Goal: Task Accomplishment & Management: Manage account settings

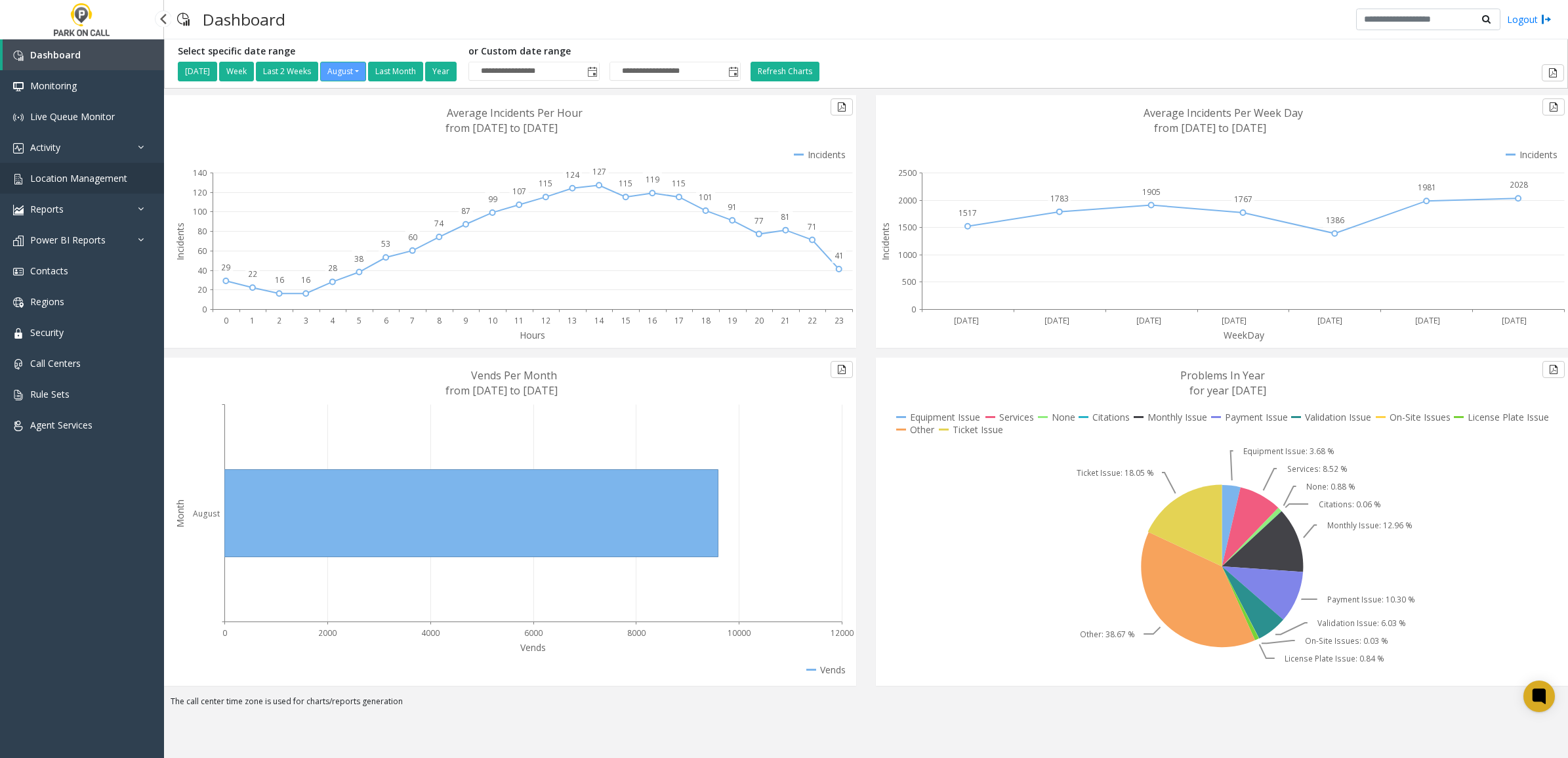
click at [60, 172] on span "Location Management" at bounding box center [79, 178] width 97 height 13
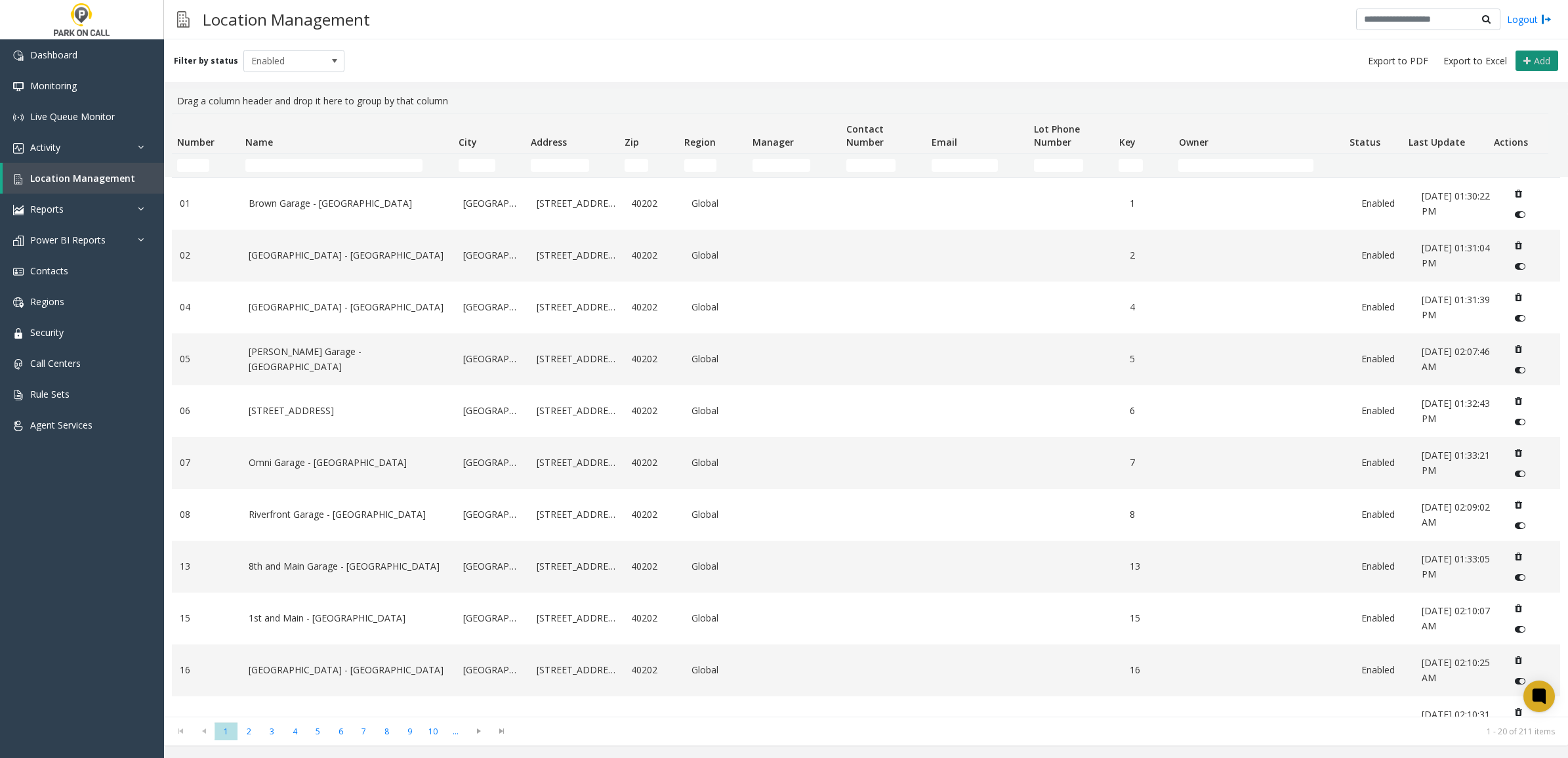
click at [1545, 63] on span "Add" at bounding box center [1542, 60] width 16 height 13
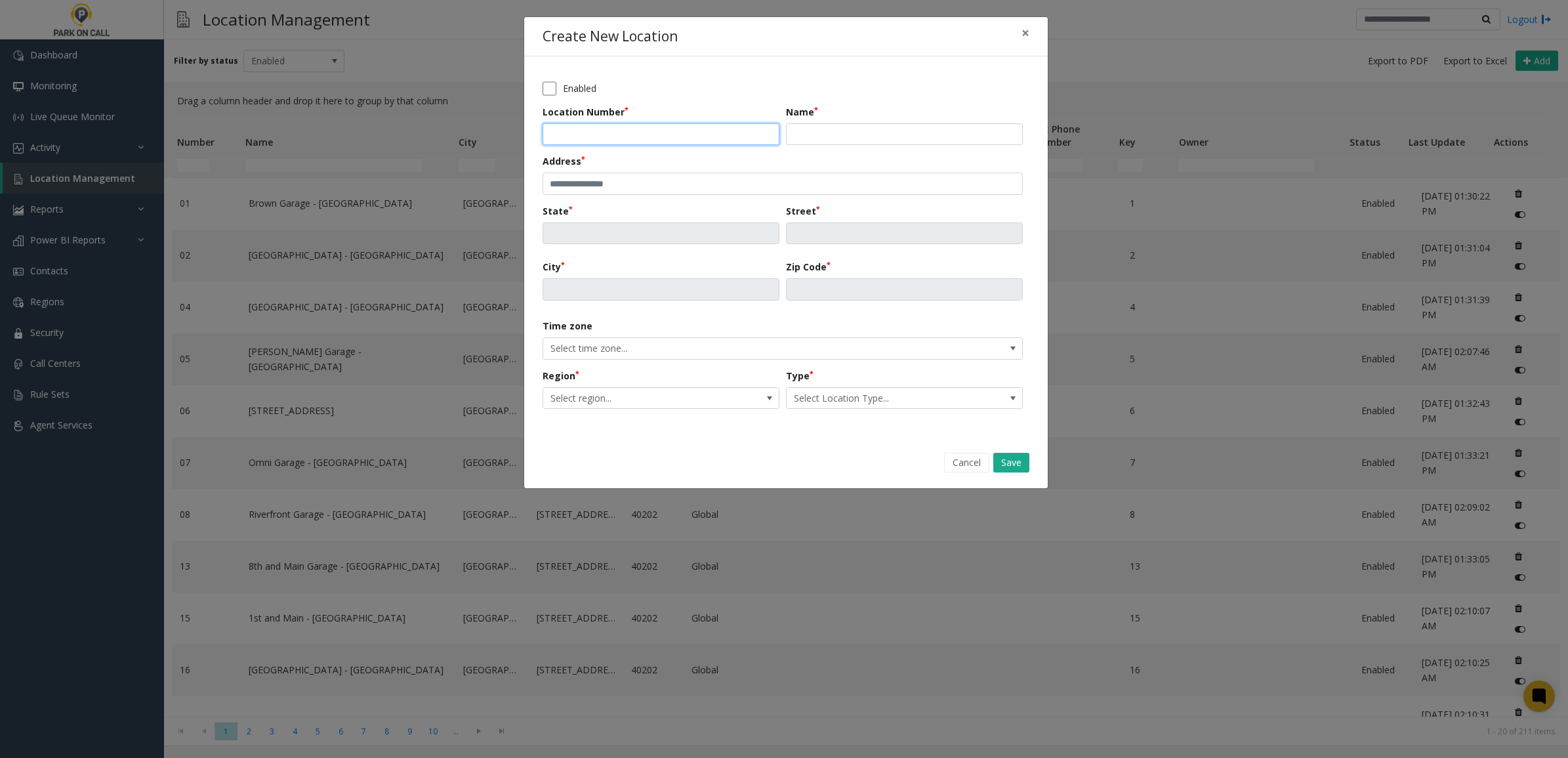
click at [681, 130] on input "Location Number" at bounding box center [661, 134] width 237 height 22
type input "******"
click at [864, 136] on input "Name" at bounding box center [904, 134] width 237 height 22
paste input "**********"
type input "**********"
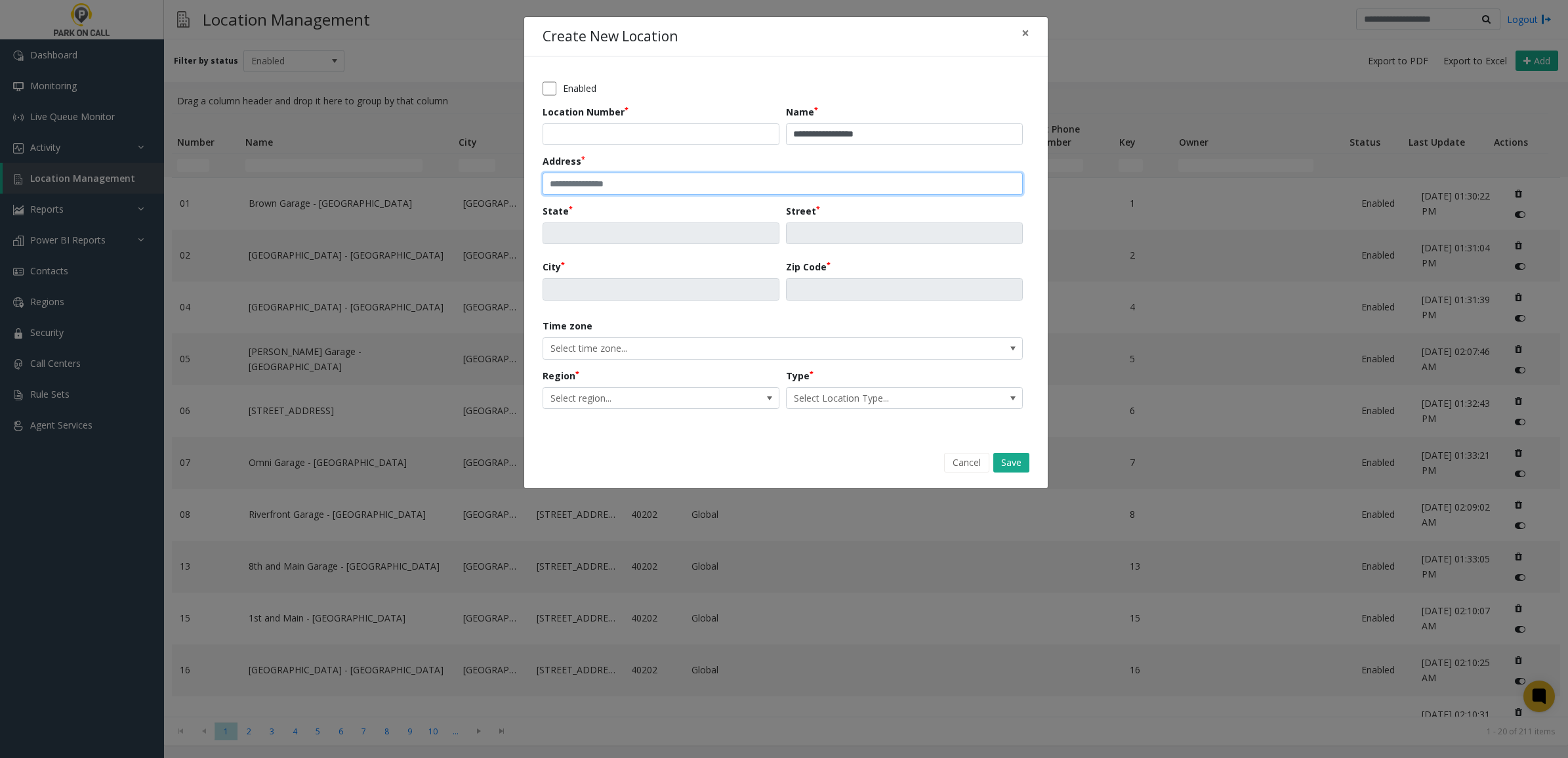
click at [633, 174] on input "text" at bounding box center [782, 183] width 480 height 22
paste input "**********"
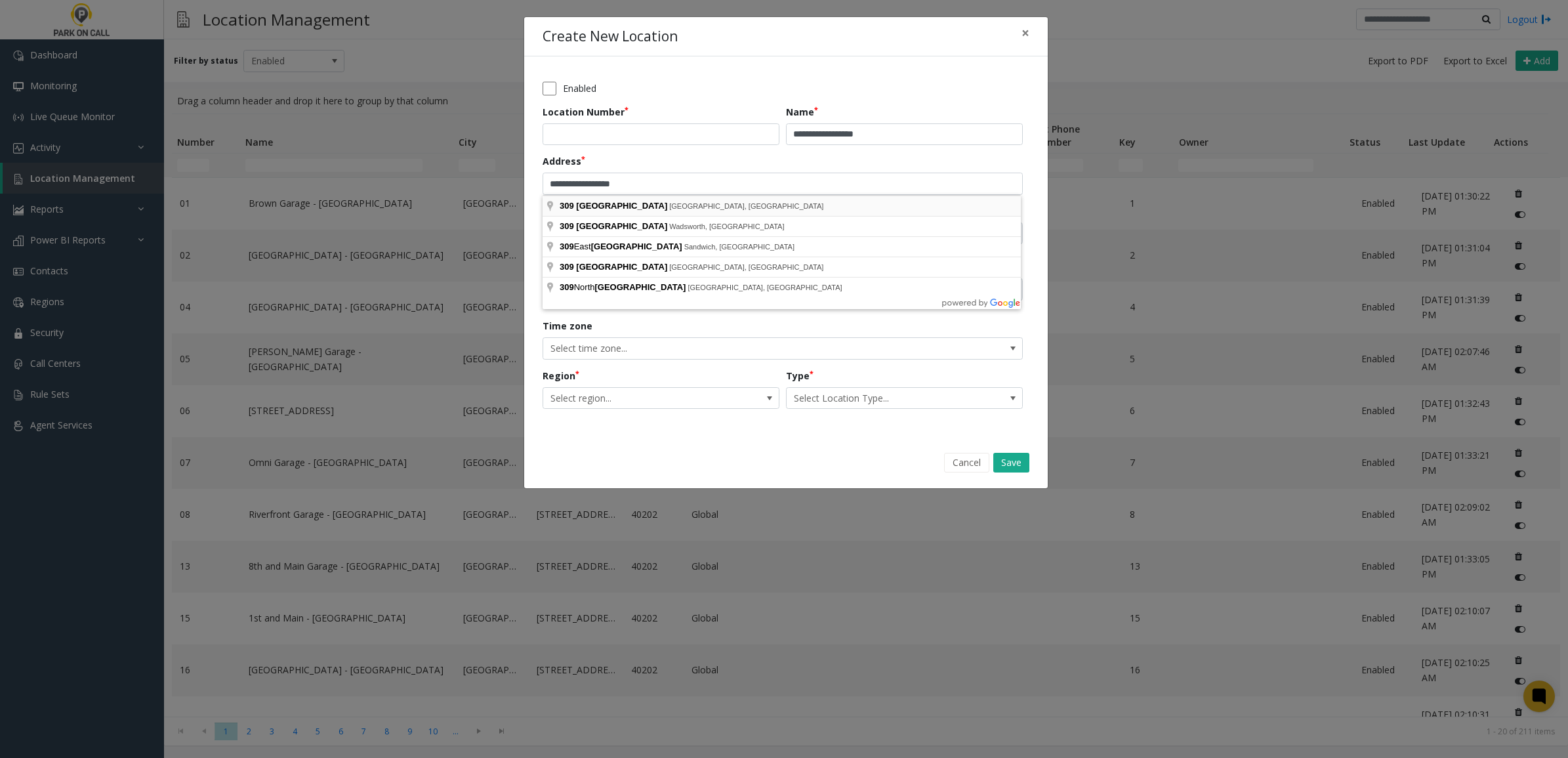
type input "**********"
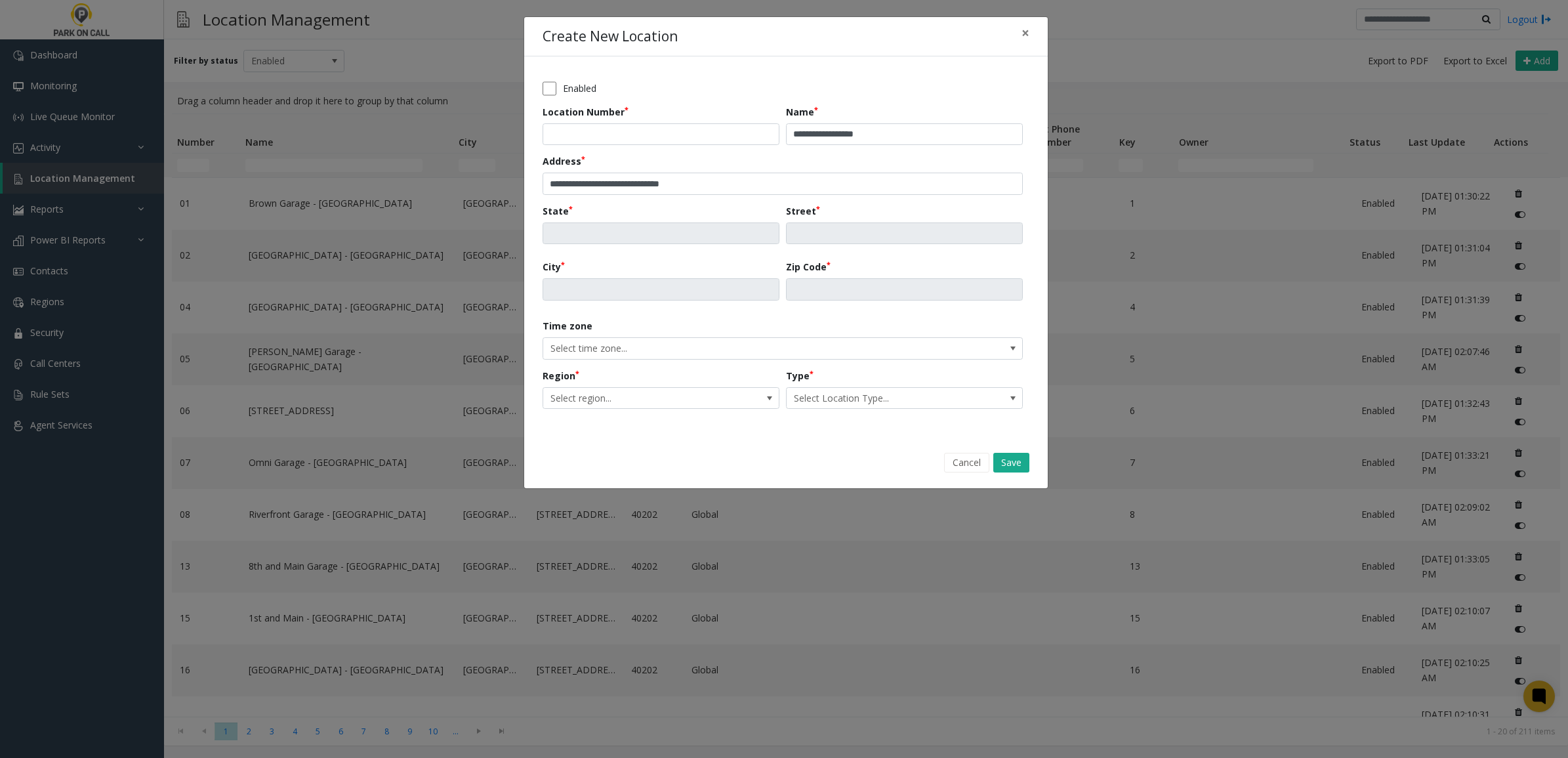
type input "**"
type input "**********"
type input "*********"
type input "*****"
click at [669, 394] on span "Select region..." at bounding box center [637, 398] width 188 height 21
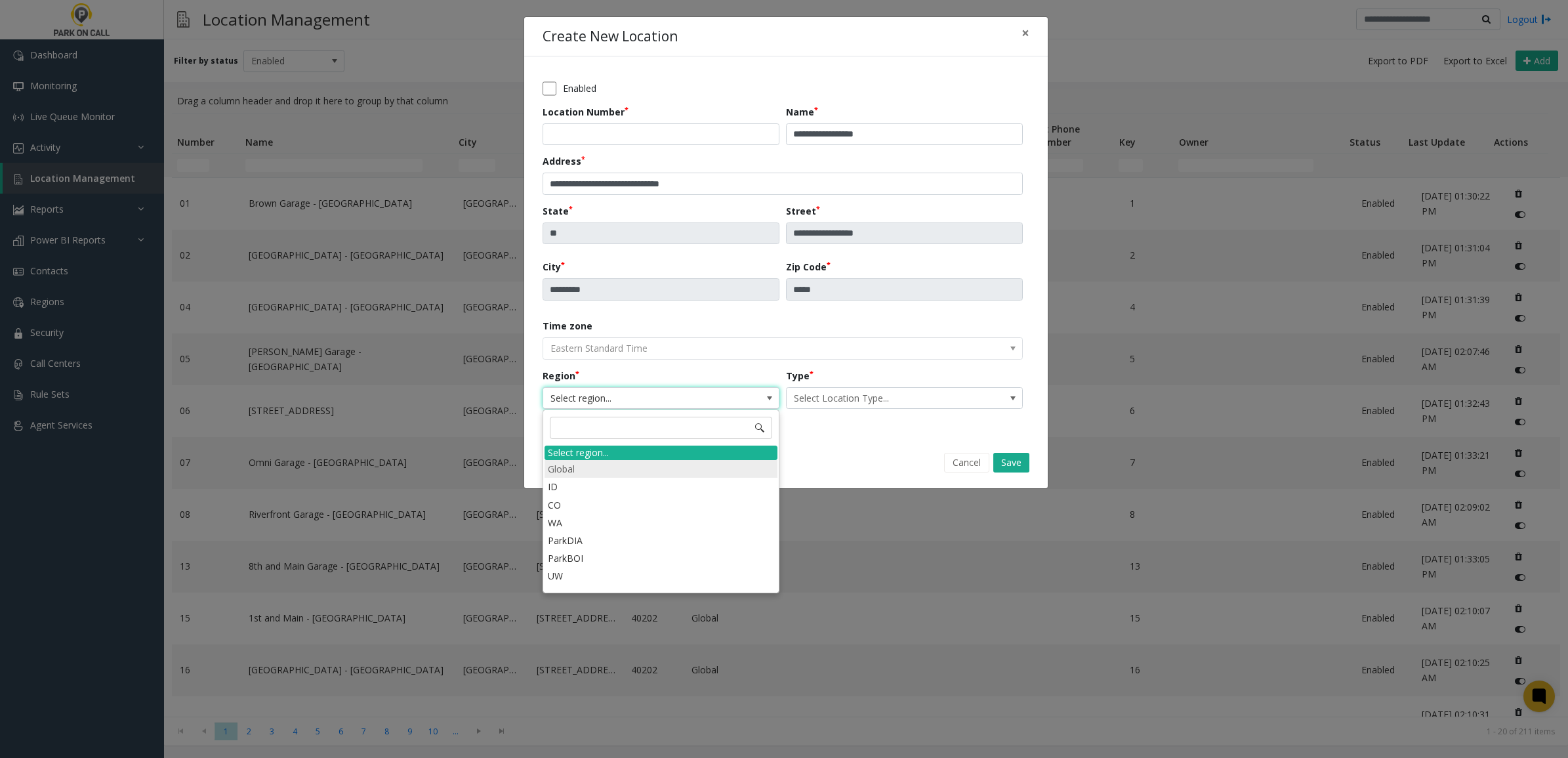
click at [631, 471] on li "Global" at bounding box center [661, 469] width 233 height 18
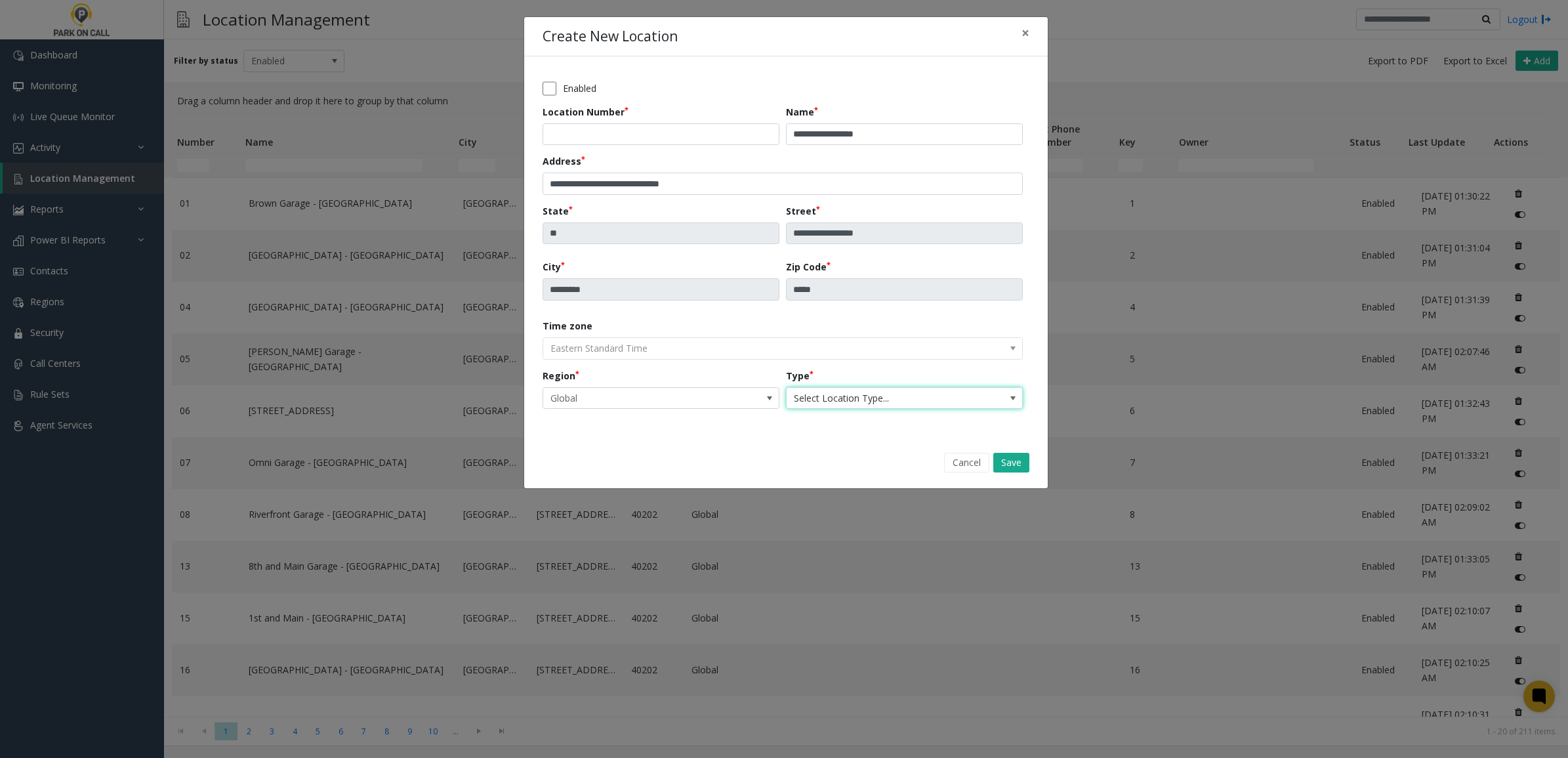
click at [902, 397] on span "Select Location Type..." at bounding box center [881, 398] width 188 height 21
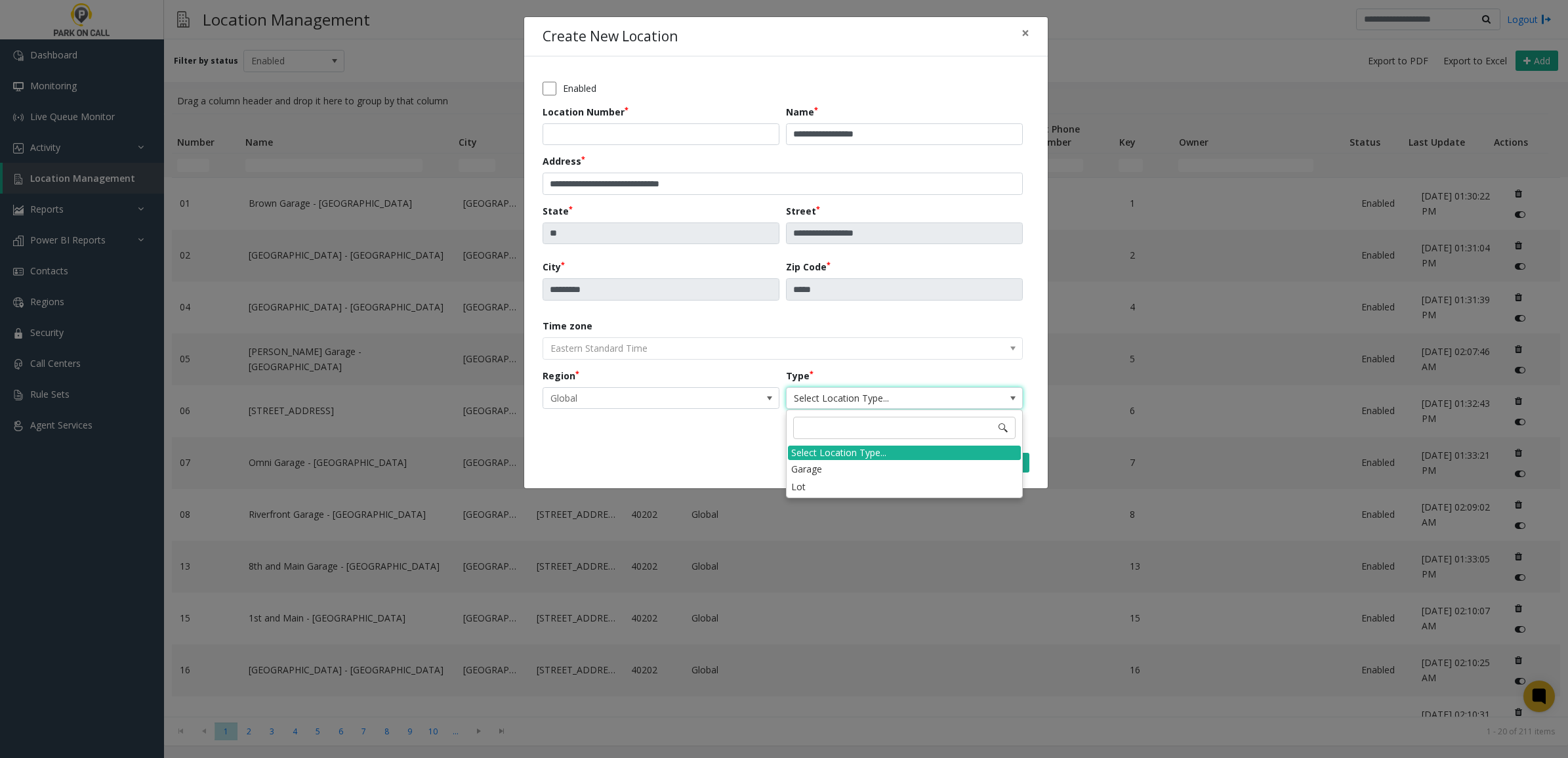
click at [837, 474] on li "Garage" at bounding box center [904, 469] width 233 height 18
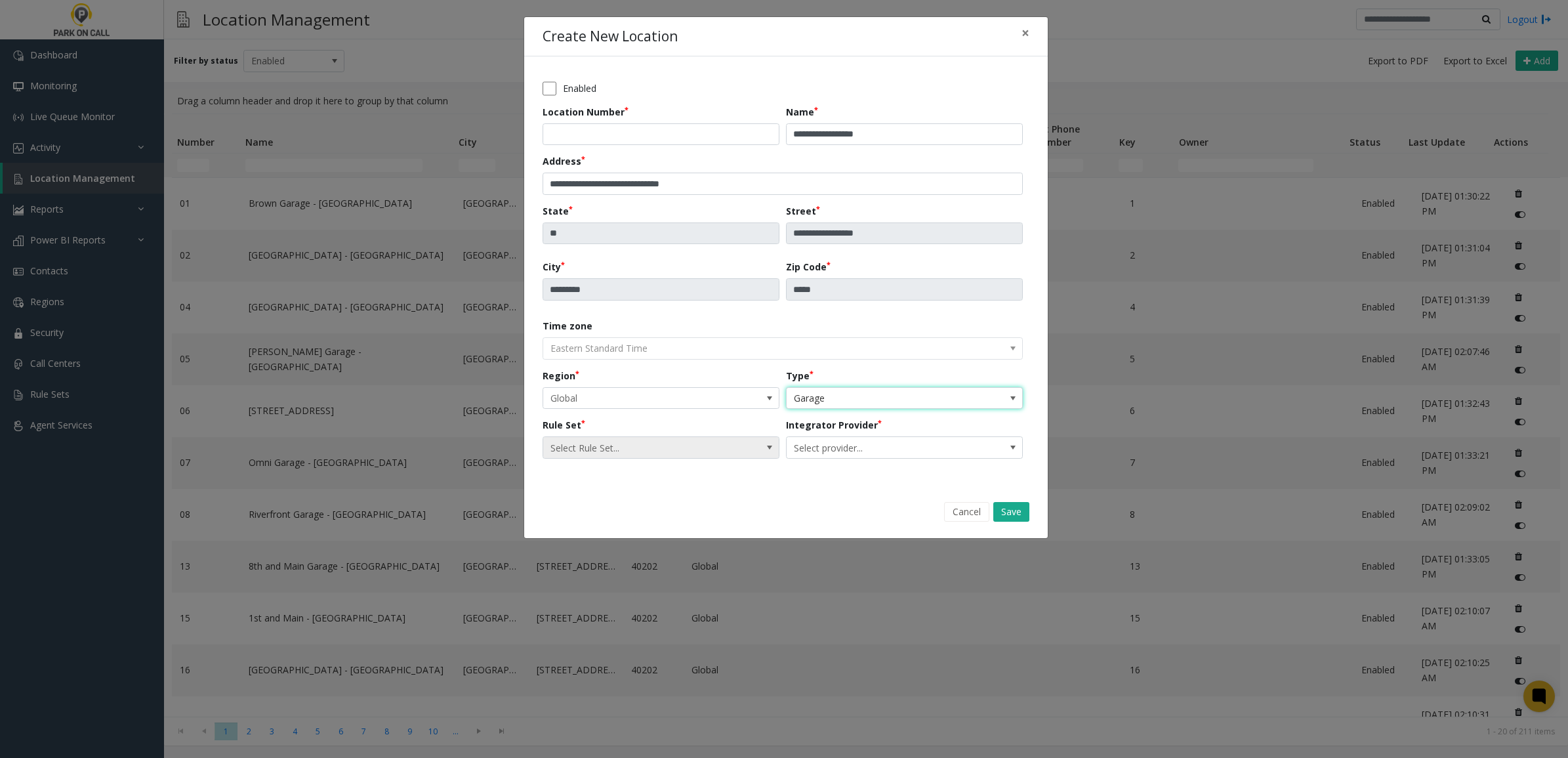
click at [668, 451] on span "Select Rule Set..." at bounding box center [637, 448] width 188 height 21
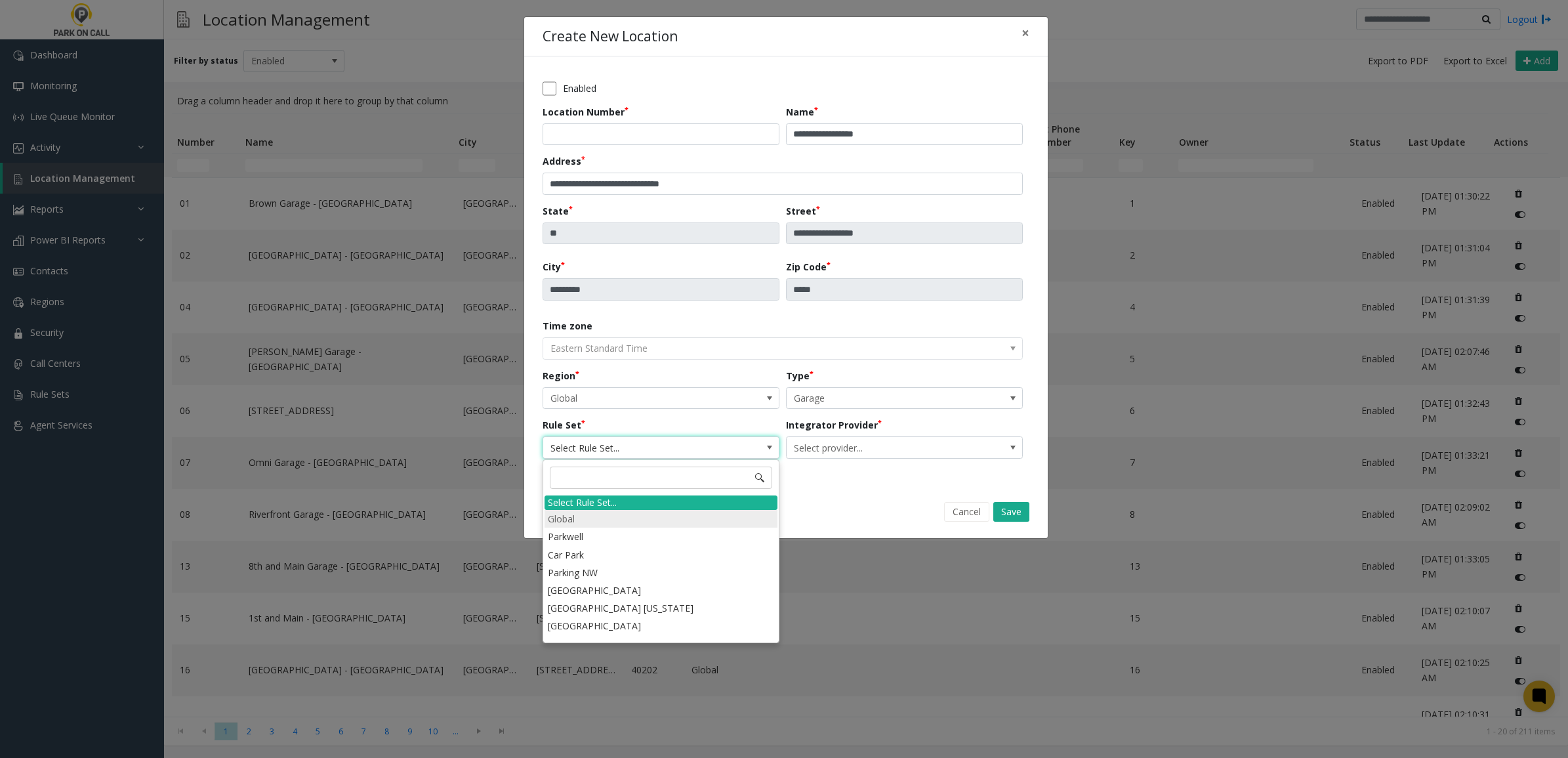
click at [639, 519] on li "Global" at bounding box center [661, 519] width 233 height 18
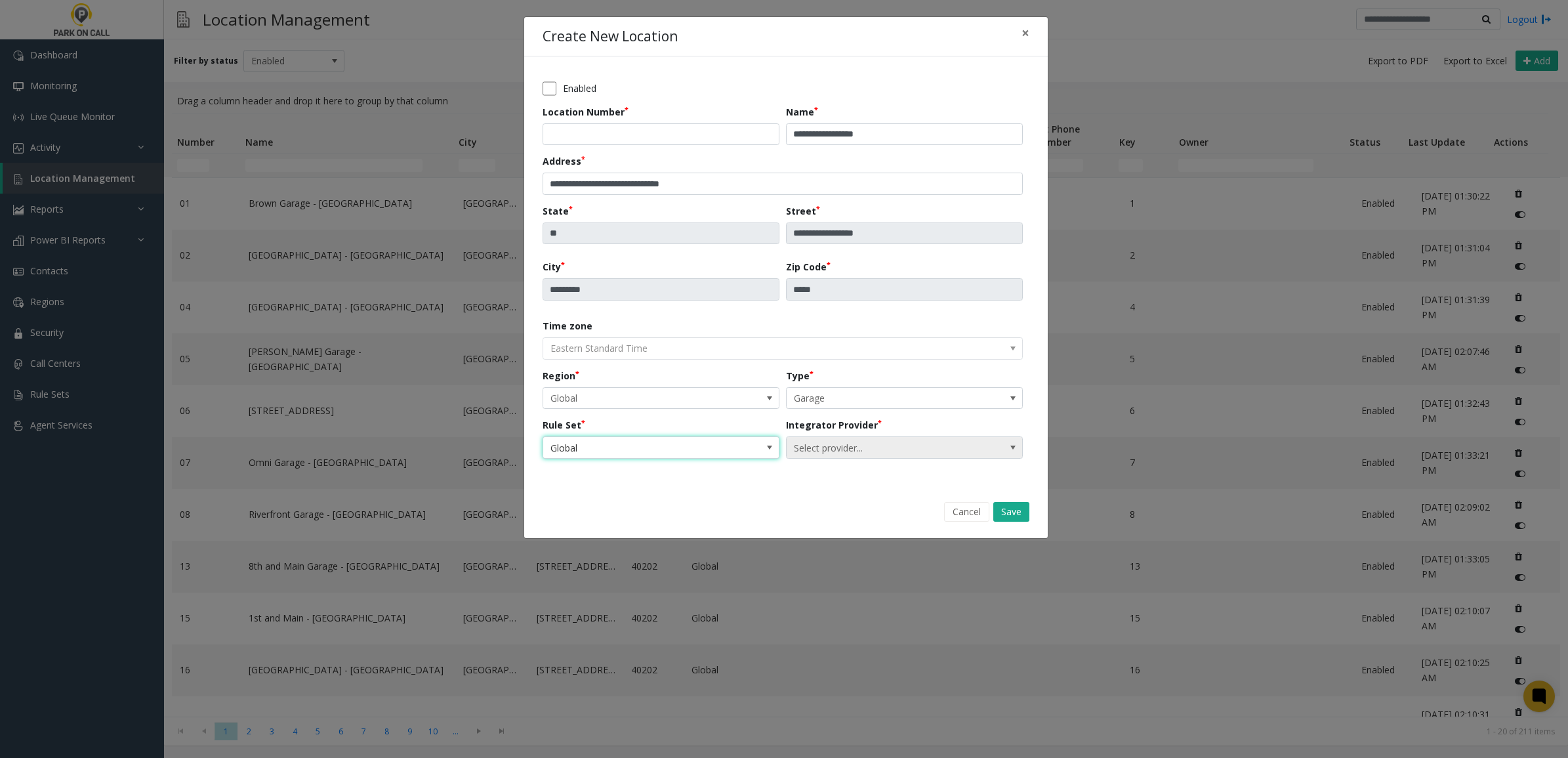
click at [809, 453] on span "Select provider..." at bounding box center [881, 448] width 188 height 21
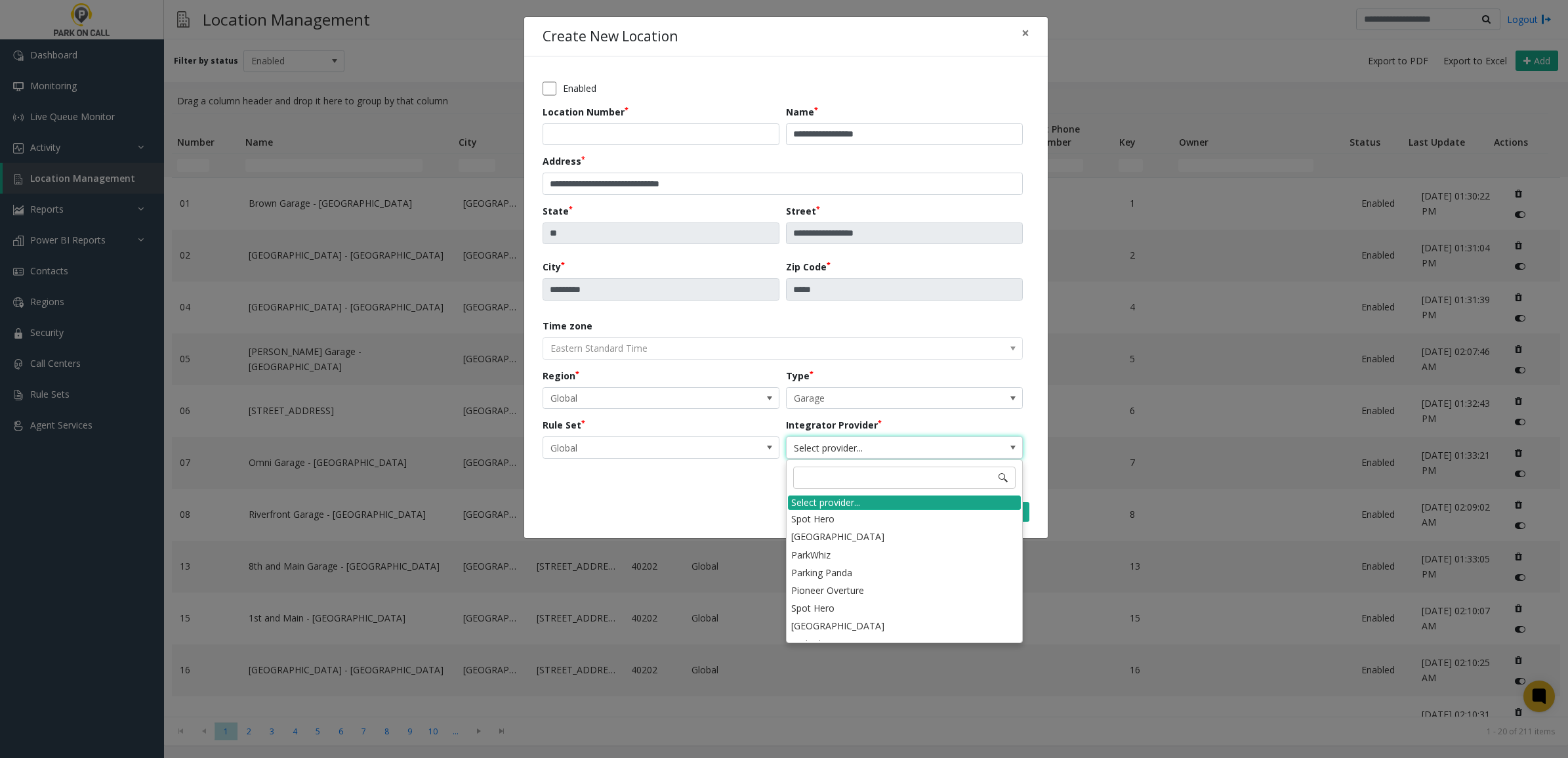
click at [845, 502] on div "Select provider..." at bounding box center [904, 502] width 233 height 14
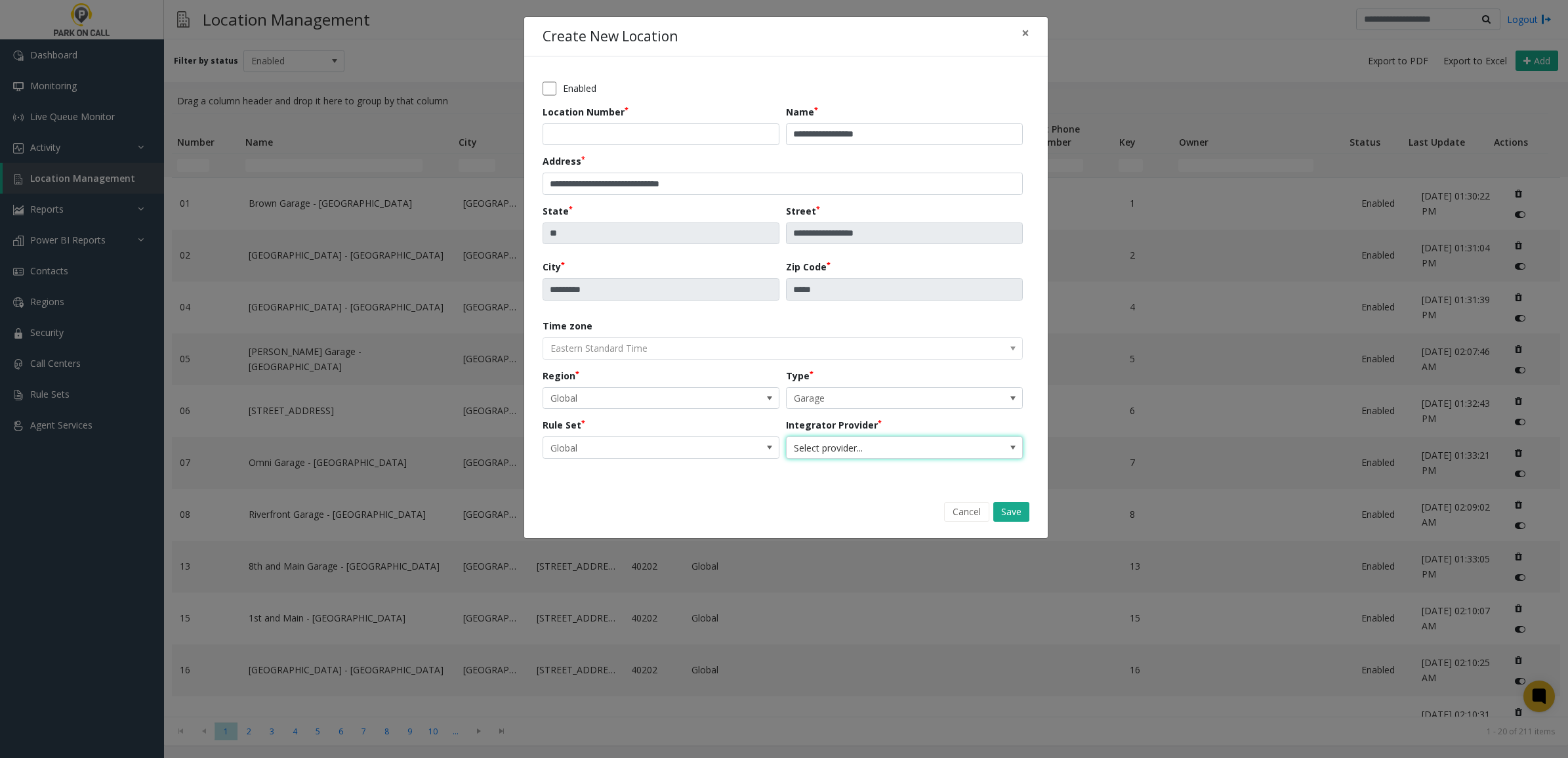
click at [846, 458] on span "Select provider..." at bounding box center [881, 448] width 188 height 21
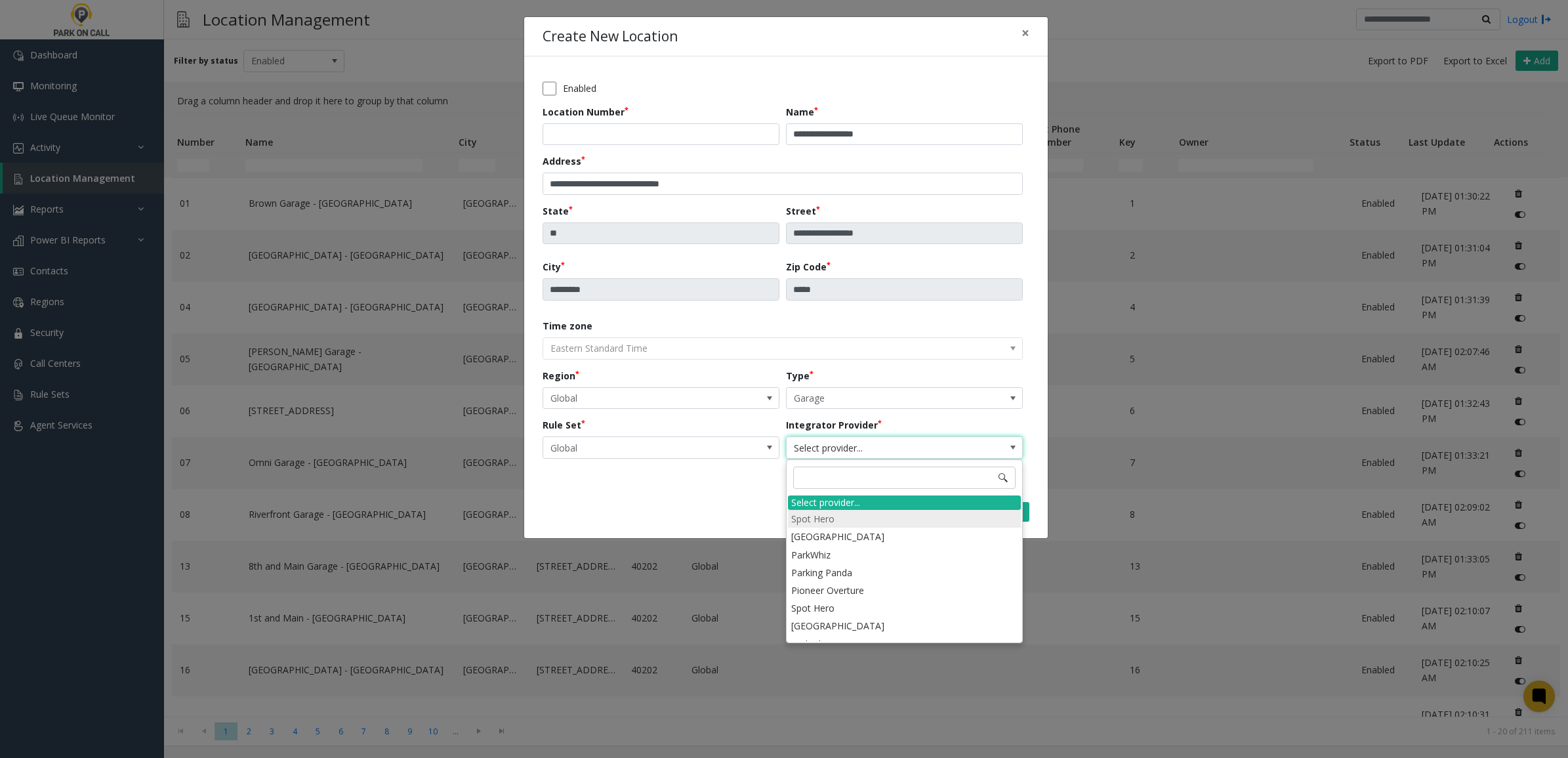
click at [838, 513] on li "Spot Hero" at bounding box center [904, 519] width 233 height 18
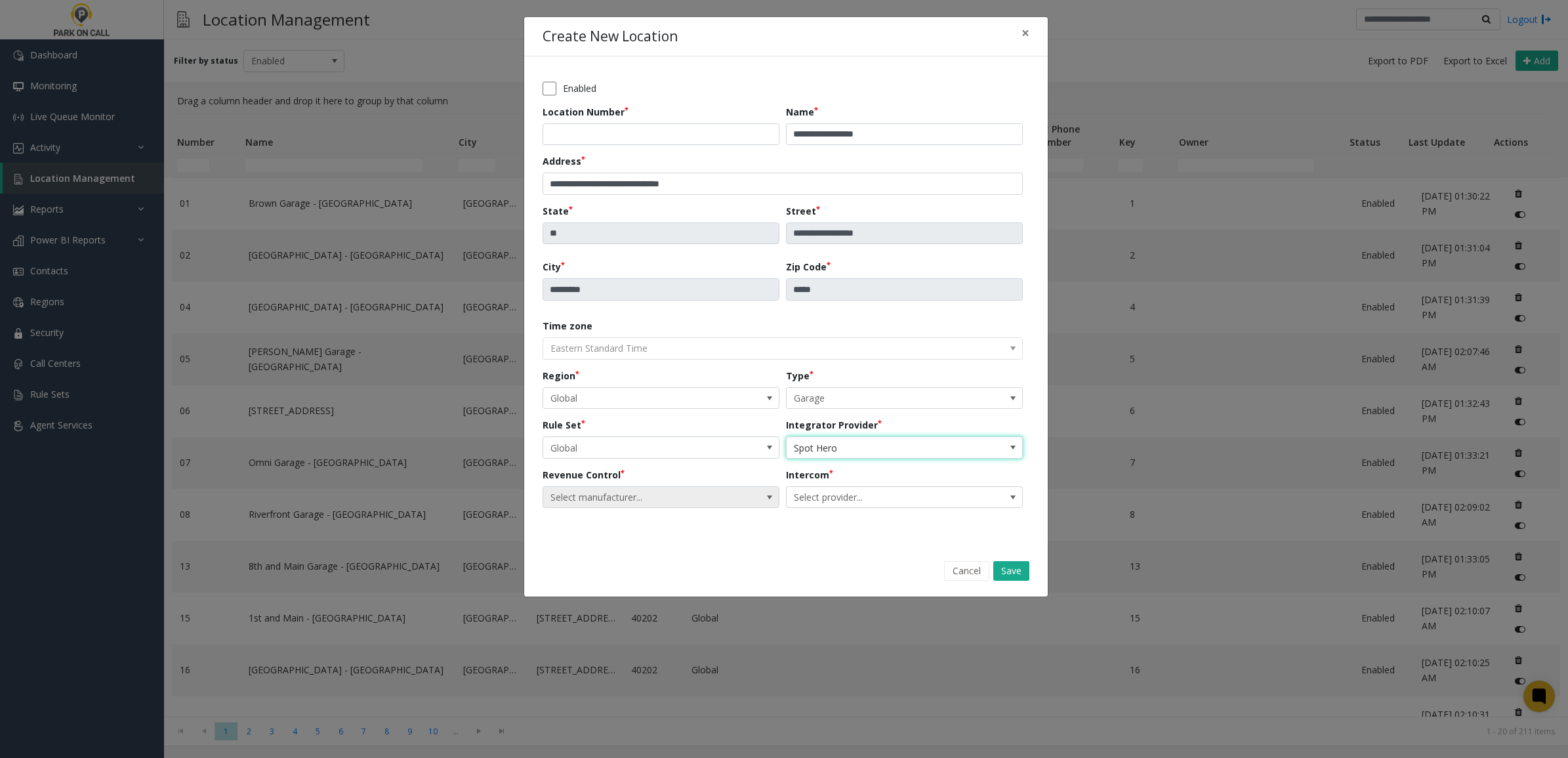
click at [676, 502] on span "Select manufacturer..." at bounding box center [637, 497] width 188 height 21
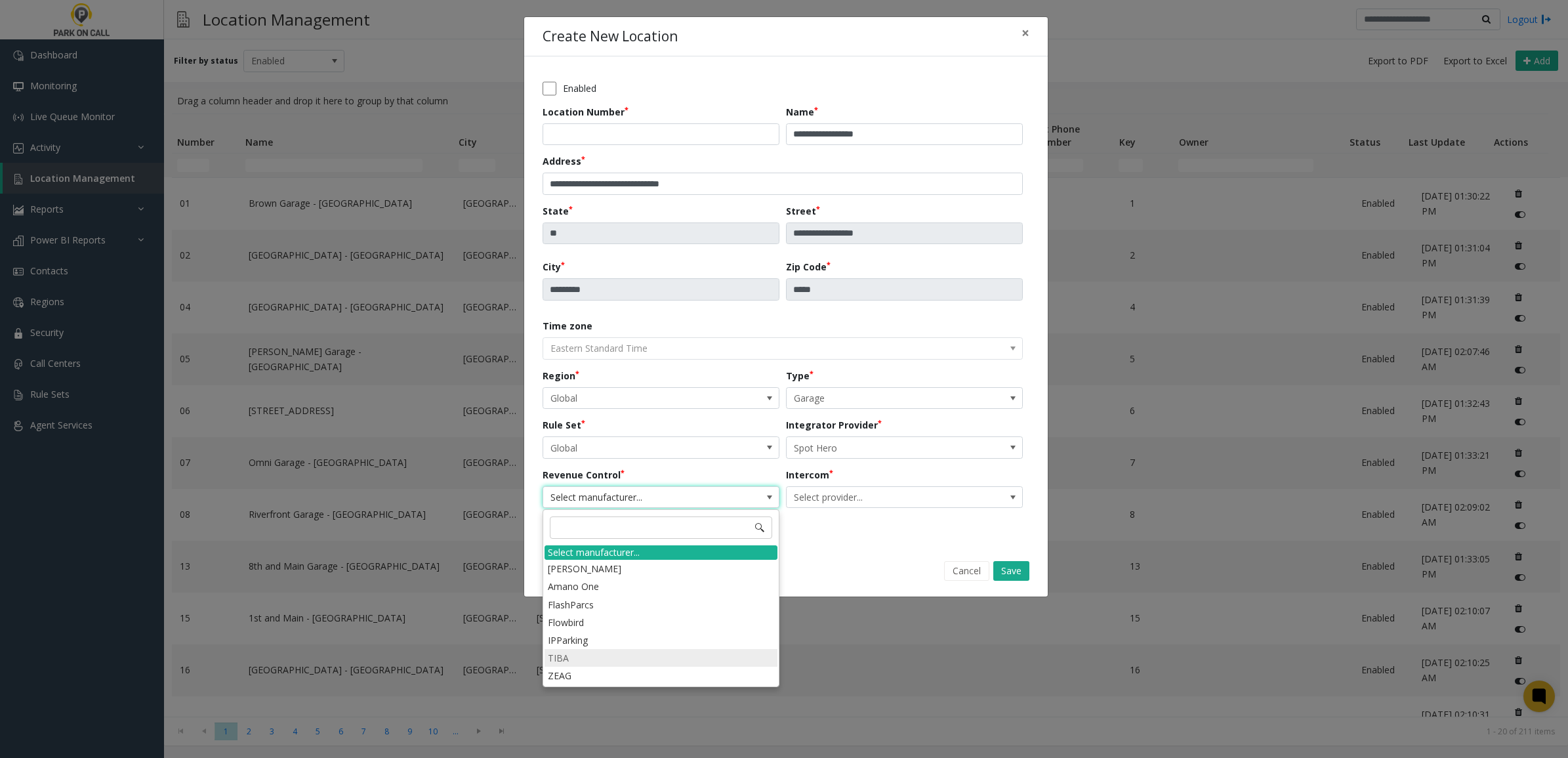
drag, startPoint x: 595, startPoint y: 660, endPoint x: 609, endPoint y: 655, distance: 14.9
click at [595, 660] on li "TIBA" at bounding box center [661, 658] width 233 height 18
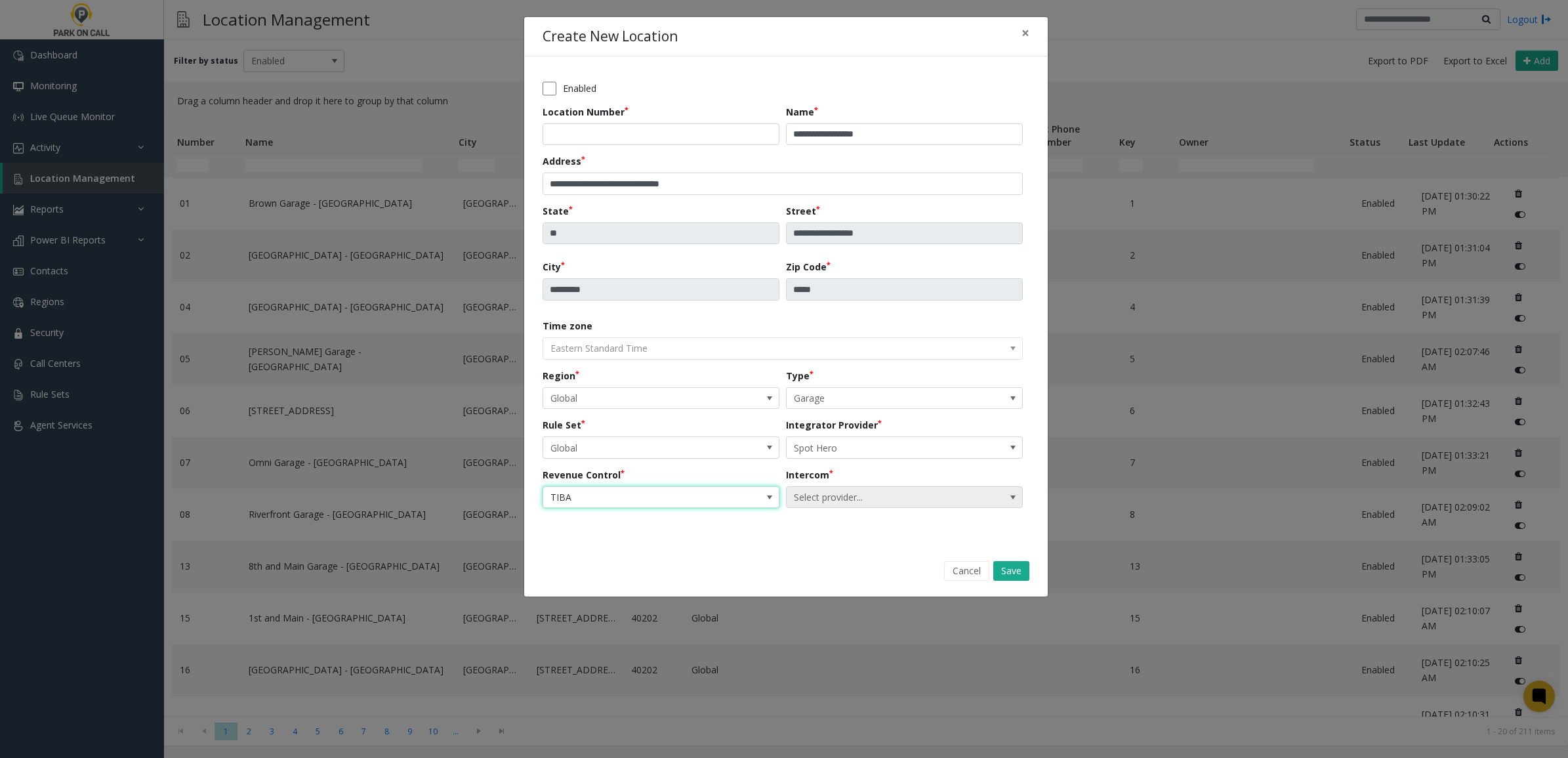
click at [848, 504] on span "Select provider..." at bounding box center [881, 497] width 188 height 21
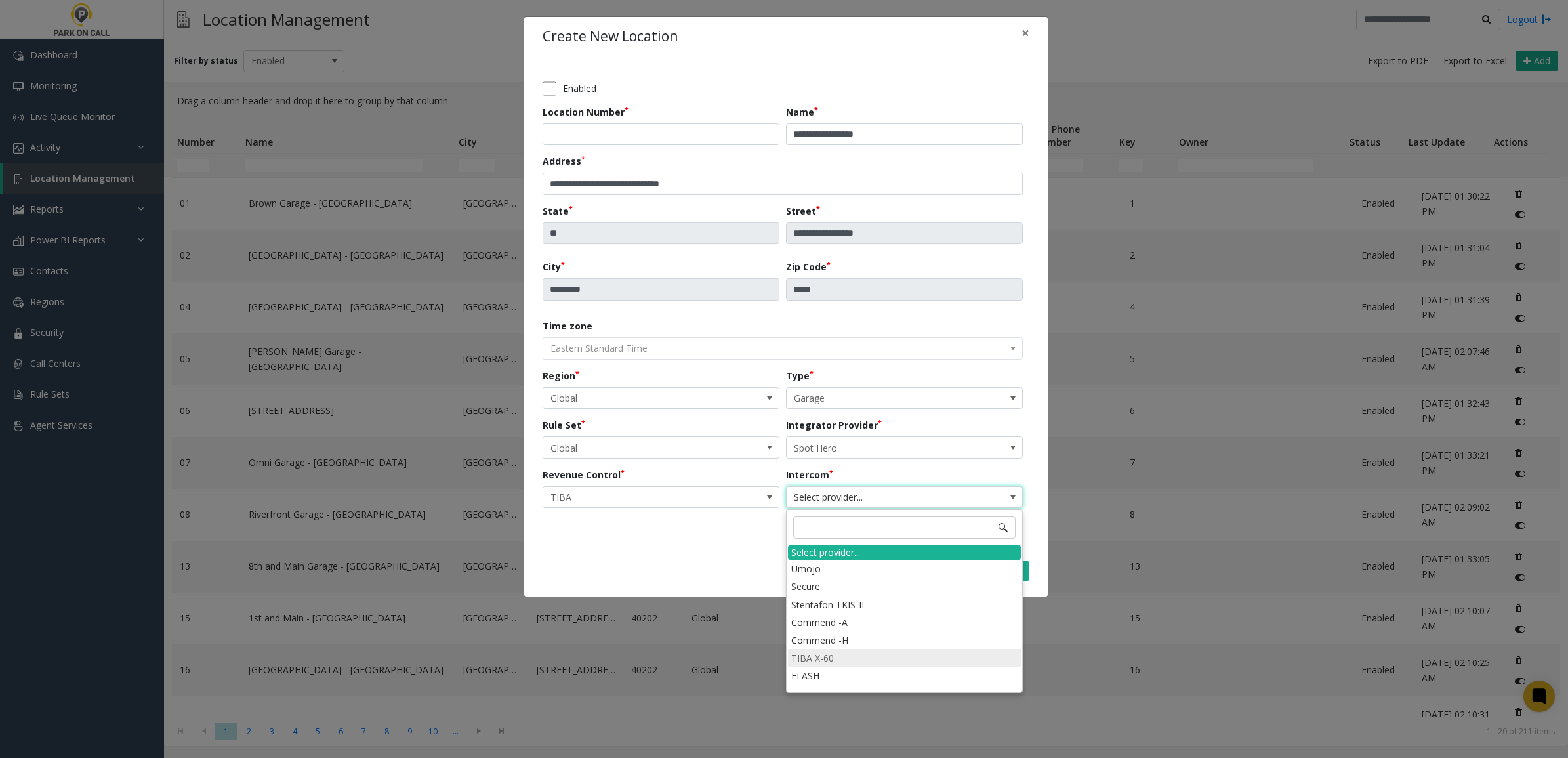
click at [842, 664] on li "TIBA X-60" at bounding box center [904, 658] width 233 height 18
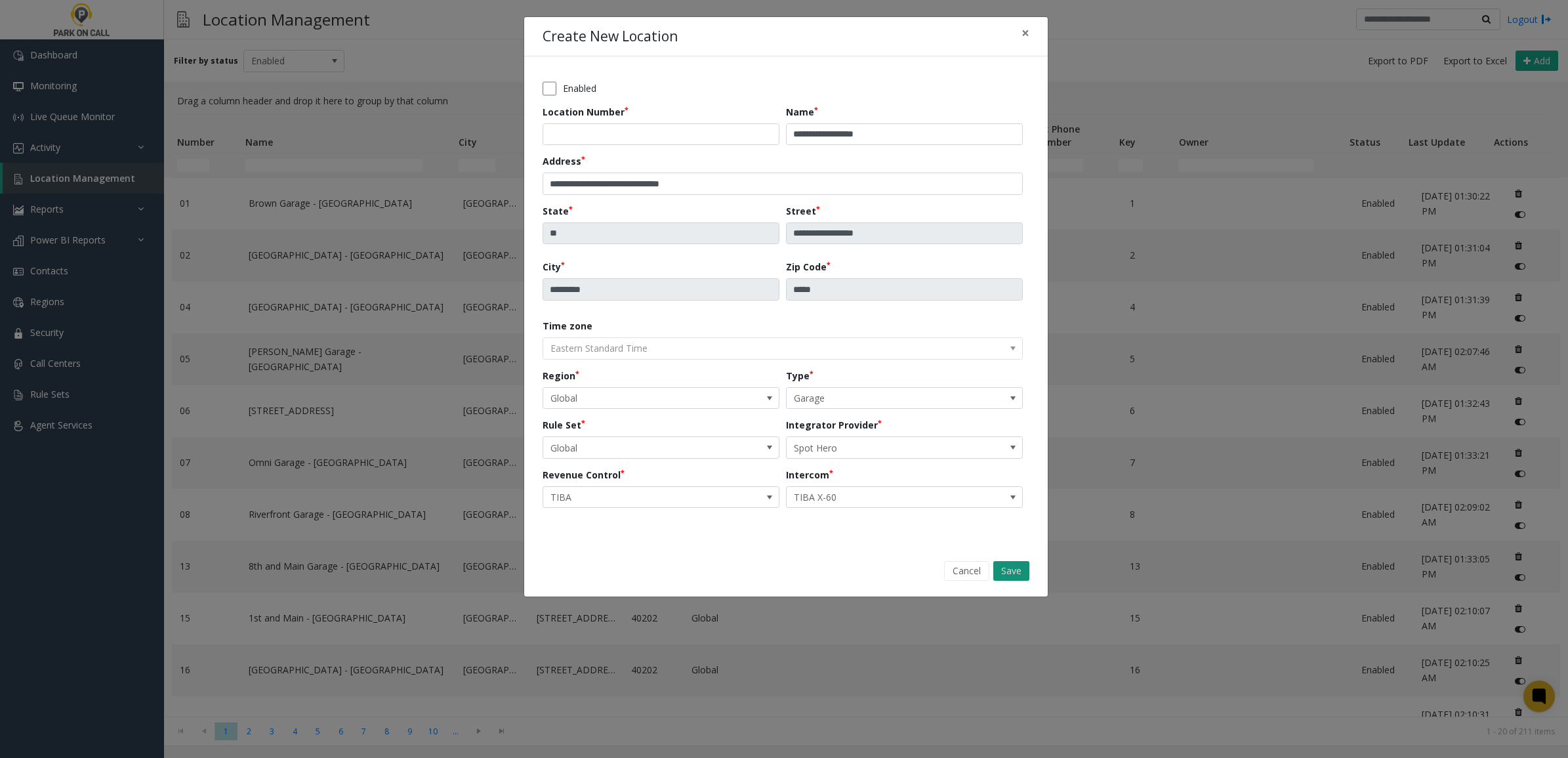
click at [1007, 567] on button "Save" at bounding box center [1012, 571] width 36 height 20
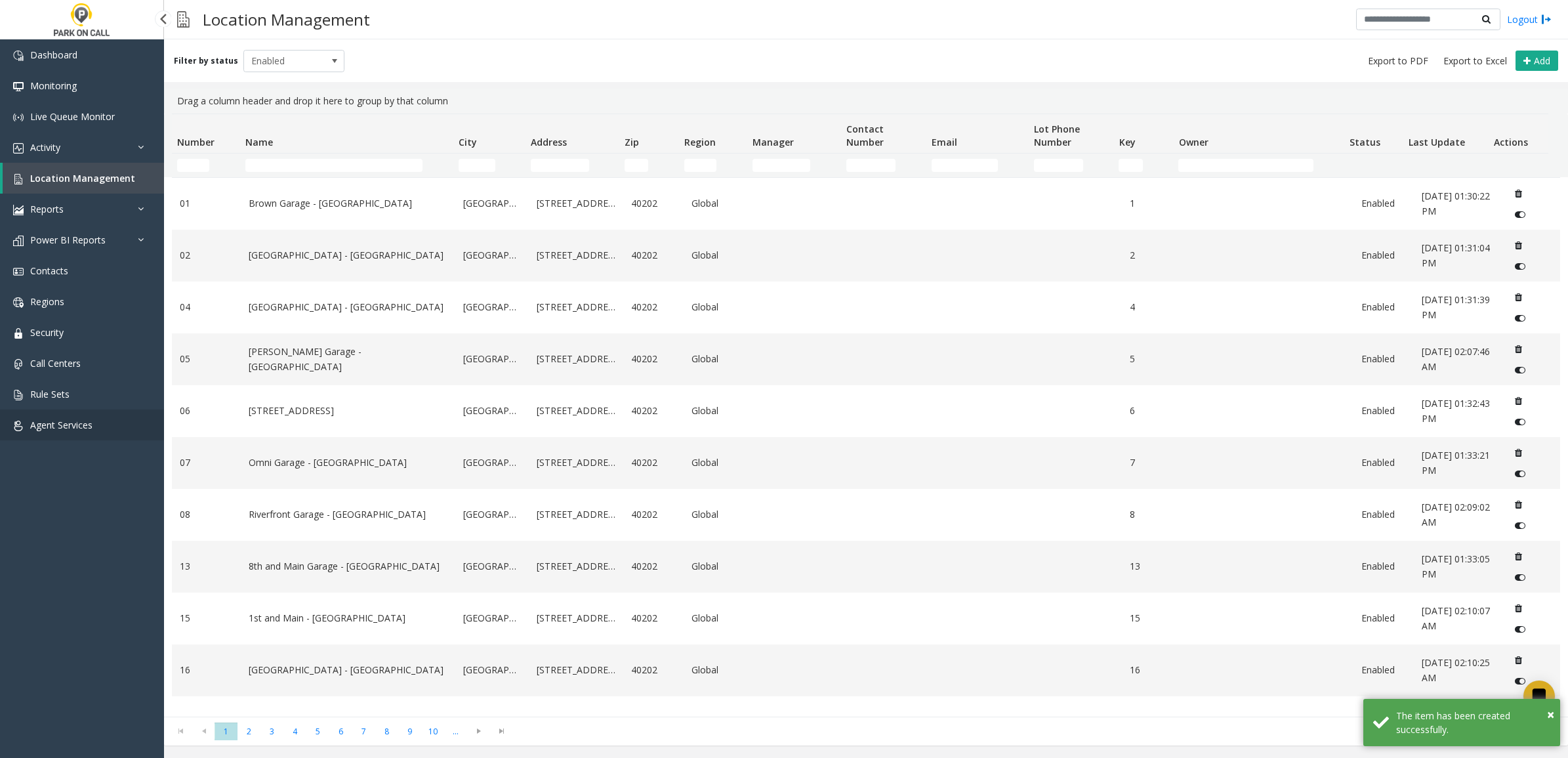
click at [66, 411] on link "Agent Services" at bounding box center [81, 425] width 164 height 31
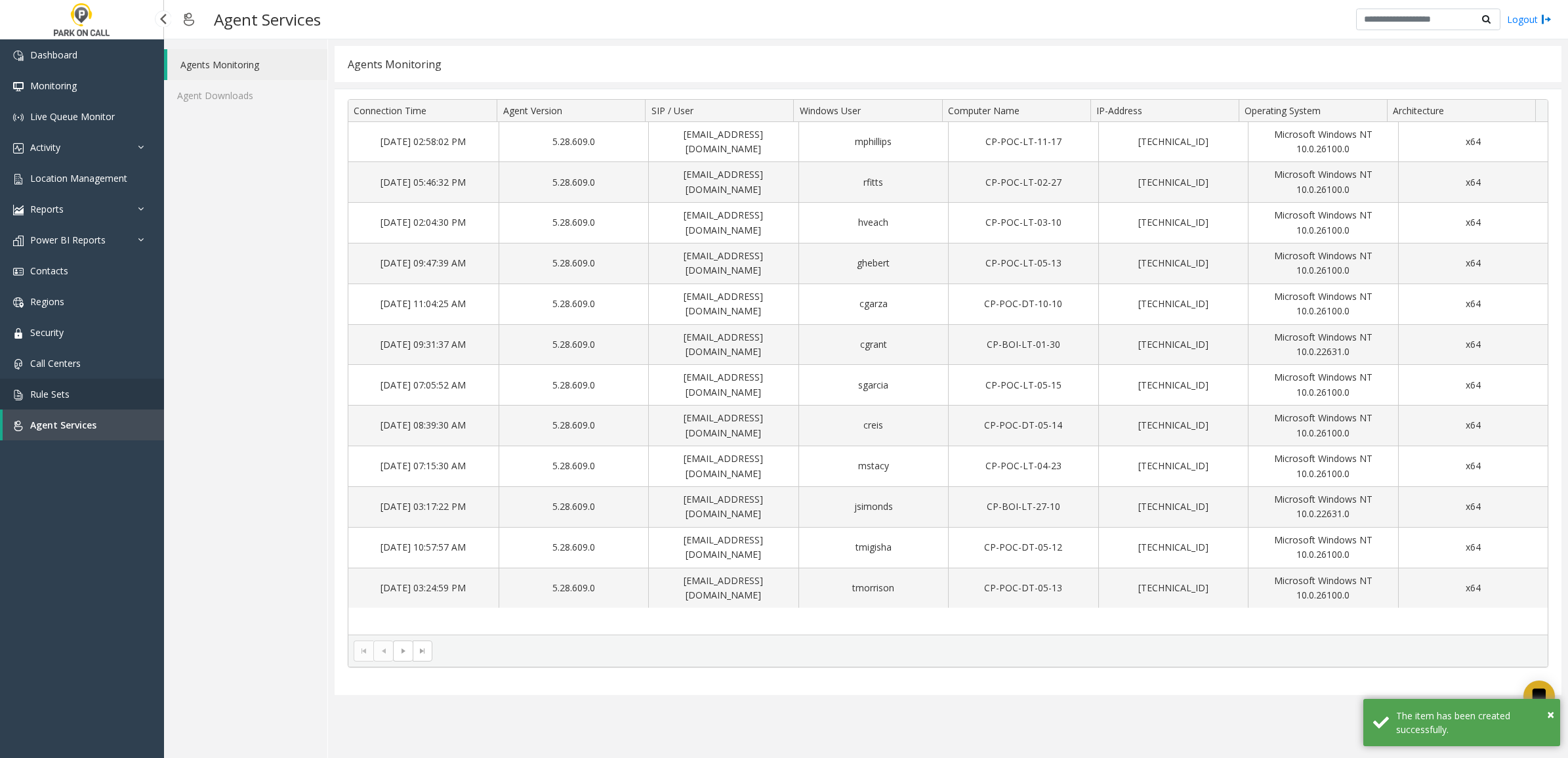
click at [66, 391] on span "Rule Sets" at bounding box center [50, 394] width 39 height 13
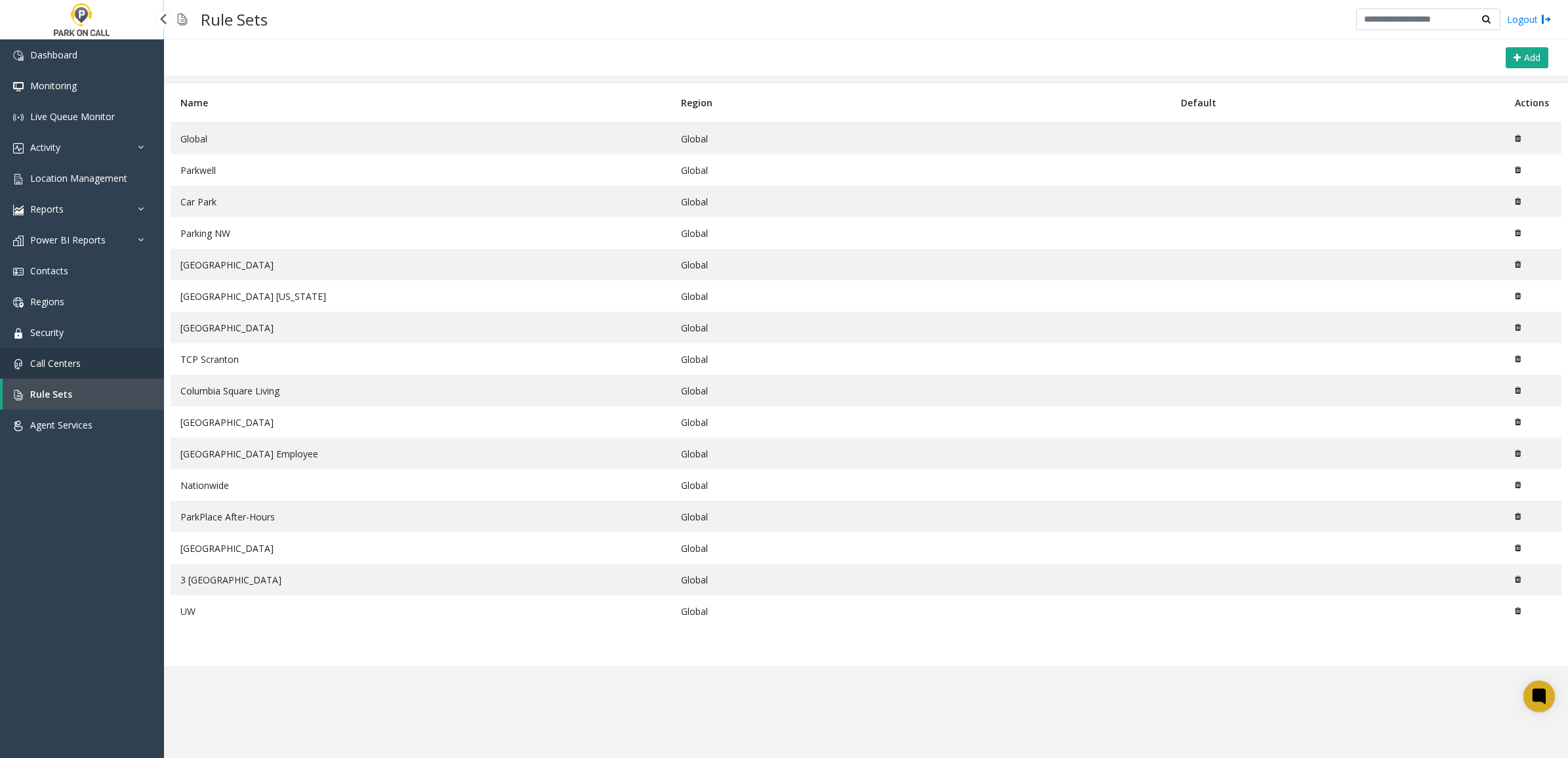
click at [73, 361] on span "Call Centers" at bounding box center [56, 364] width 50 height 13
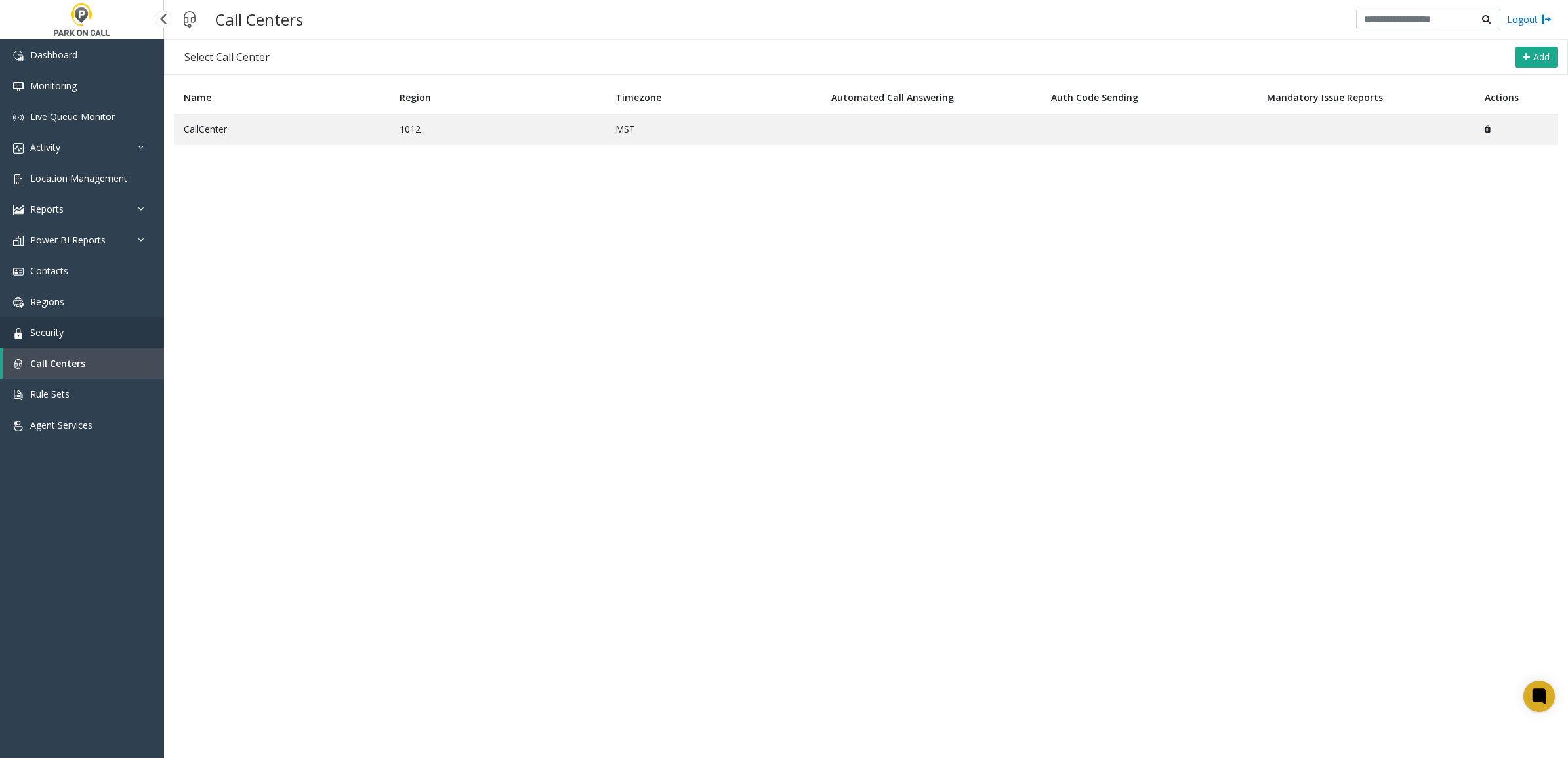
click at [58, 326] on span "Security" at bounding box center [47, 332] width 34 height 13
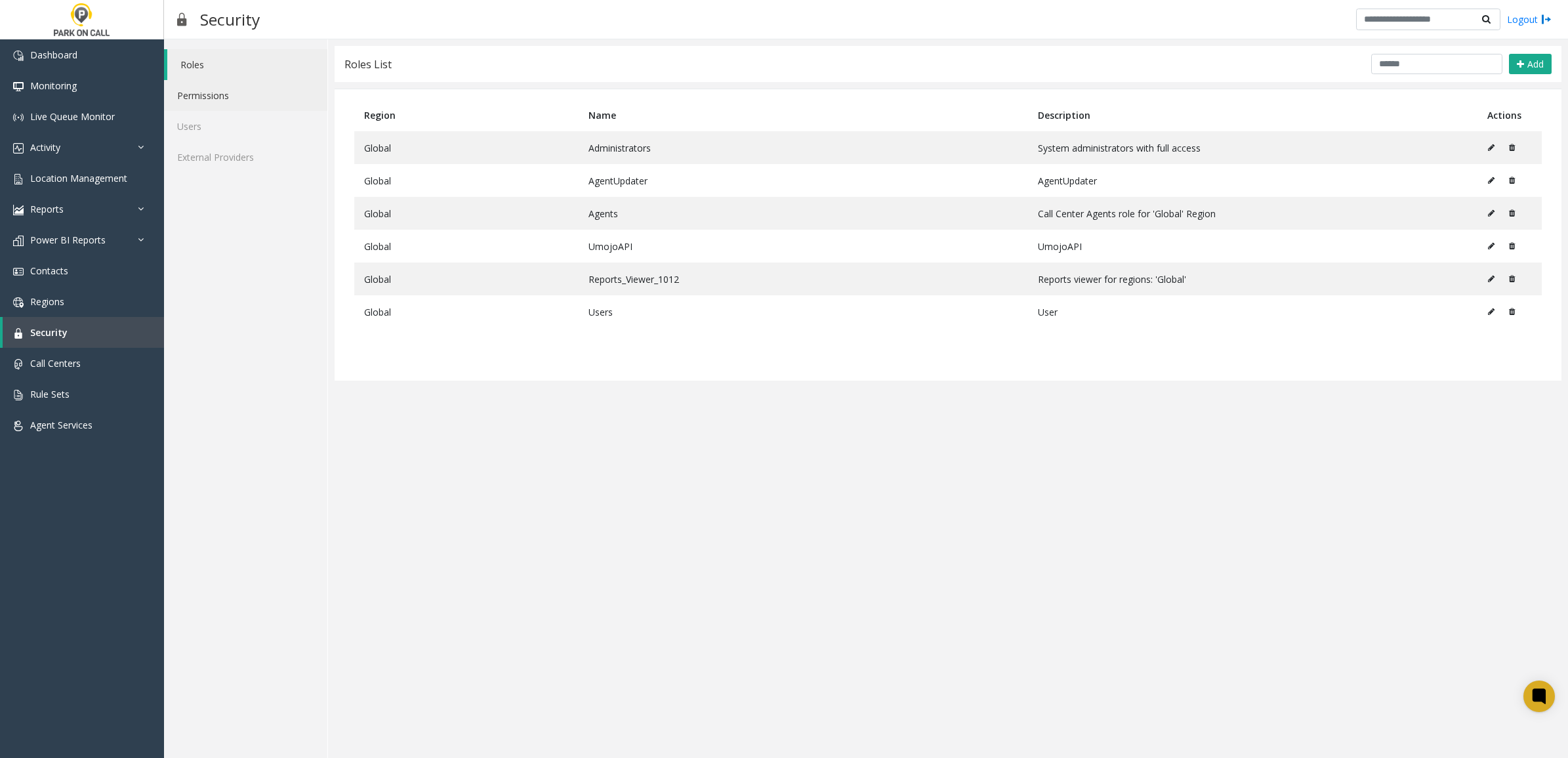
click at [216, 99] on link "Permissions" at bounding box center [245, 95] width 163 height 31
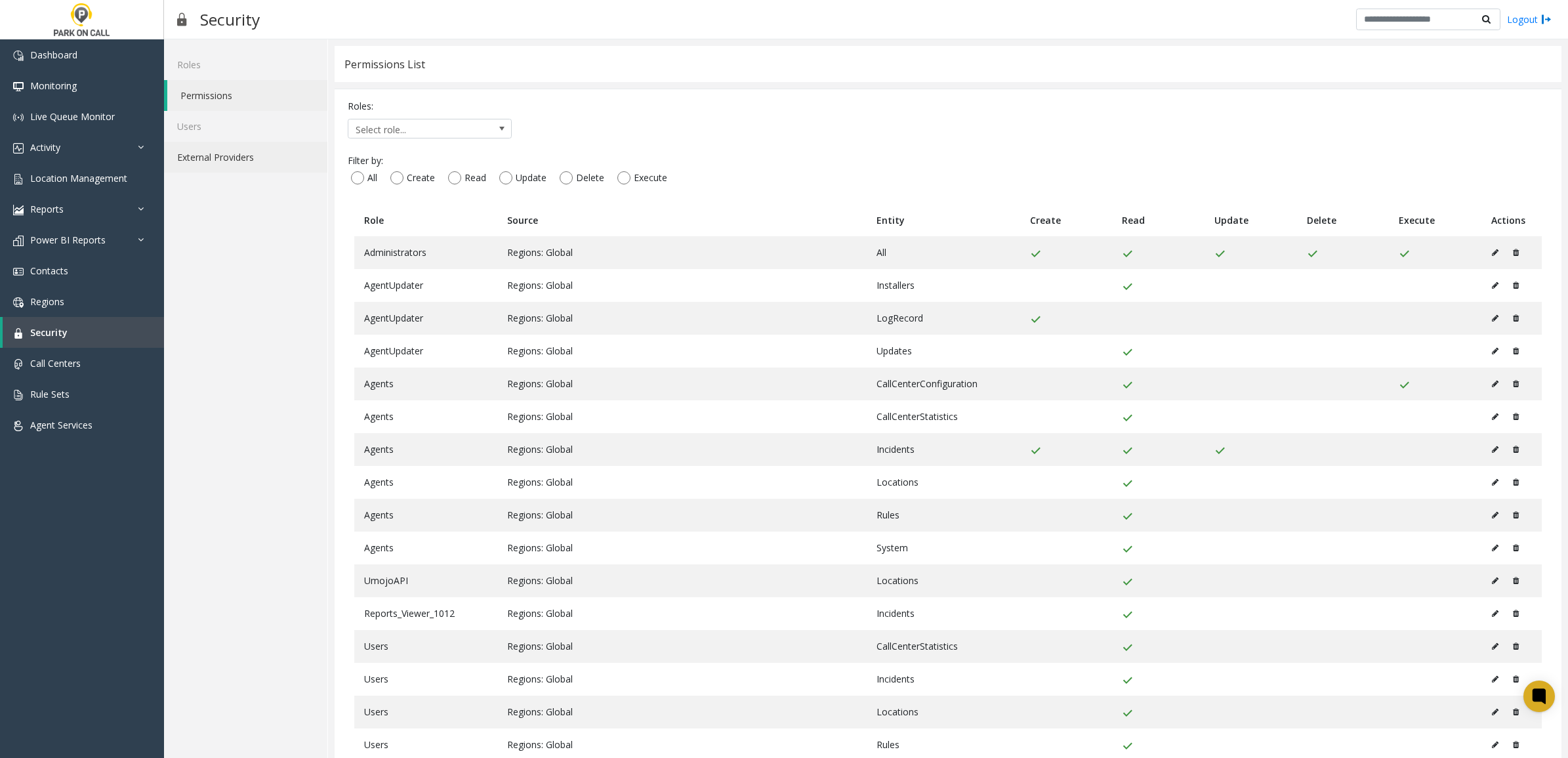
click at [212, 151] on link "External Providers" at bounding box center [245, 157] width 163 height 31
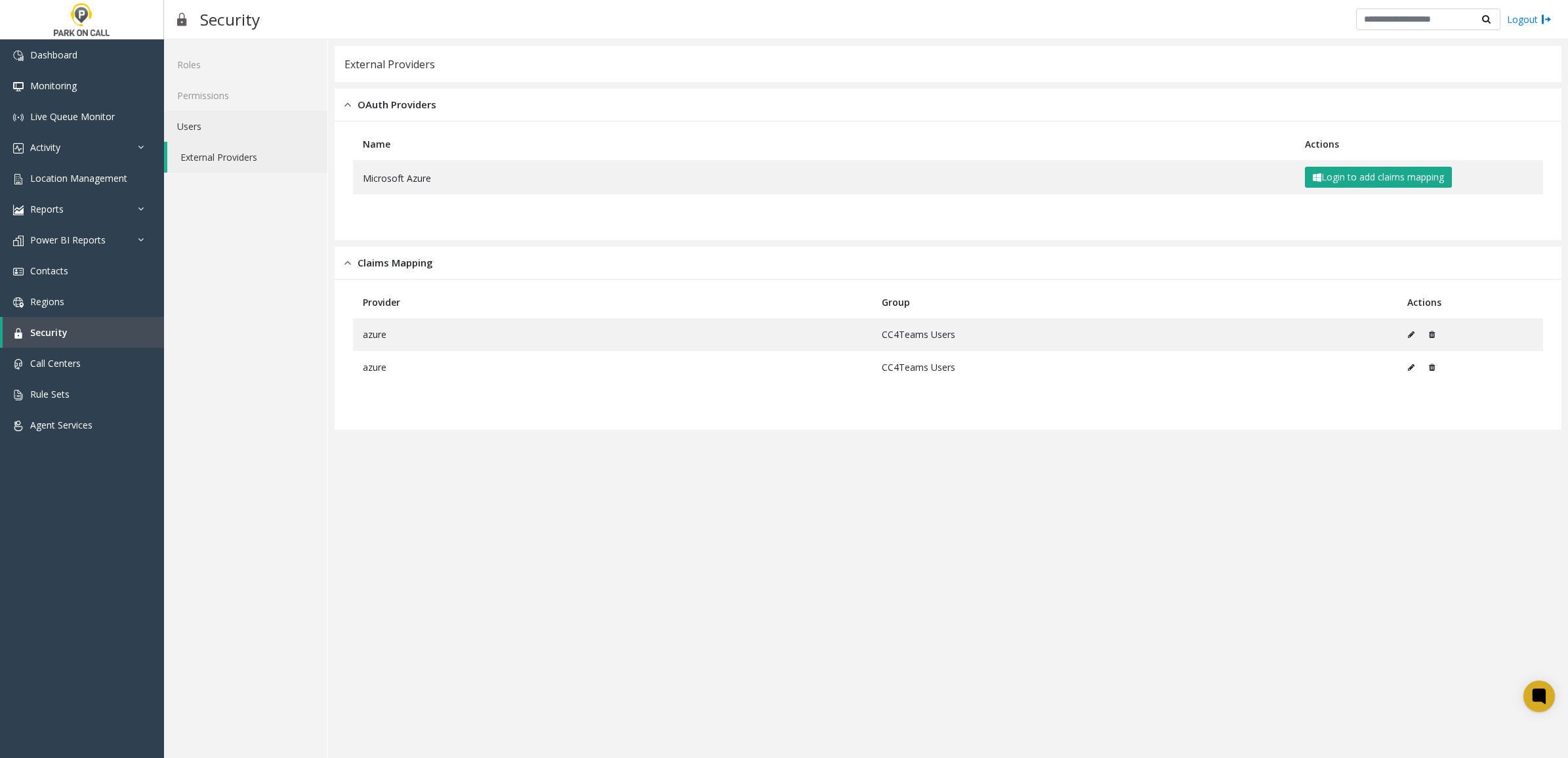
click at [208, 129] on link "Users" at bounding box center [245, 126] width 163 height 31
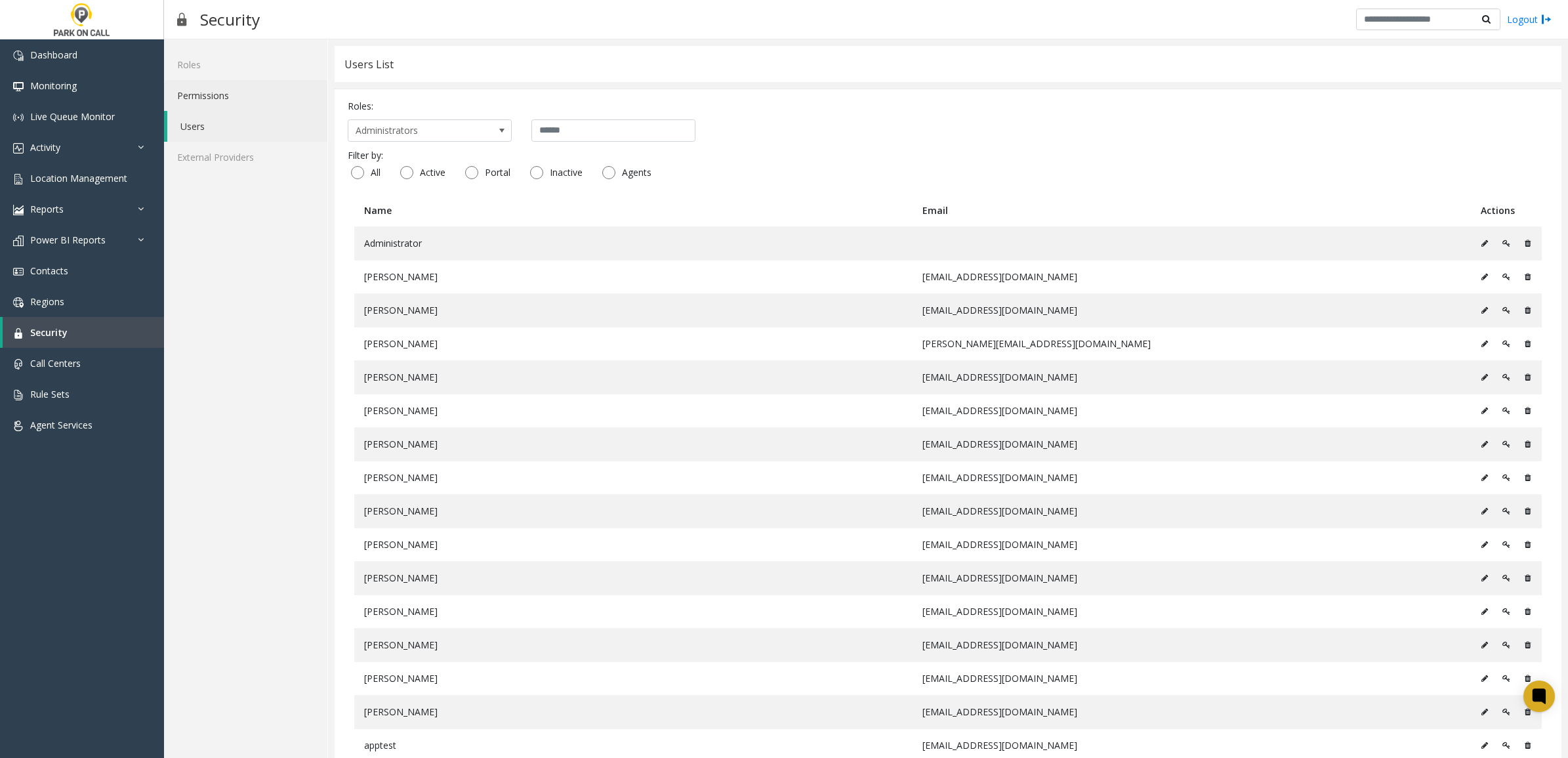
click at [218, 96] on link "Permissions" at bounding box center [245, 95] width 163 height 31
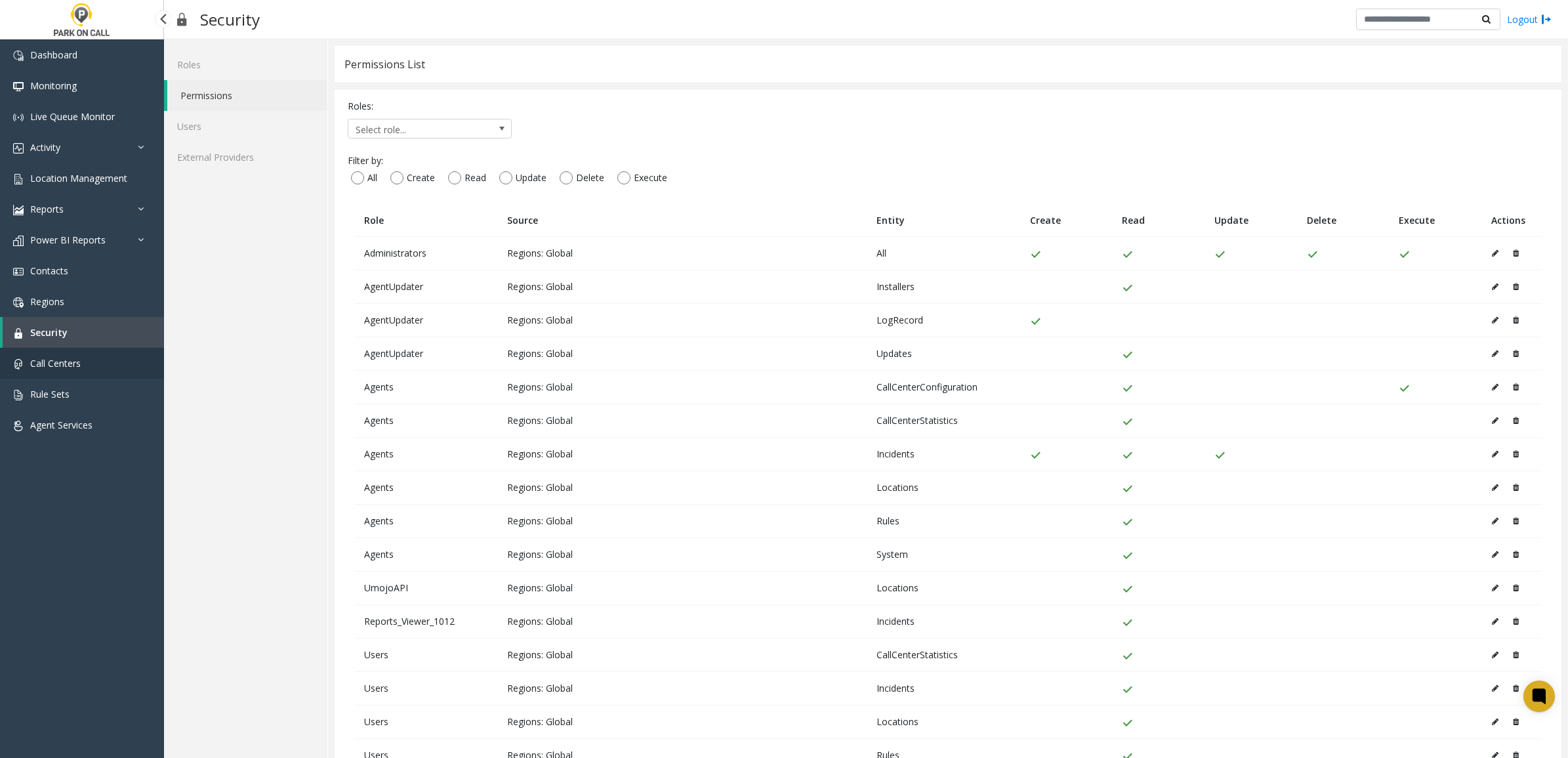
click at [54, 360] on span "Call Centers" at bounding box center [56, 364] width 50 height 13
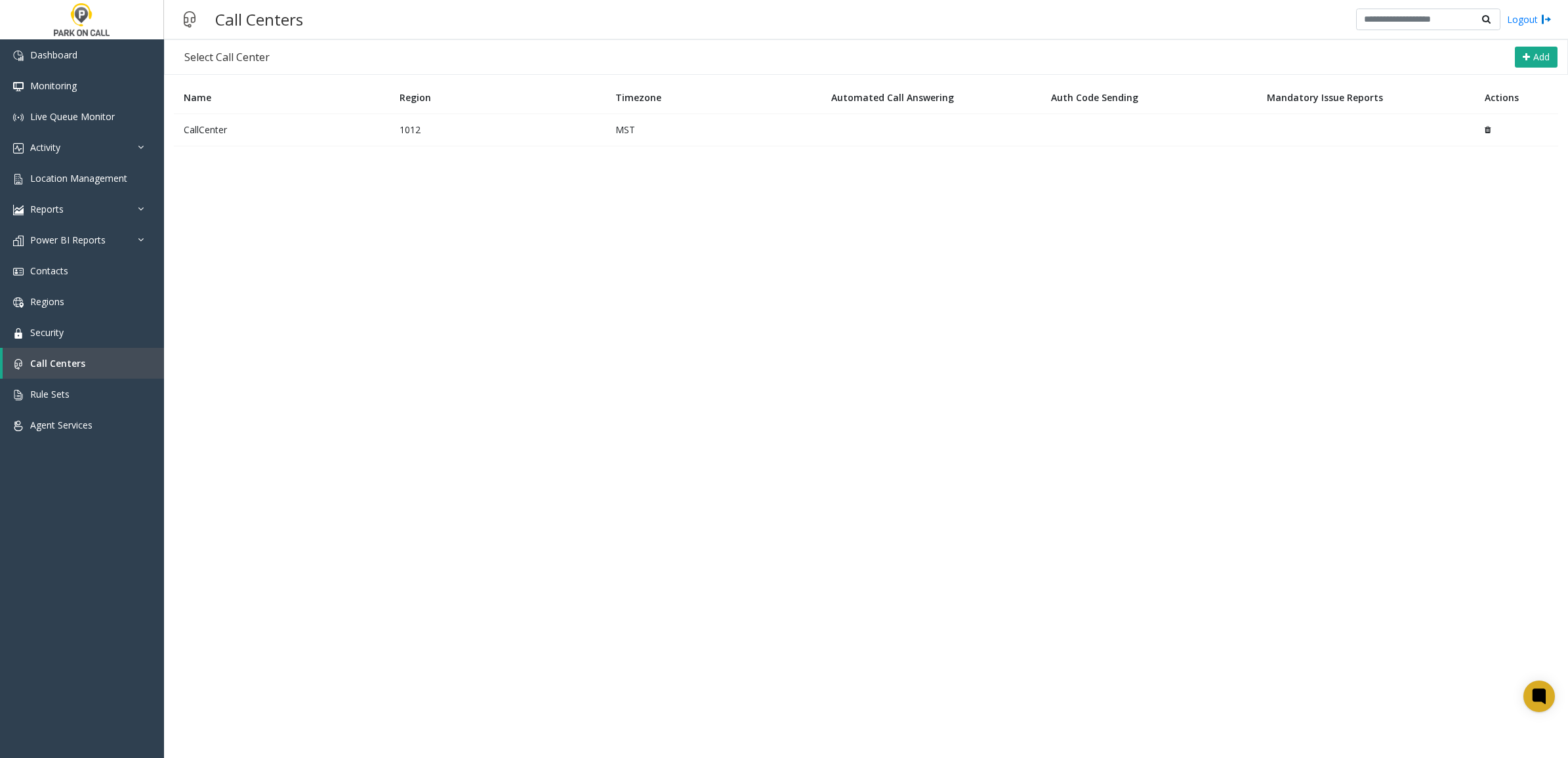
click at [286, 136] on td "CallCenter" at bounding box center [281, 129] width 215 height 32
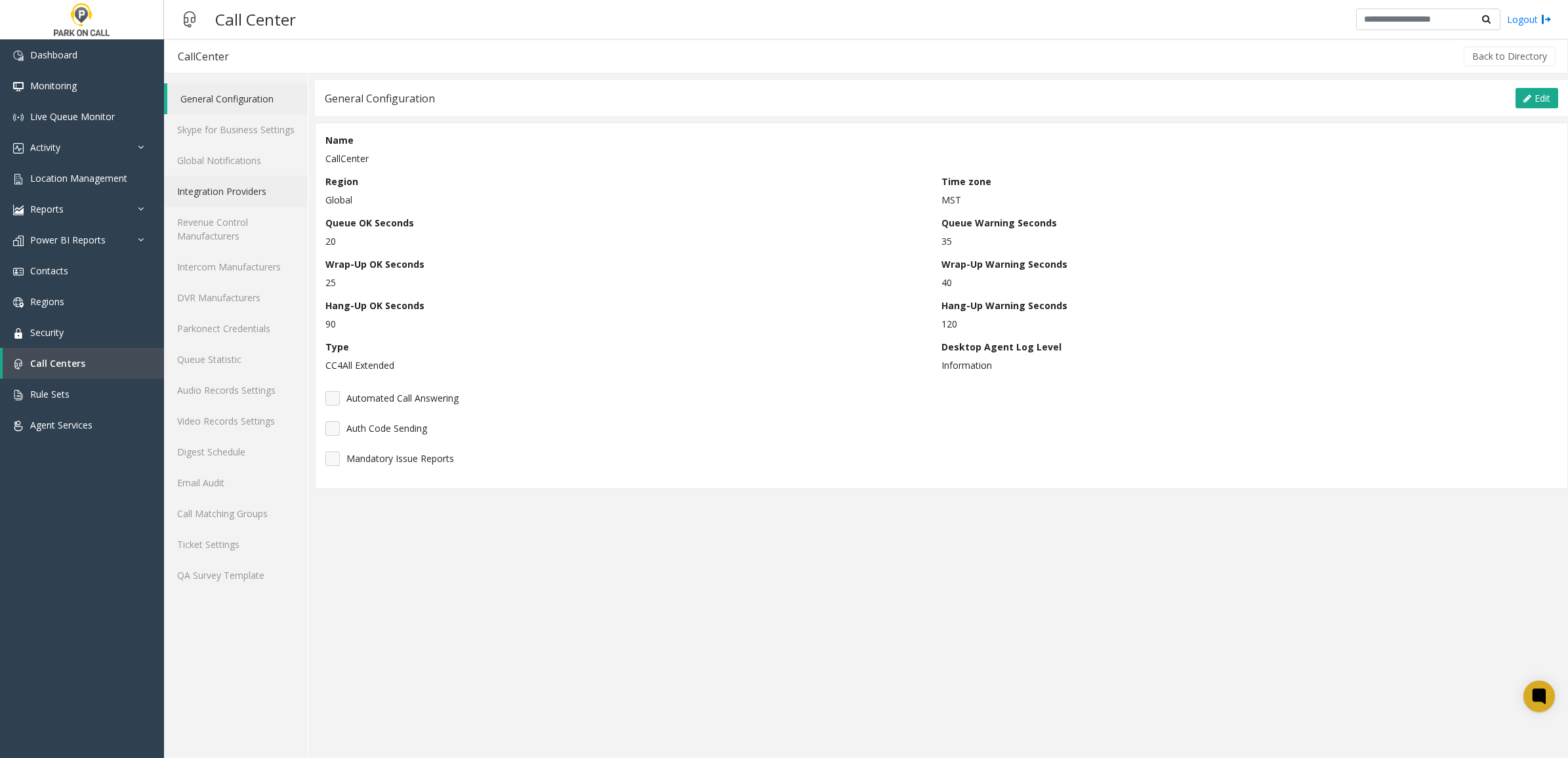
click at [228, 195] on link "Integration Providers" at bounding box center [235, 190] width 143 height 31
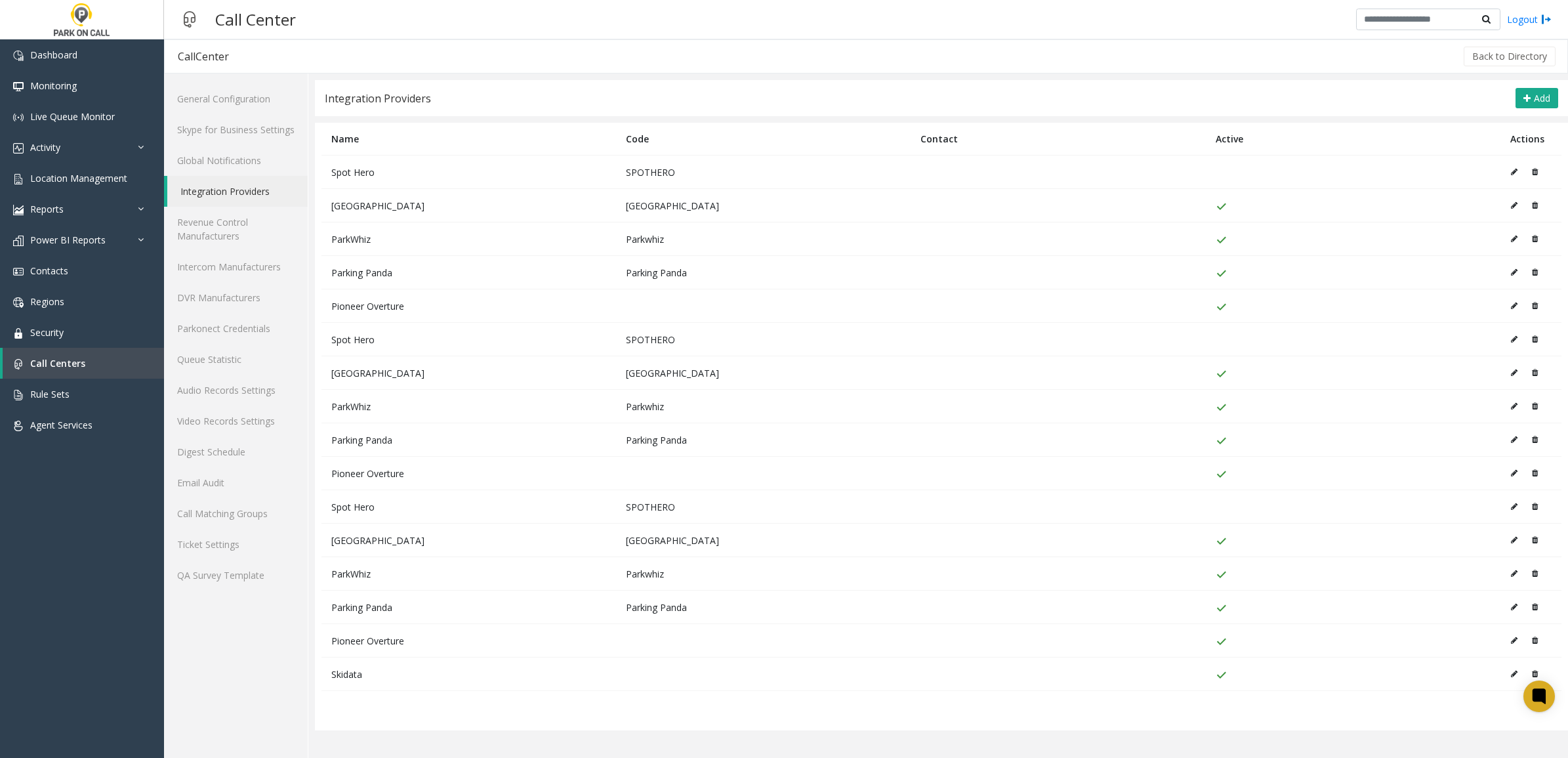
click at [1512, 205] on icon at bounding box center [1514, 205] width 6 height 8
type input "*****"
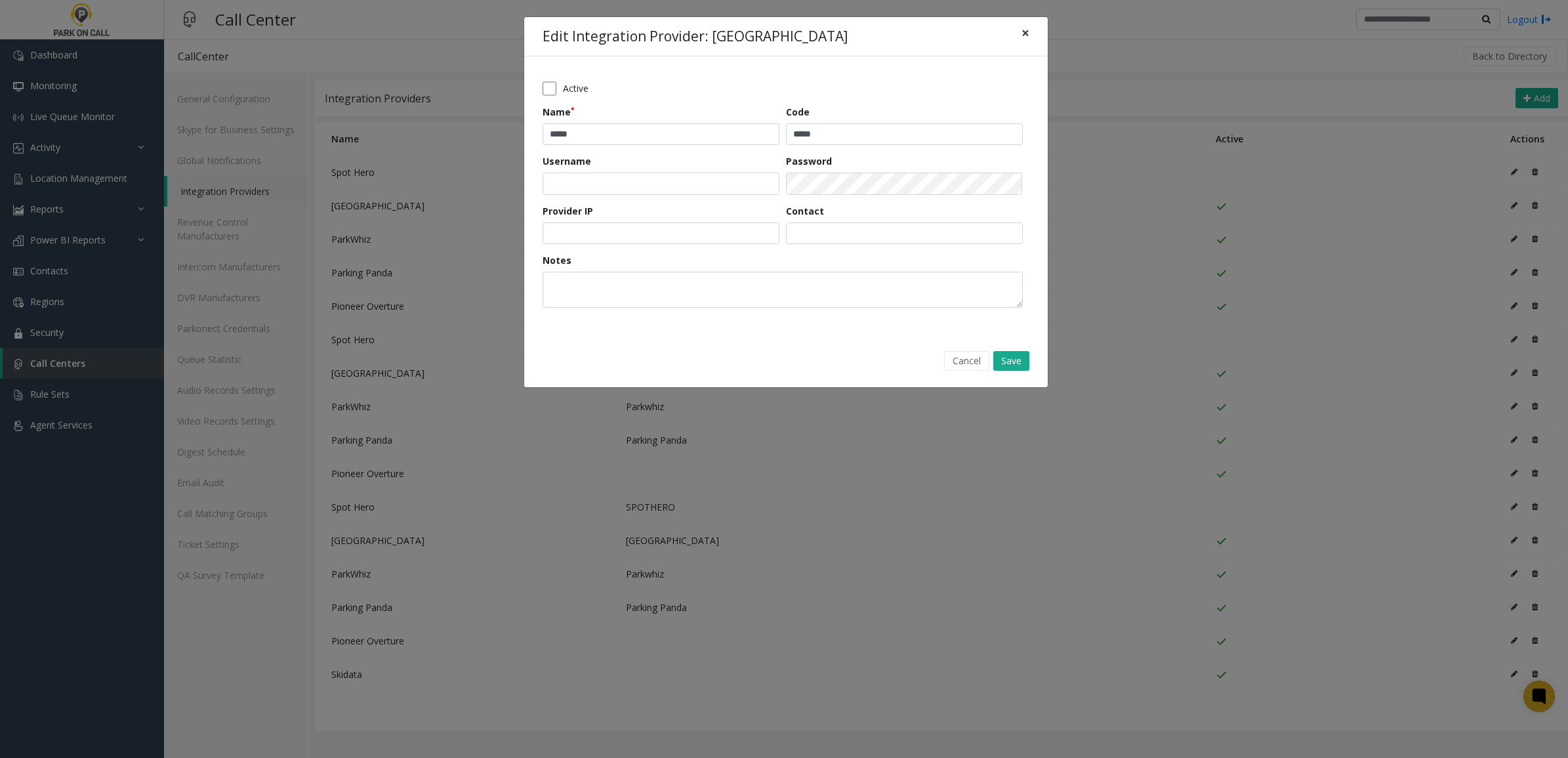
click at [1029, 30] on button "×" at bounding box center [1025, 33] width 26 height 32
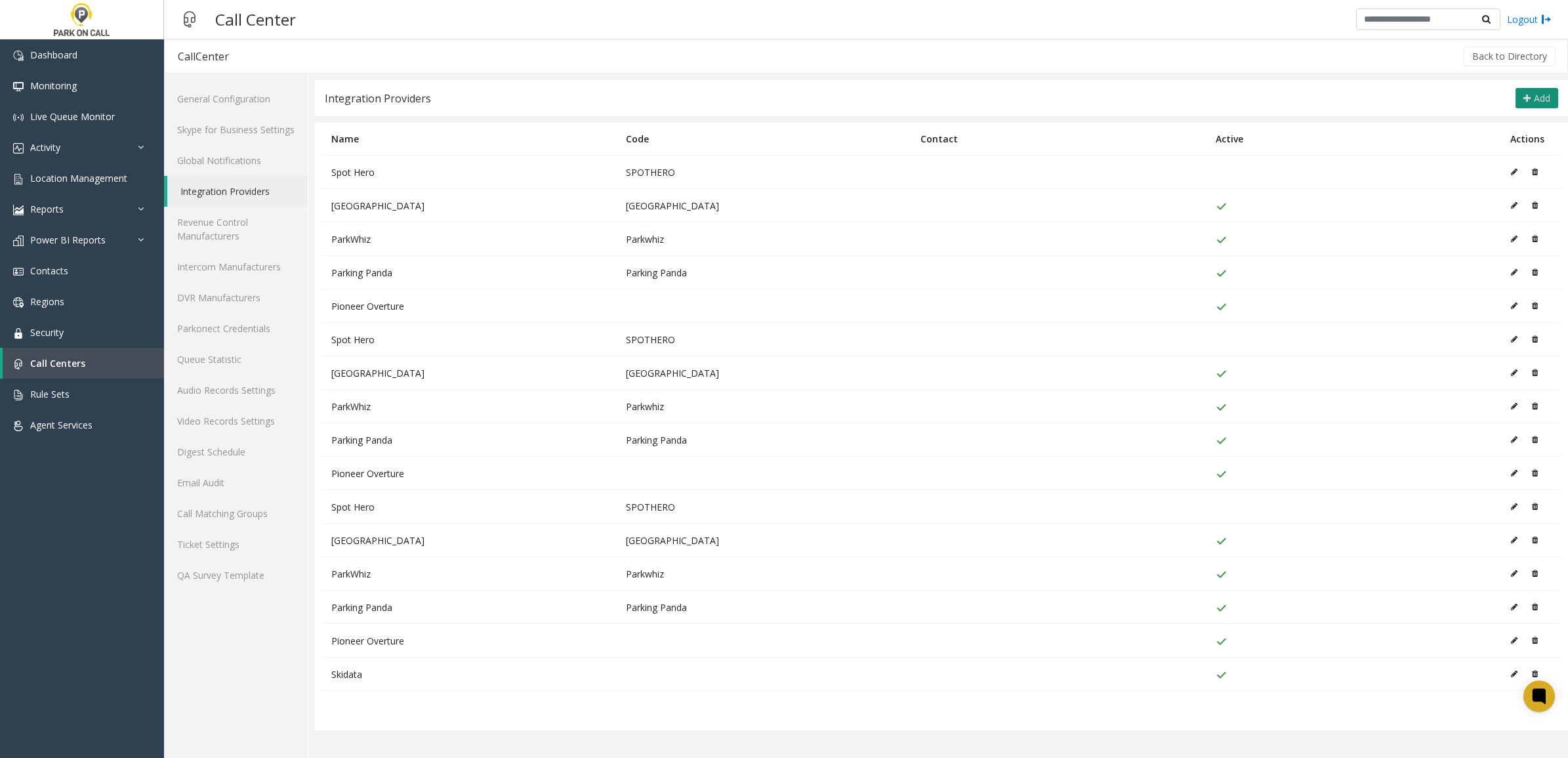
click at [1527, 100] on icon at bounding box center [1526, 98] width 7 height 10
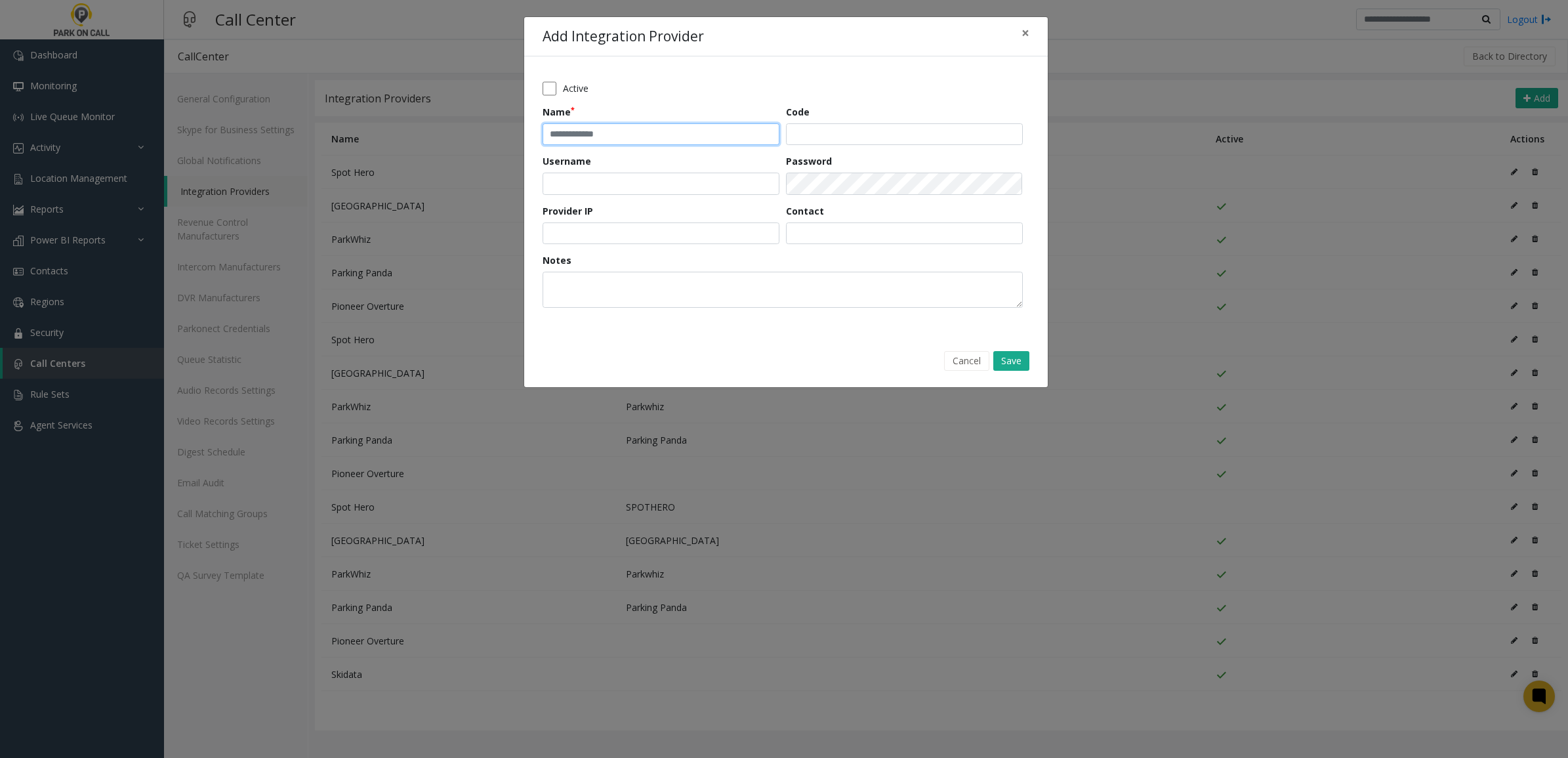
click at [588, 132] on input "Name" at bounding box center [661, 134] width 237 height 22
paste input "****"
type input "****"
click at [660, 303] on textarea "Notes" at bounding box center [782, 290] width 480 height 36
click at [1011, 361] on button "Save" at bounding box center [1012, 361] width 36 height 20
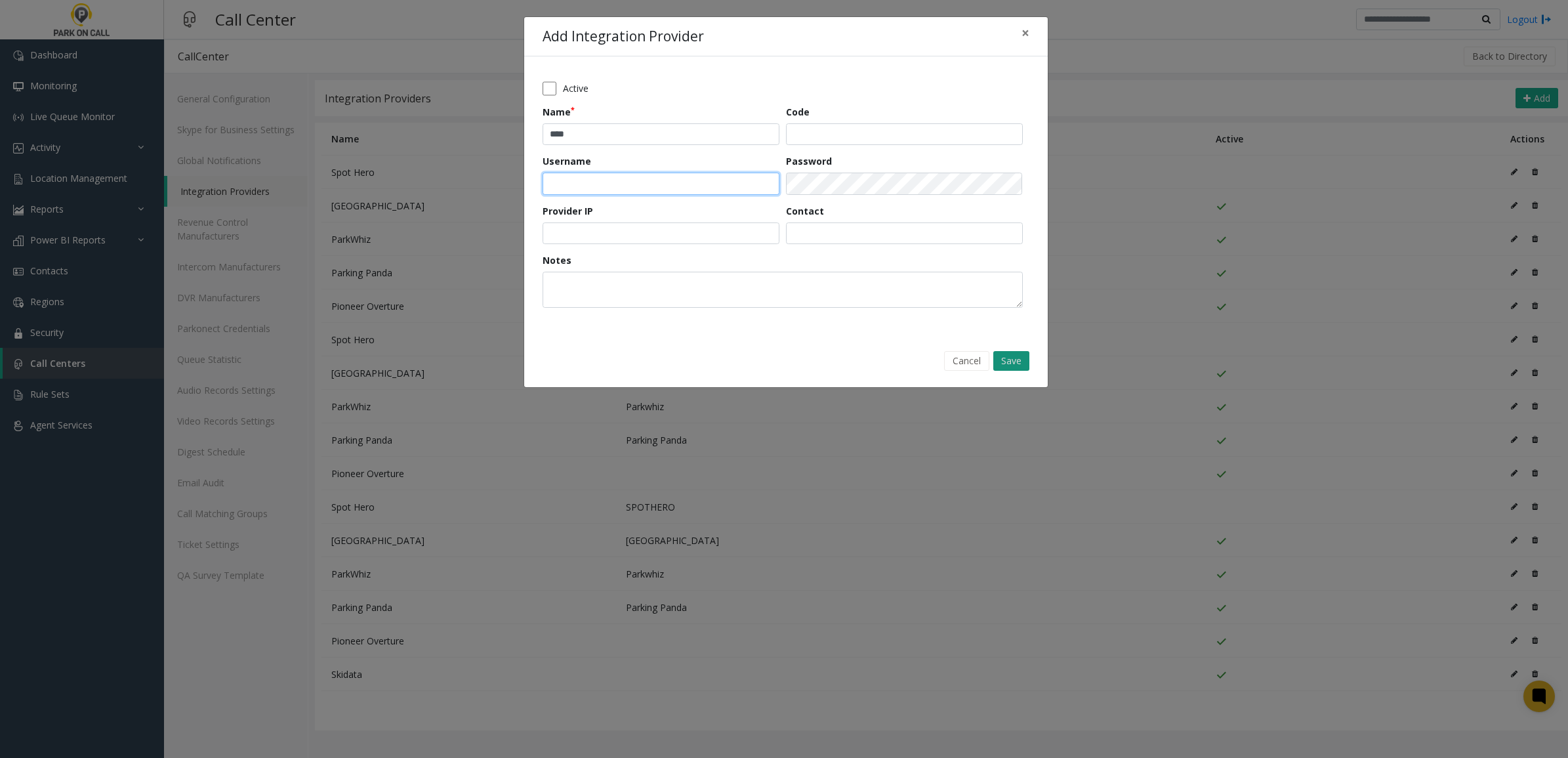
type input "********"
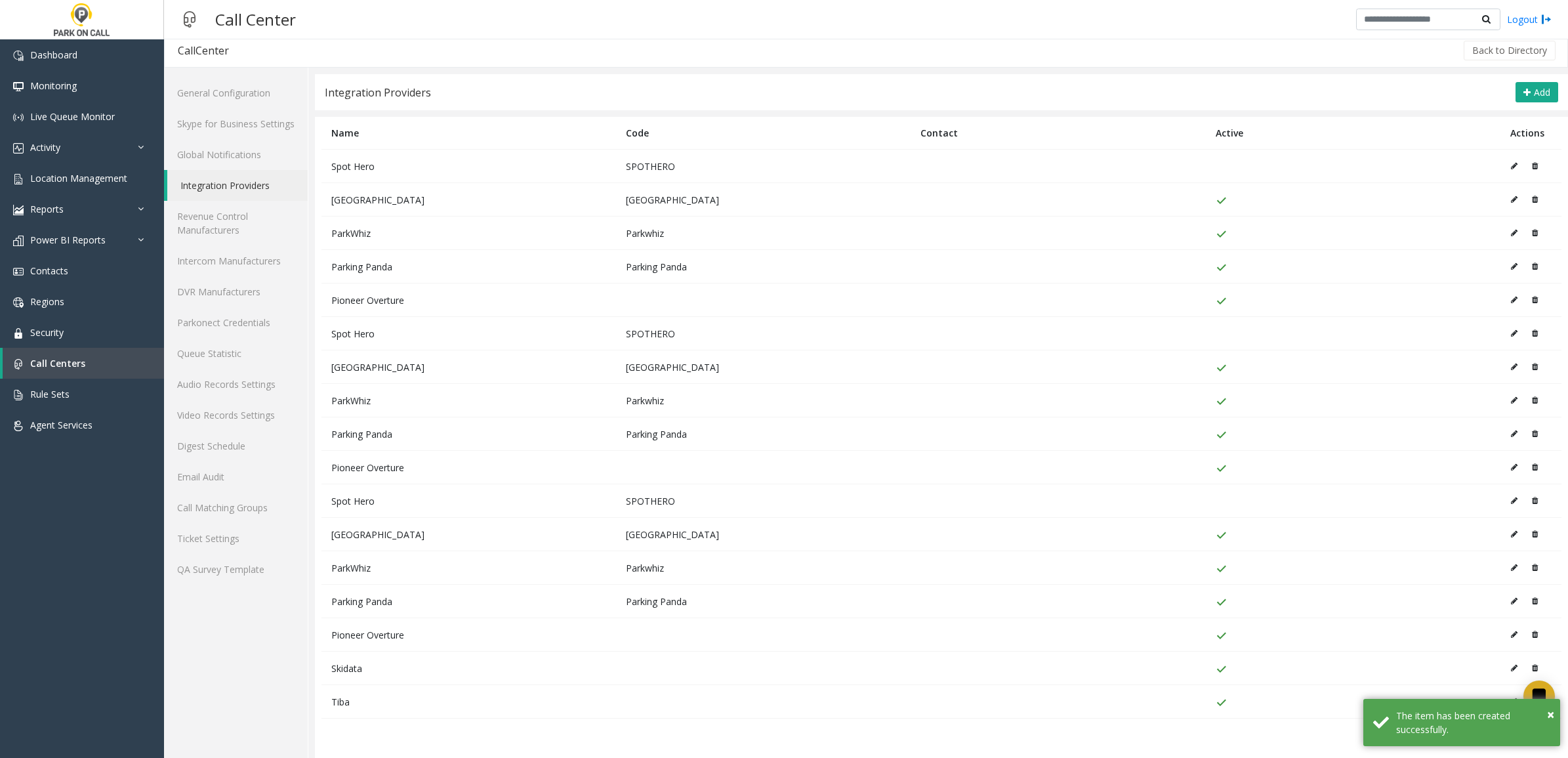
scroll to position [14, 0]
click at [1511, 564] on icon at bounding box center [1514, 568] width 6 height 8
type input "********"
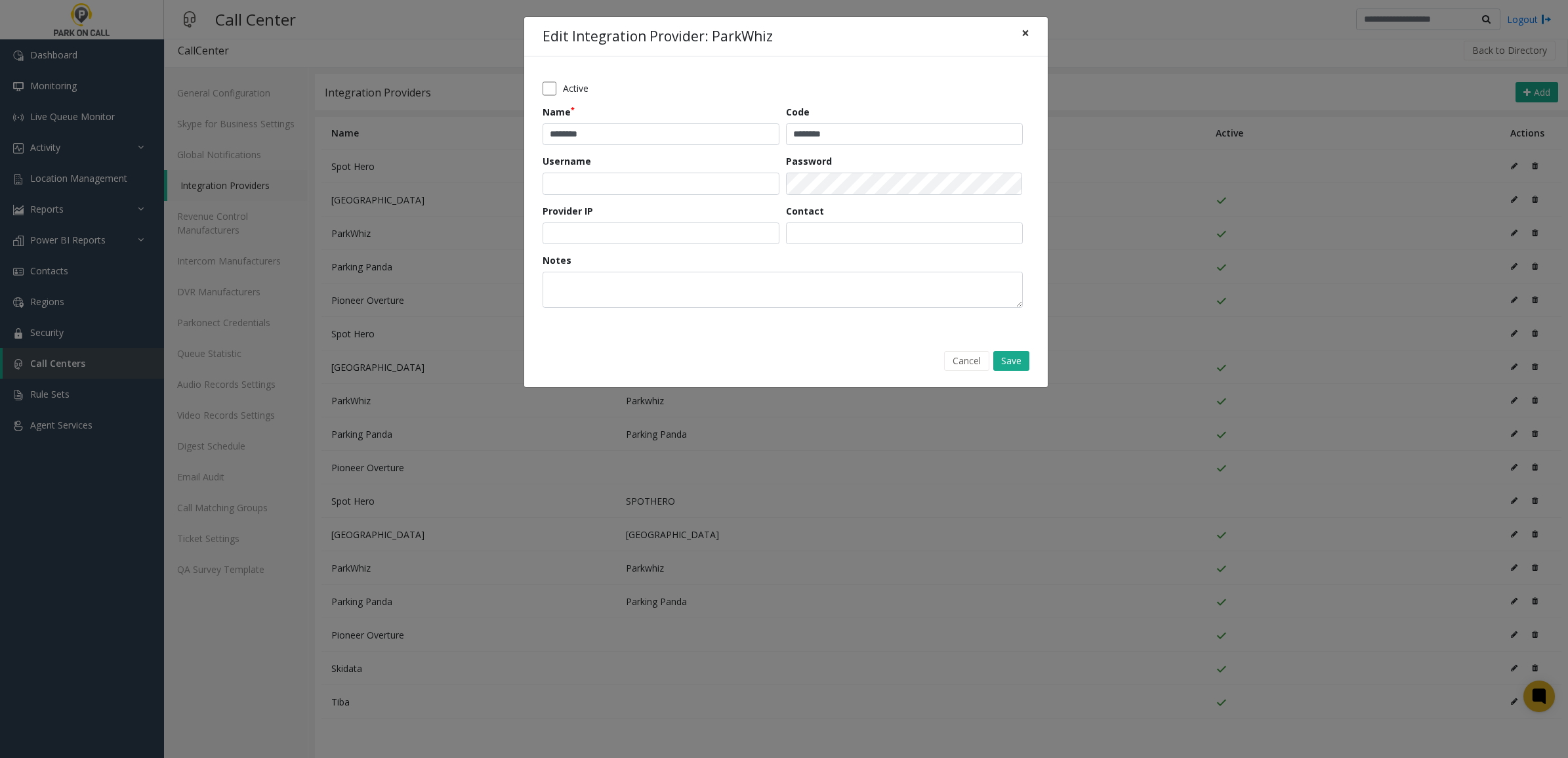
click at [1027, 27] on span "×" at bounding box center [1026, 32] width 8 height 18
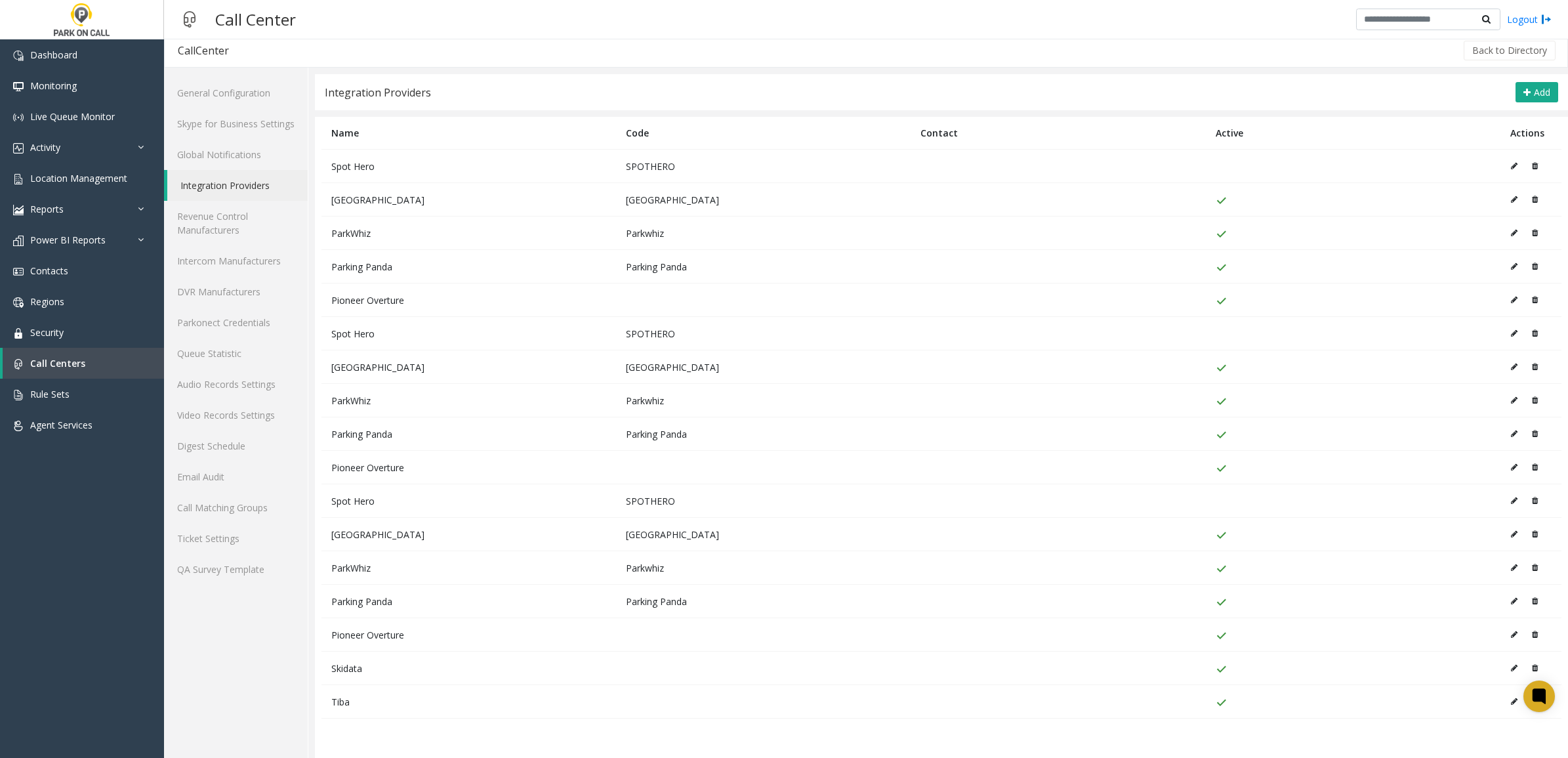
click at [1511, 701] on icon at bounding box center [1514, 702] width 6 height 8
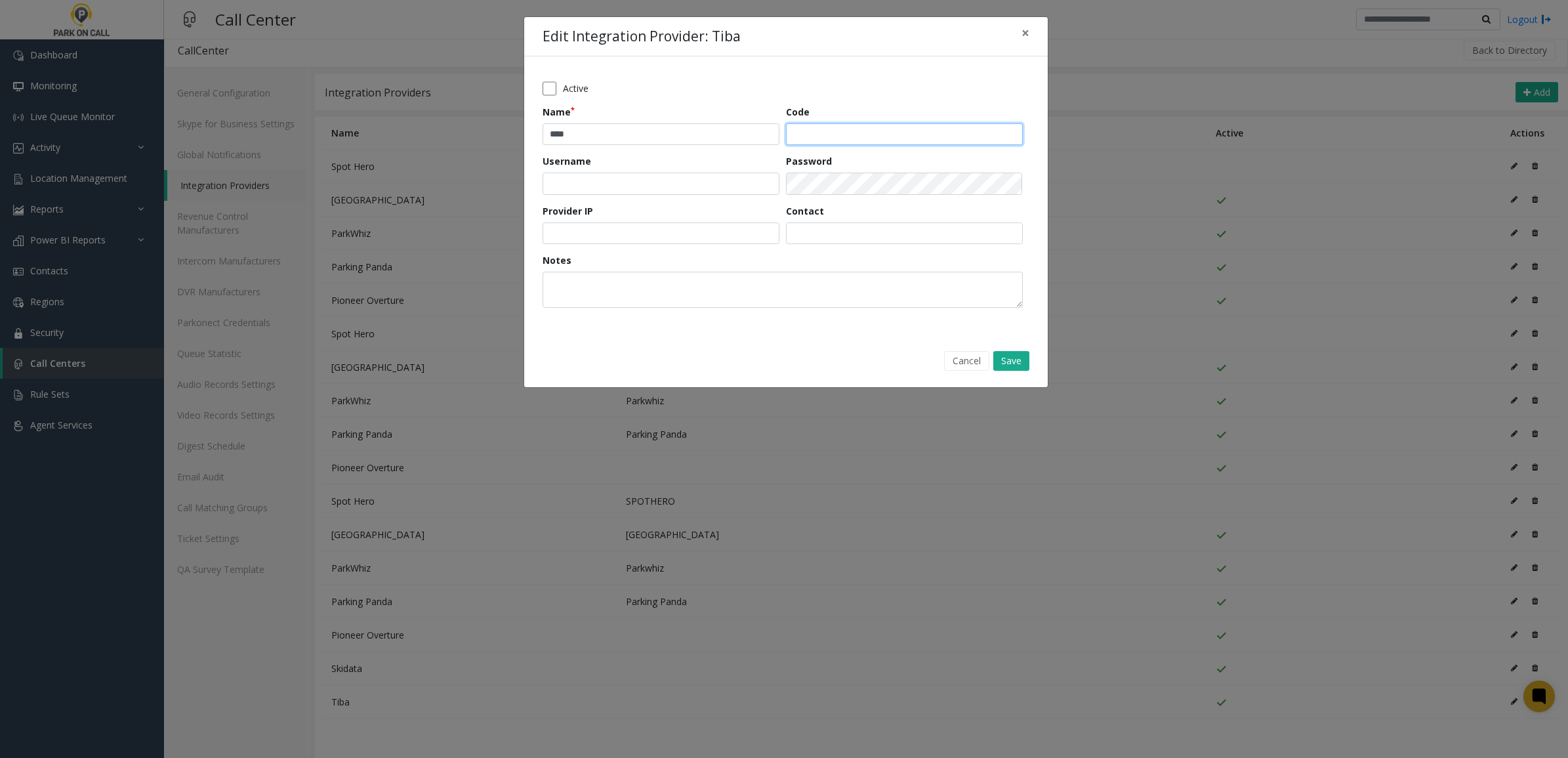
click at [831, 127] on input "Code" at bounding box center [904, 134] width 237 height 22
paste input "****"
type input "****"
click at [1022, 361] on button "Save" at bounding box center [1012, 361] width 36 height 20
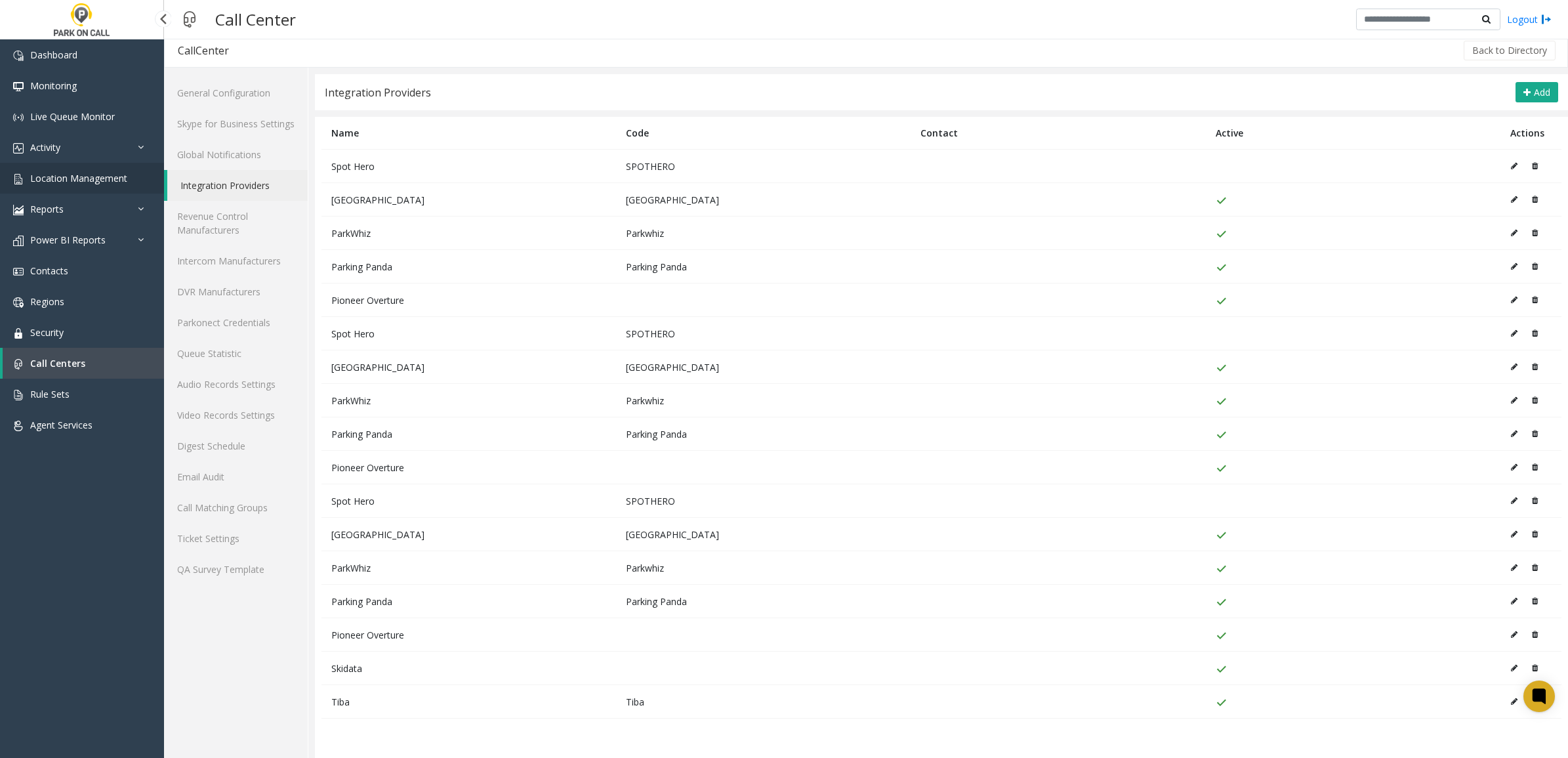
click at [67, 175] on span "Location Management" at bounding box center [79, 178] width 97 height 13
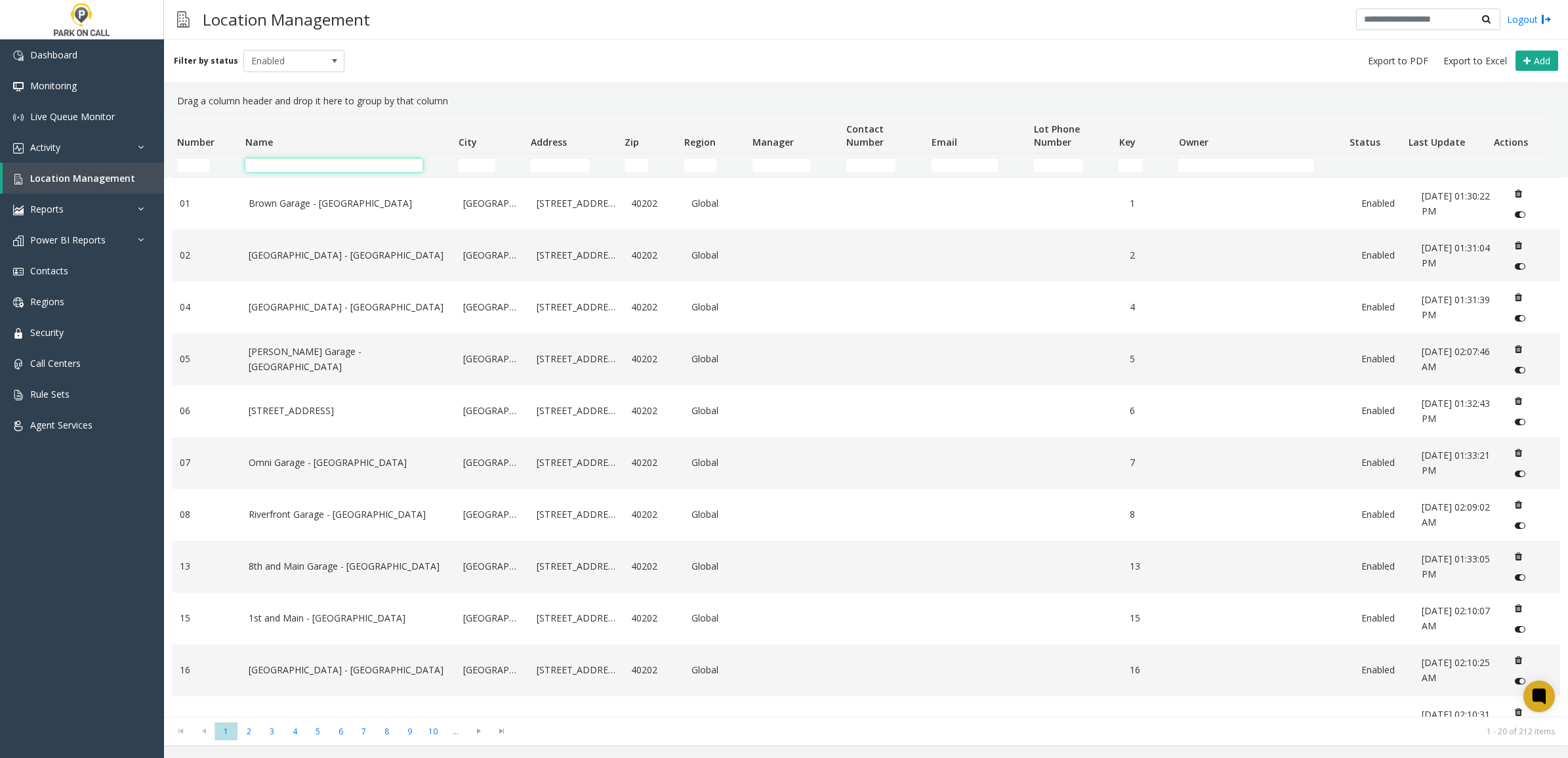
click at [340, 166] on input "Name Filter" at bounding box center [334, 165] width 177 height 13
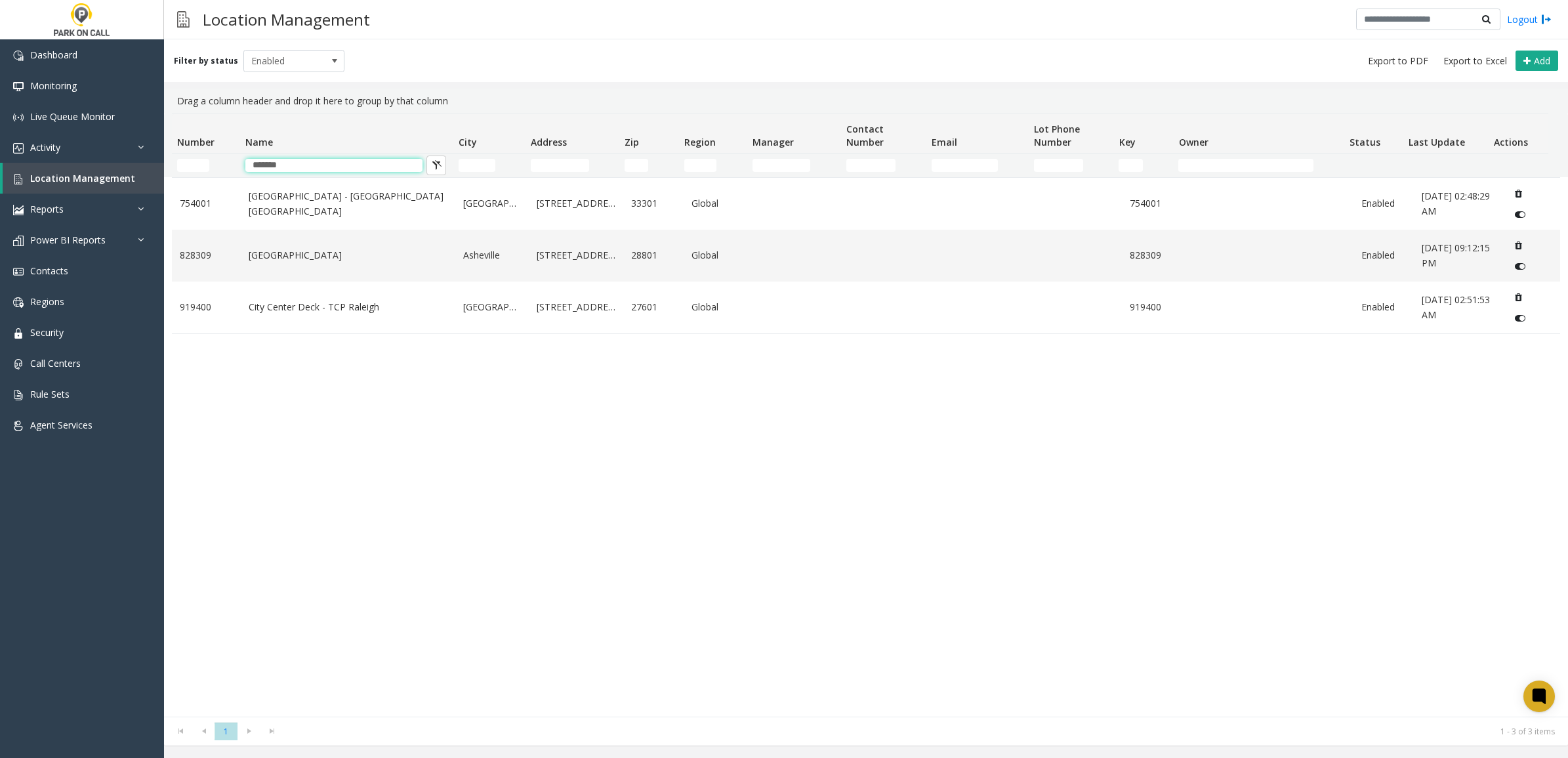
type input "*******"
drag, startPoint x: 873, startPoint y: 477, endPoint x: 903, endPoint y: 474, distance: 30.1
click at [870, 477] on div "[GEOGRAPHIC_DATA] - [GEOGRAPHIC_DATA] [GEOGRAPHIC_DATA] [STREET_ADDRESS] Global…" at bounding box center [866, 447] width 1389 height 539
click at [412, 256] on link "[GEOGRAPHIC_DATA]" at bounding box center [348, 256] width 200 height 14
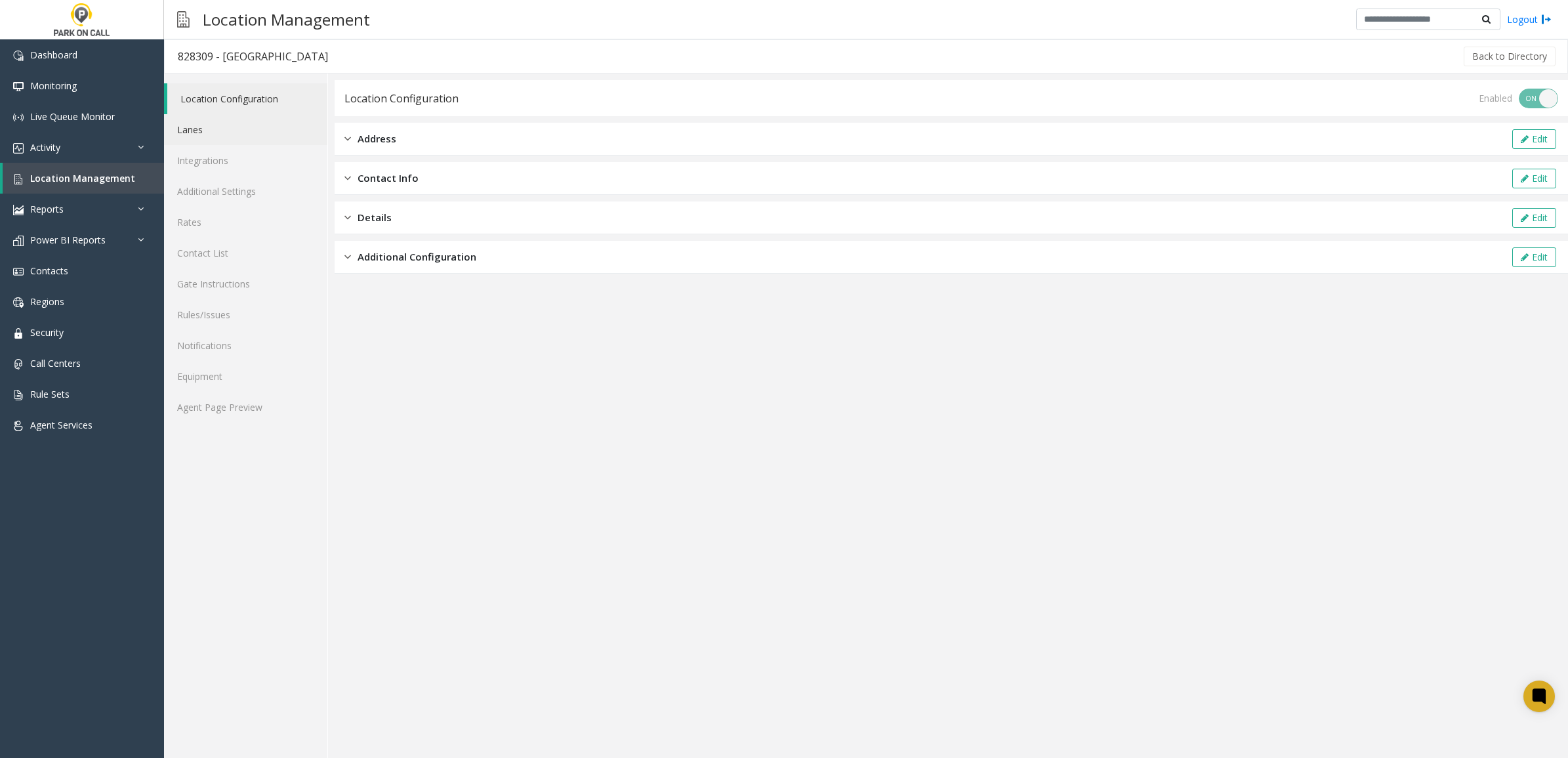
click at [232, 132] on link "Lanes" at bounding box center [245, 129] width 163 height 31
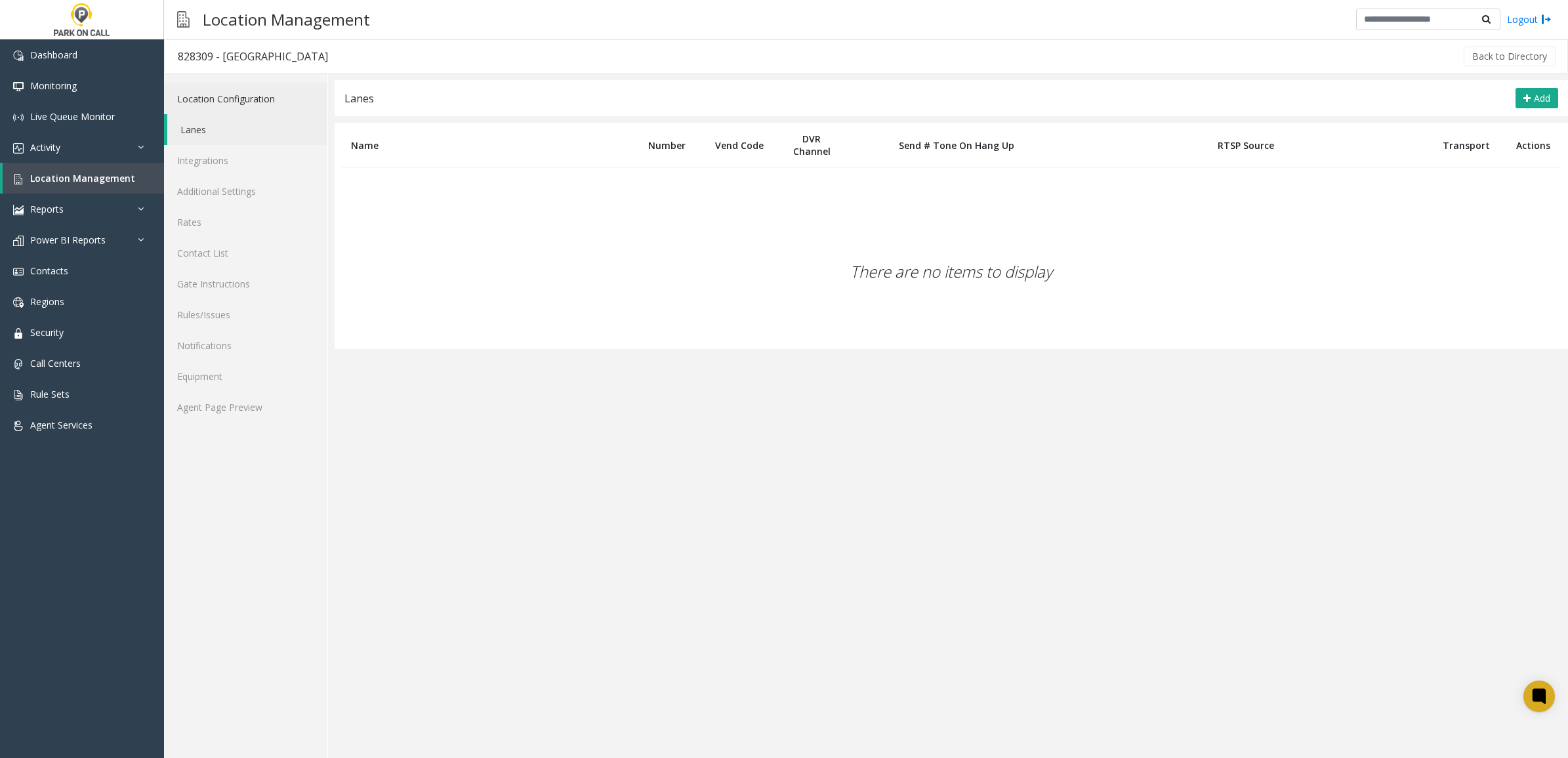
click at [241, 105] on link "Location Configuration" at bounding box center [245, 98] width 163 height 31
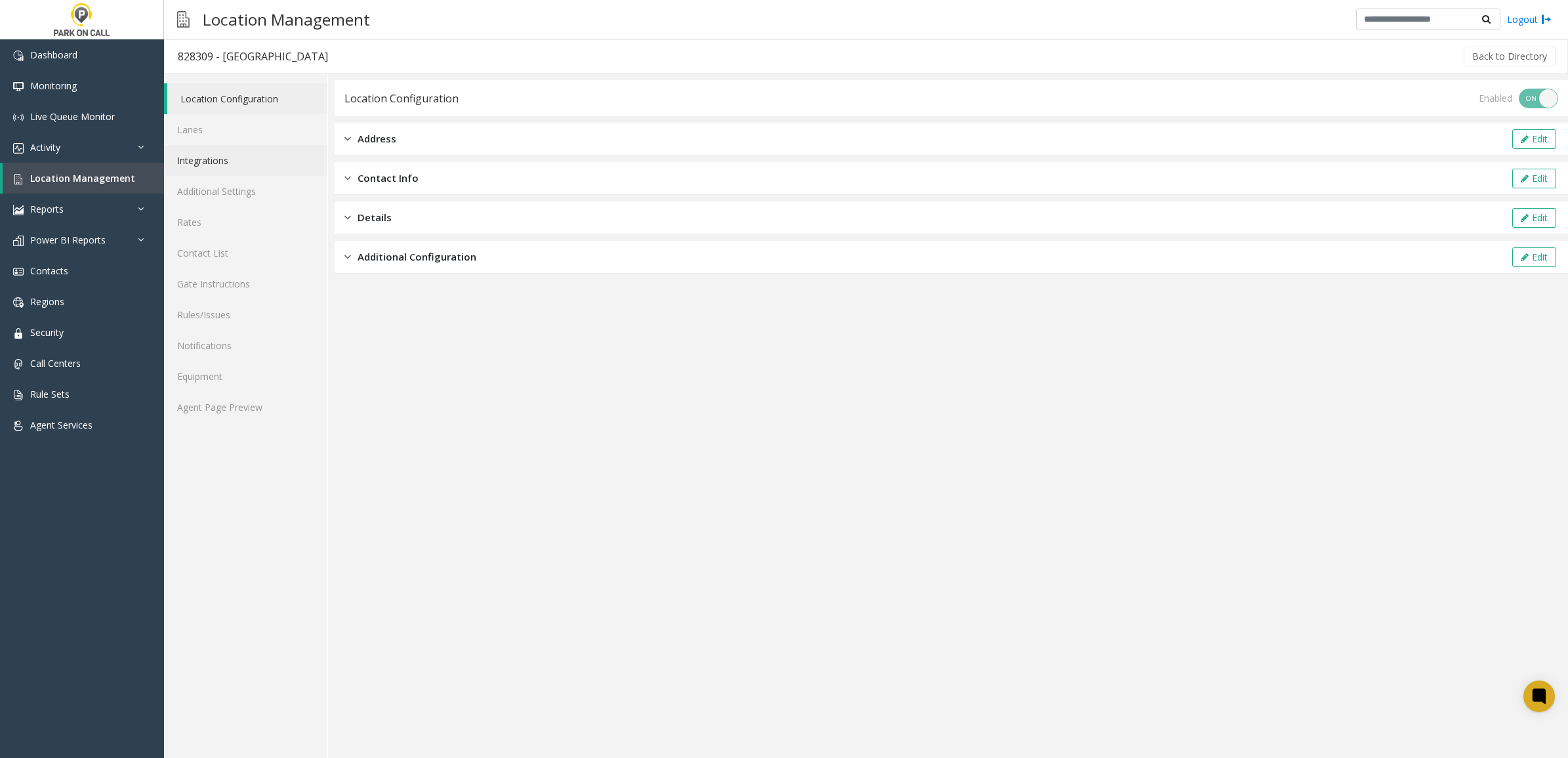
click at [241, 165] on link "Integrations" at bounding box center [245, 160] width 163 height 31
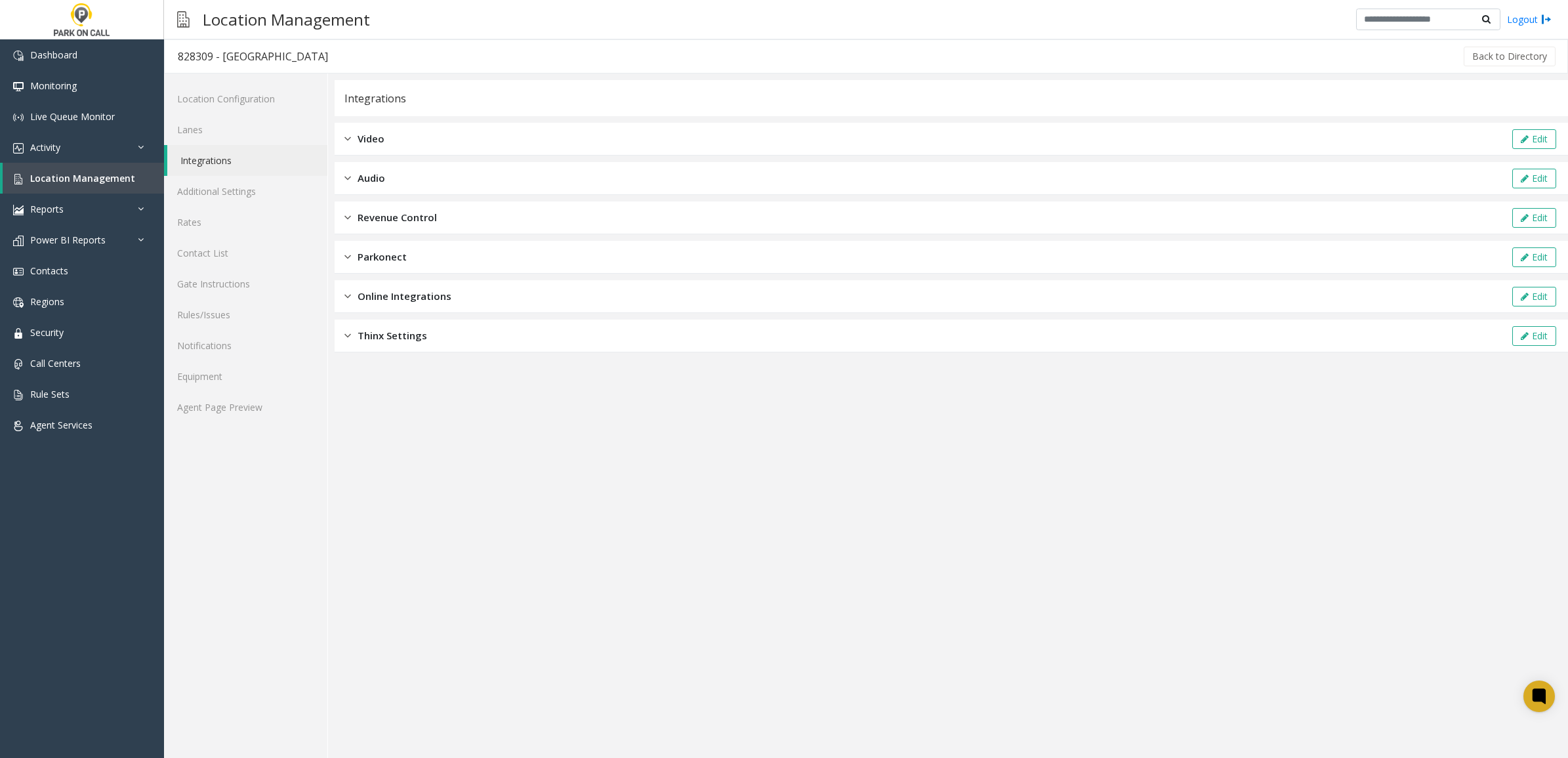
click at [489, 138] on div "Video Edit" at bounding box center [951, 140] width 1233 height 33
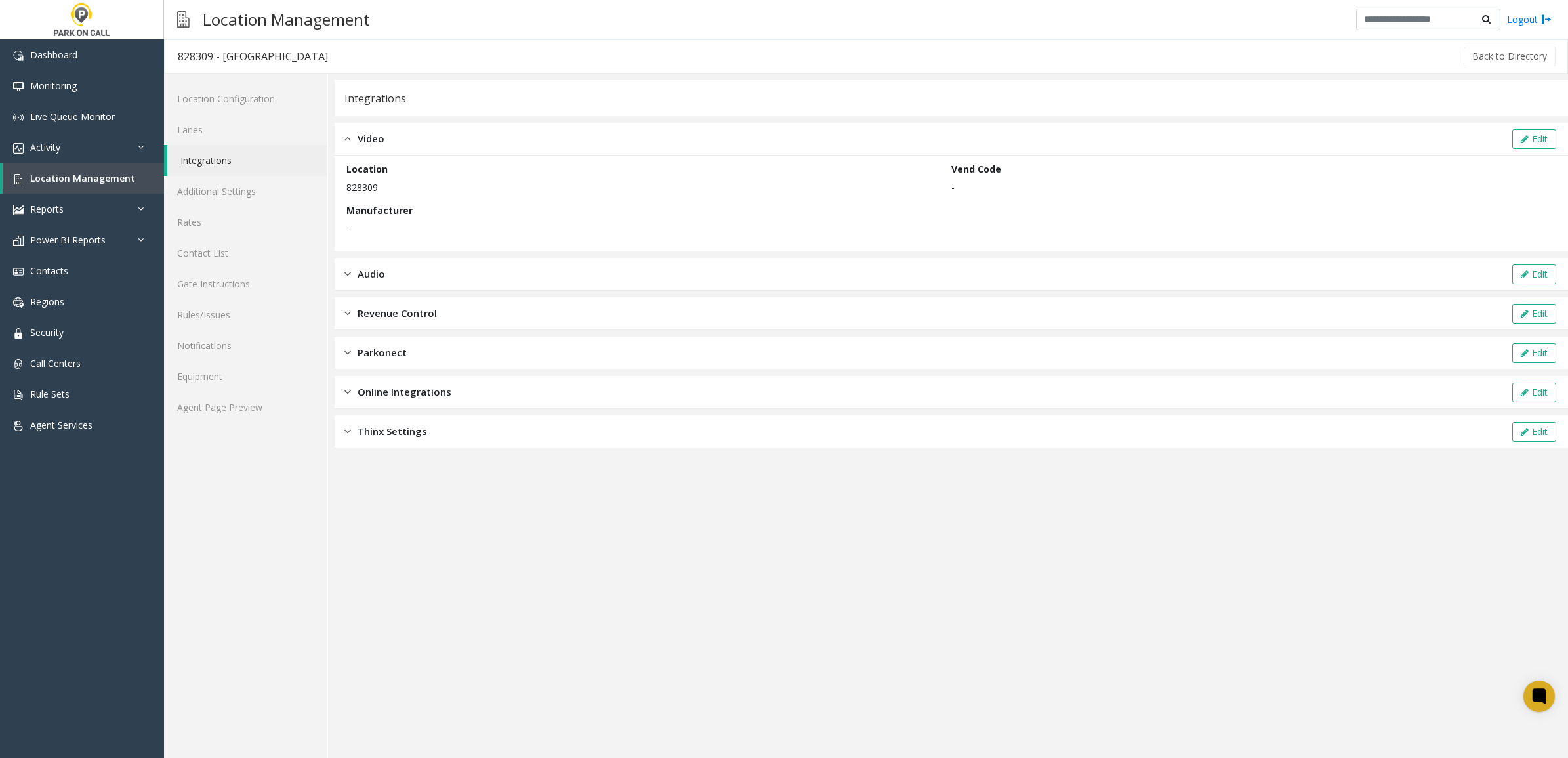
click at [534, 269] on div "Audio Edit" at bounding box center [951, 274] width 1233 height 33
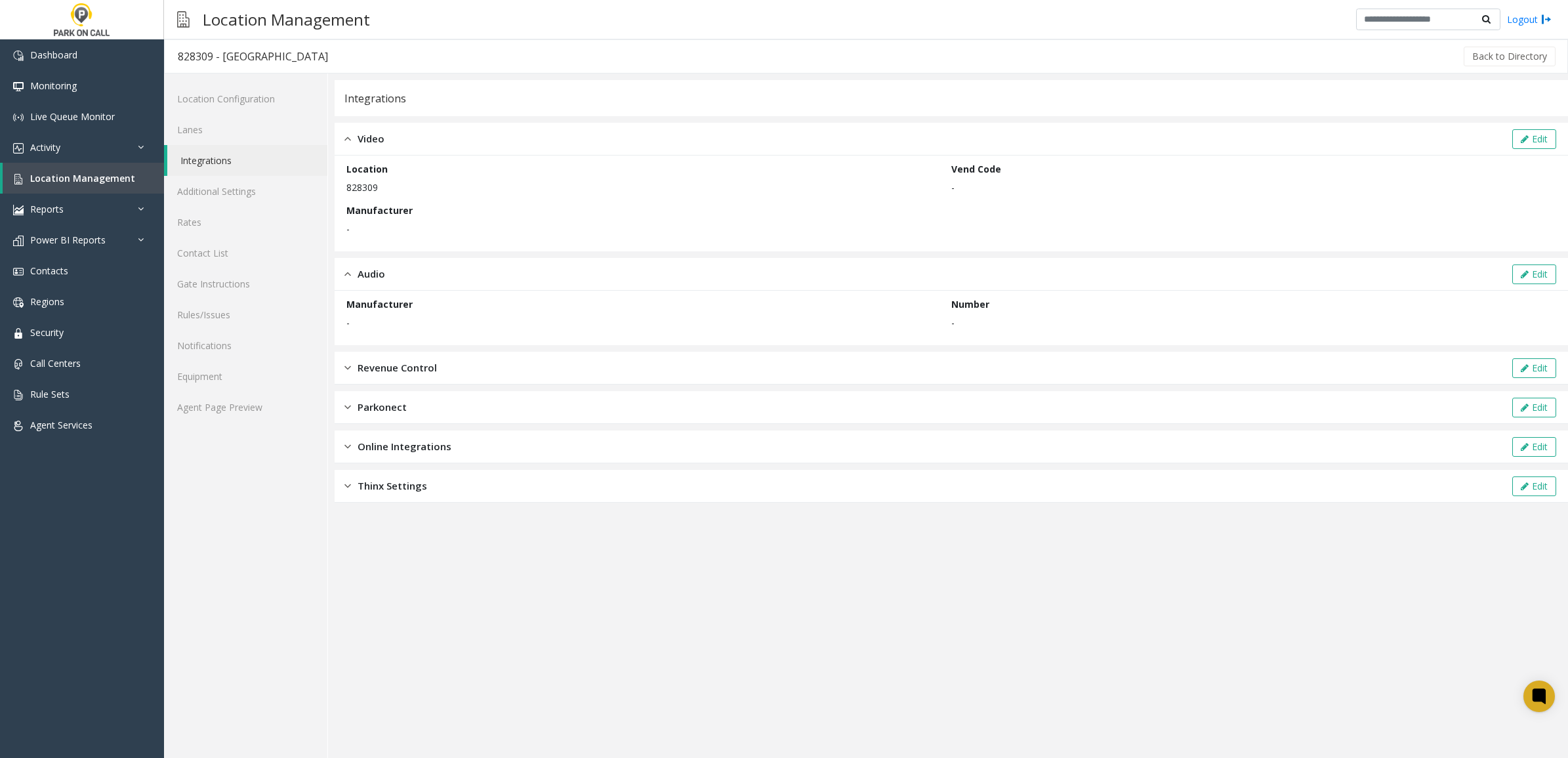
click at [538, 372] on div "Revenue Control Edit" at bounding box center [951, 368] width 1233 height 33
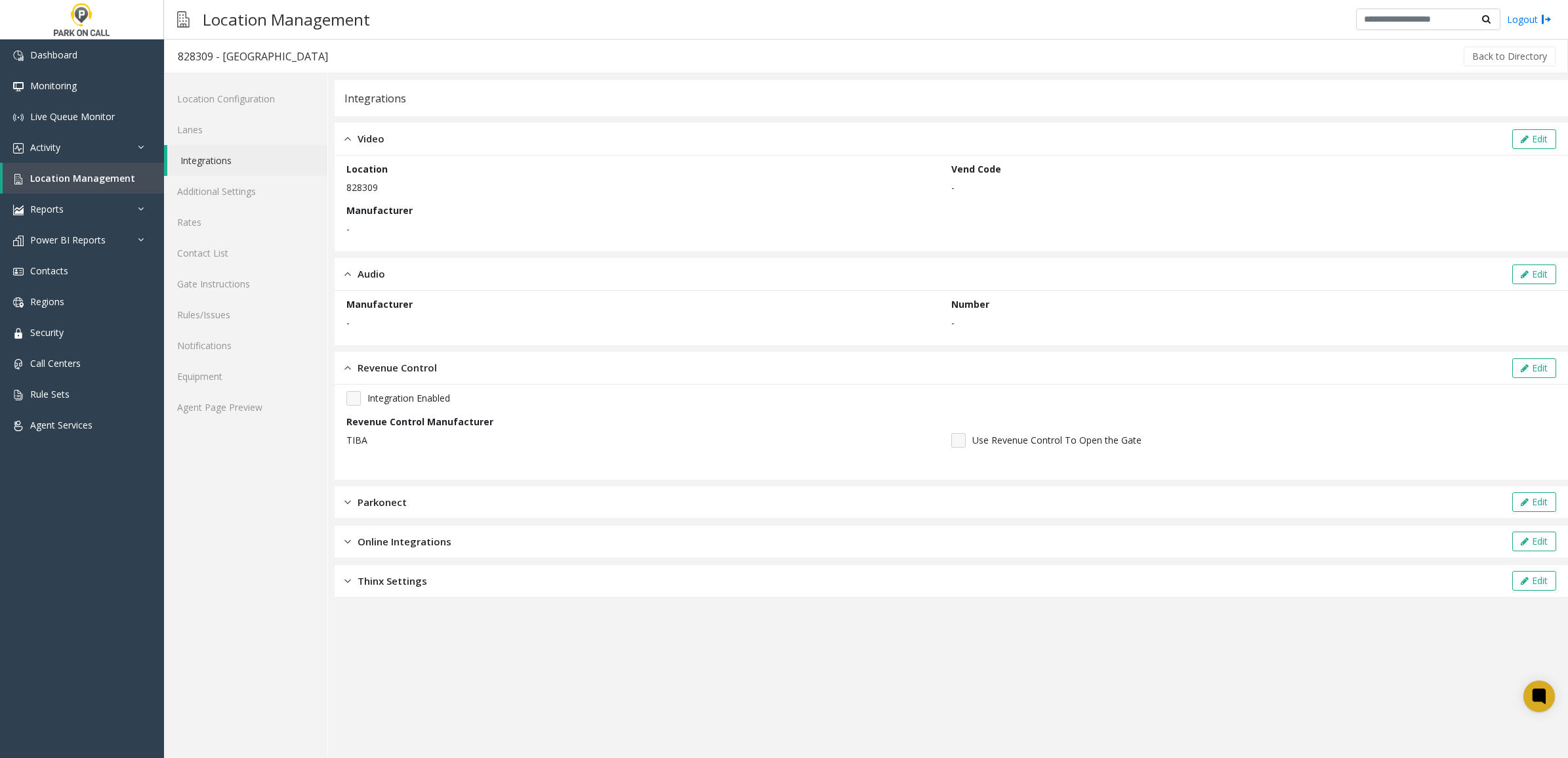
click at [556, 499] on div "Parkonect Edit" at bounding box center [951, 502] width 1233 height 33
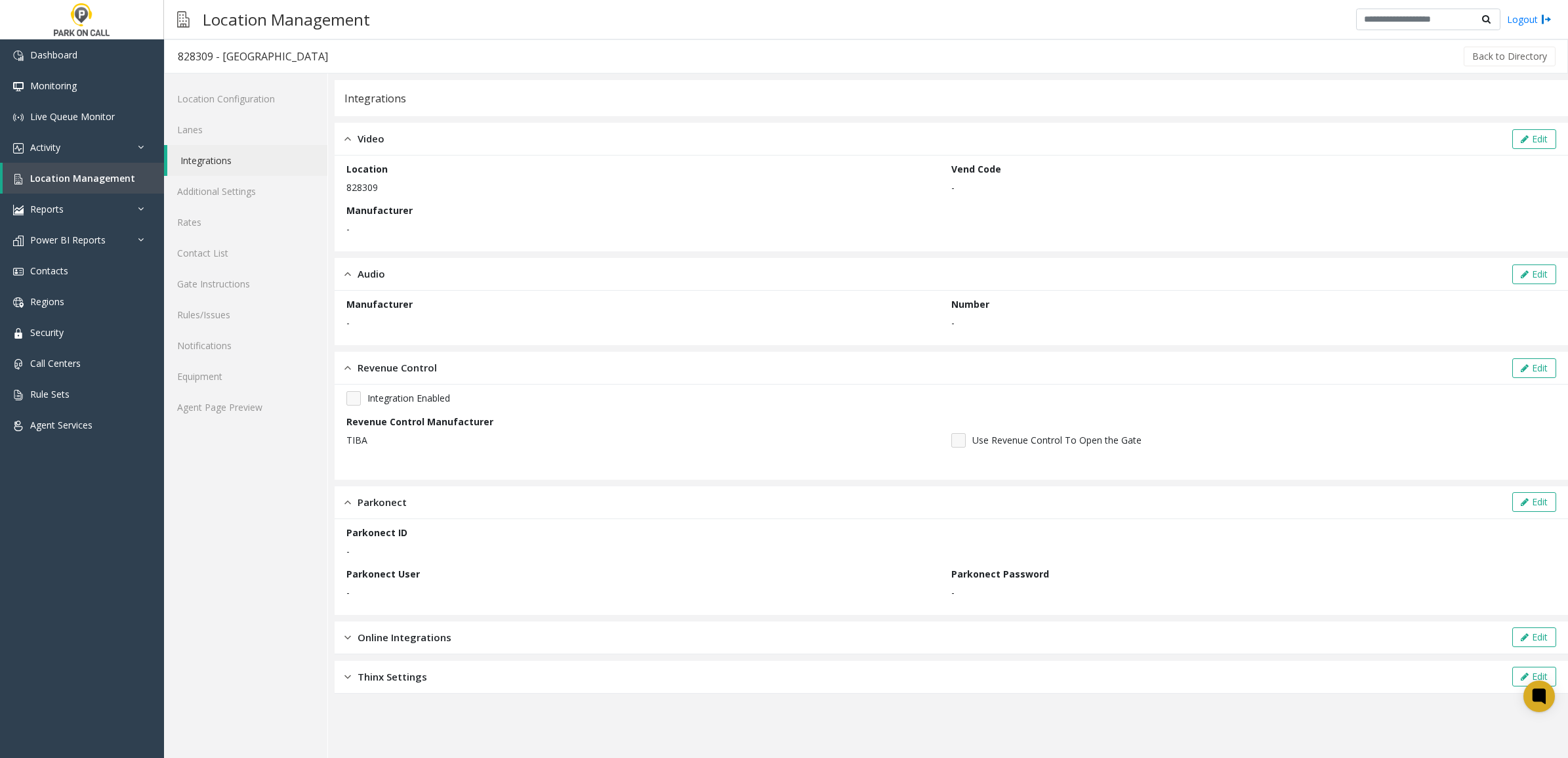
click at [548, 640] on div "Online Integrations Edit" at bounding box center [951, 638] width 1233 height 33
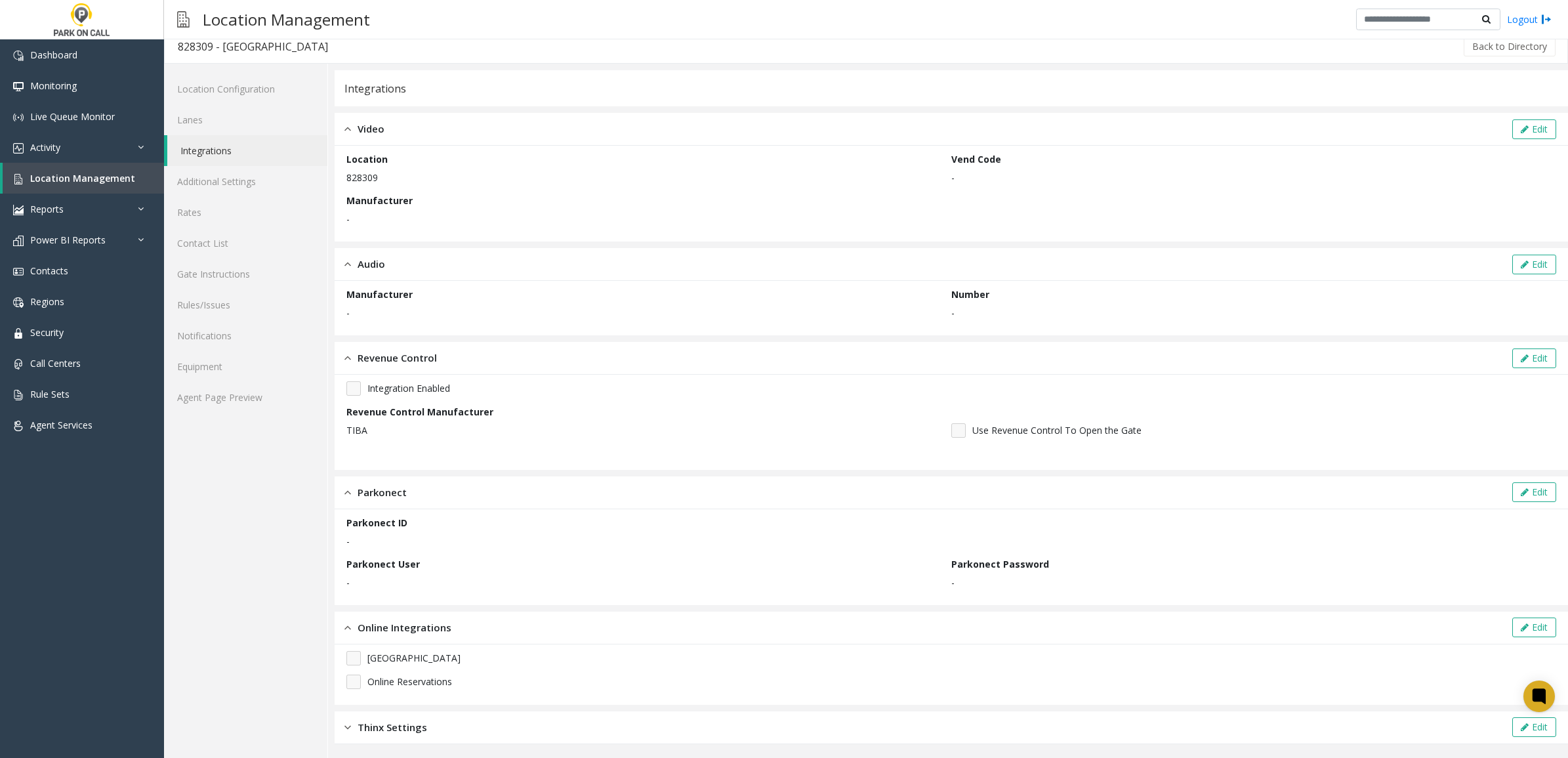
scroll to position [12, 0]
click at [1515, 619] on button "Edit" at bounding box center [1534, 625] width 44 height 20
click at [1484, 621] on button "Cancel" at bounding box center [1485, 625] width 45 height 20
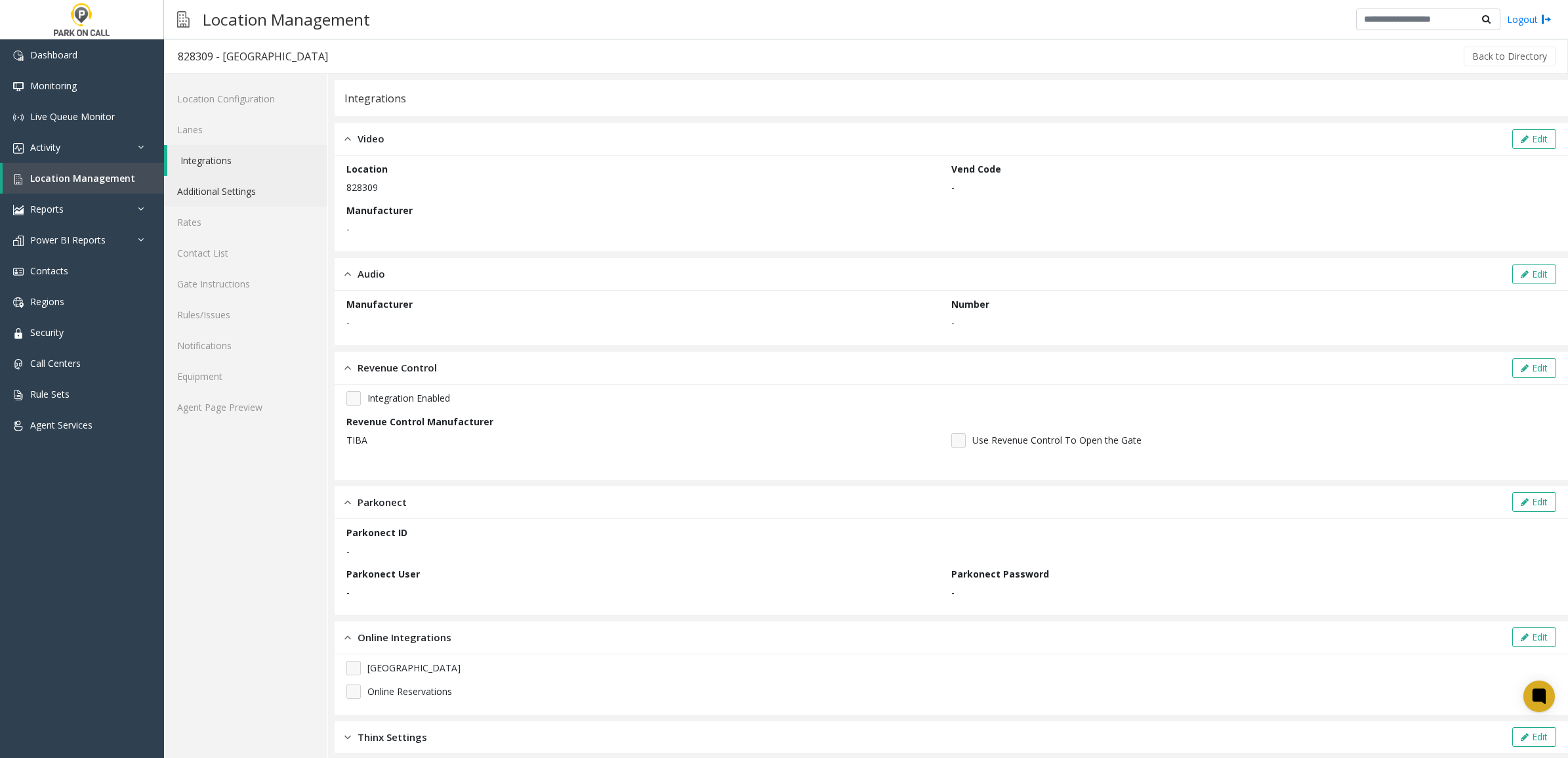
click at [230, 194] on link "Additional Settings" at bounding box center [245, 190] width 163 height 31
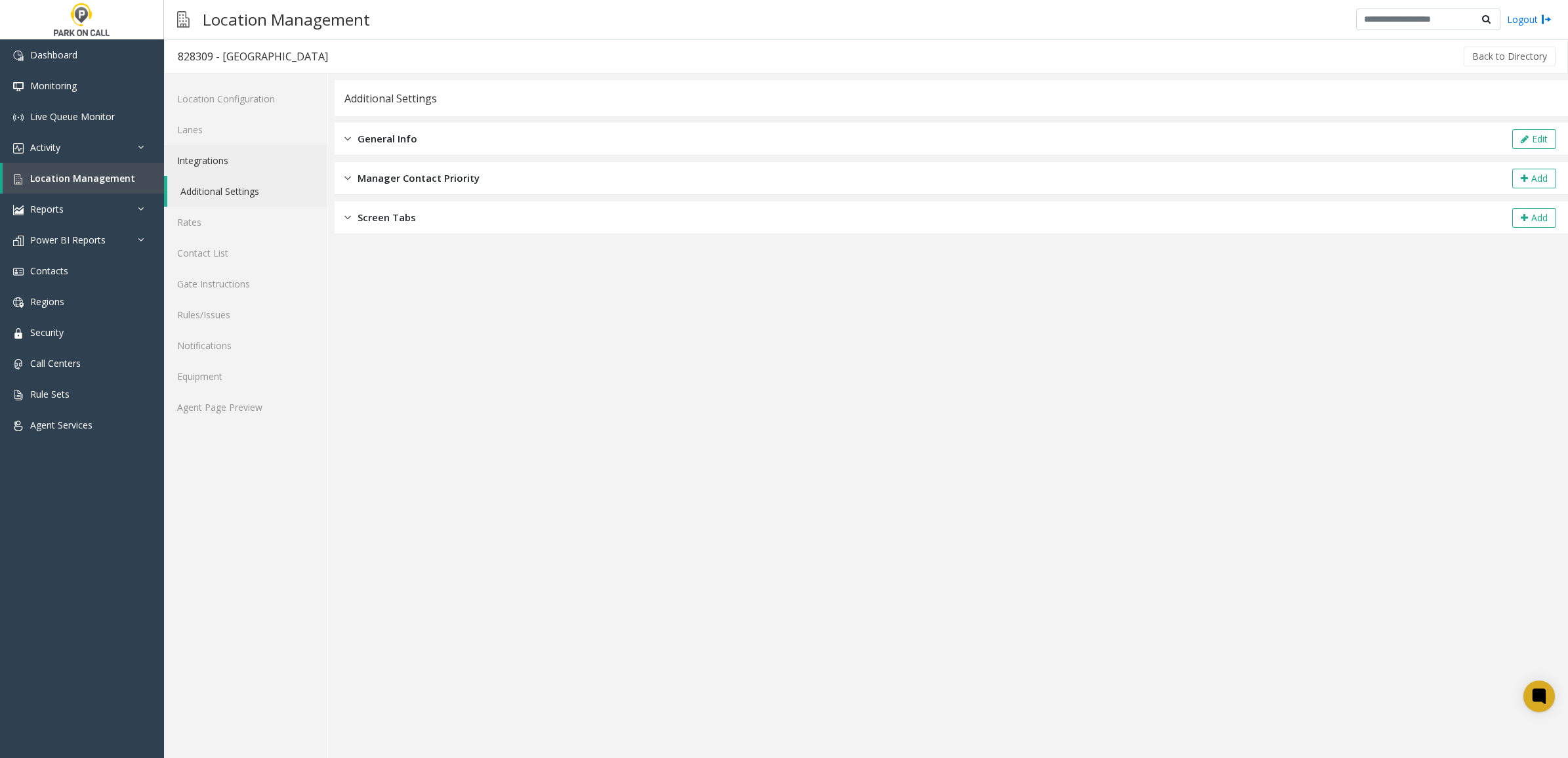
click at [228, 153] on link "Integrations" at bounding box center [245, 160] width 163 height 31
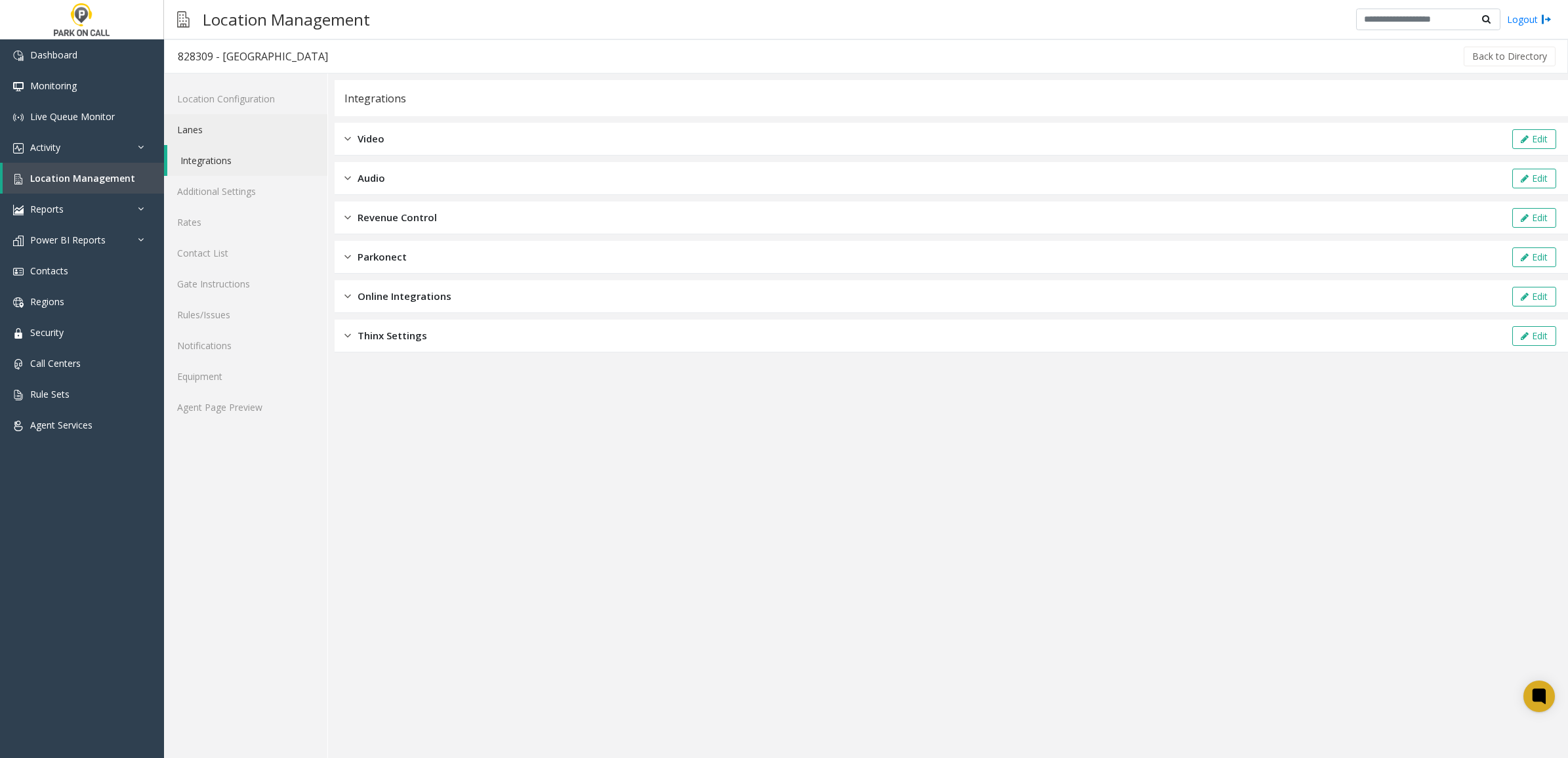
click at [220, 125] on link "Lanes" at bounding box center [245, 129] width 163 height 31
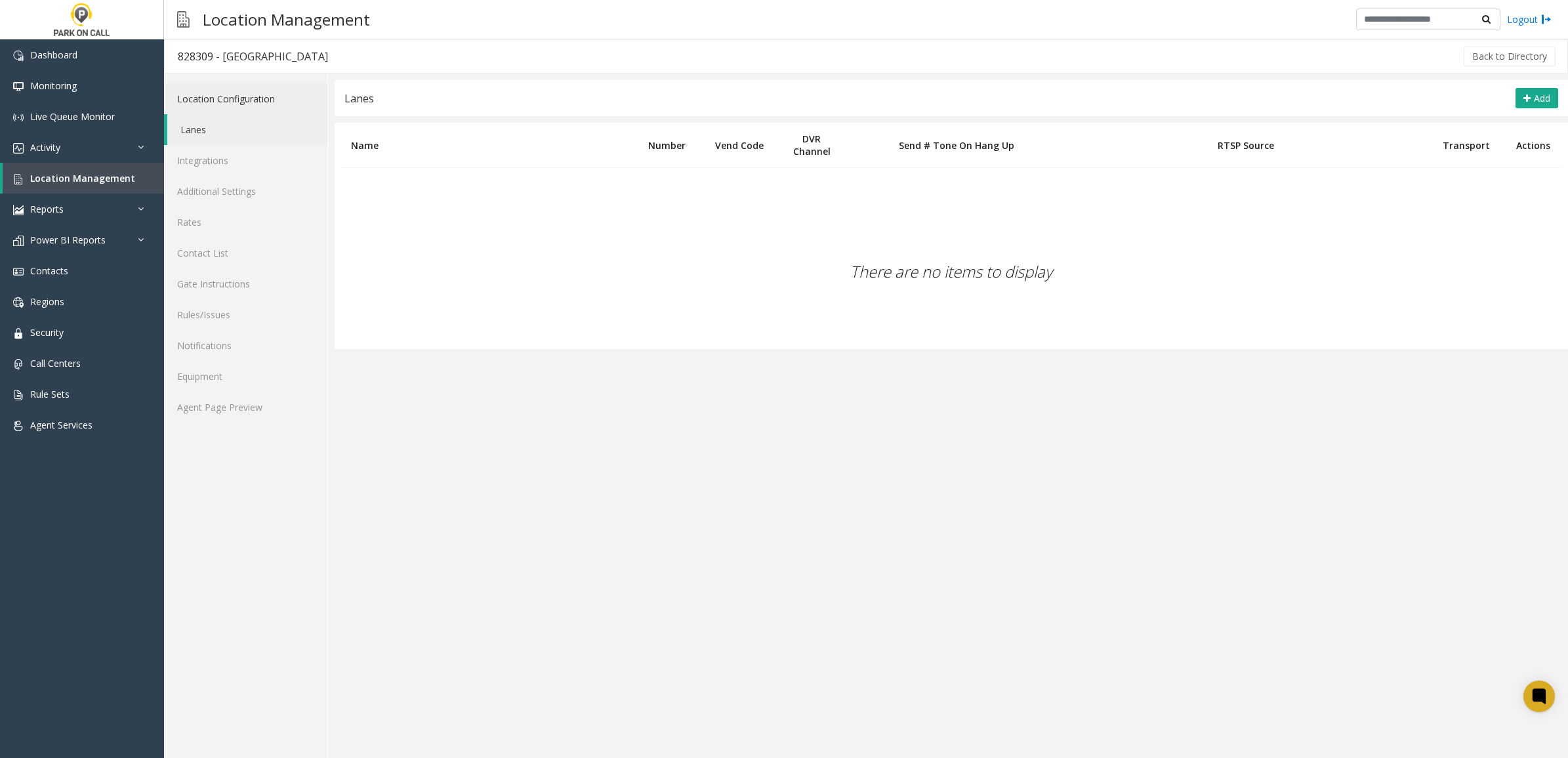
click at [230, 89] on link "Location Configuration" at bounding box center [245, 98] width 163 height 31
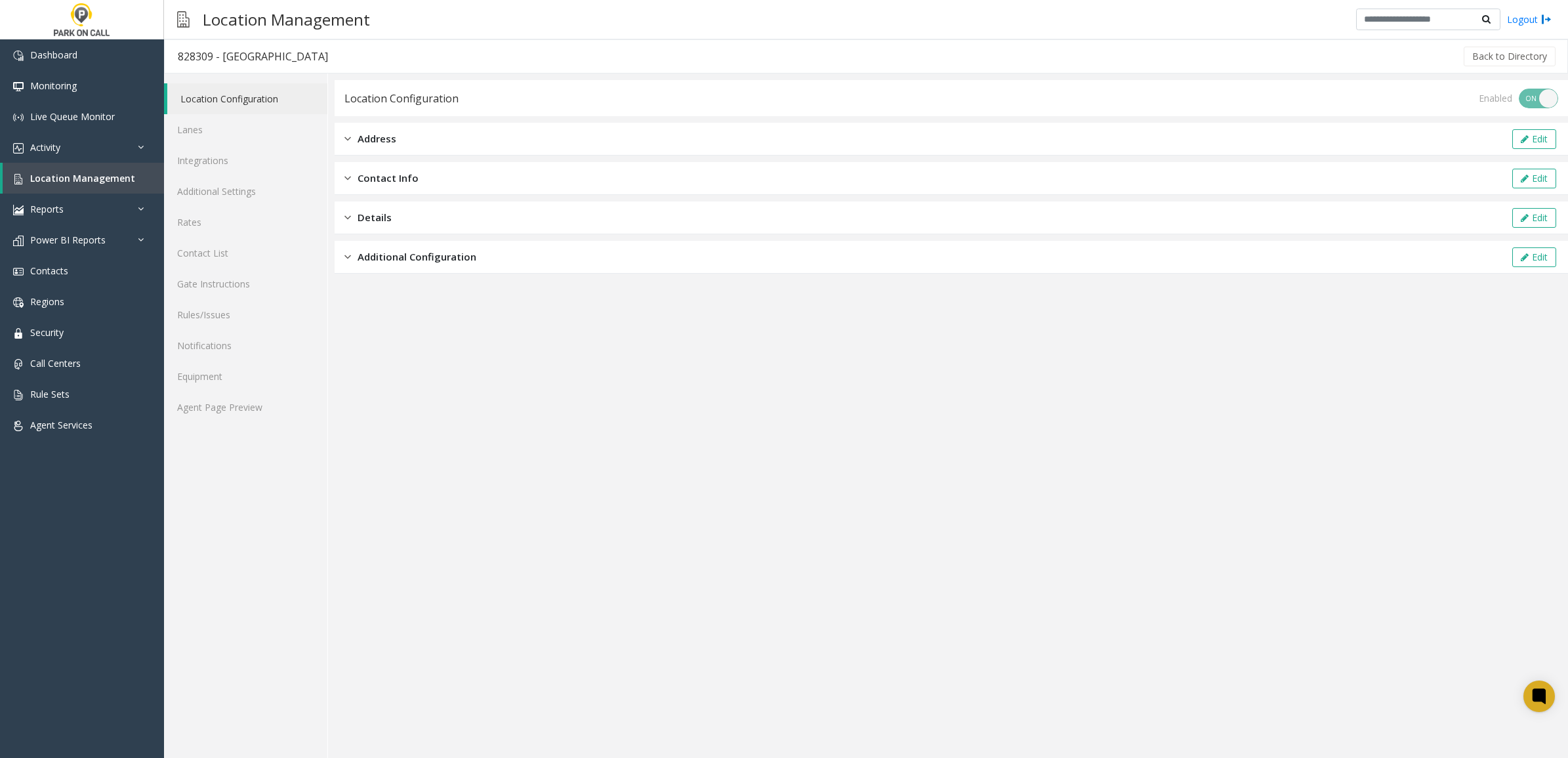
click at [486, 266] on div "Additional Configuration Edit" at bounding box center [951, 257] width 1233 height 33
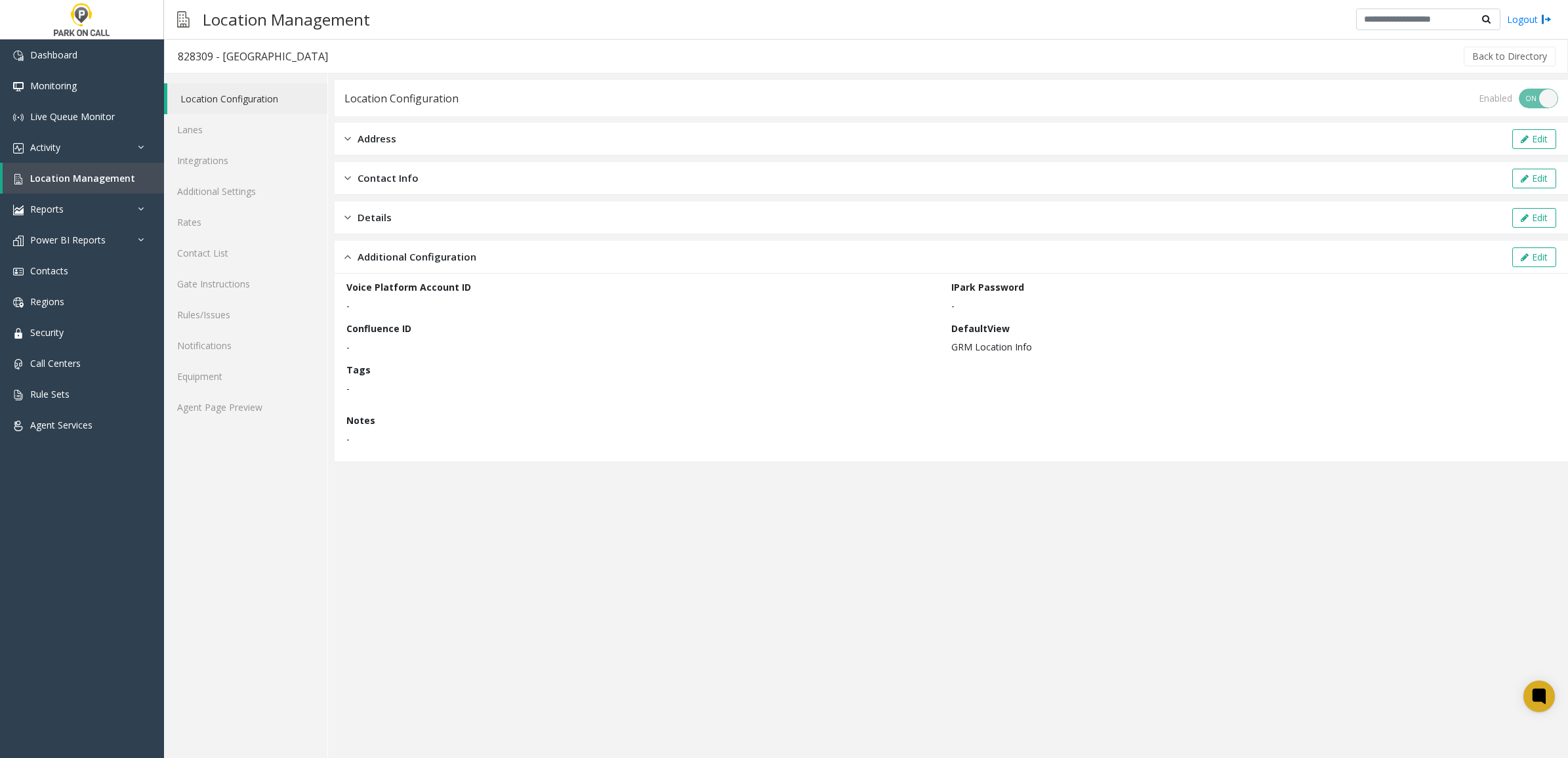
click at [571, 207] on div "Details Edit" at bounding box center [951, 218] width 1233 height 33
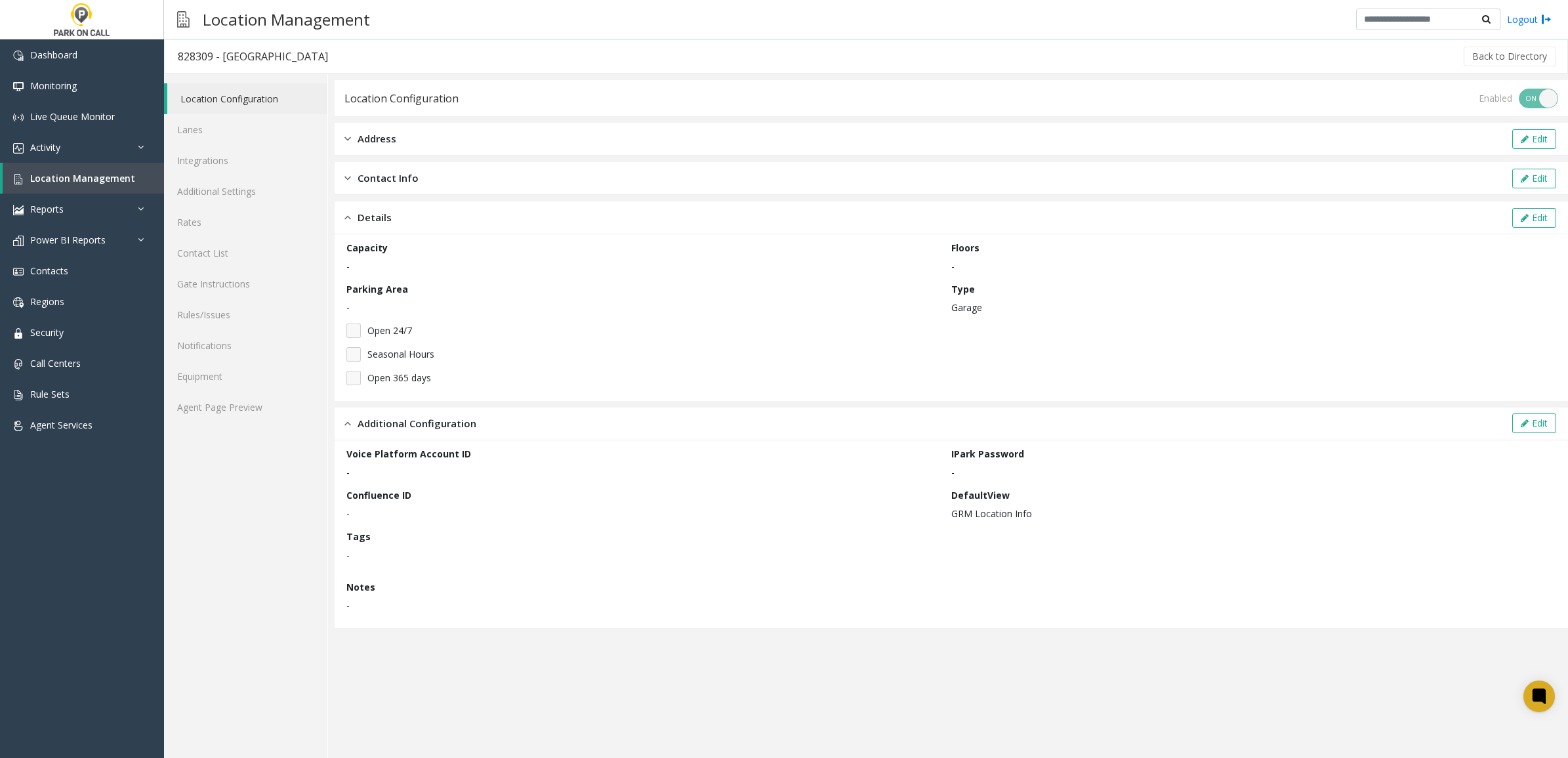
click at [713, 172] on div "Contact Info Edit" at bounding box center [951, 179] width 1233 height 33
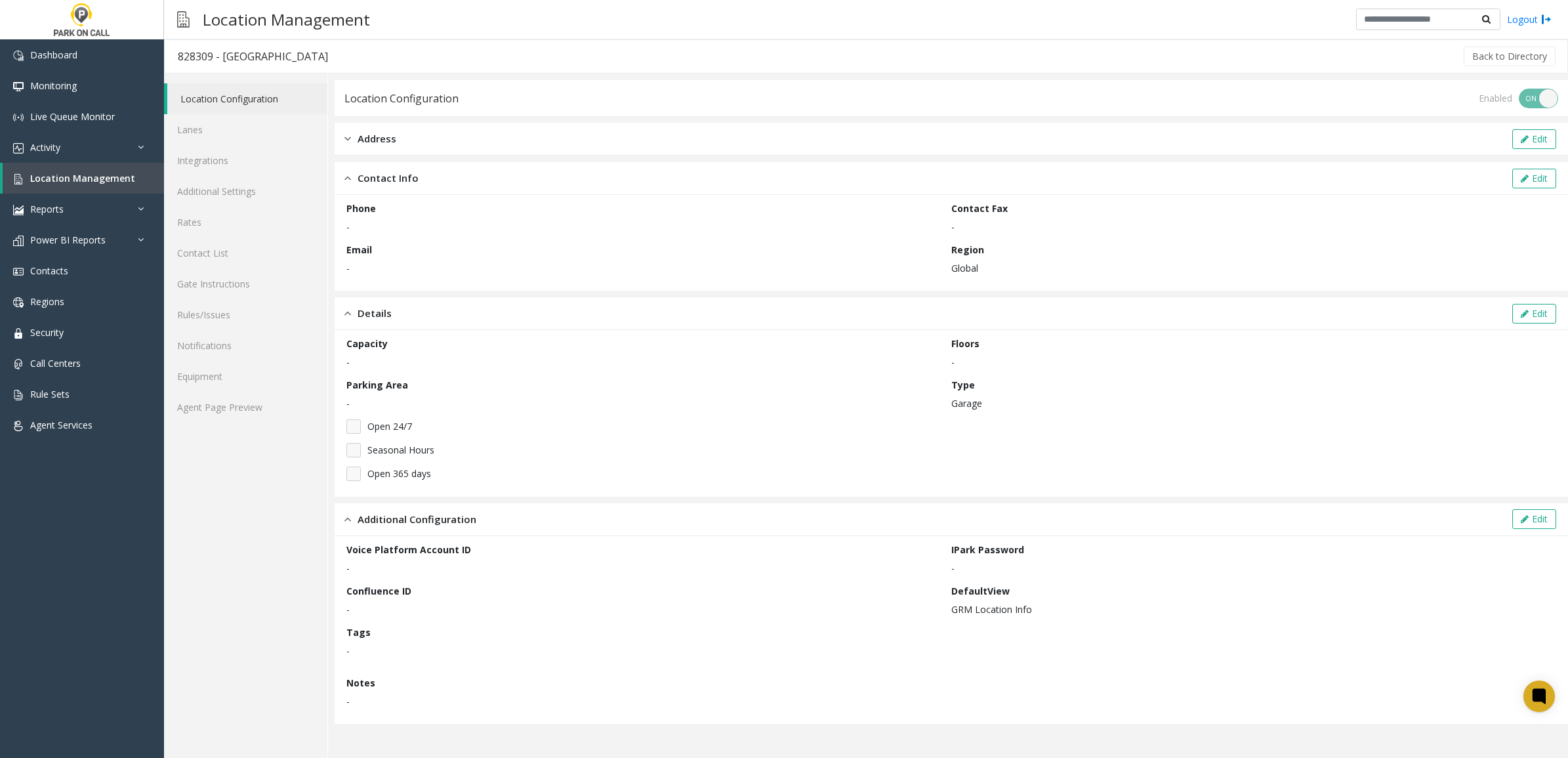
click at [710, 121] on div "Location Configuration Enabled ON OFF Address Edit Contact Info Edit Phone - Co…" at bounding box center [951, 401] width 1233 height 644
click at [700, 142] on div "Address Edit" at bounding box center [951, 140] width 1233 height 33
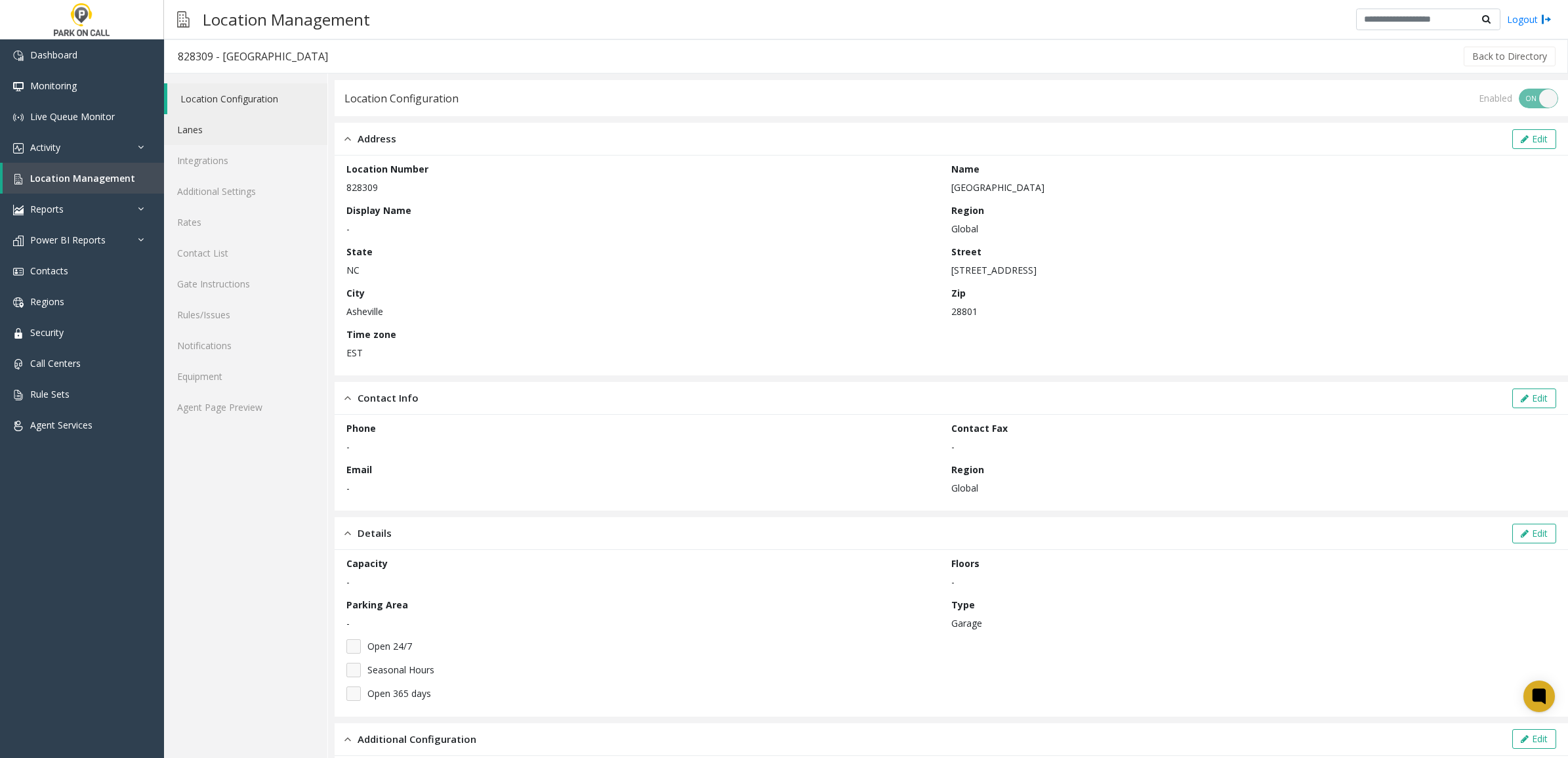
click at [208, 123] on link "Lanes" at bounding box center [245, 129] width 163 height 31
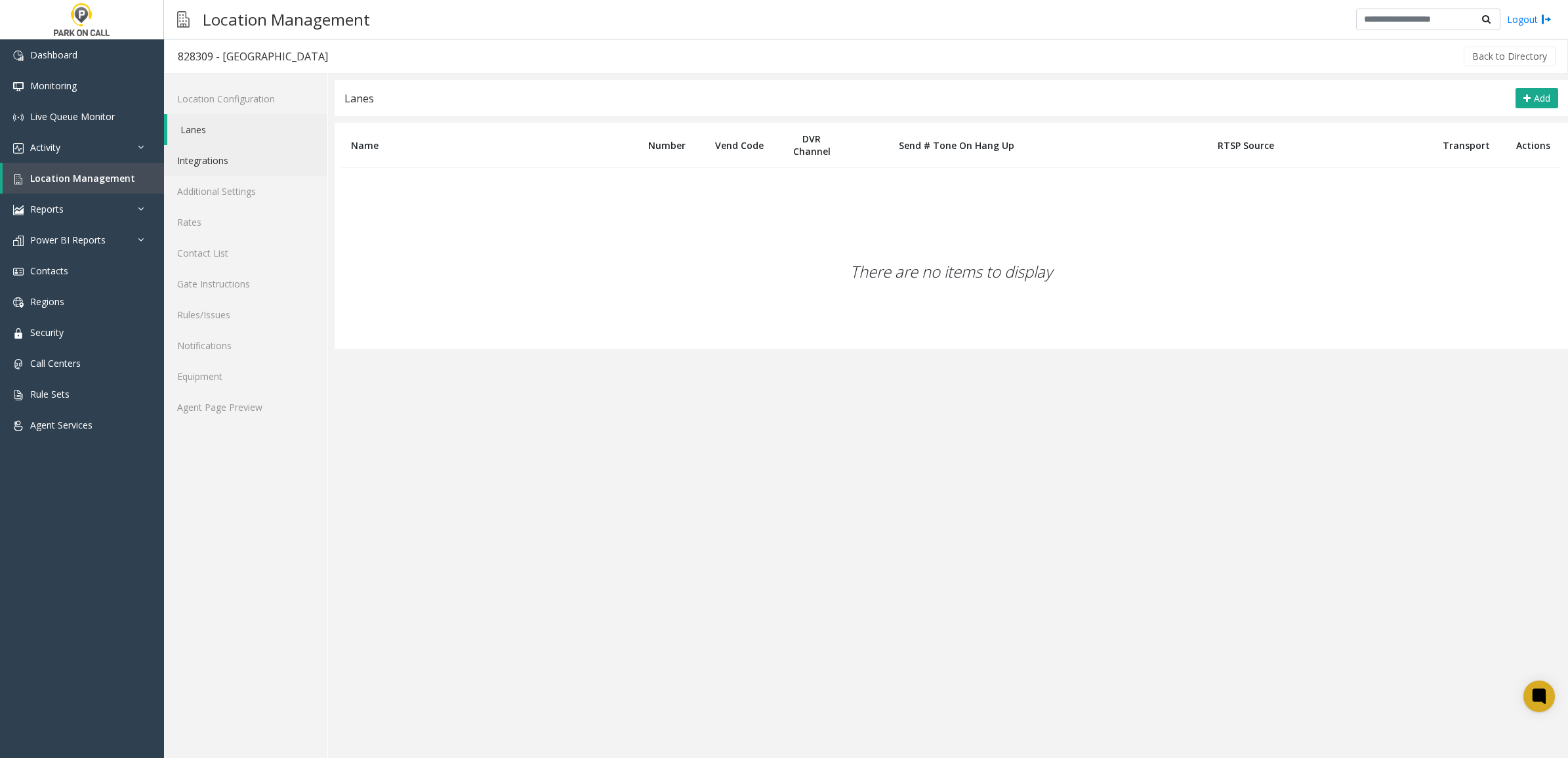
click at [237, 158] on link "Integrations" at bounding box center [245, 160] width 163 height 31
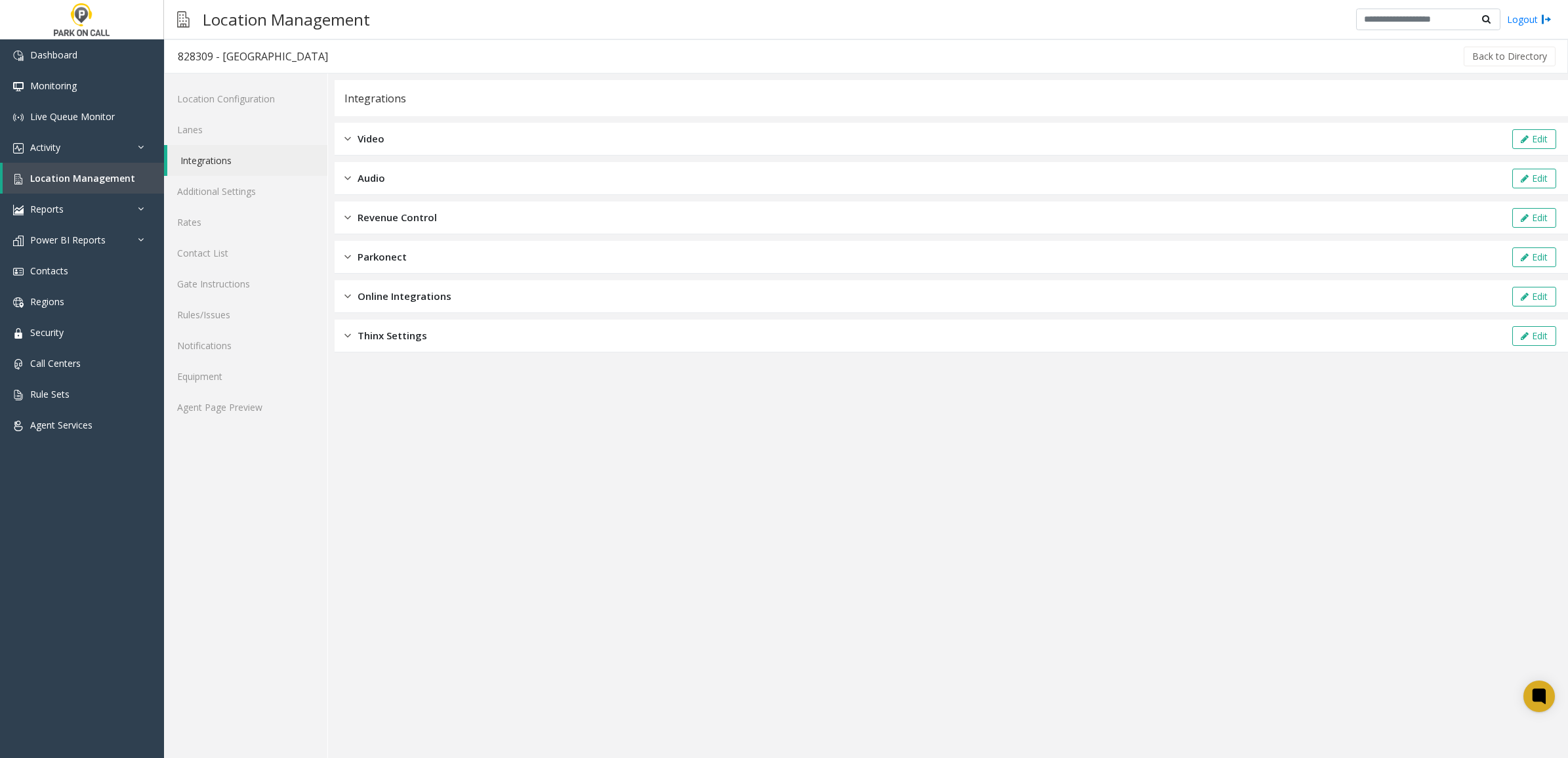
click at [477, 142] on div "Video Edit" at bounding box center [951, 140] width 1233 height 33
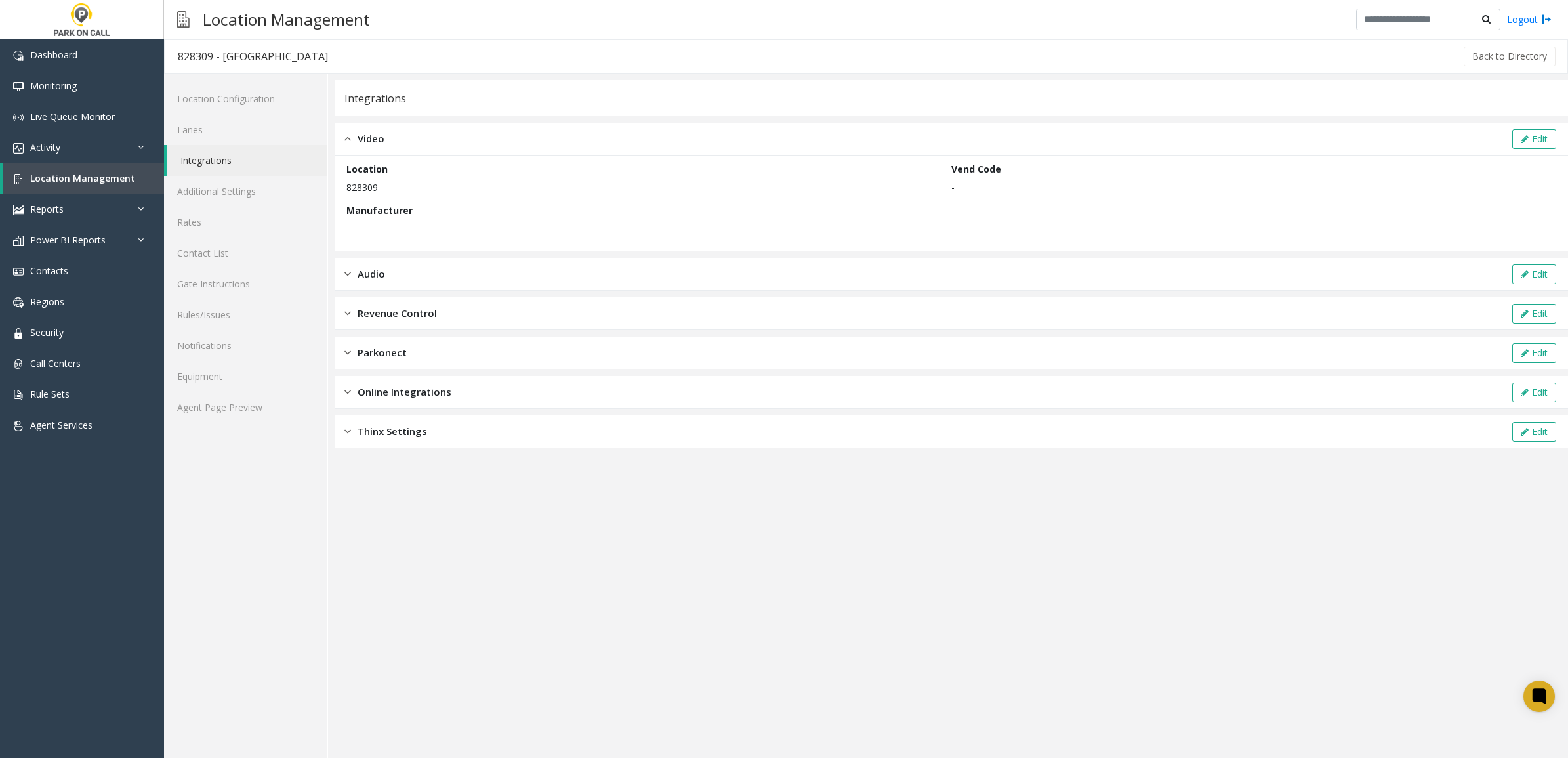
click at [498, 281] on div "Audio Edit" at bounding box center [951, 274] width 1233 height 33
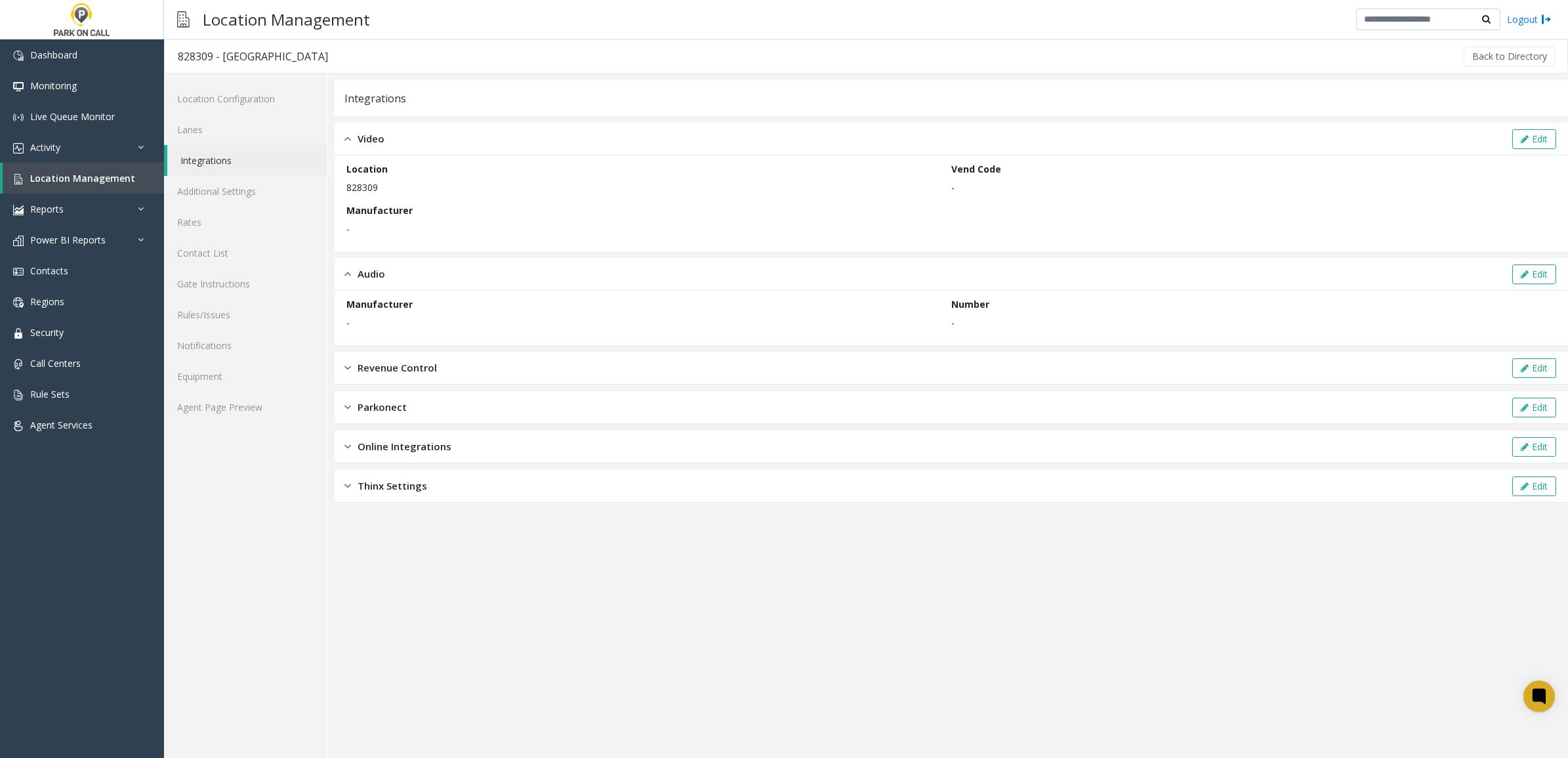
click at [534, 377] on div "Revenue Control Edit" at bounding box center [951, 368] width 1233 height 33
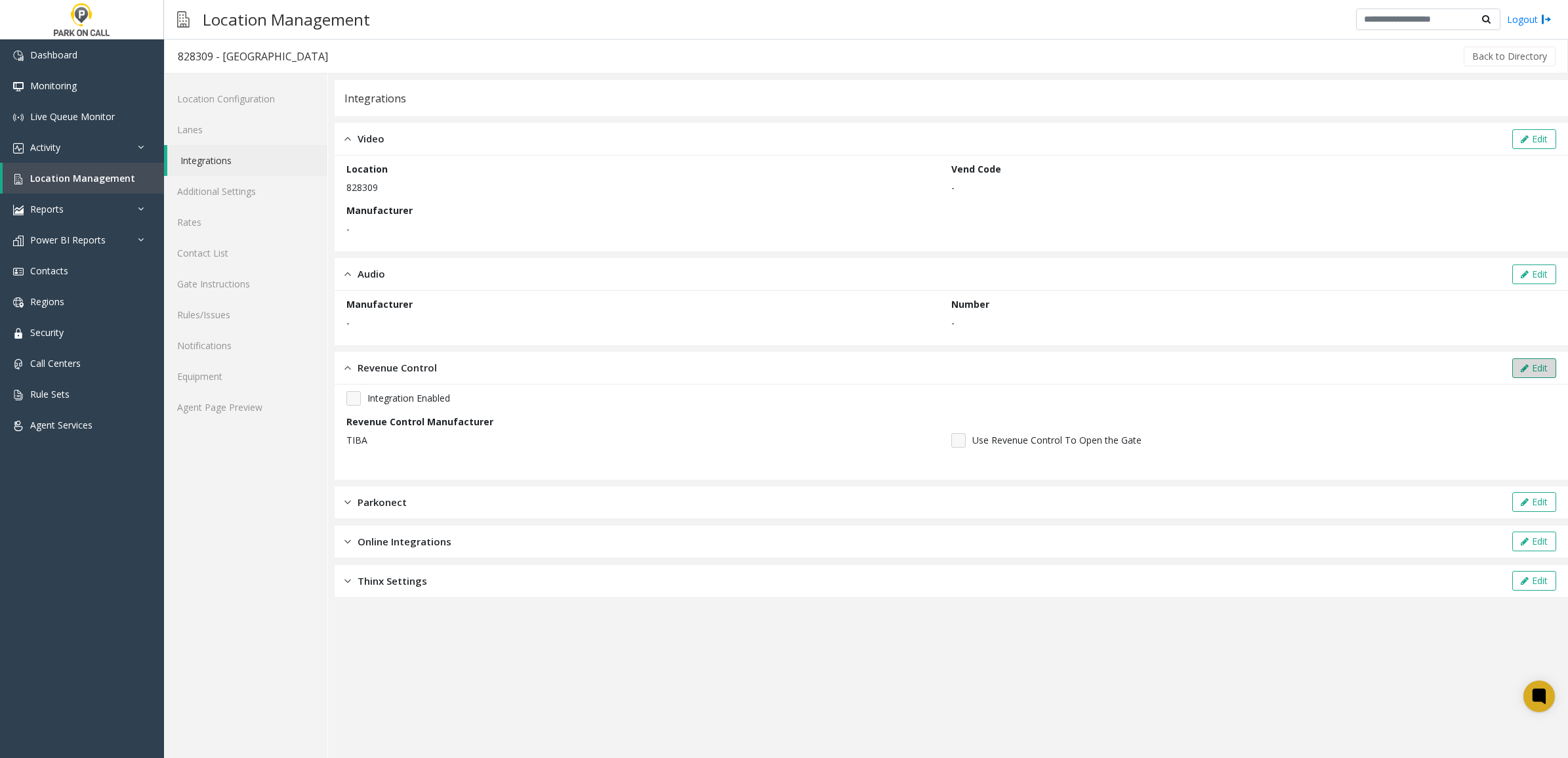
click at [1530, 369] on button "Edit" at bounding box center [1534, 368] width 44 height 20
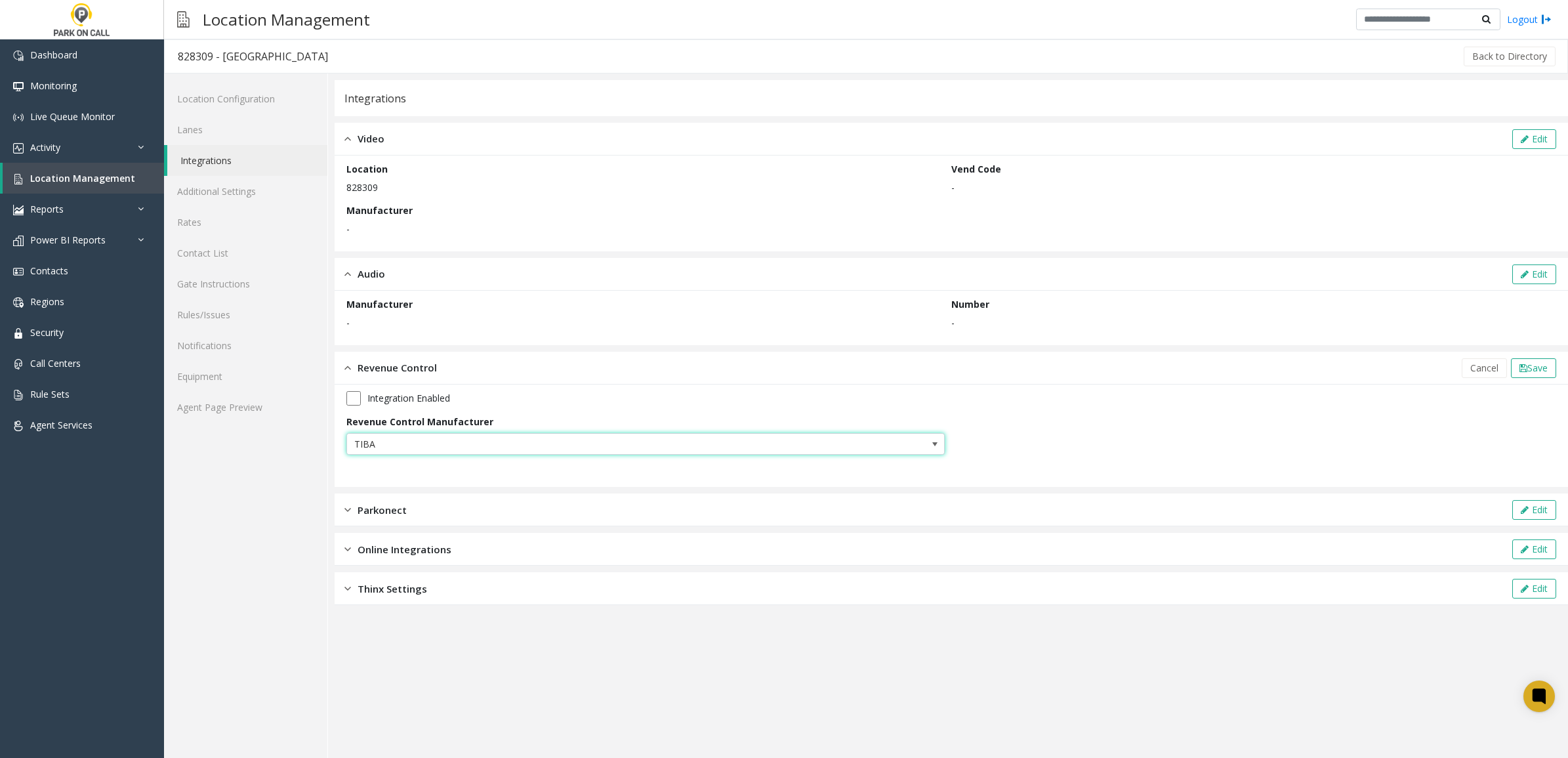
click at [628, 444] on span "TIBA" at bounding box center [586, 444] width 478 height 21
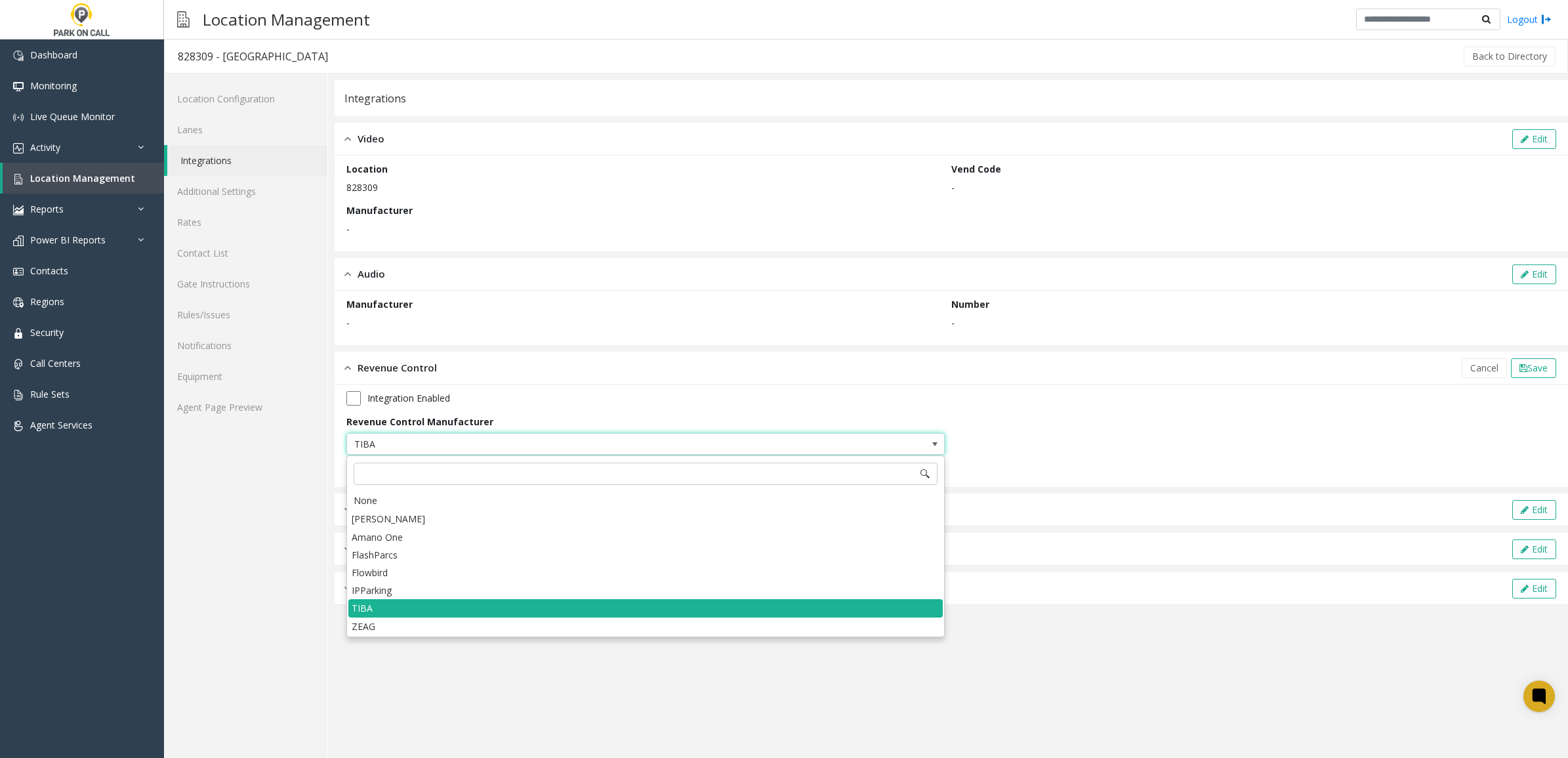
click at [625, 448] on span "TIBA" at bounding box center [586, 444] width 478 height 21
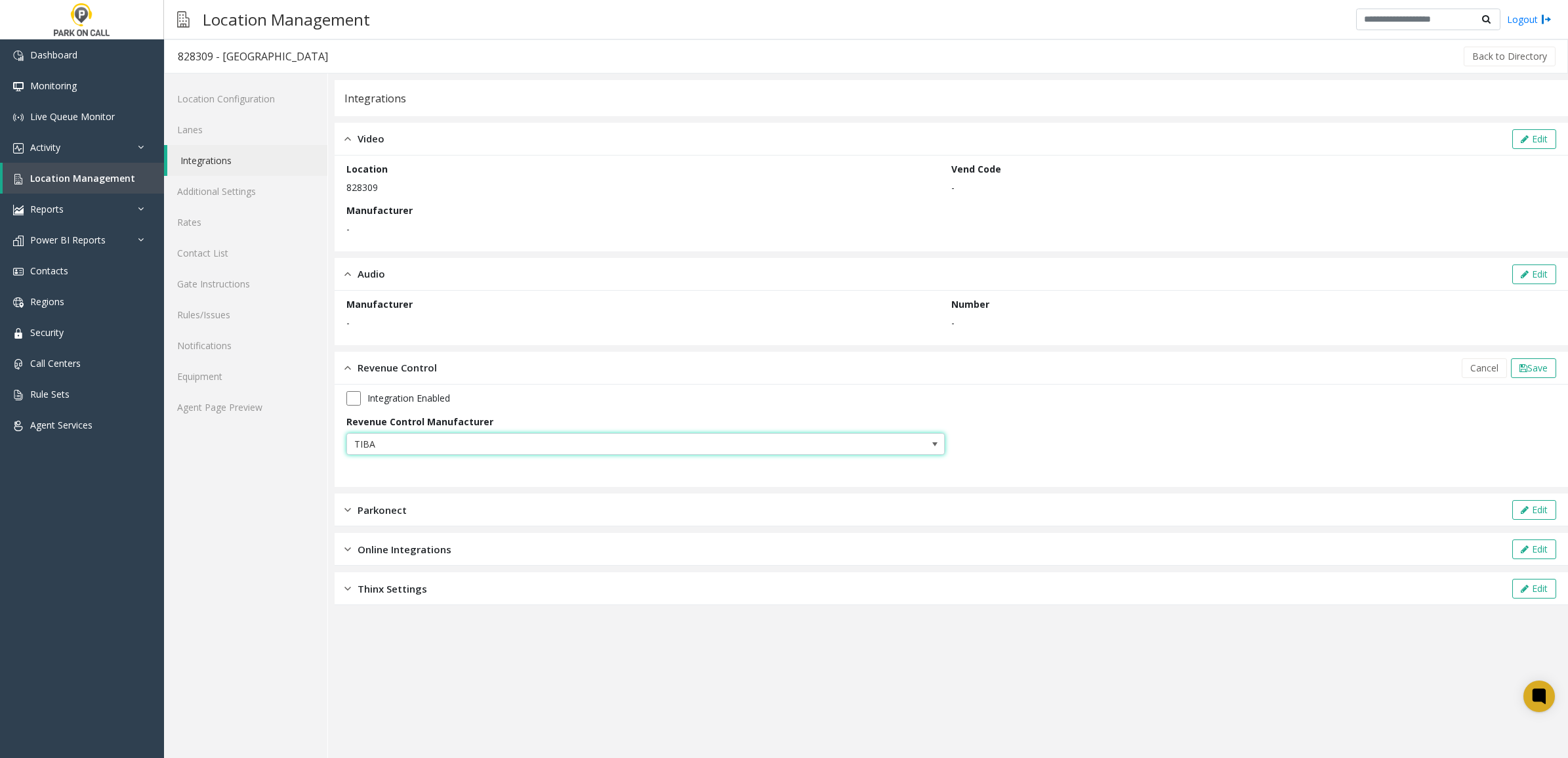
click at [582, 510] on div "Parkonect Edit" at bounding box center [951, 510] width 1233 height 33
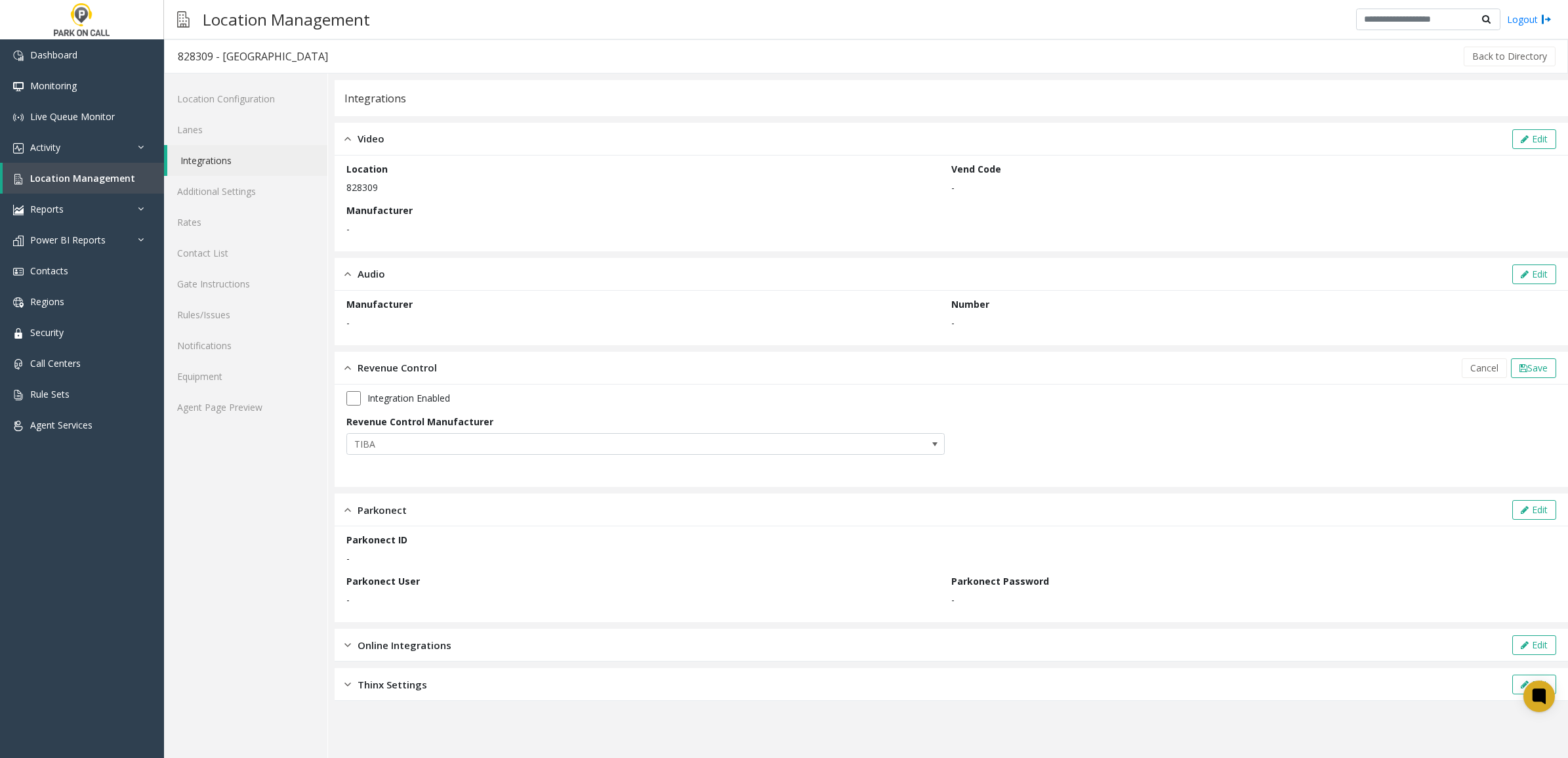
drag, startPoint x: 694, startPoint y: 647, endPoint x: 703, endPoint y: 650, distance: 9.5
click at [696, 648] on div "Online Integrations Edit" at bounding box center [951, 645] width 1233 height 33
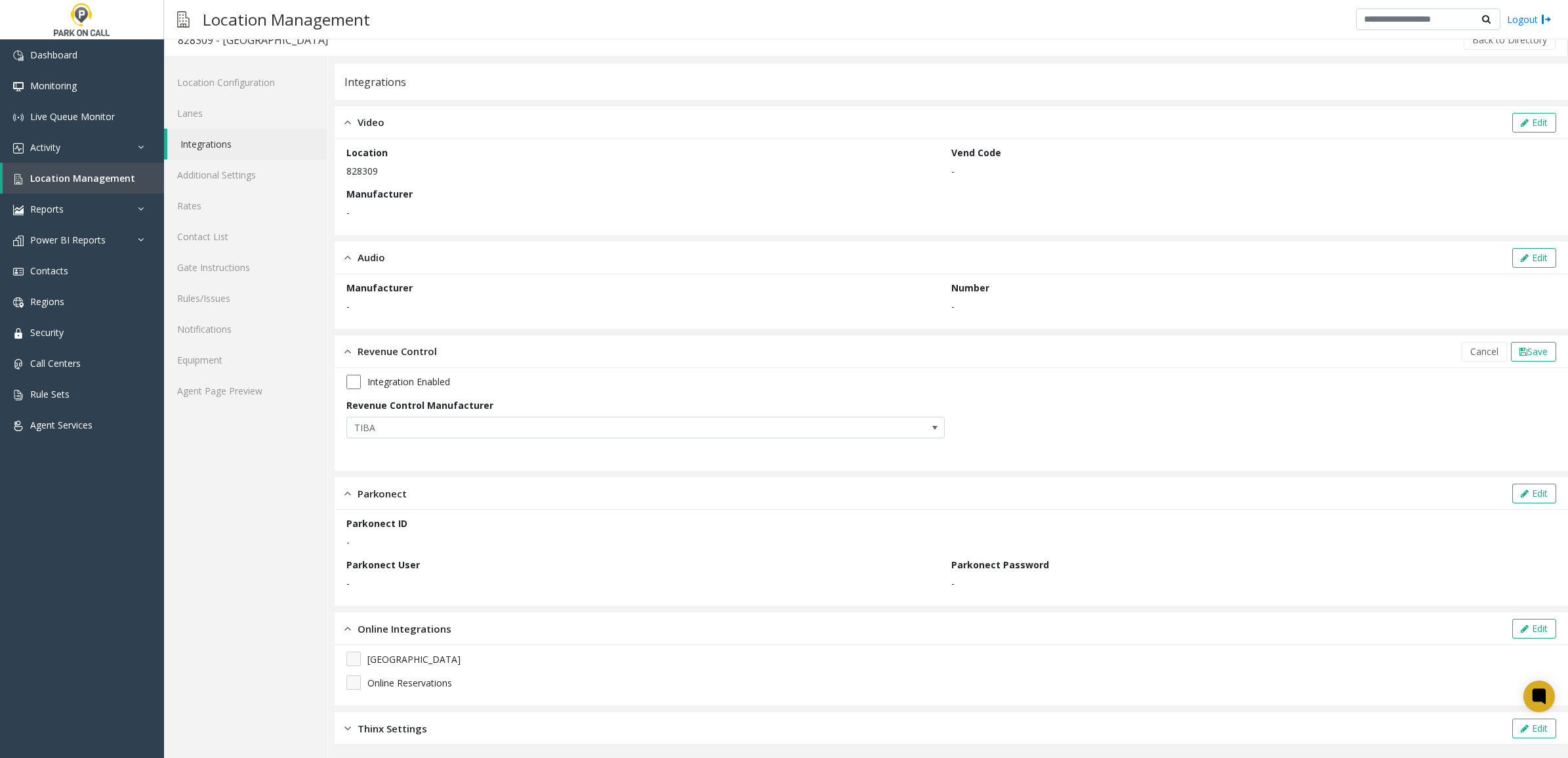
scroll to position [20, 0]
click at [946, 727] on div "Thinx Settings Edit" at bounding box center [951, 725] width 1233 height 33
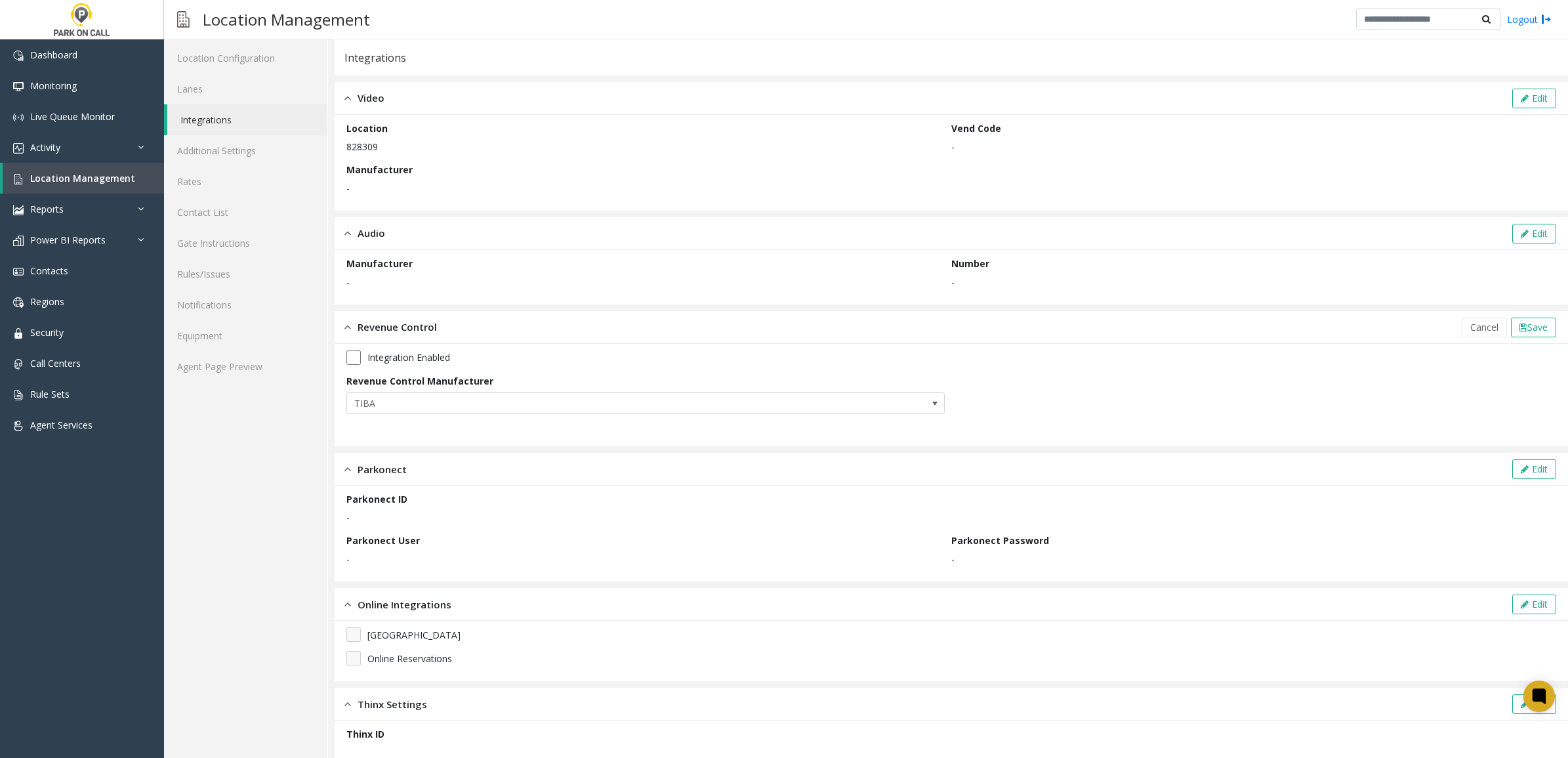
scroll to position [61, 0]
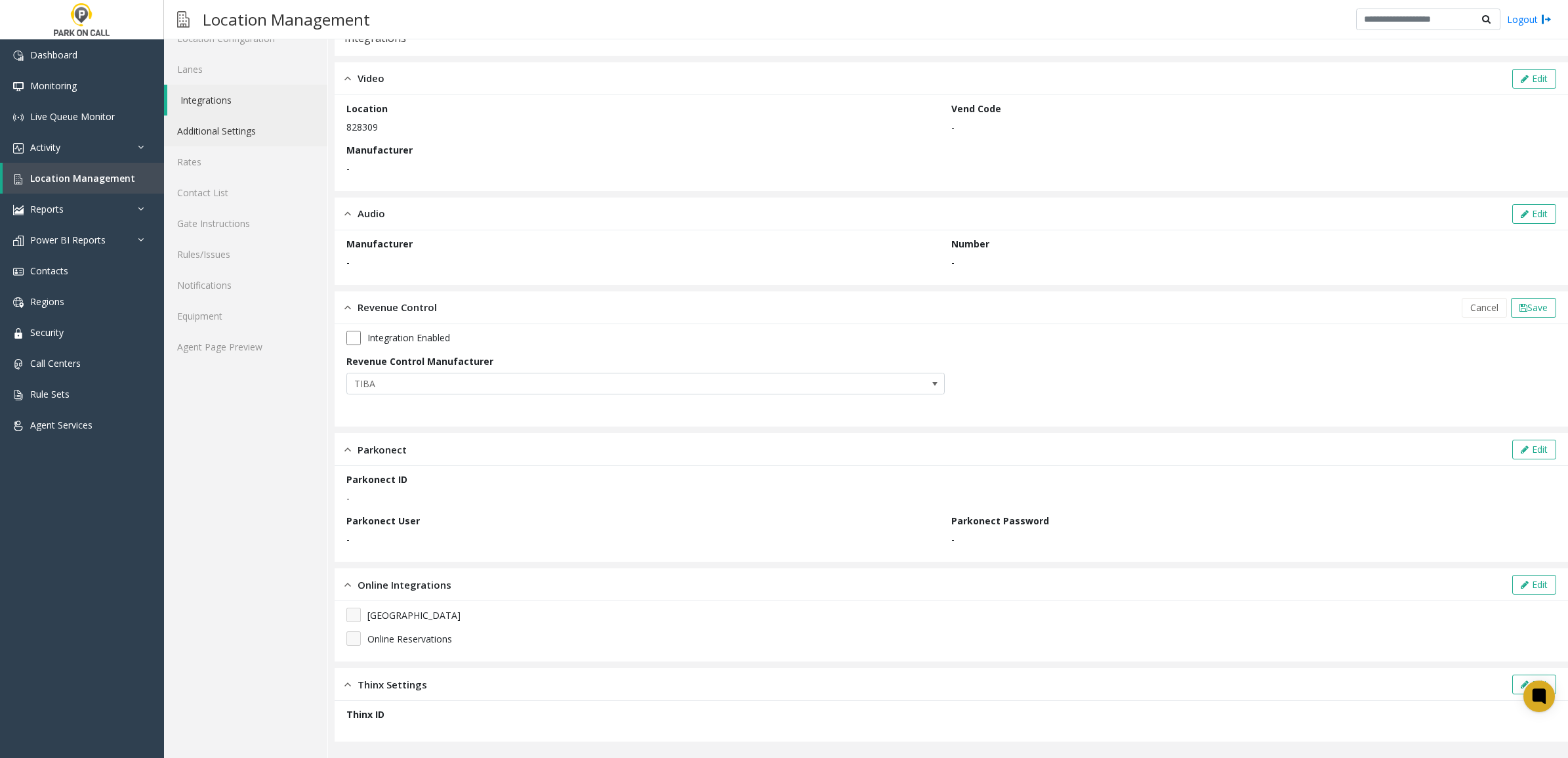
click at [224, 119] on link "Additional Settings" at bounding box center [245, 130] width 163 height 31
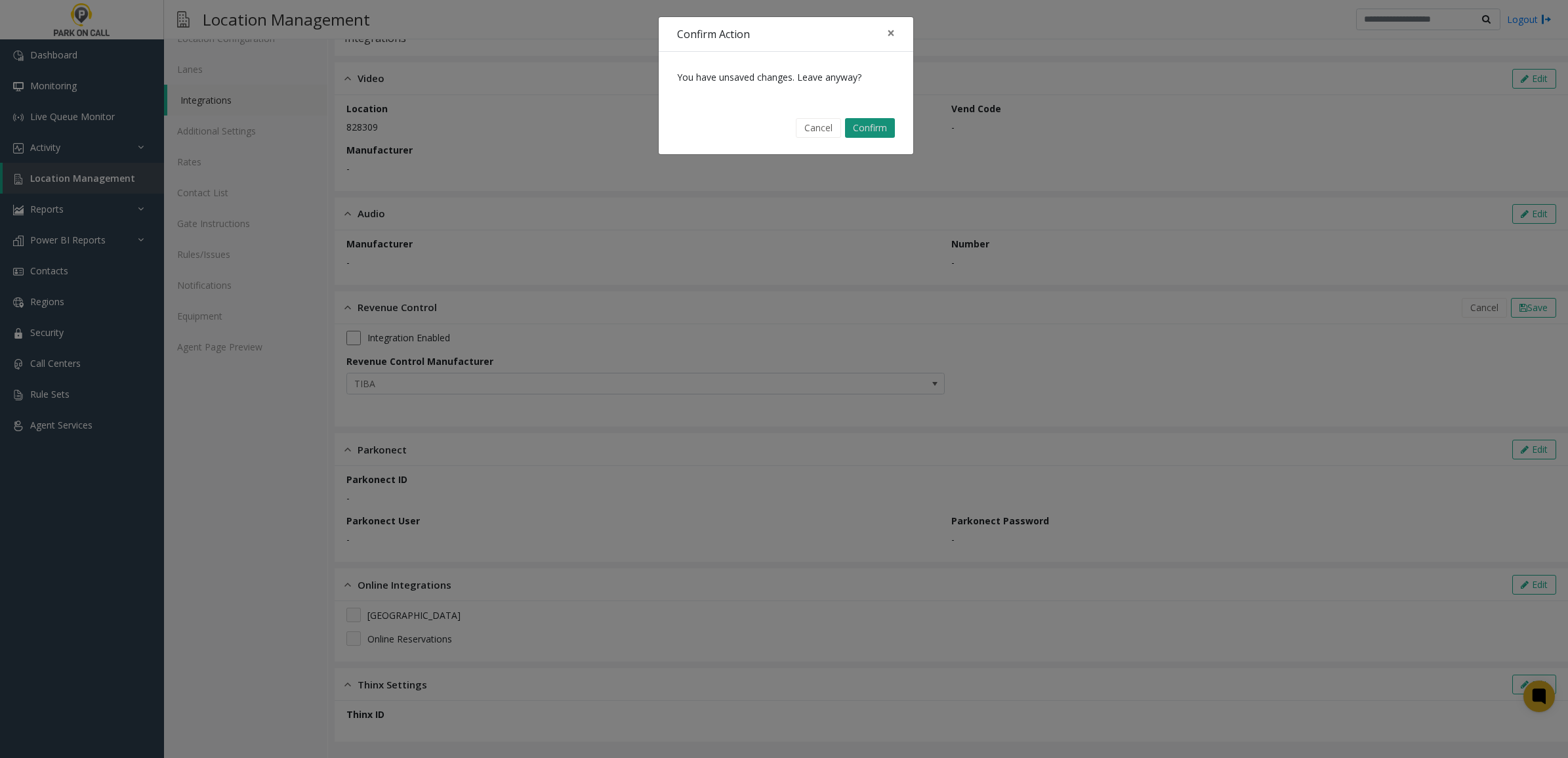
click at [868, 125] on button "Confirm" at bounding box center [870, 128] width 50 height 20
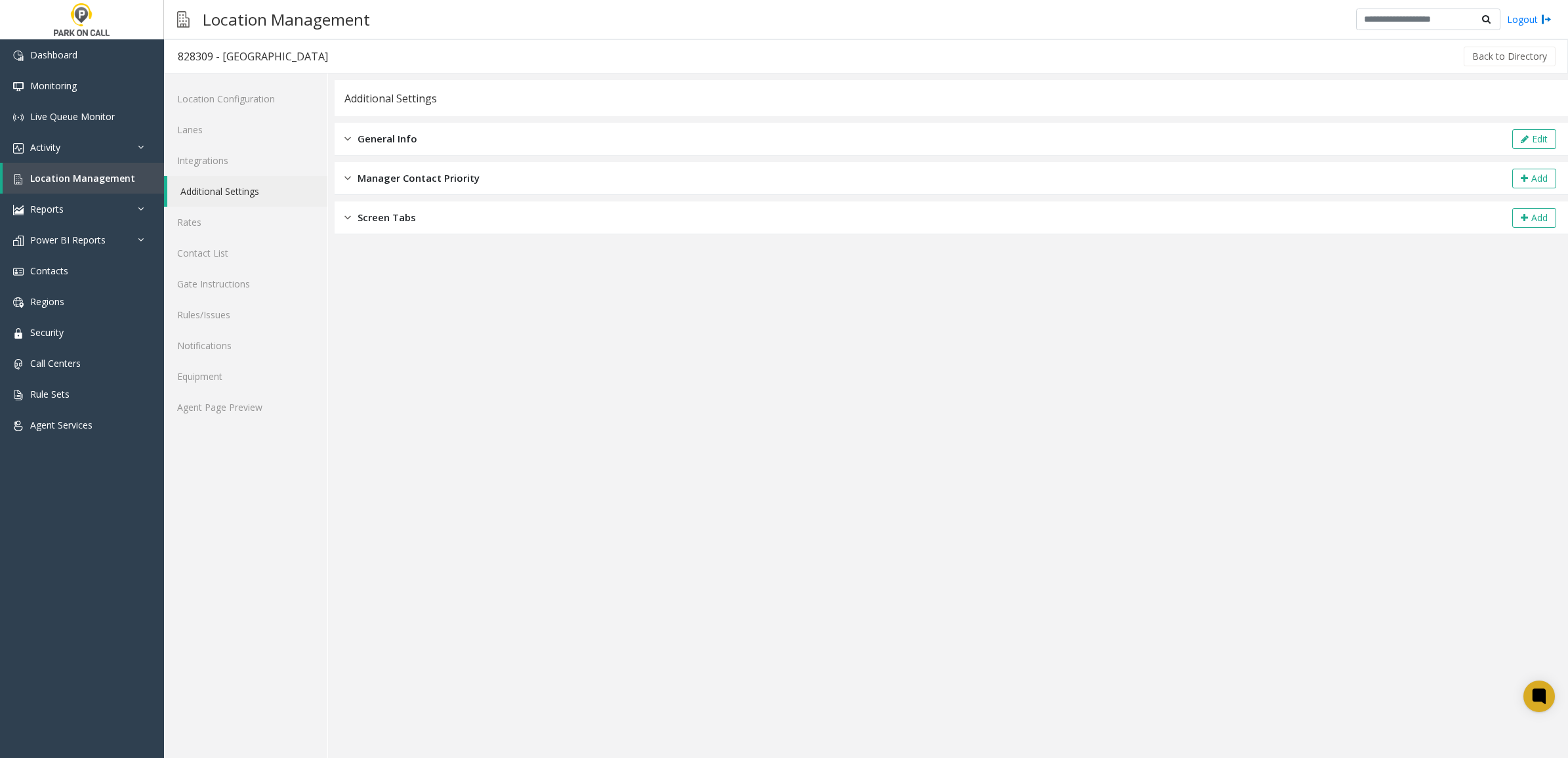
click at [487, 135] on div "General Info Edit" at bounding box center [951, 140] width 1233 height 33
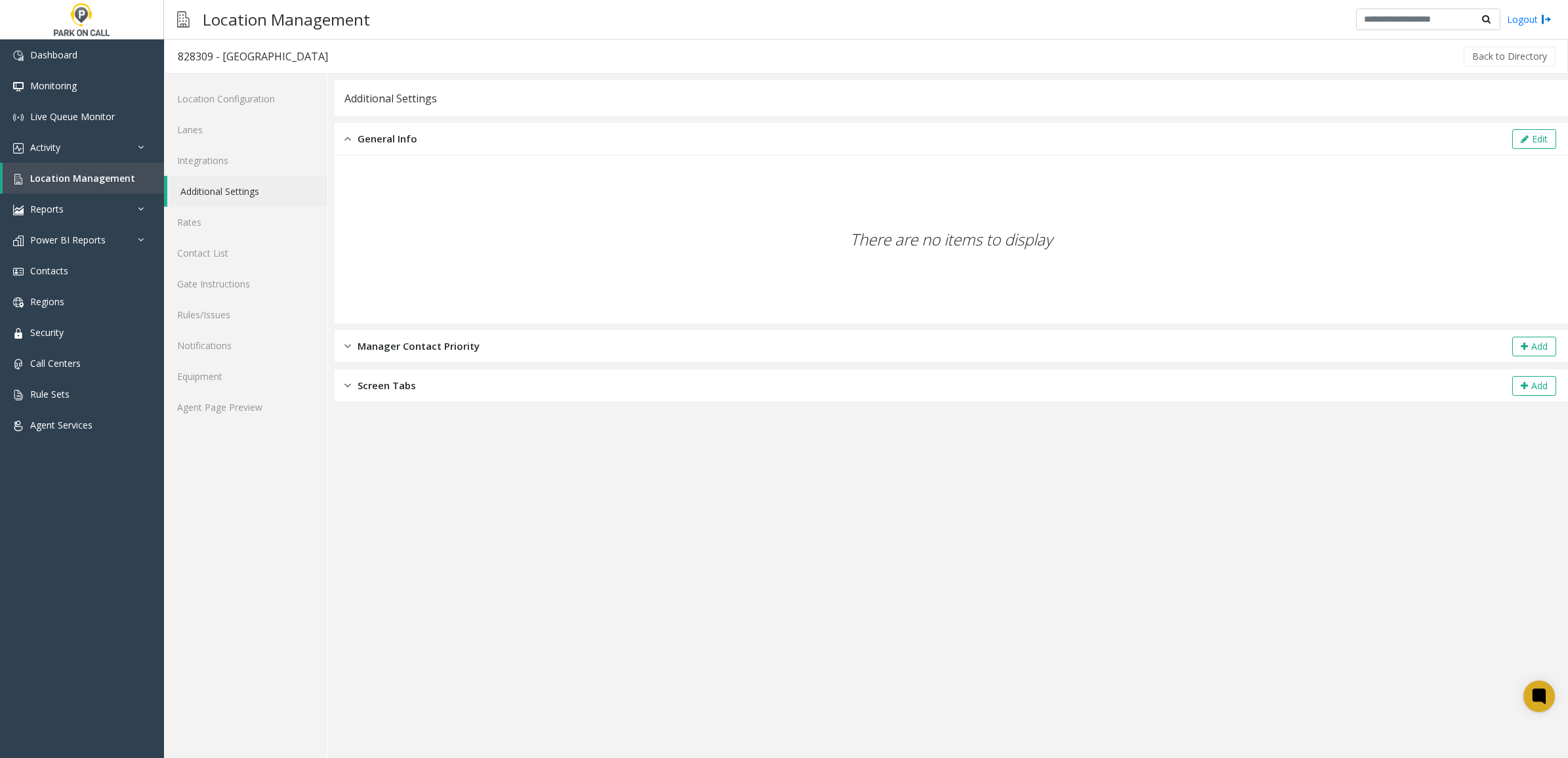
click at [509, 342] on div "Manager Contact Priority Add" at bounding box center [951, 346] width 1233 height 33
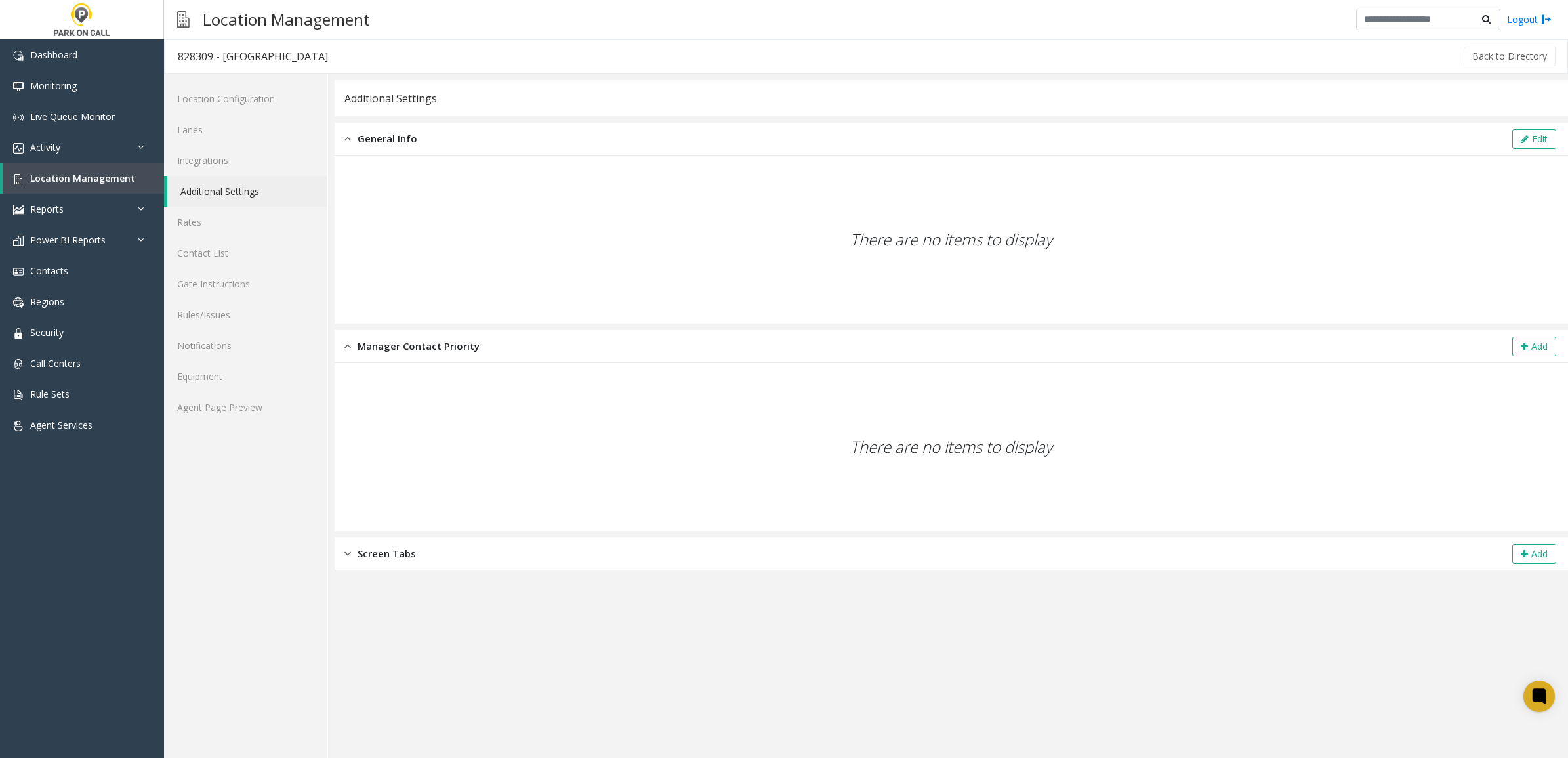
click at [578, 450] on div "There are no items to display" at bounding box center [951, 447] width 1210 height 155
click at [567, 545] on div "Screen Tabs Add" at bounding box center [951, 554] width 1233 height 33
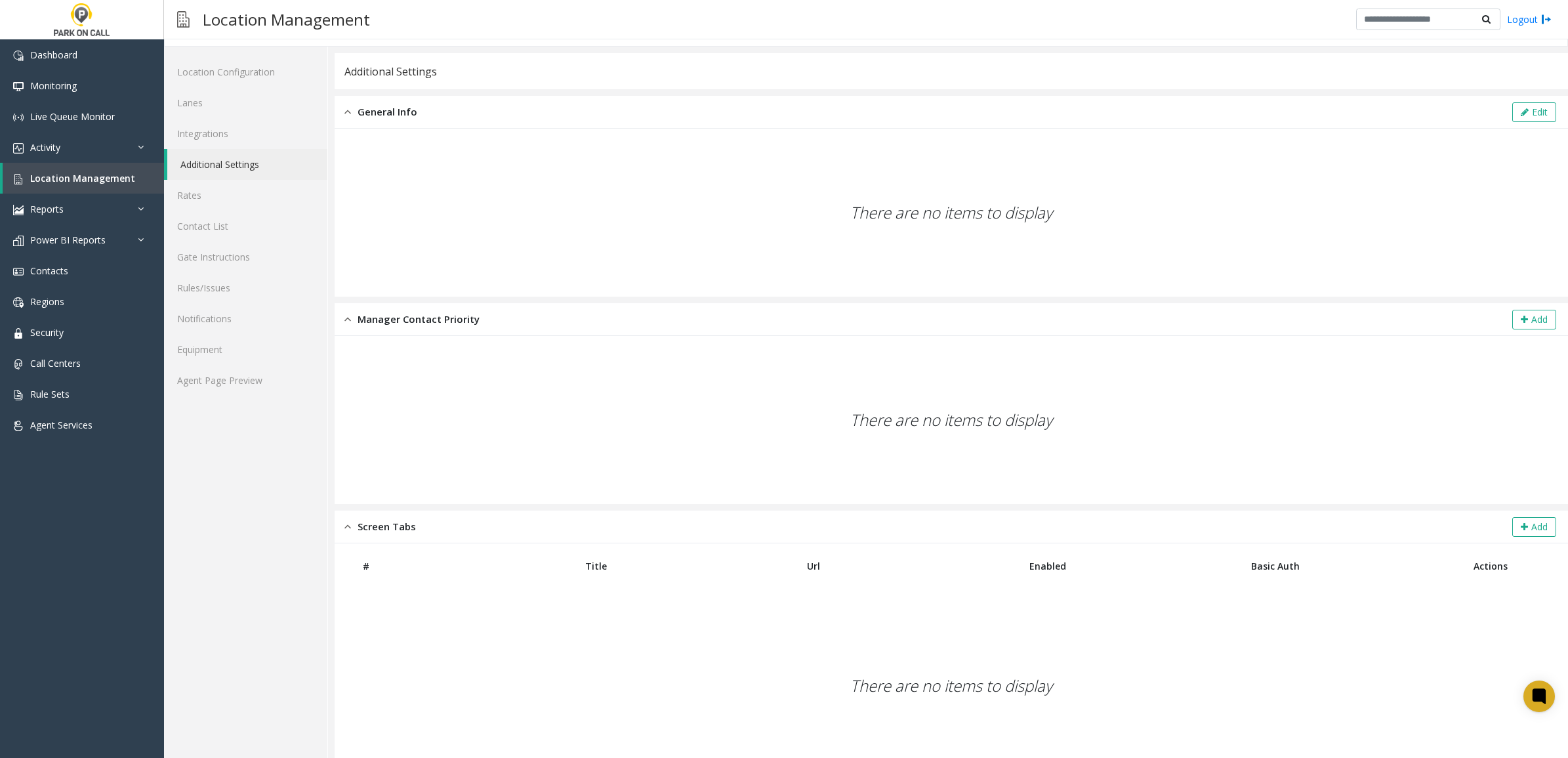
scroll to position [39, 0]
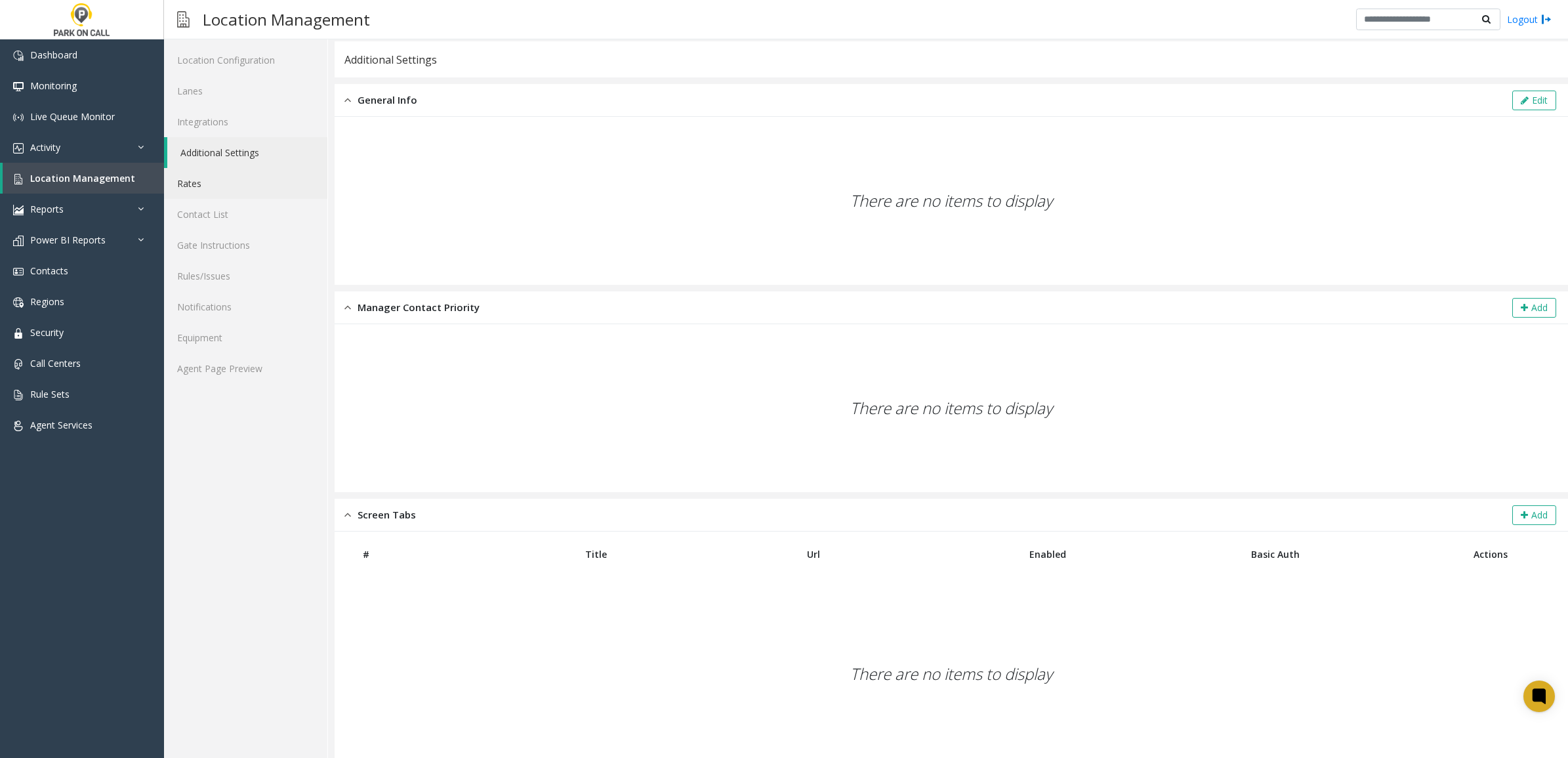
click at [225, 183] on link "Rates" at bounding box center [245, 183] width 163 height 31
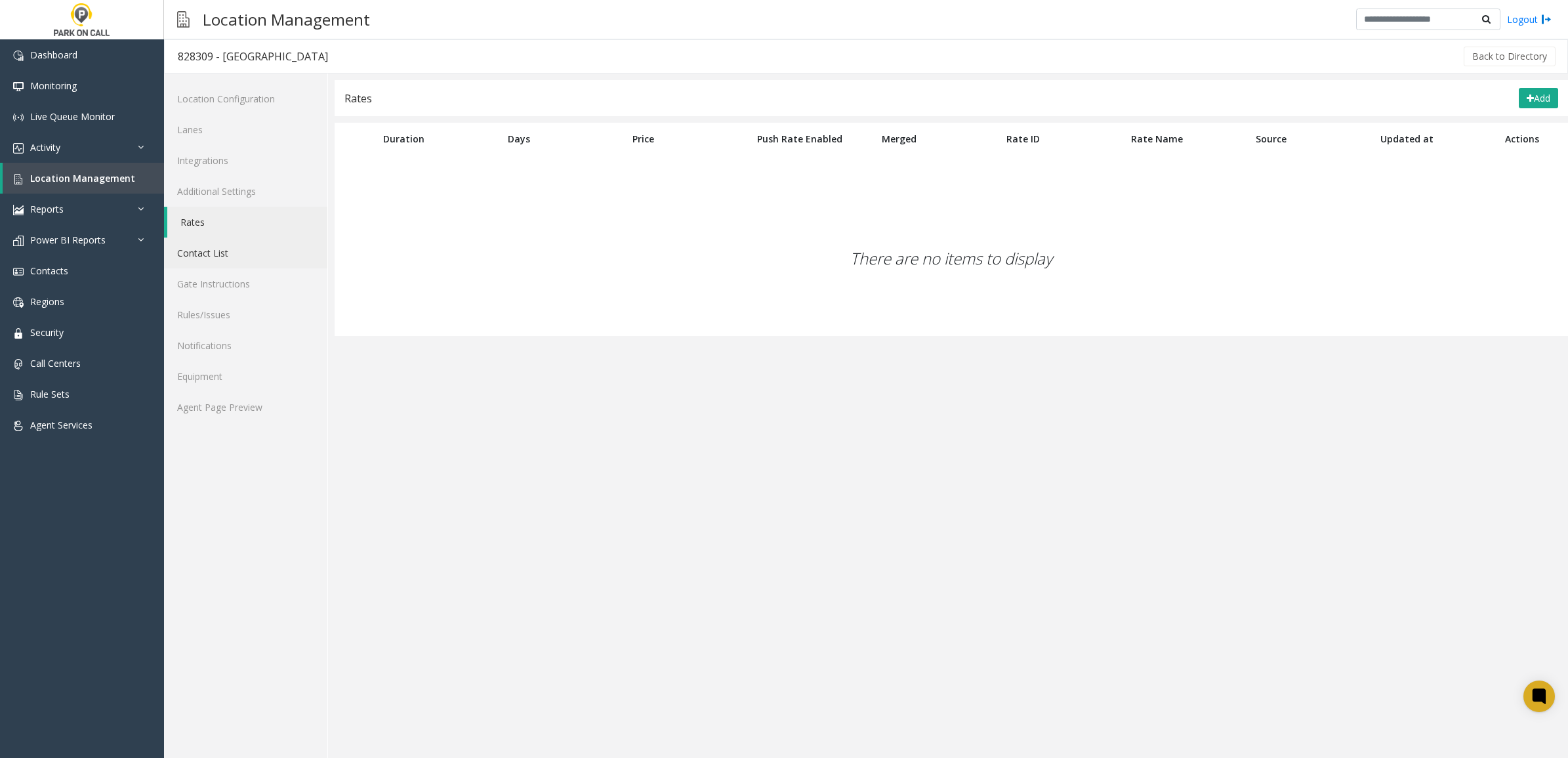
click at [230, 241] on link "Contact List" at bounding box center [245, 252] width 163 height 31
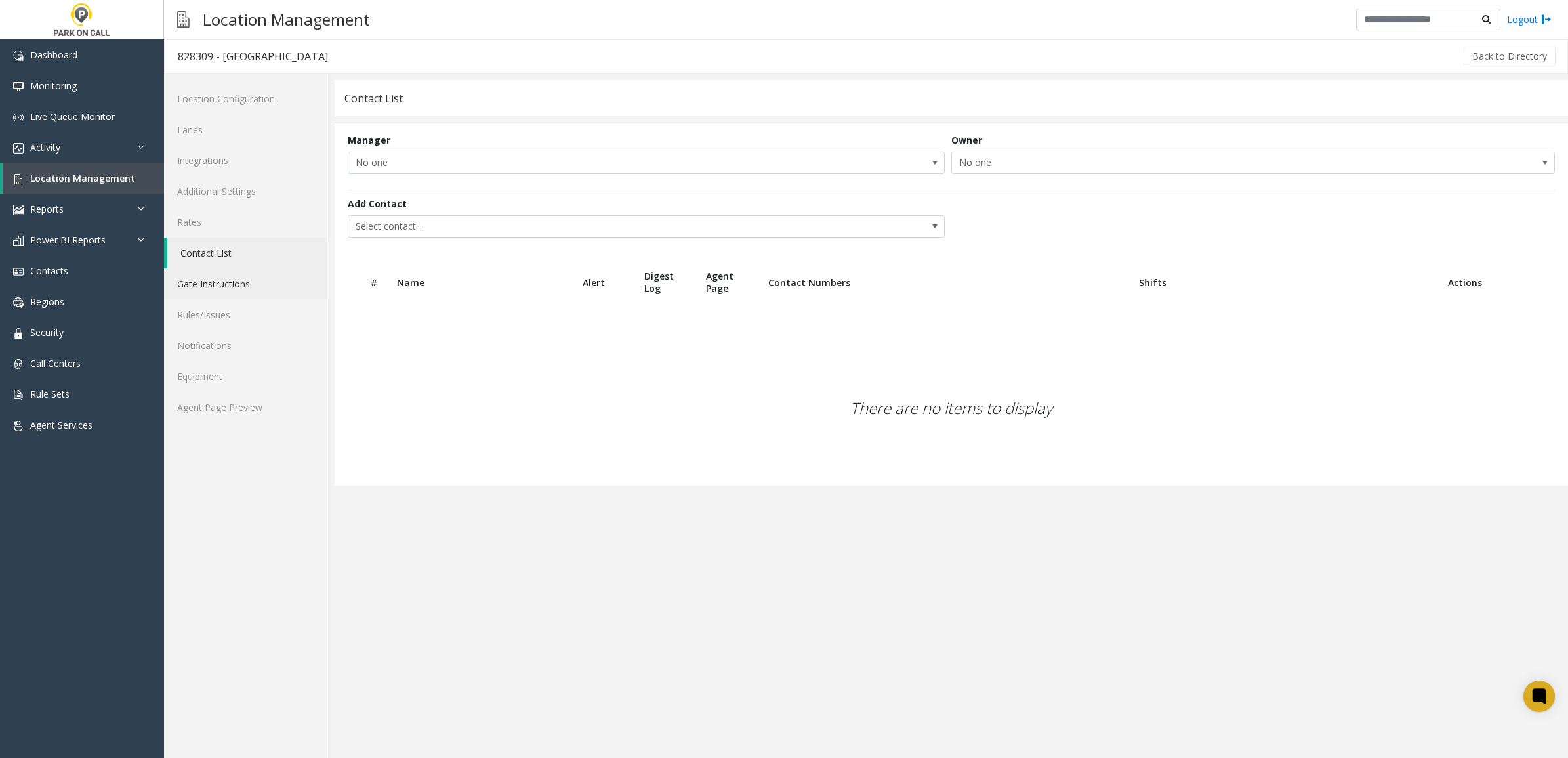
click at [236, 291] on link "Gate Instructions" at bounding box center [245, 283] width 163 height 31
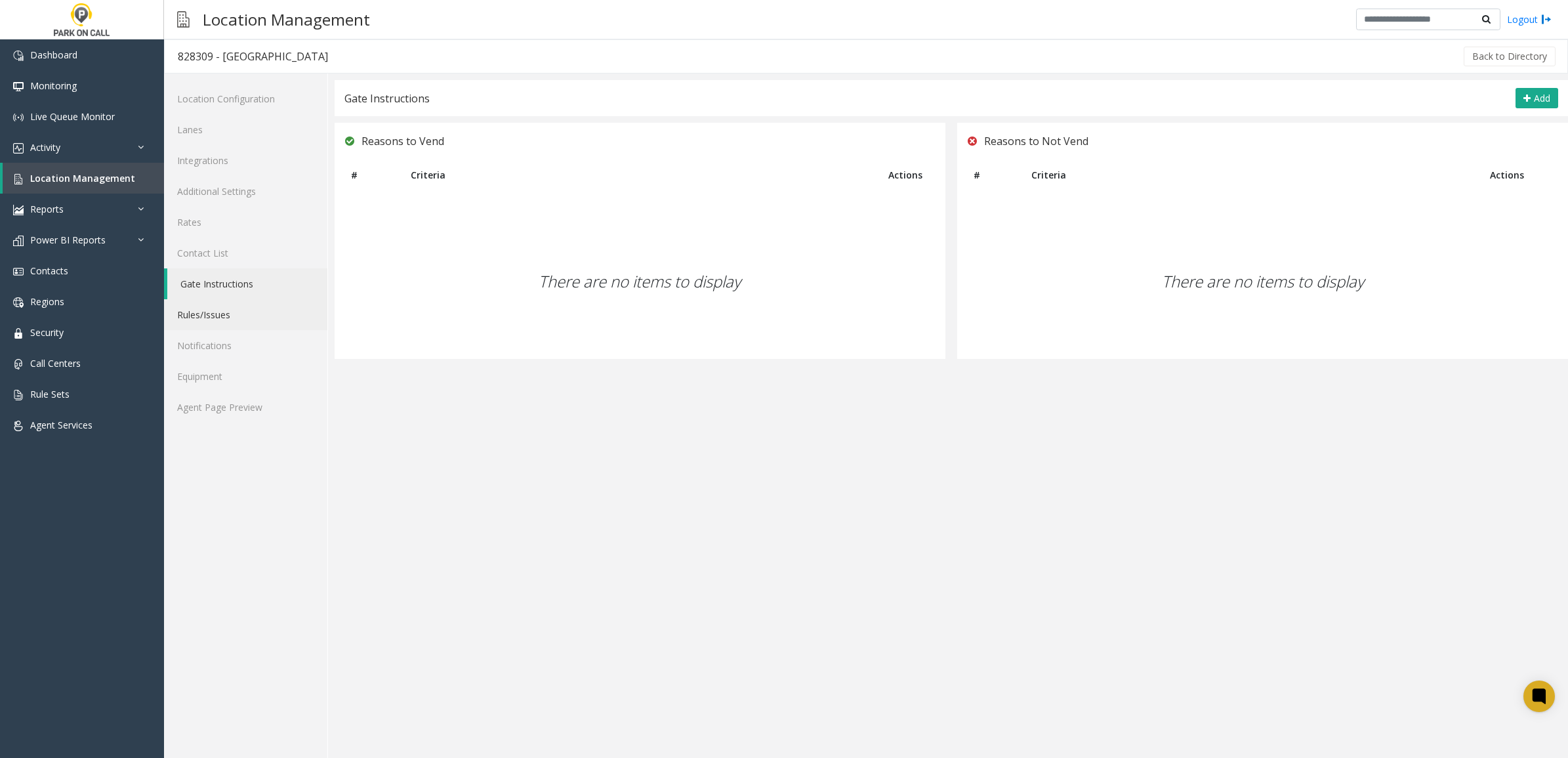
click at [244, 316] on link "Rules/Issues" at bounding box center [245, 314] width 163 height 31
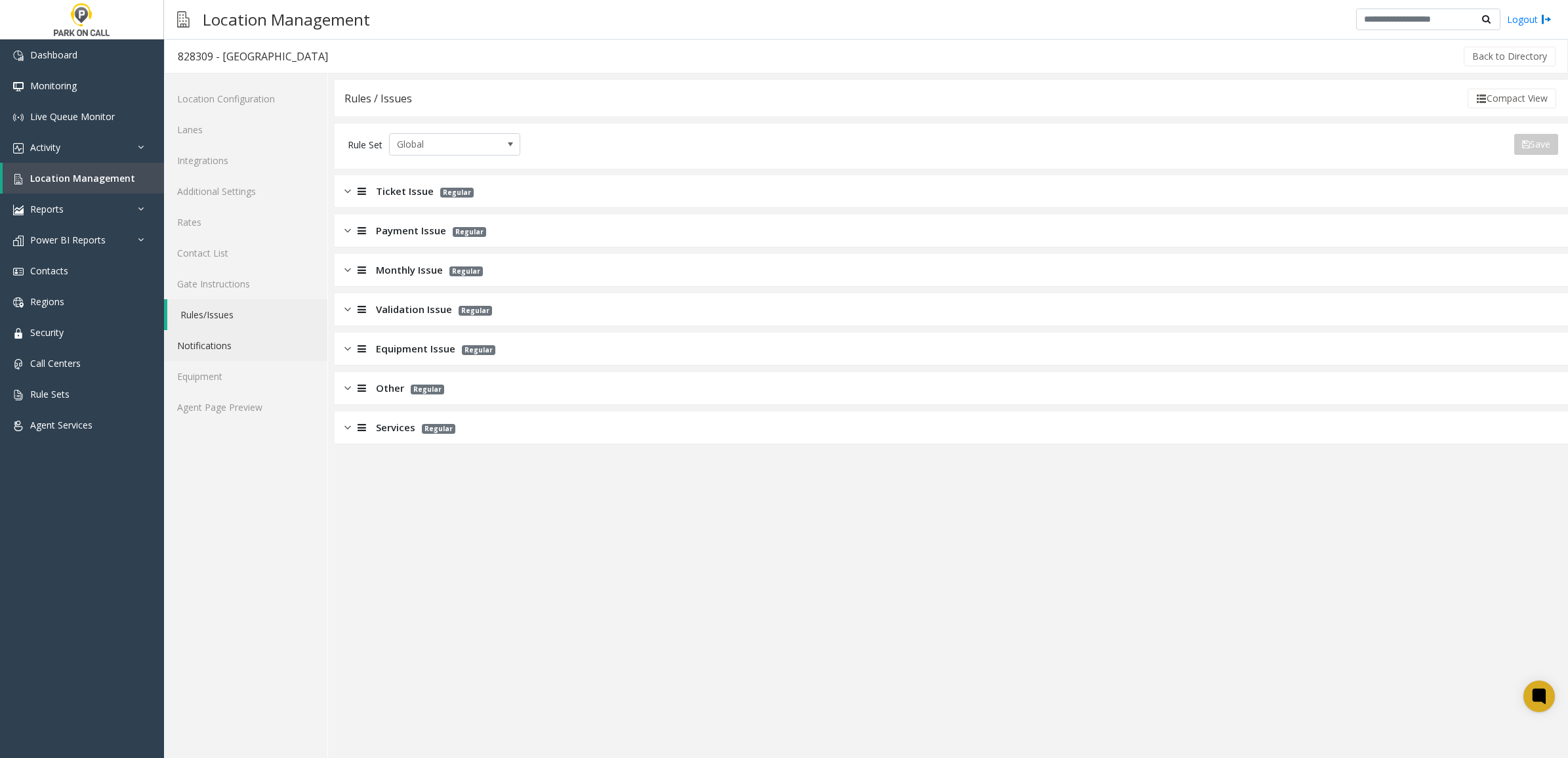
click at [240, 345] on link "Notifications" at bounding box center [245, 345] width 163 height 31
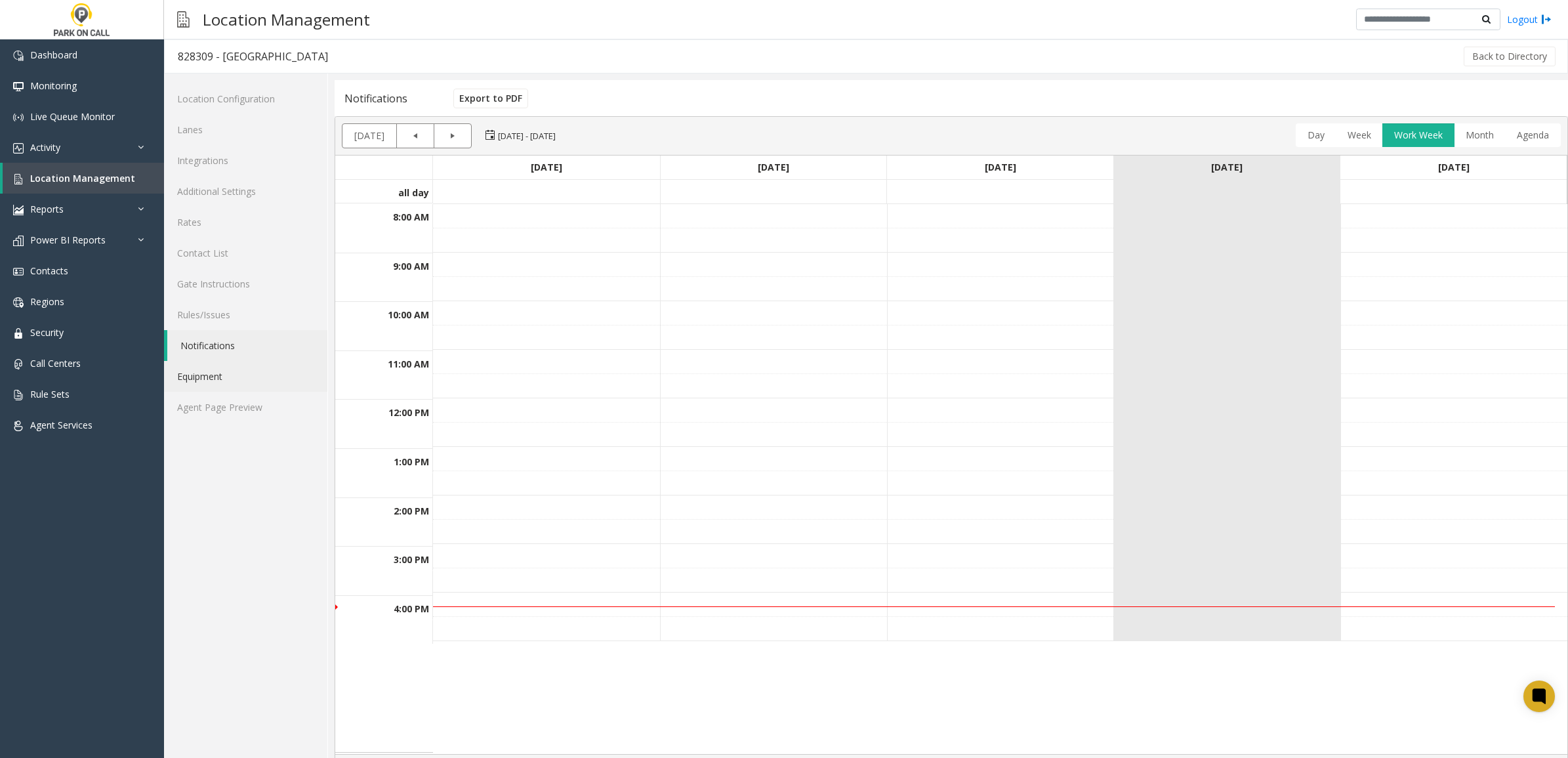
click at [235, 377] on link "Equipment" at bounding box center [245, 376] width 163 height 31
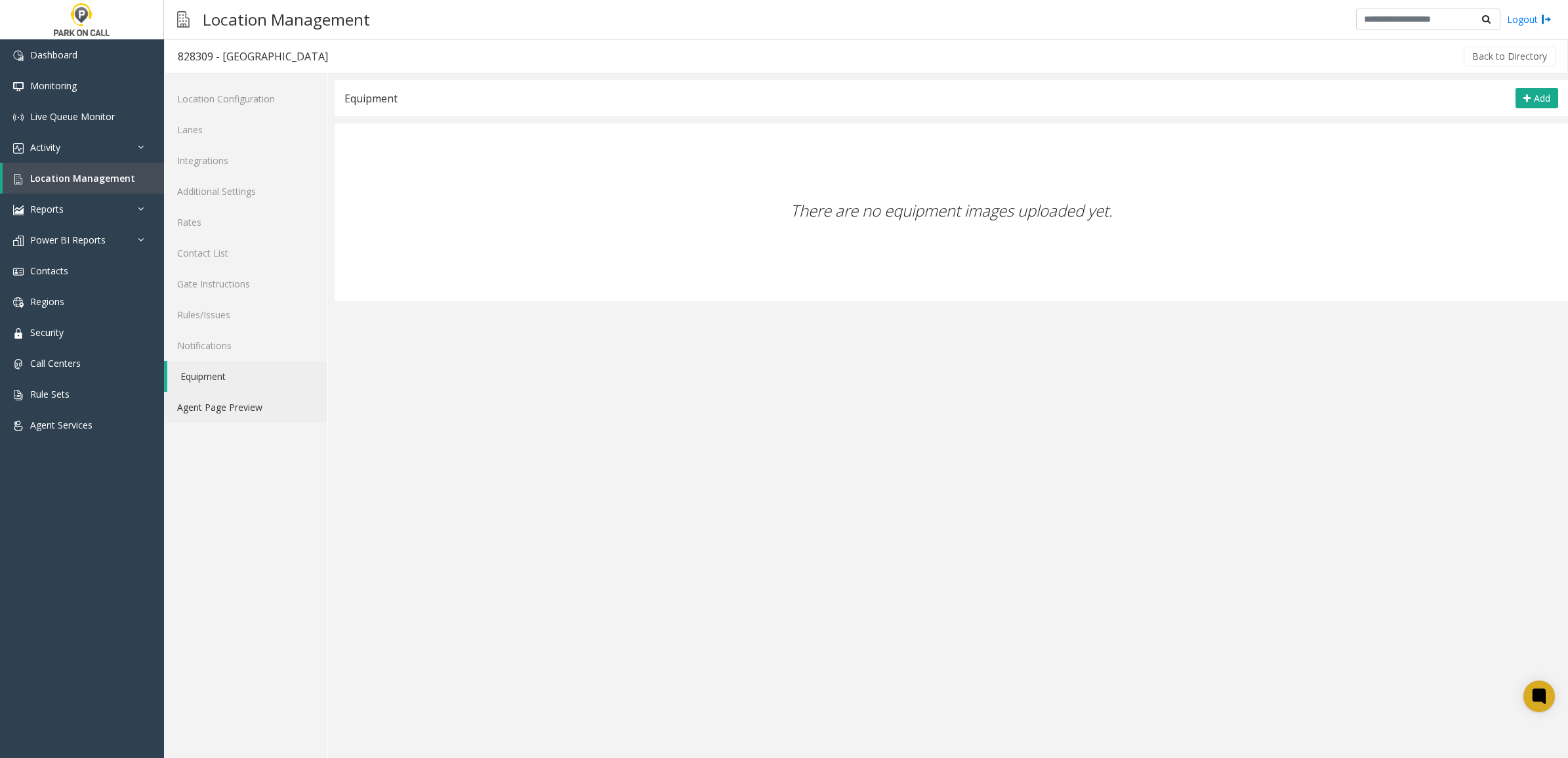
click at [244, 415] on link "Agent Page Preview" at bounding box center [245, 407] width 163 height 31
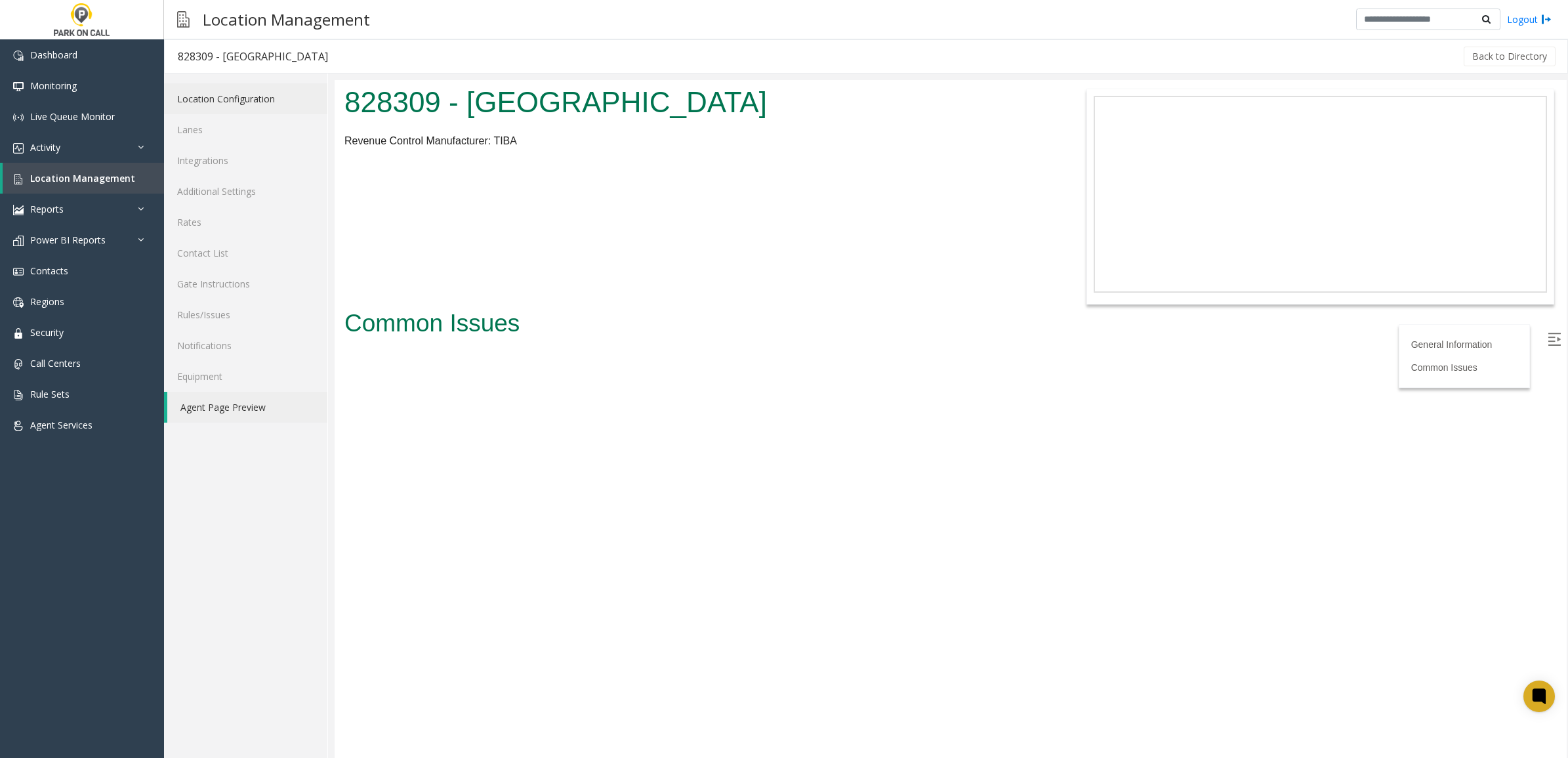
click at [260, 99] on link "Location Configuration" at bounding box center [245, 98] width 163 height 31
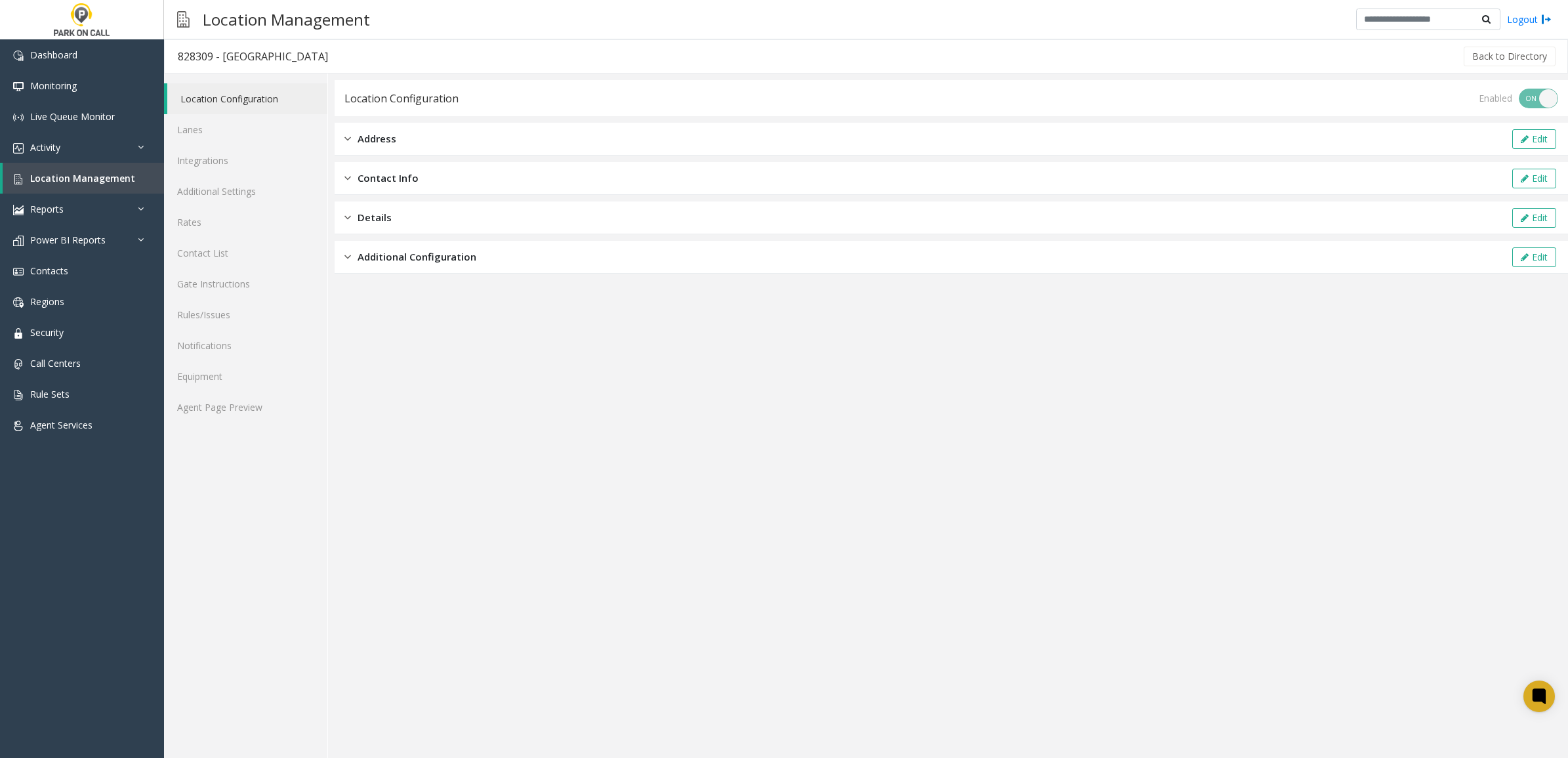
click at [523, 131] on div "Address Edit" at bounding box center [951, 140] width 1233 height 33
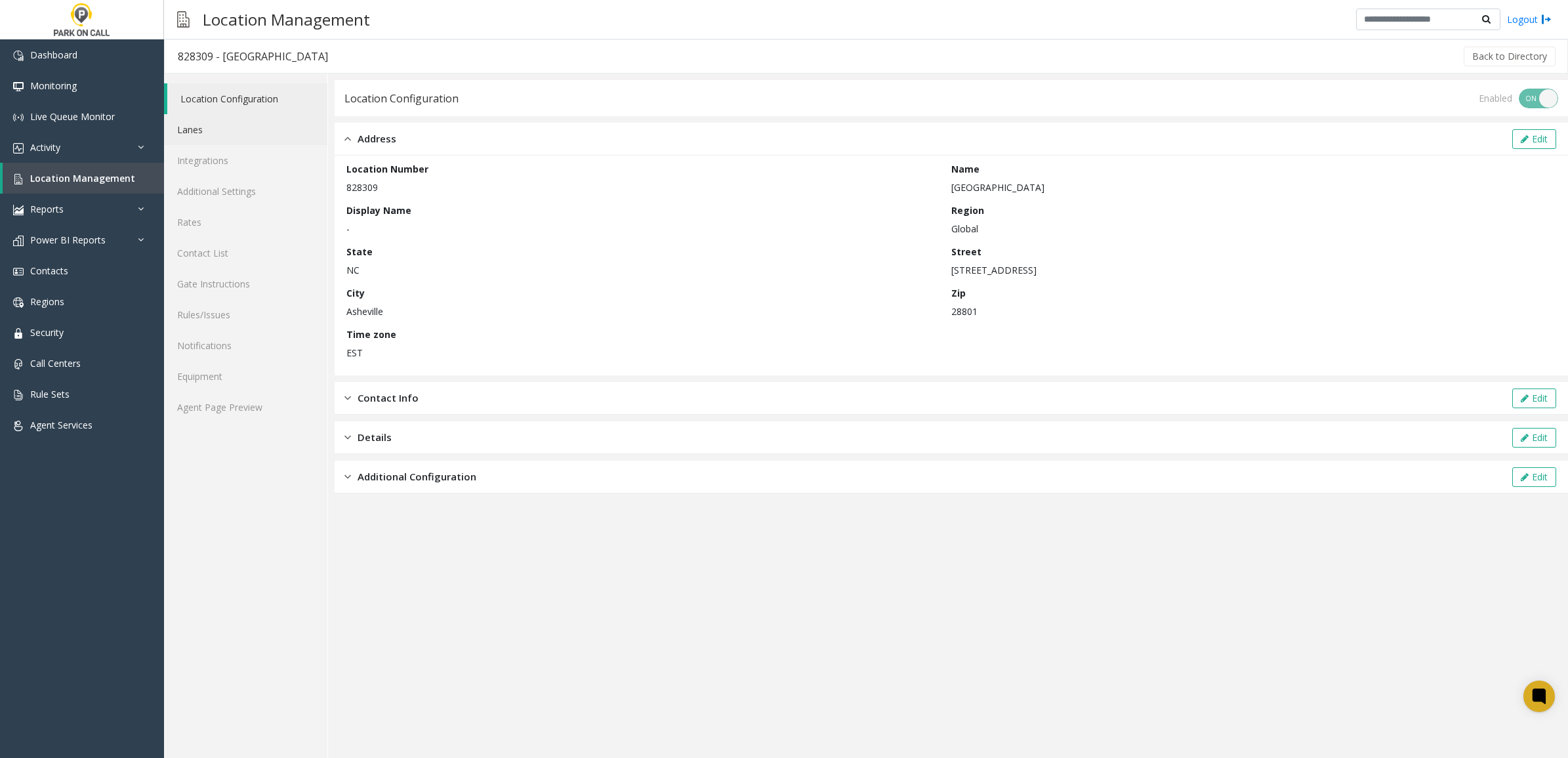
click at [212, 129] on link "Lanes" at bounding box center [245, 129] width 163 height 31
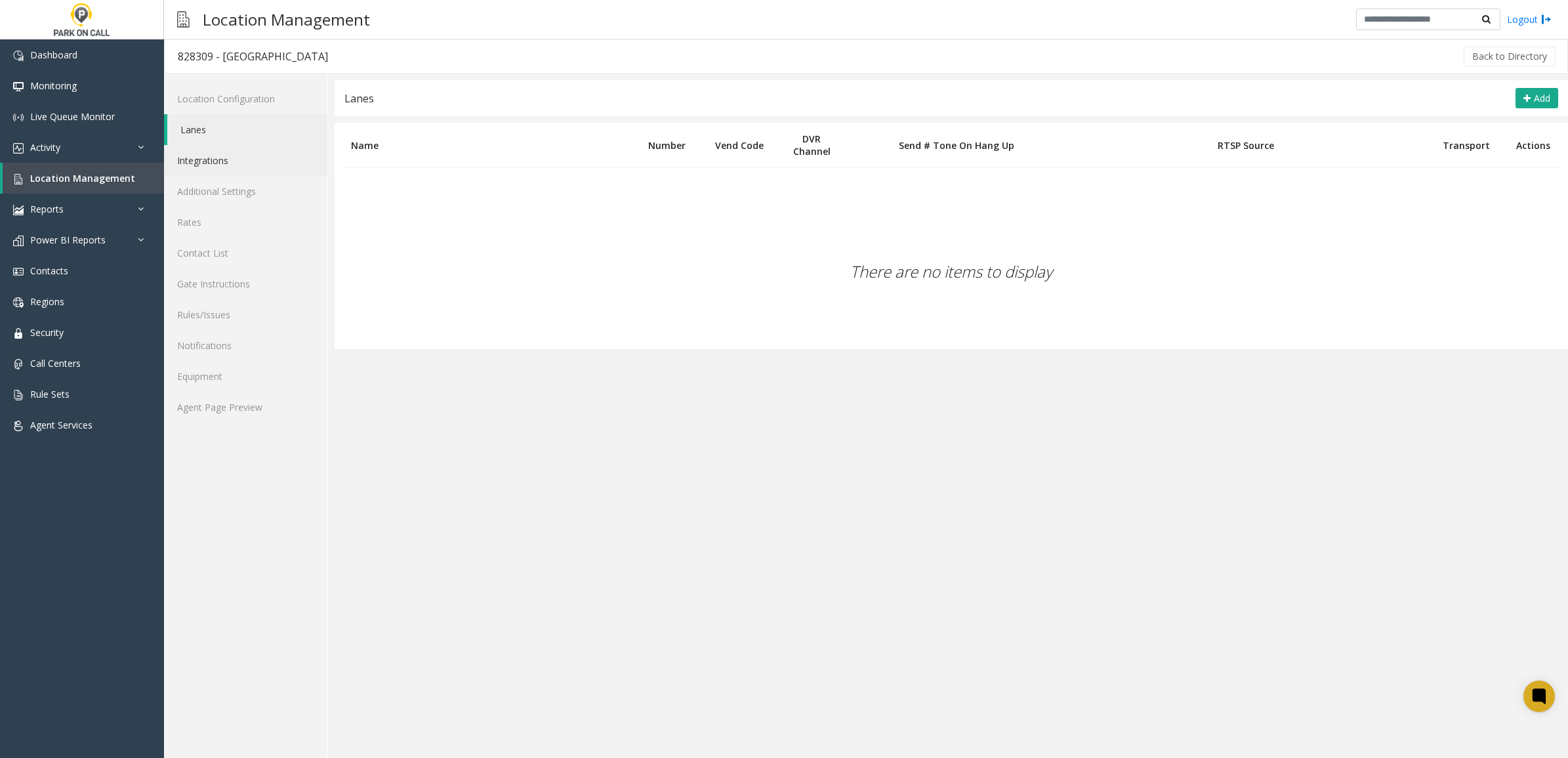
click at [233, 172] on link "Integrations" at bounding box center [245, 160] width 163 height 31
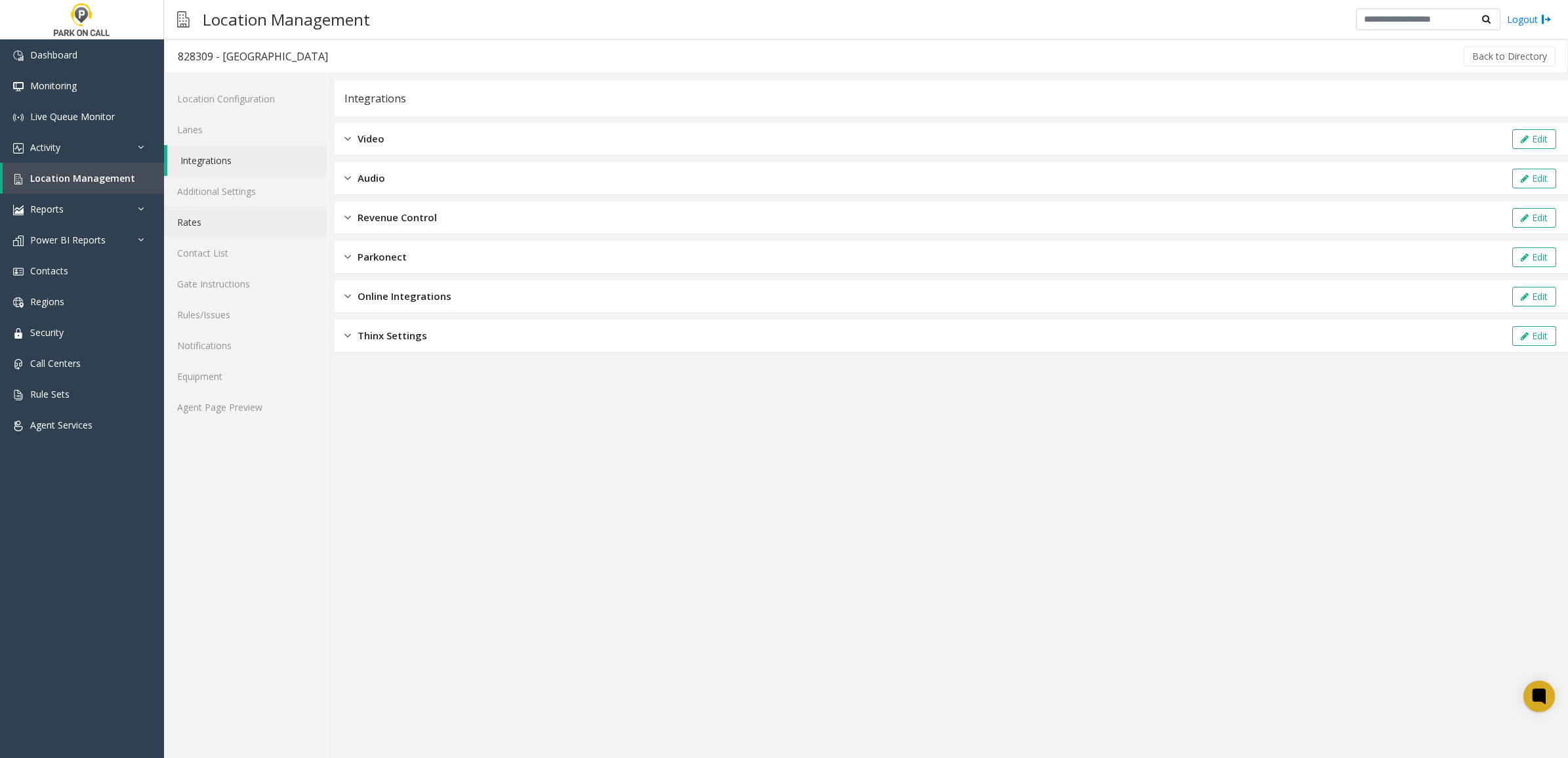
click at [233, 209] on link "Rates" at bounding box center [245, 222] width 163 height 31
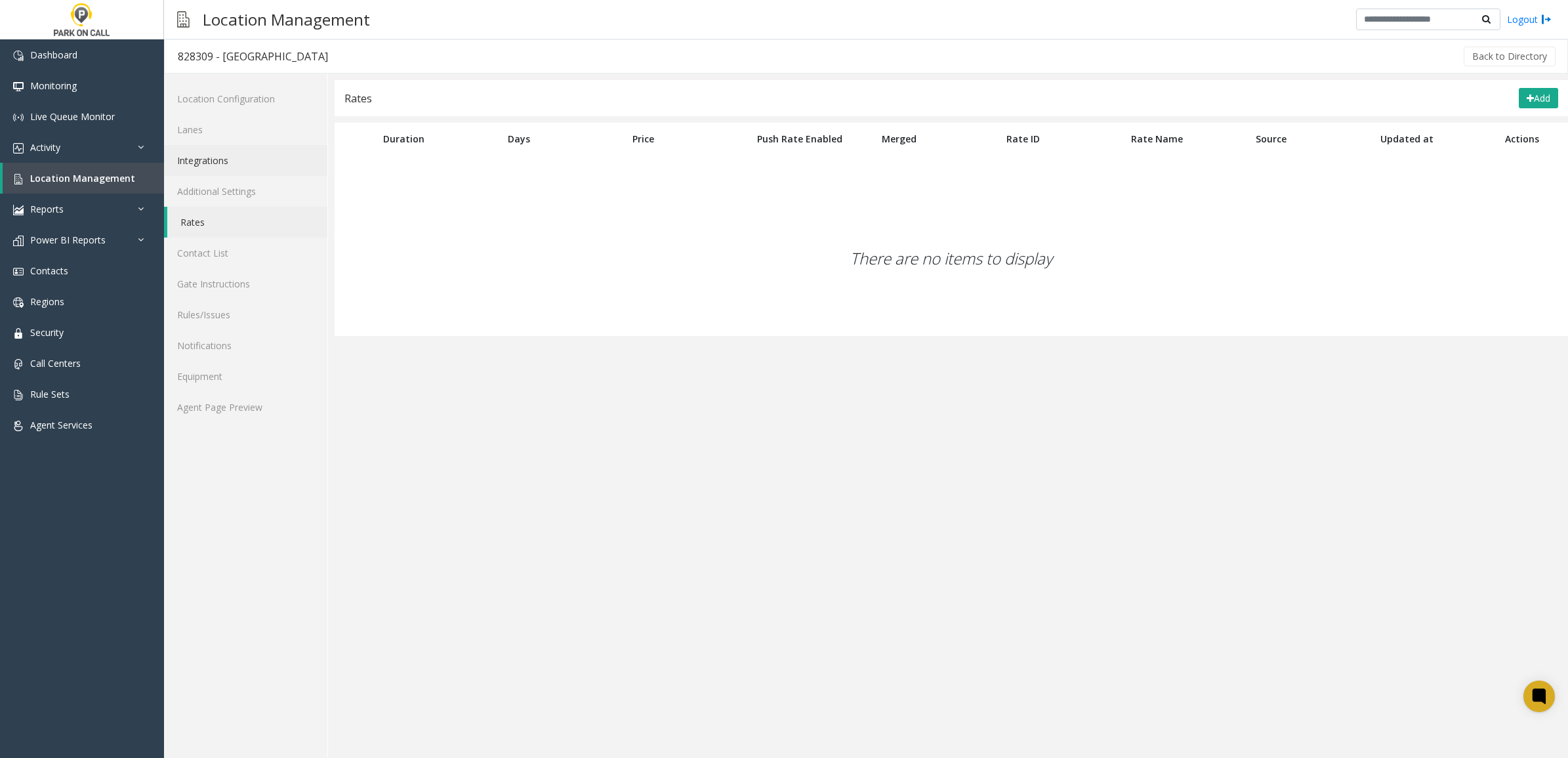
click at [235, 165] on link "Integrations" at bounding box center [245, 160] width 163 height 31
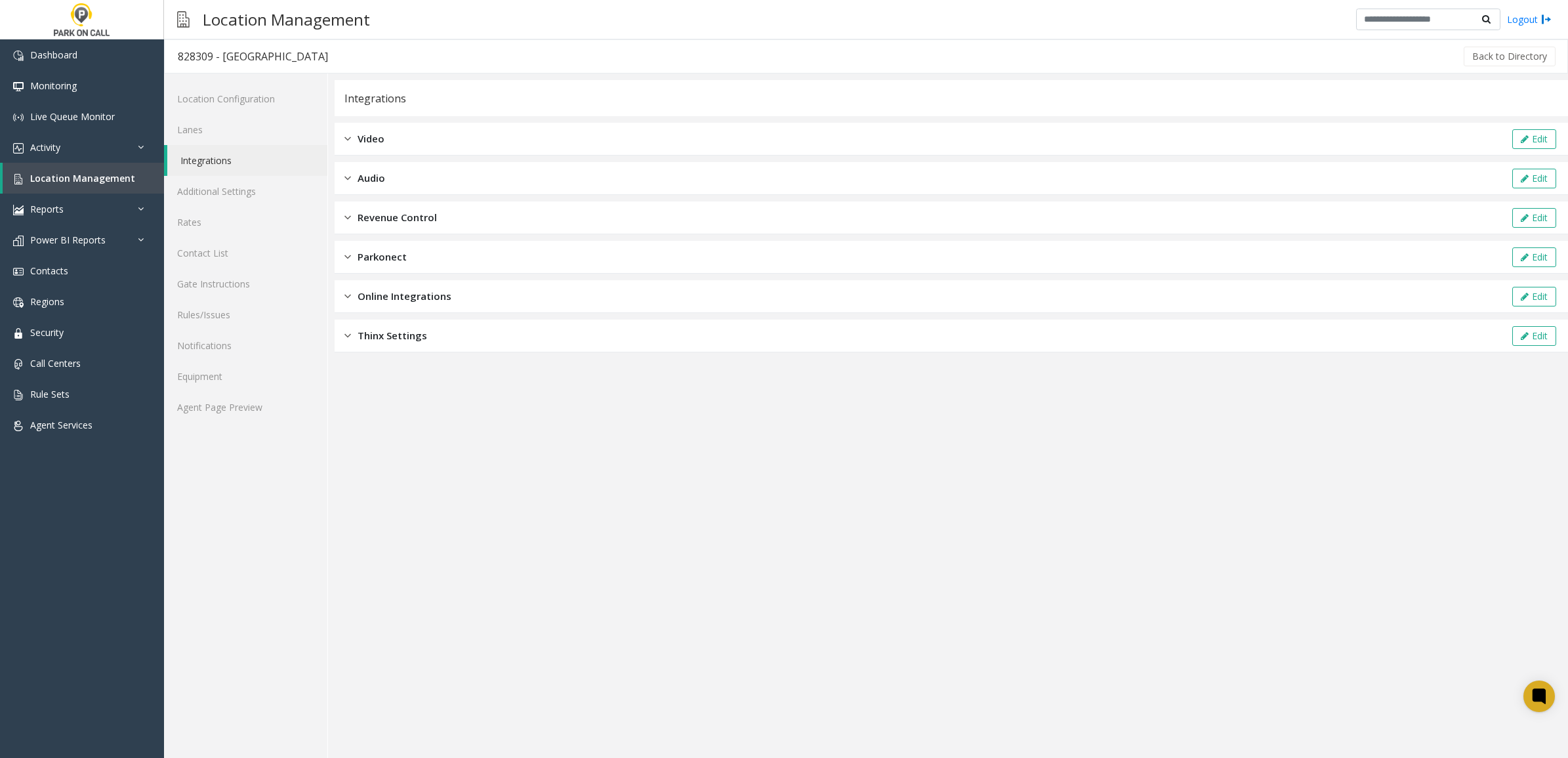
click at [538, 296] on div "Online Integrations Edit" at bounding box center [951, 297] width 1233 height 33
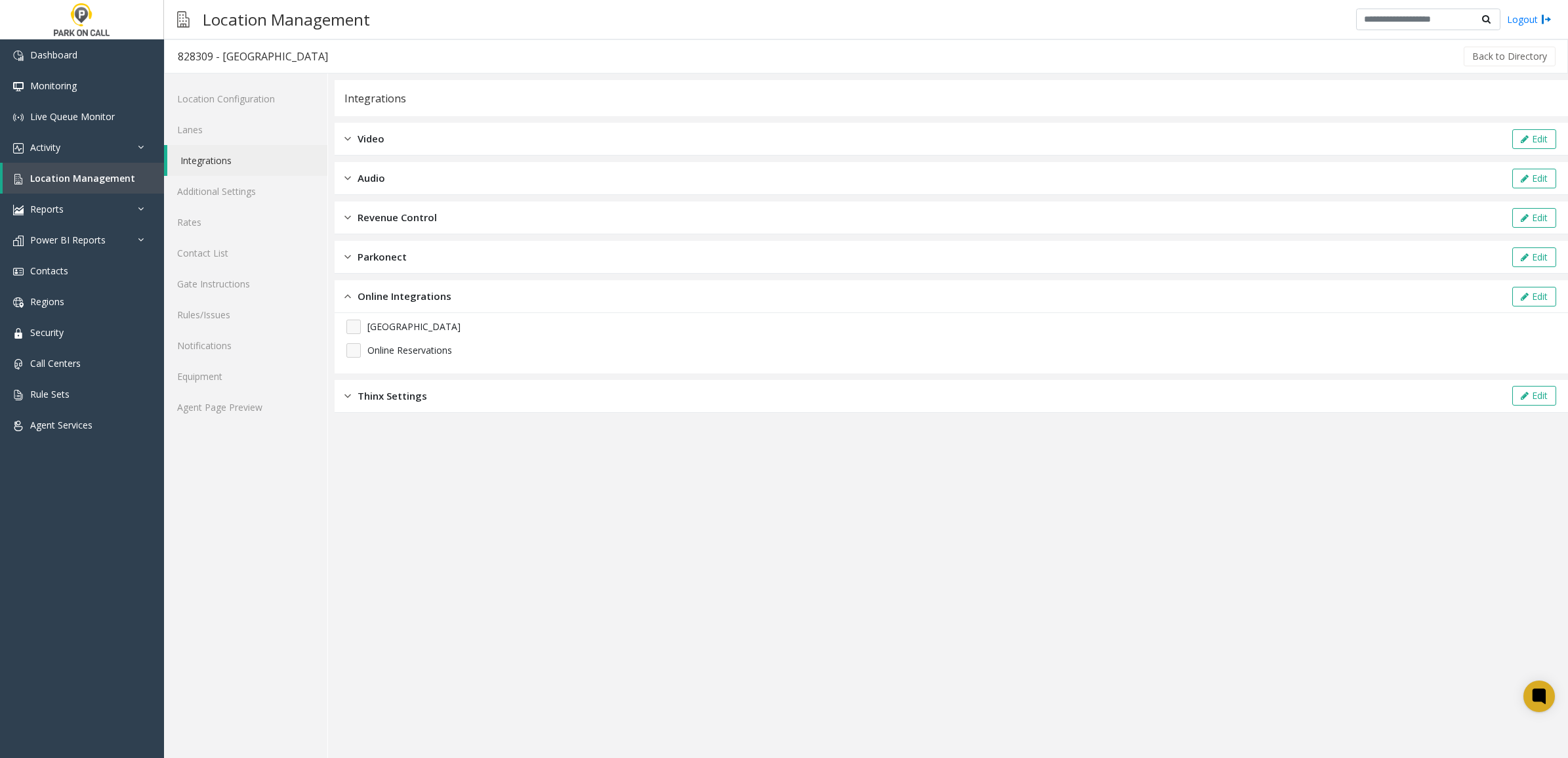
click at [510, 395] on div "Thinx Settings Edit" at bounding box center [951, 397] width 1233 height 33
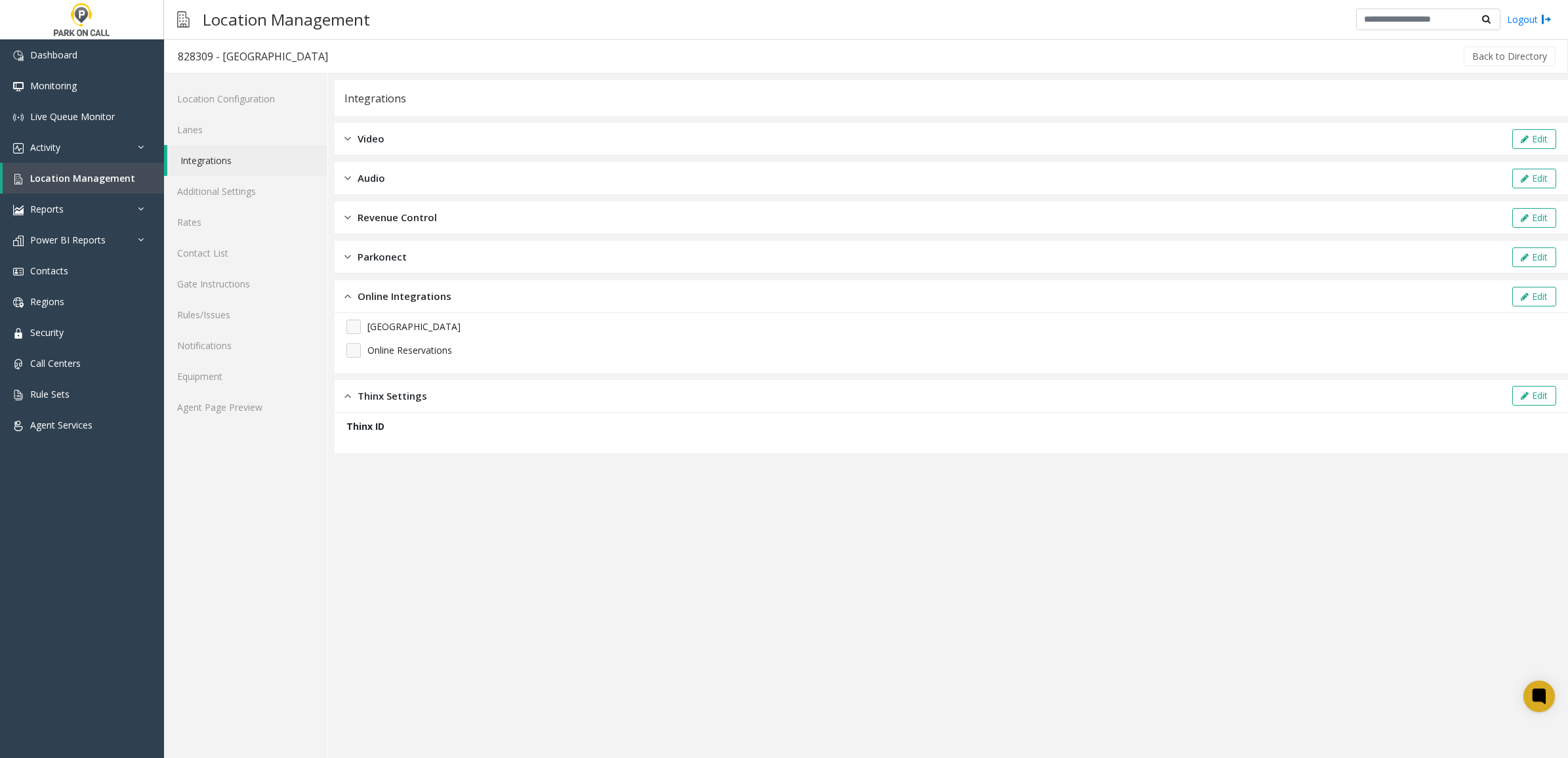
click at [466, 266] on div "Parkonect Edit" at bounding box center [951, 257] width 1233 height 33
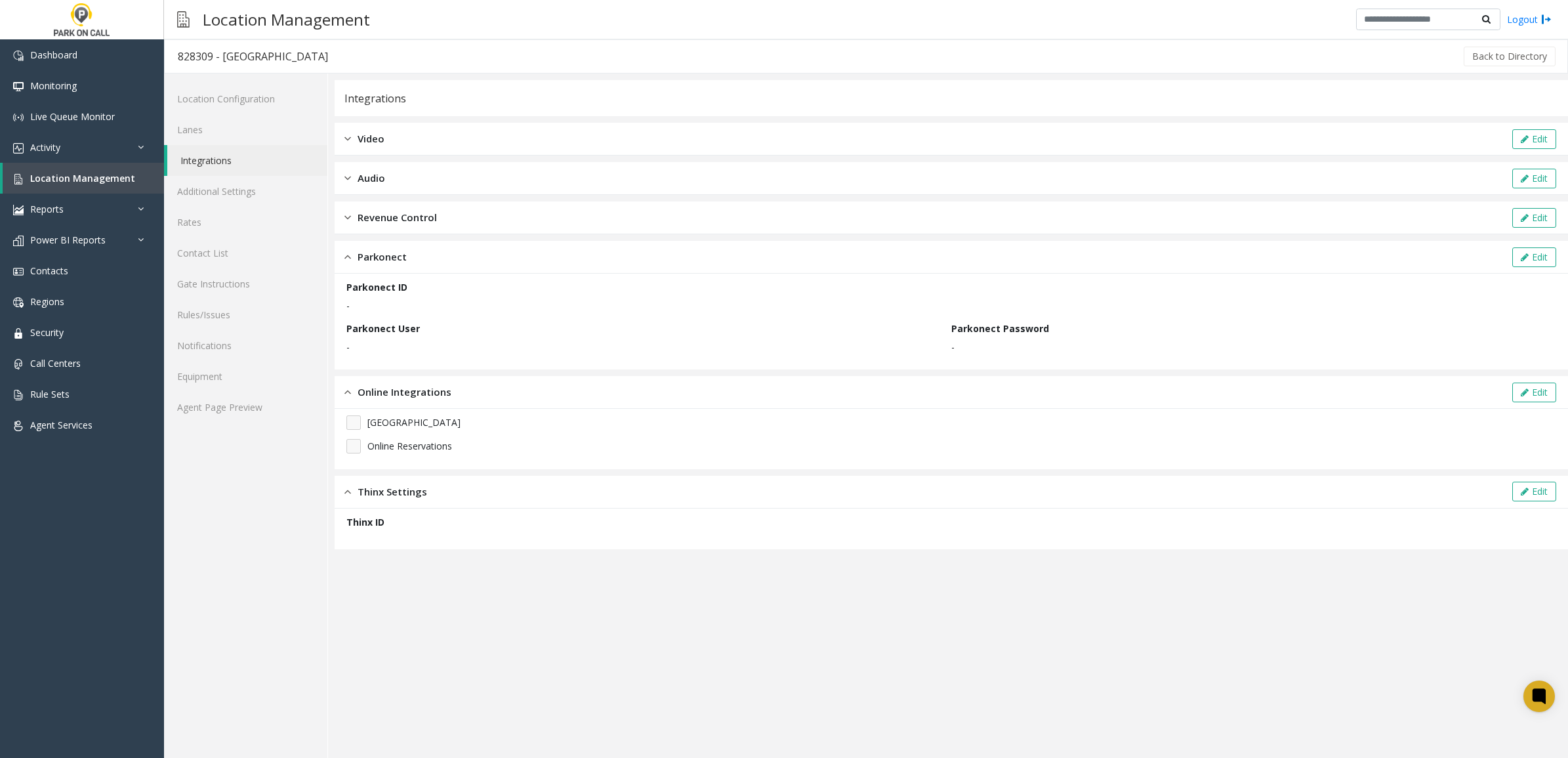
click at [498, 221] on div "Revenue Control Edit" at bounding box center [951, 218] width 1233 height 33
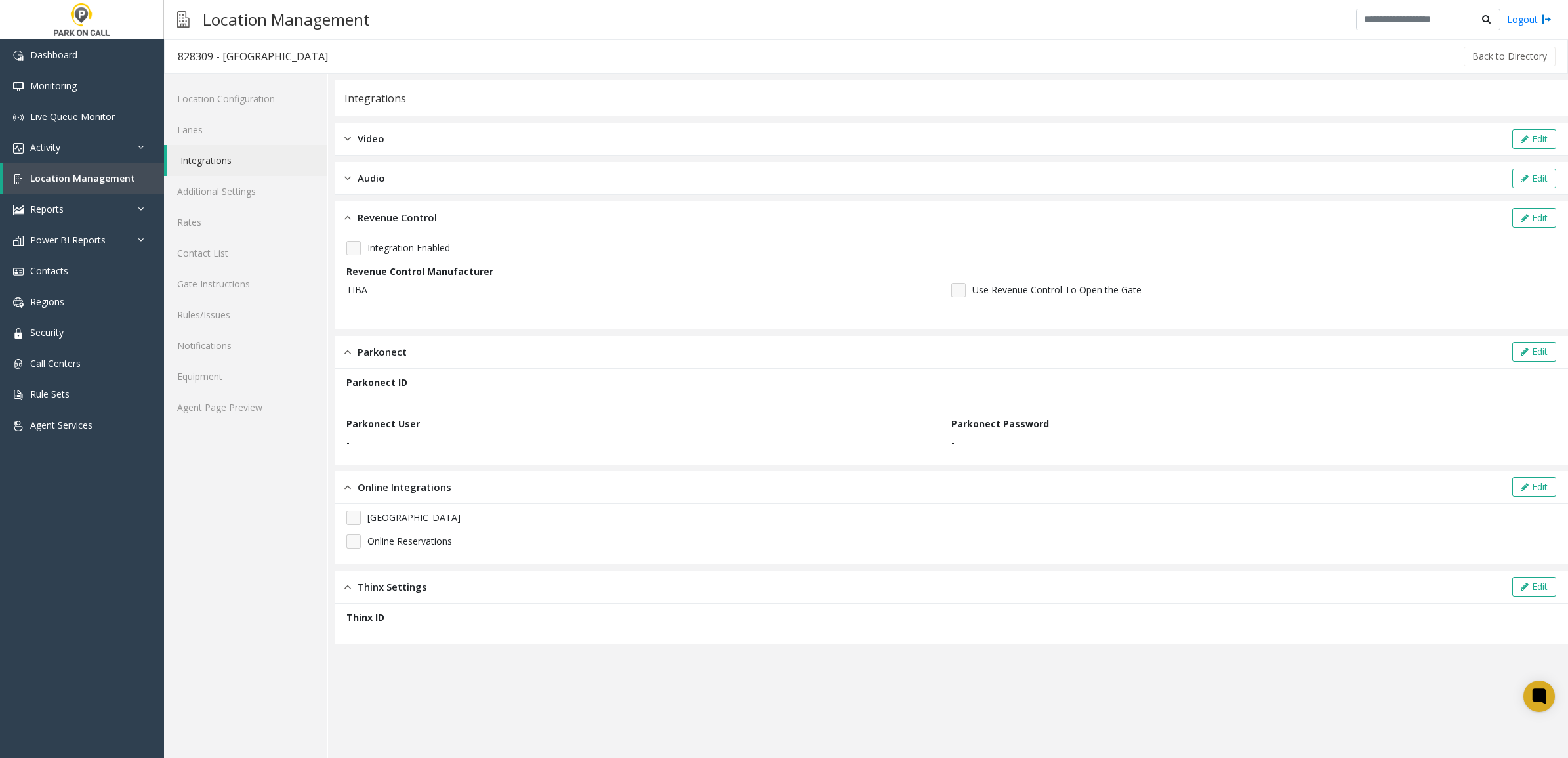
click at [484, 169] on div "Audio Edit" at bounding box center [951, 179] width 1233 height 33
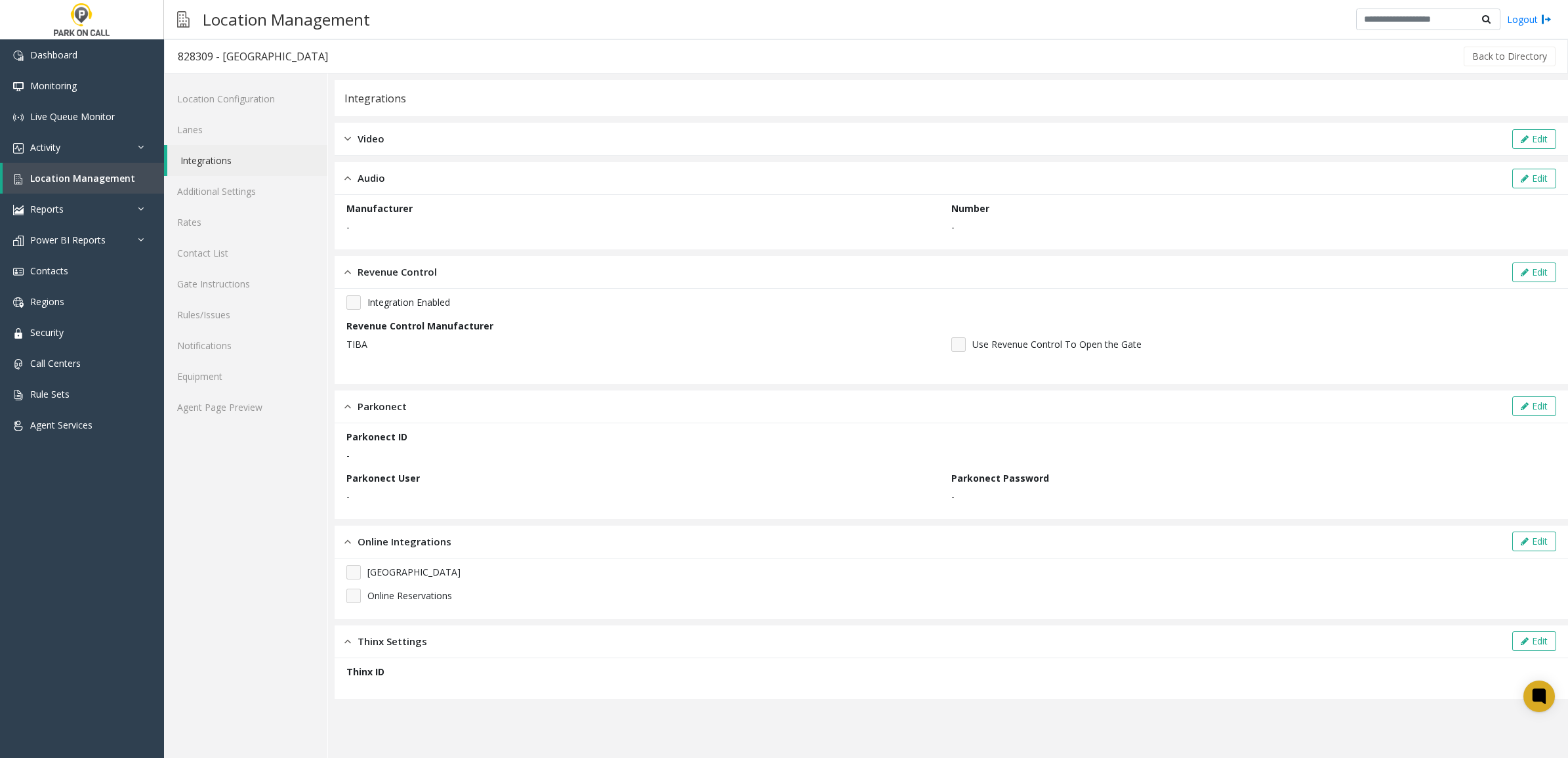
click at [510, 133] on div "Video Edit" at bounding box center [951, 140] width 1233 height 33
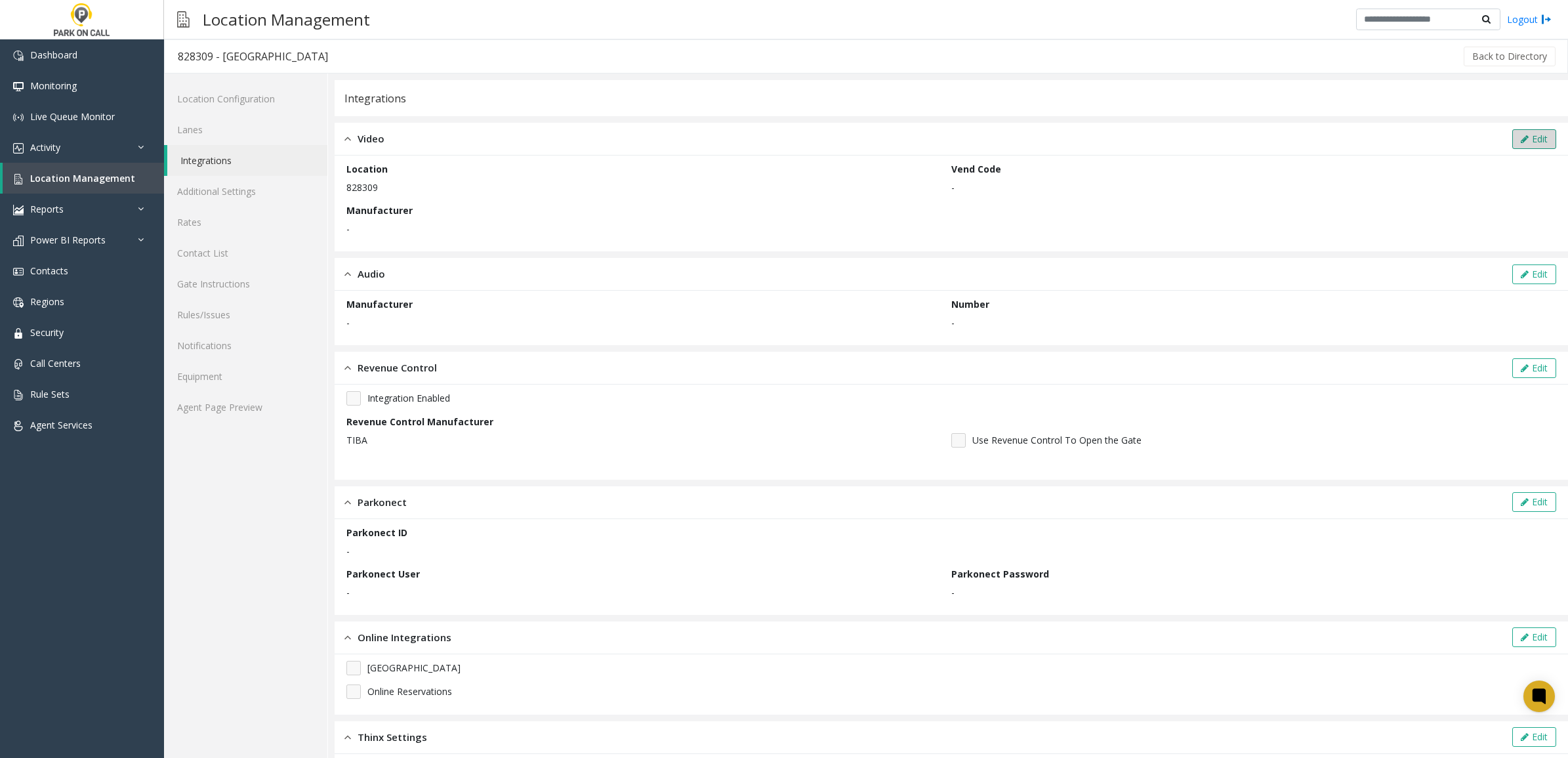
click at [1521, 143] on icon at bounding box center [1525, 140] width 8 height 9
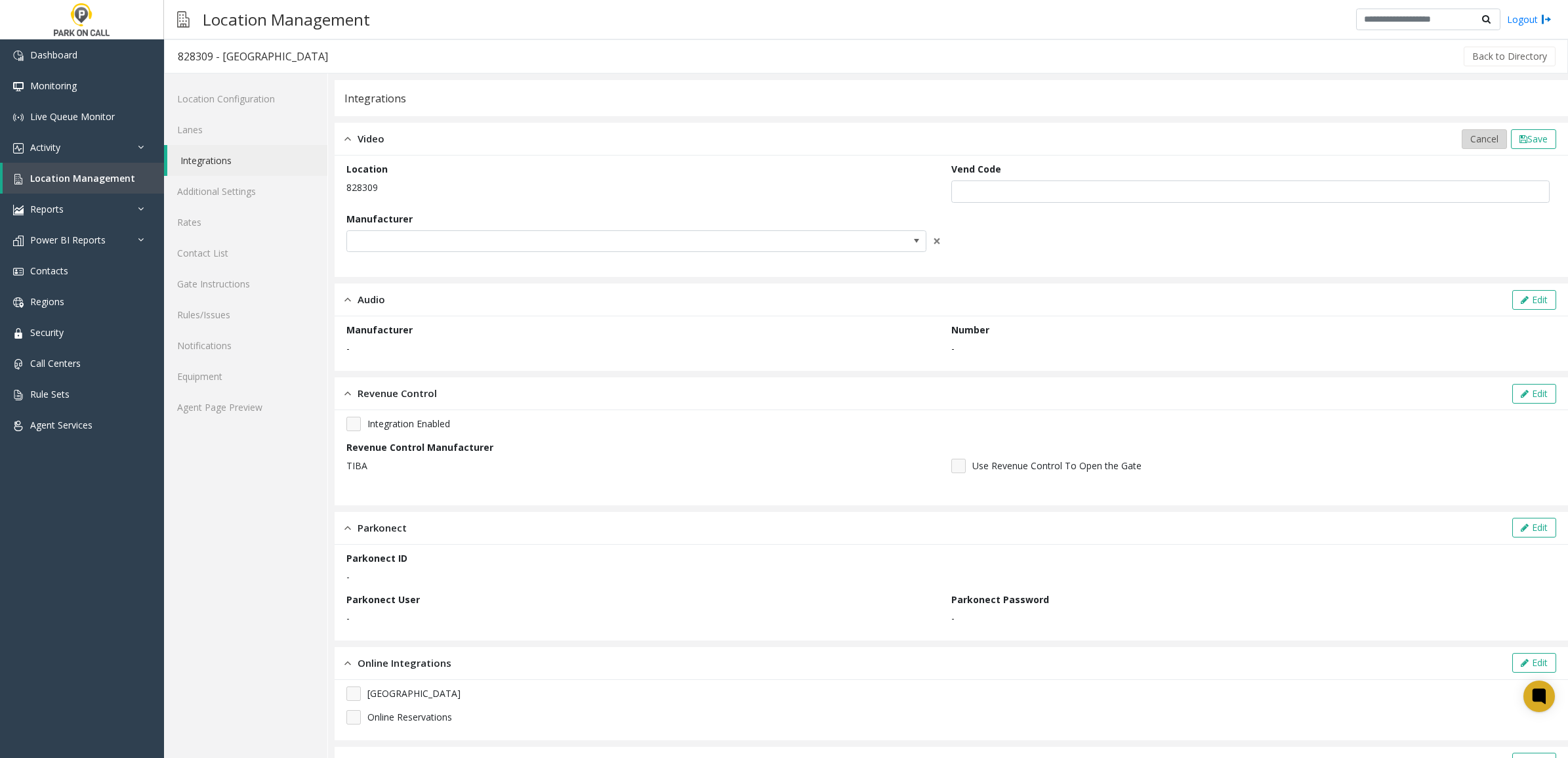
click at [1476, 140] on span "Cancel" at bounding box center [1484, 139] width 28 height 13
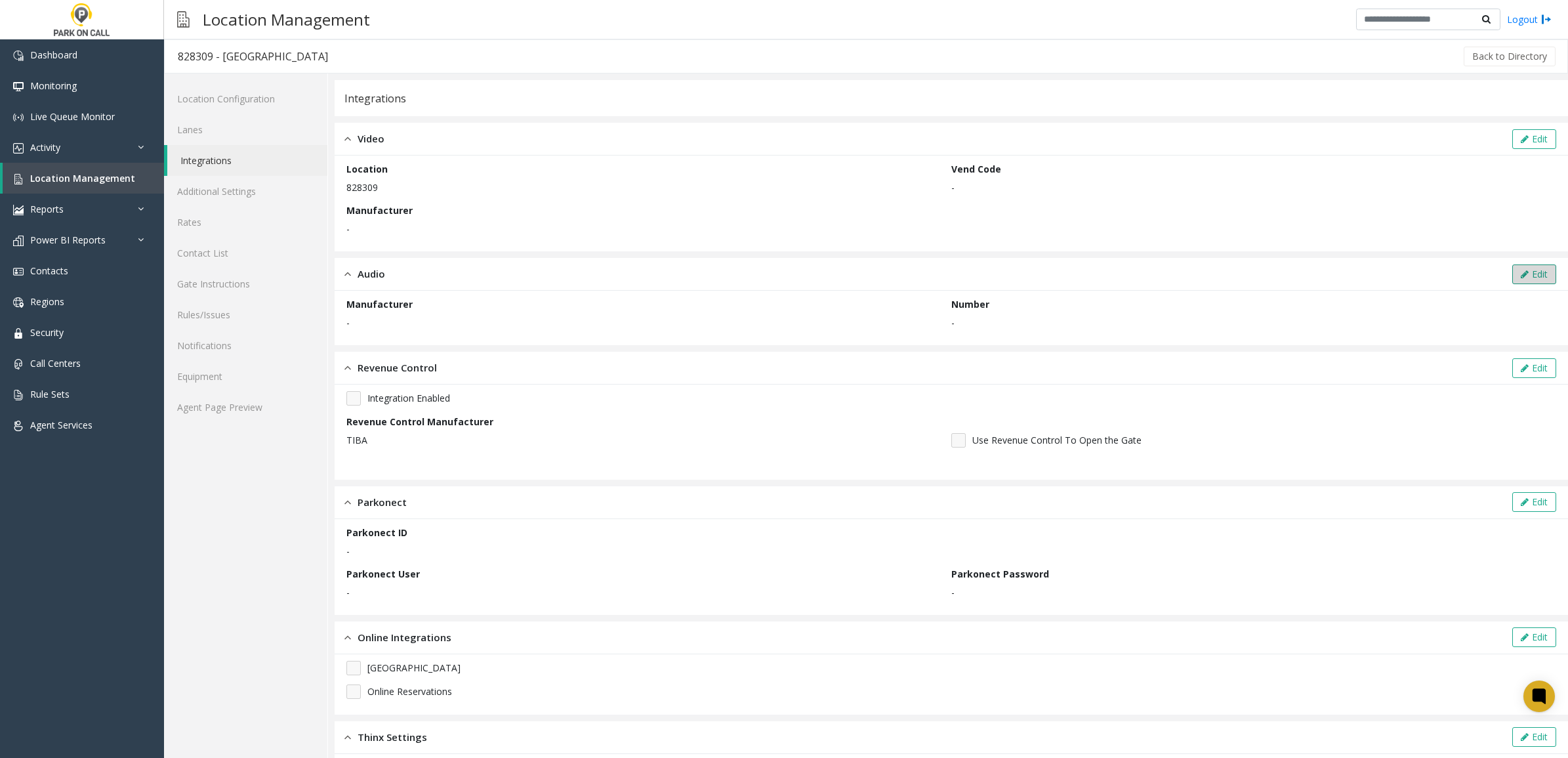
click at [1519, 270] on button "Edit" at bounding box center [1534, 274] width 44 height 20
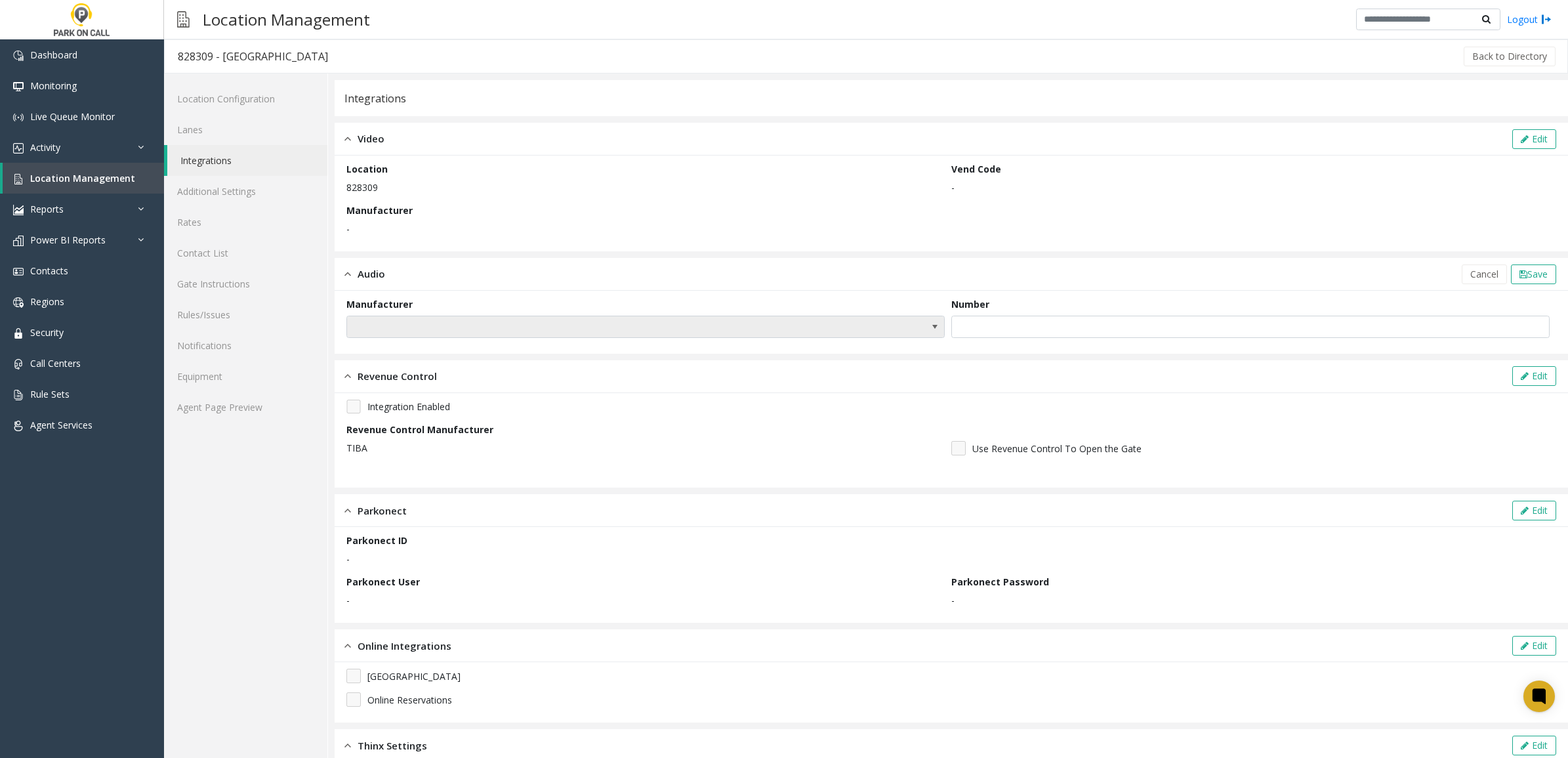
click at [846, 333] on span at bounding box center [646, 327] width 599 height 22
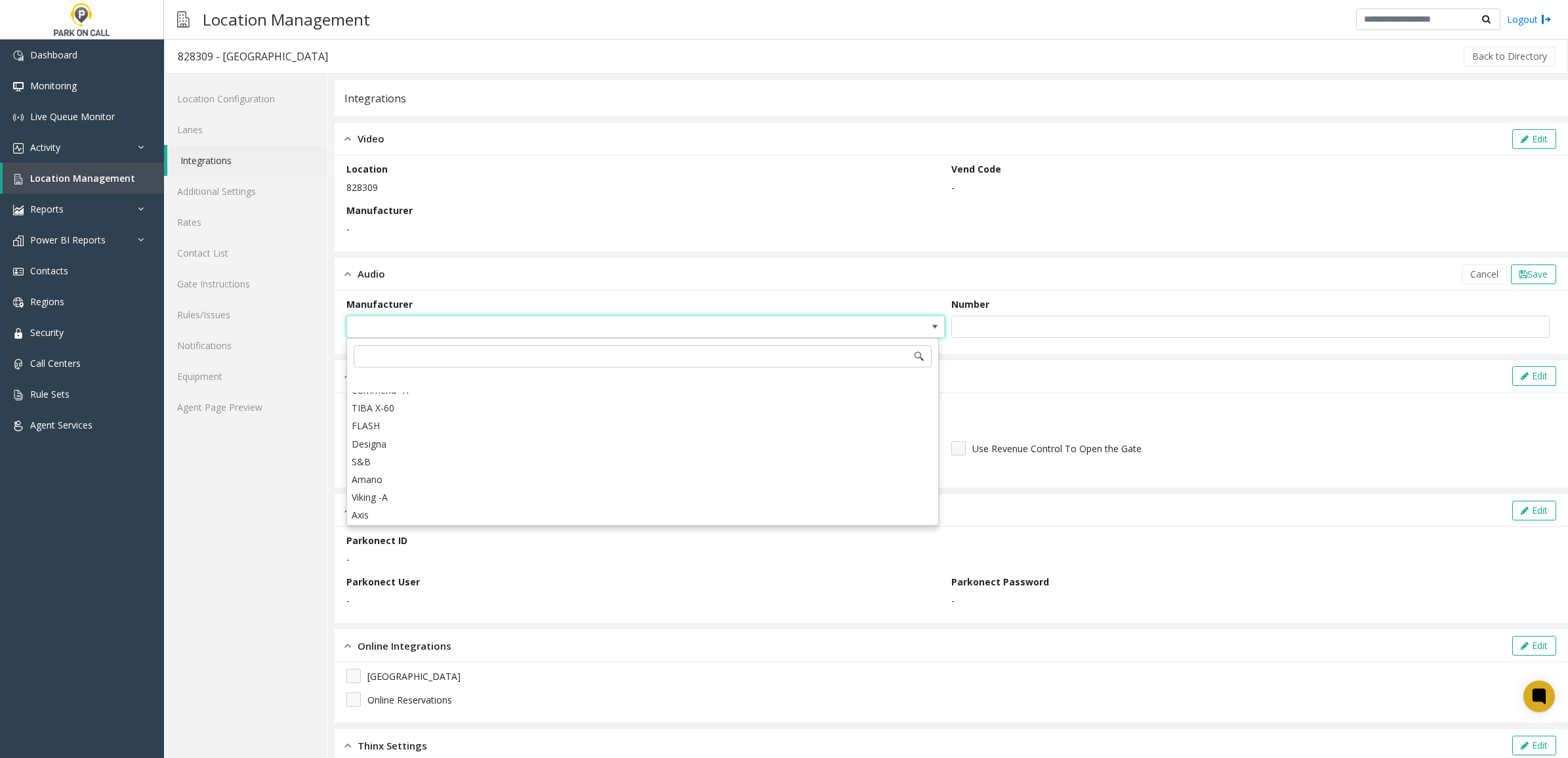
click at [751, 228] on p "-" at bounding box center [646, 229] width 599 height 14
click at [1029, 321] on input "text" at bounding box center [1251, 327] width 599 height 22
click at [1130, 404] on div "Integration Enabled" at bounding box center [951, 407] width 1210 height 14
click at [1477, 277] on span "Cancel" at bounding box center [1484, 274] width 28 height 13
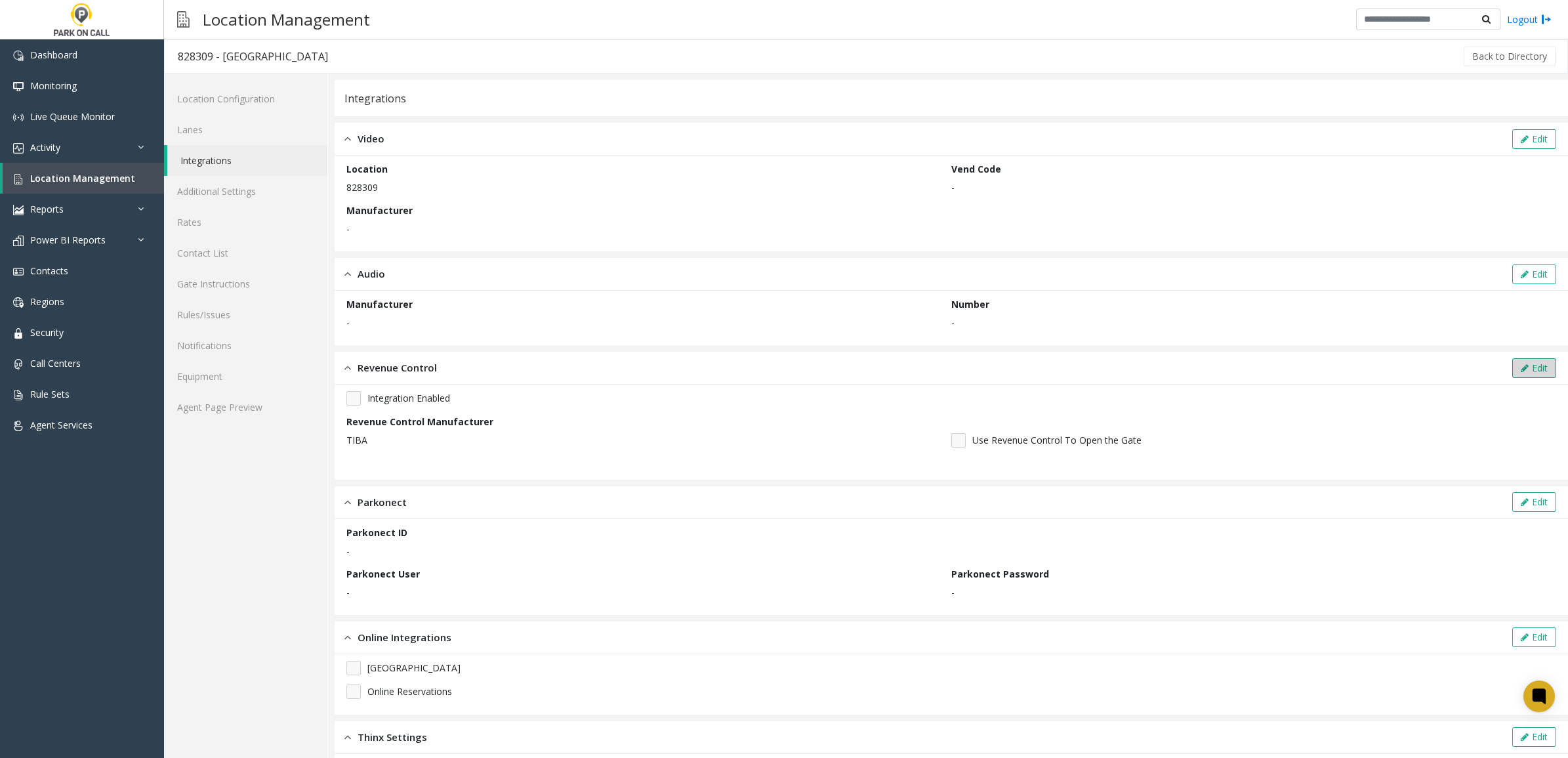
click at [1523, 364] on button "Edit" at bounding box center [1534, 368] width 44 height 20
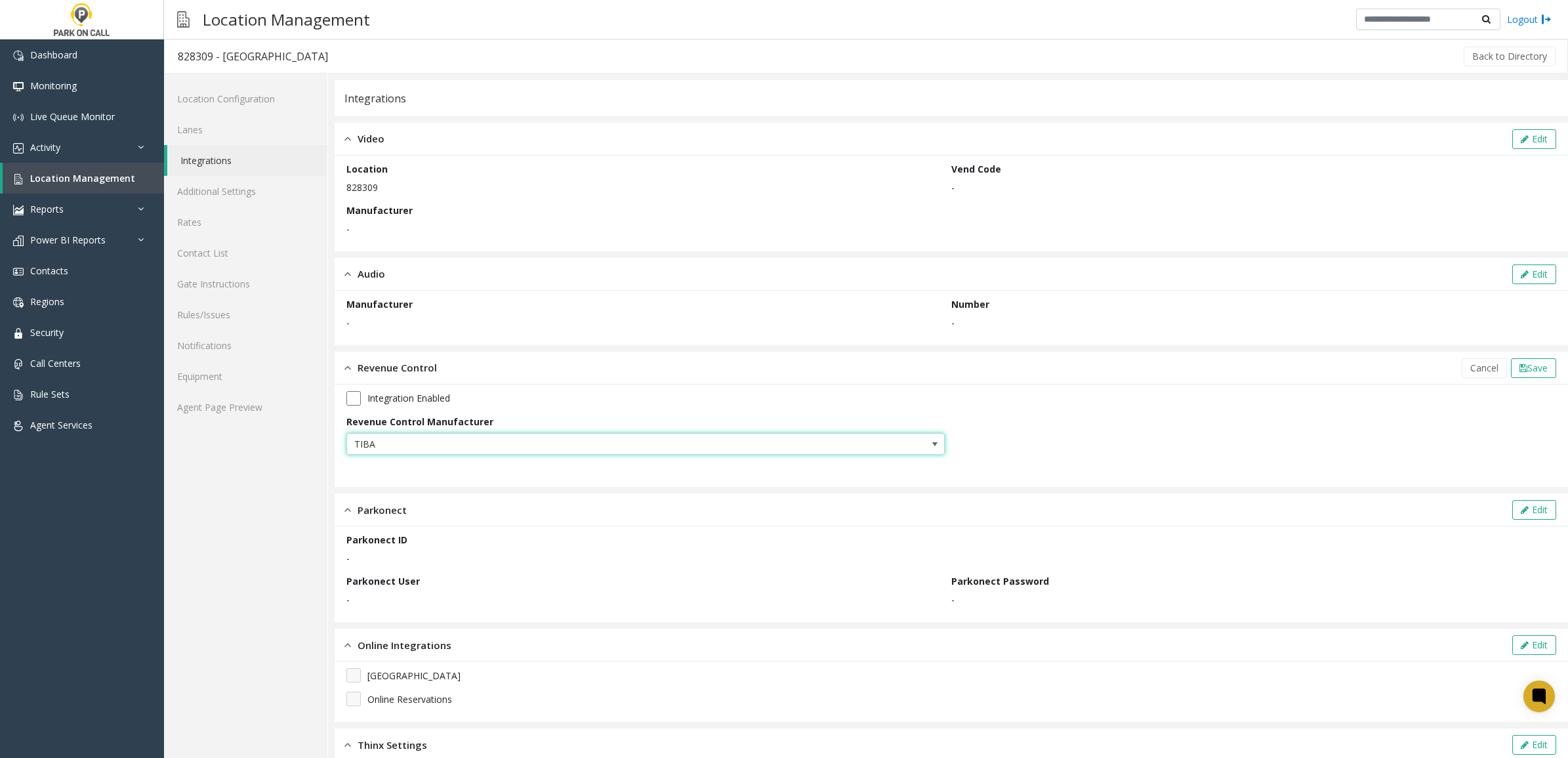
click at [704, 437] on span "TIBA" at bounding box center [586, 444] width 478 height 21
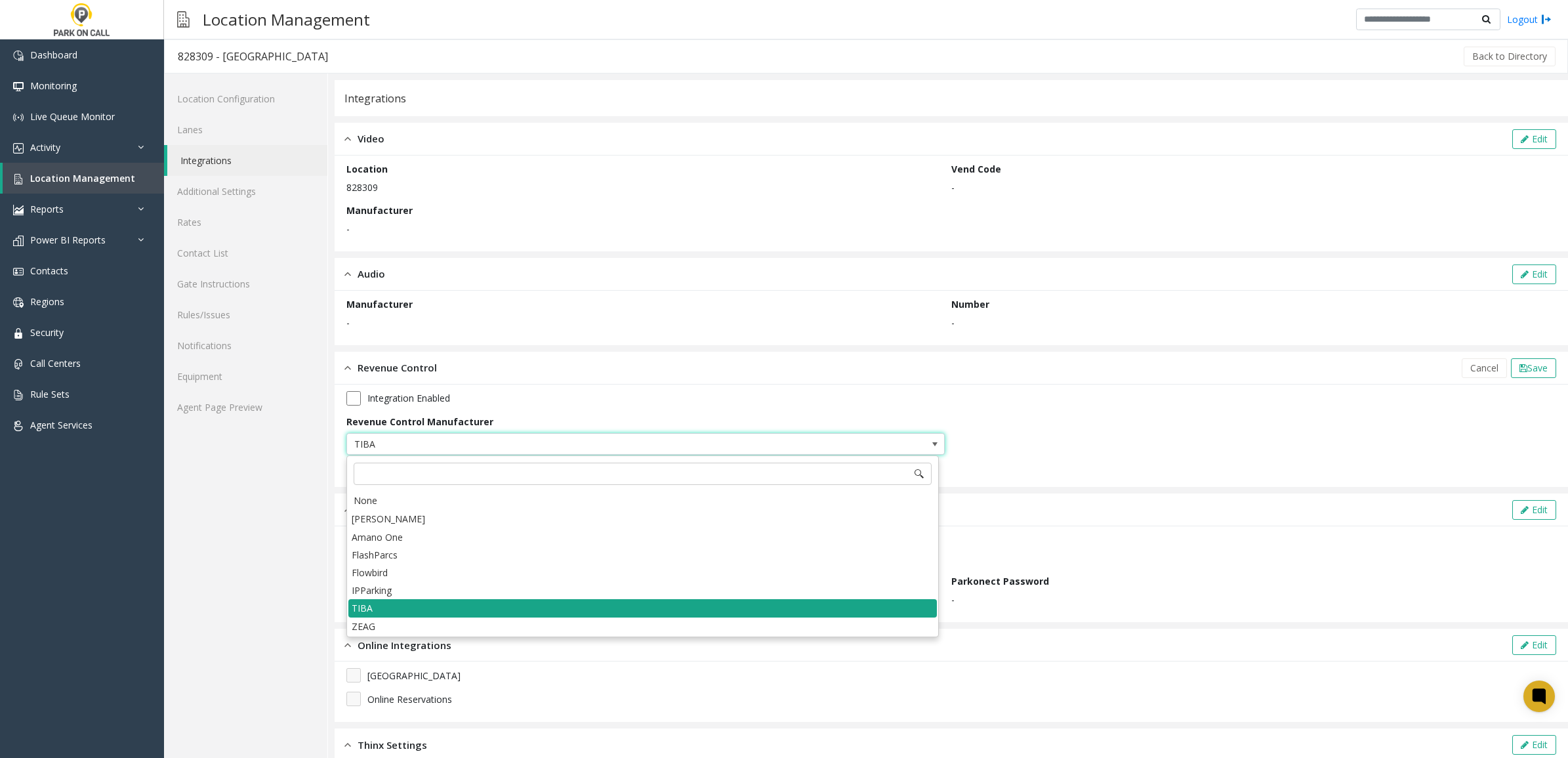
click at [480, 608] on li "TIBA" at bounding box center [643, 607] width 588 height 18
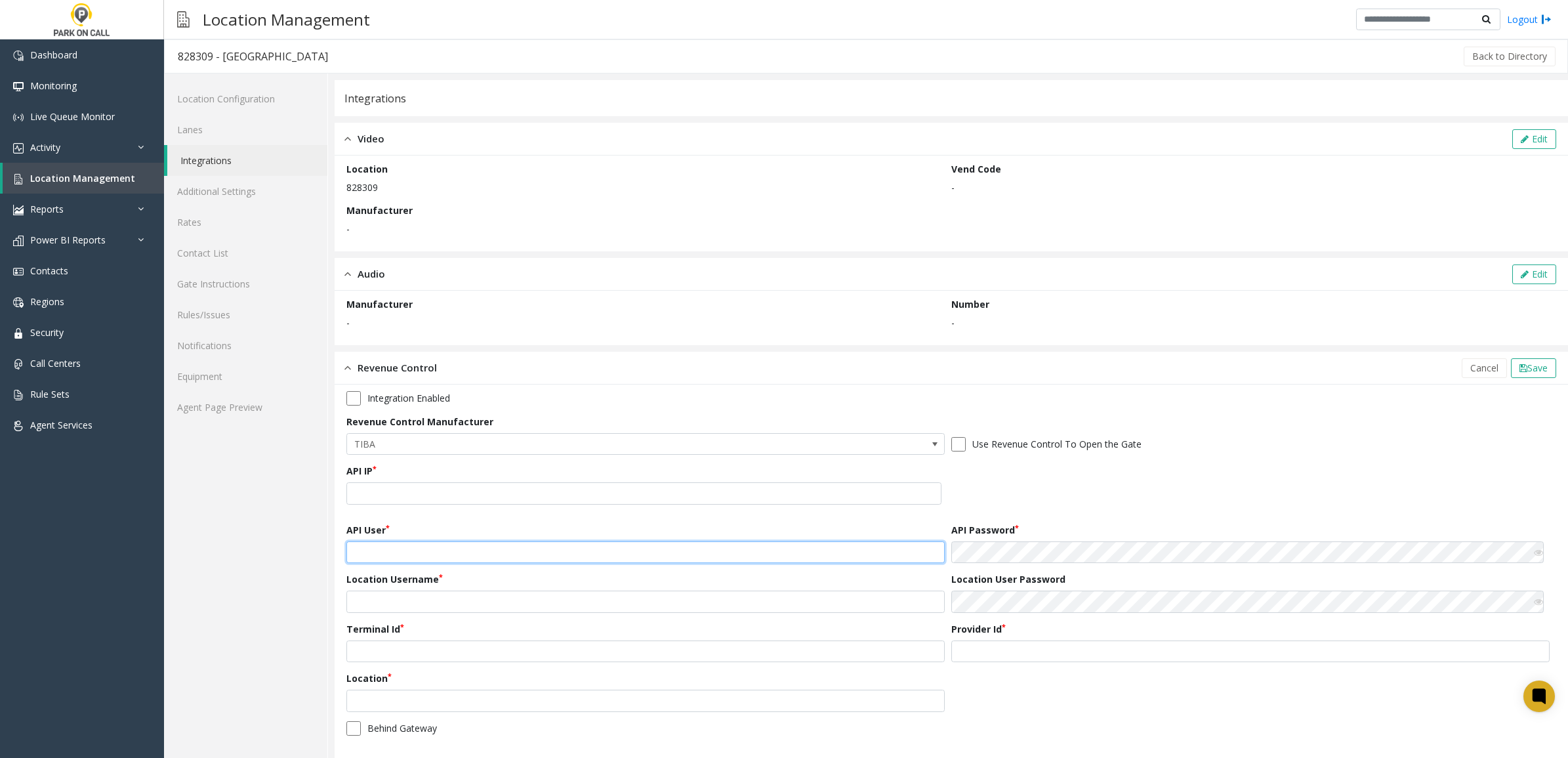
type input "********"
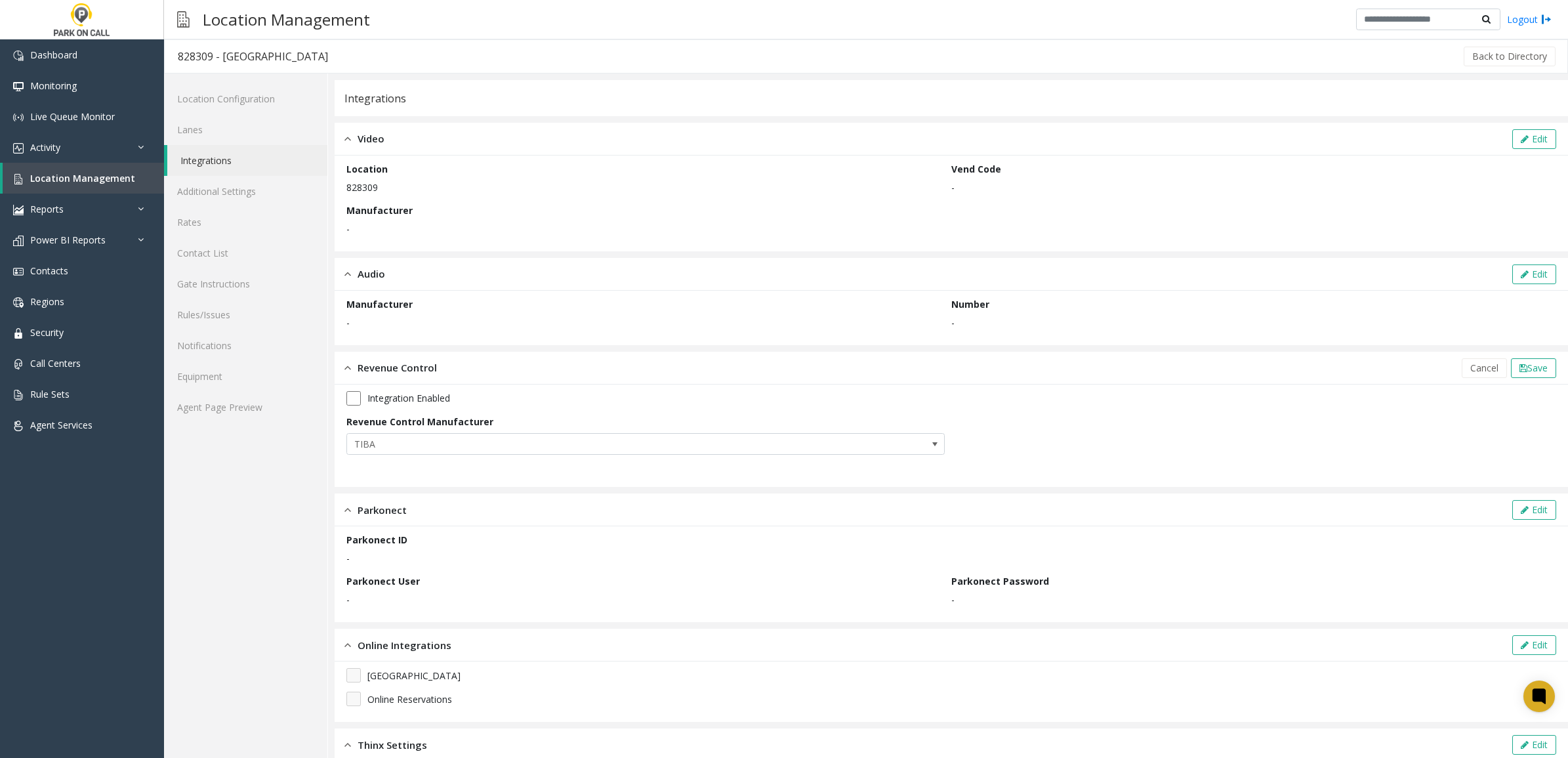
drag, startPoint x: 1084, startPoint y: 478, endPoint x: 1103, endPoint y: 479, distance: 19.0
click at [1086, 478] on app-revenue-control "Integration Enabled Revenue Control Manufacturer TIBA" at bounding box center [951, 436] width 1210 height 89
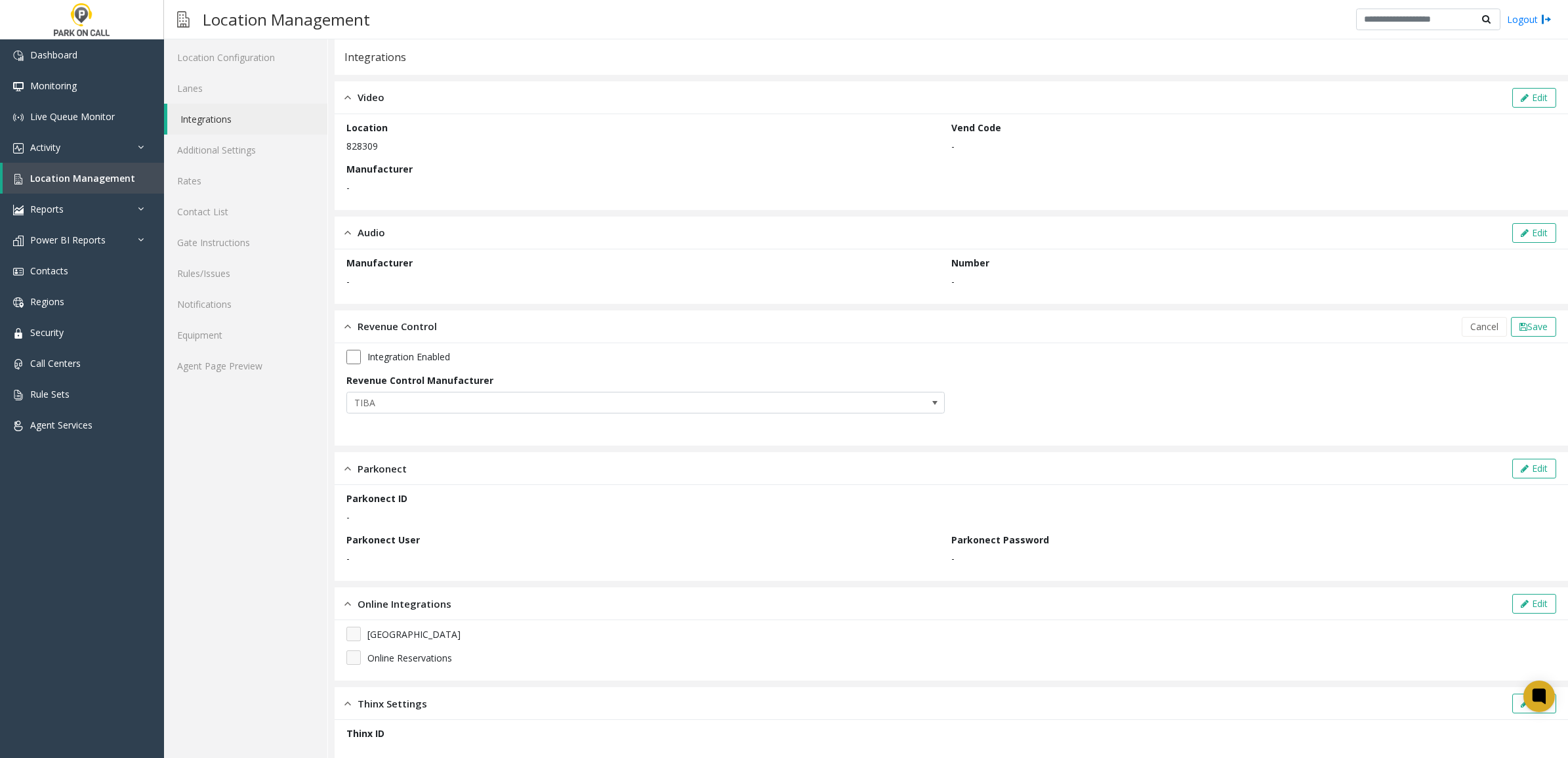
scroll to position [61, 0]
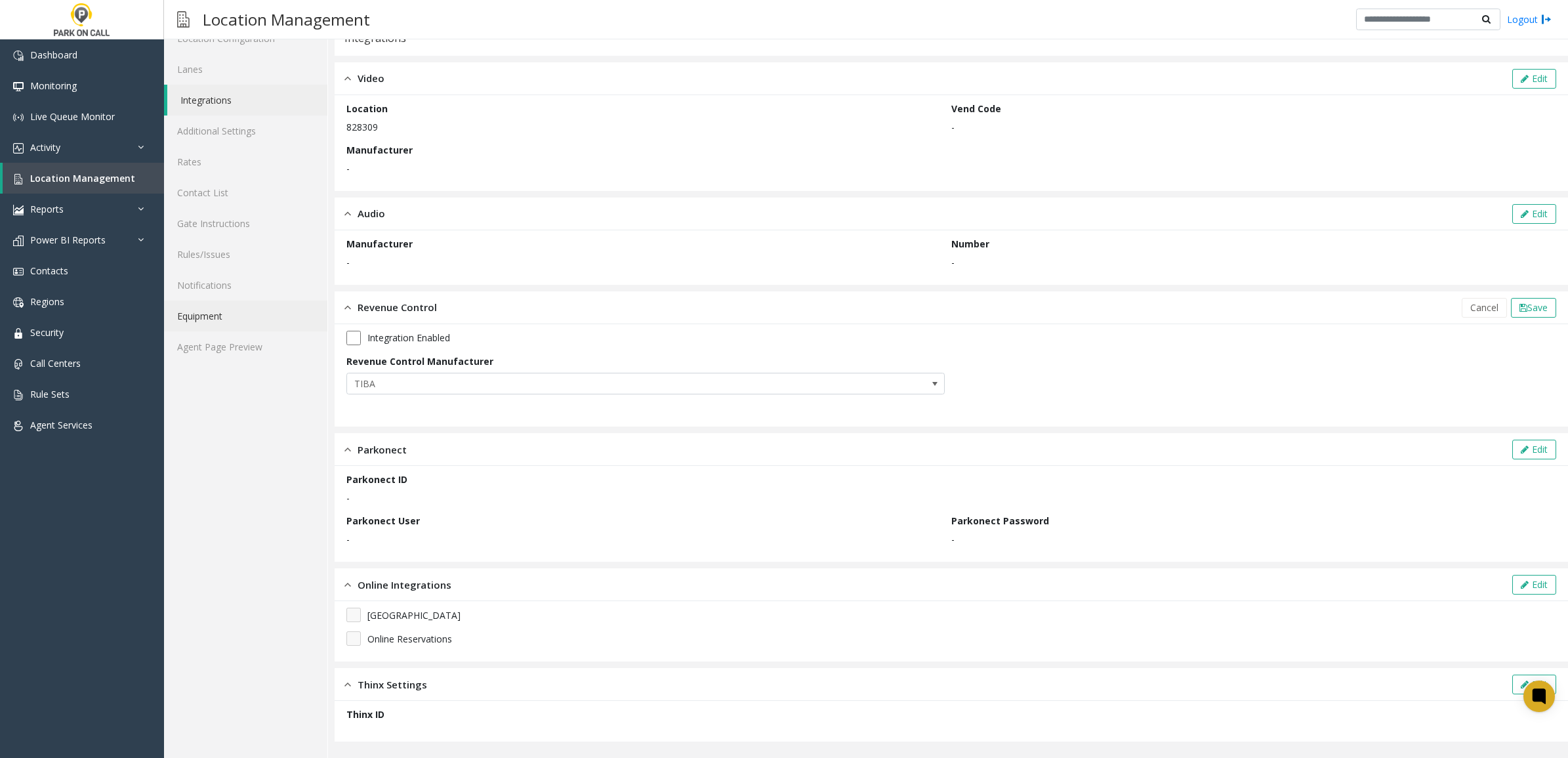
click at [238, 309] on link "Equipment" at bounding box center [245, 316] width 163 height 31
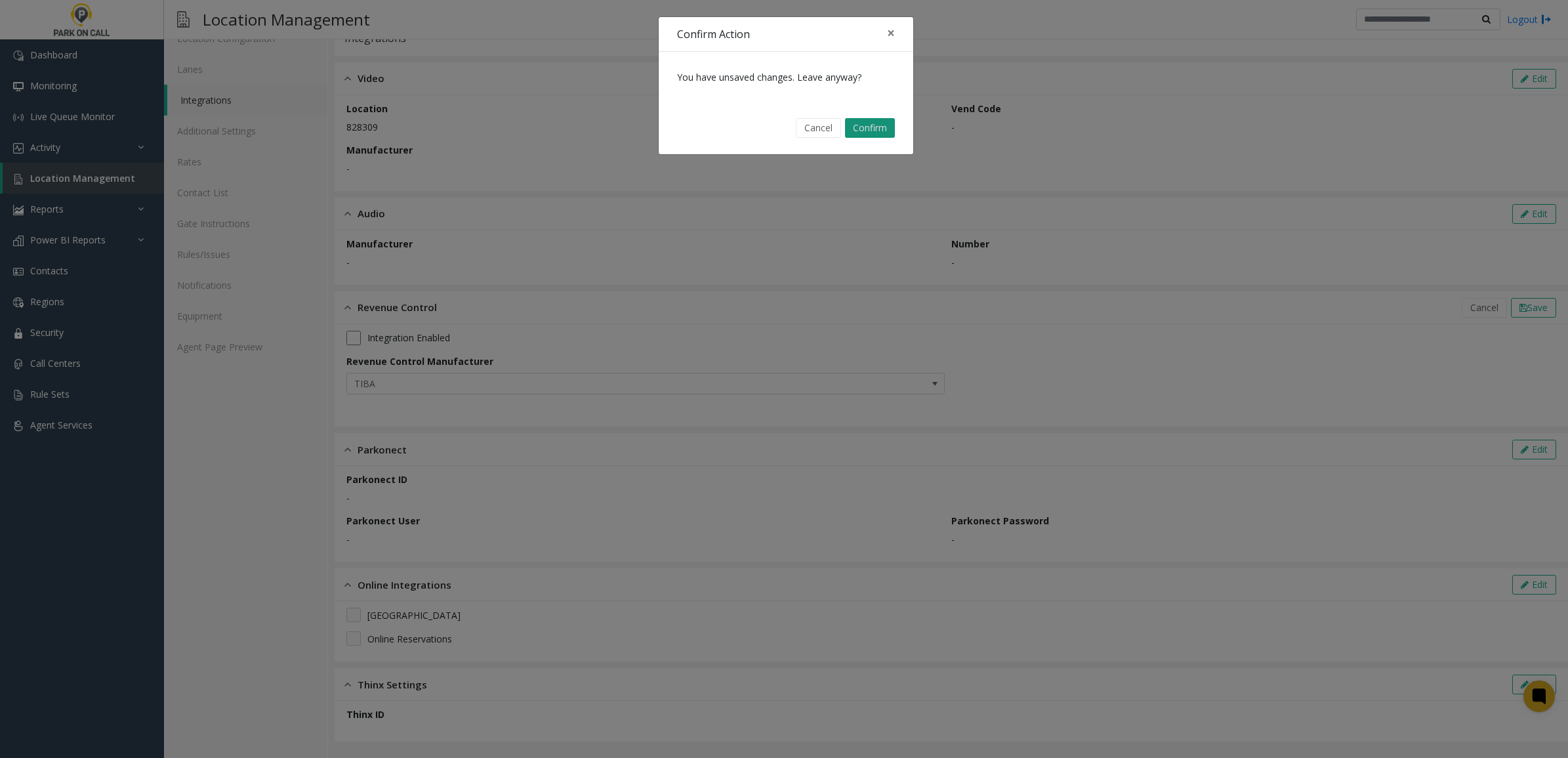
click at [886, 129] on button "Confirm" at bounding box center [870, 128] width 50 height 20
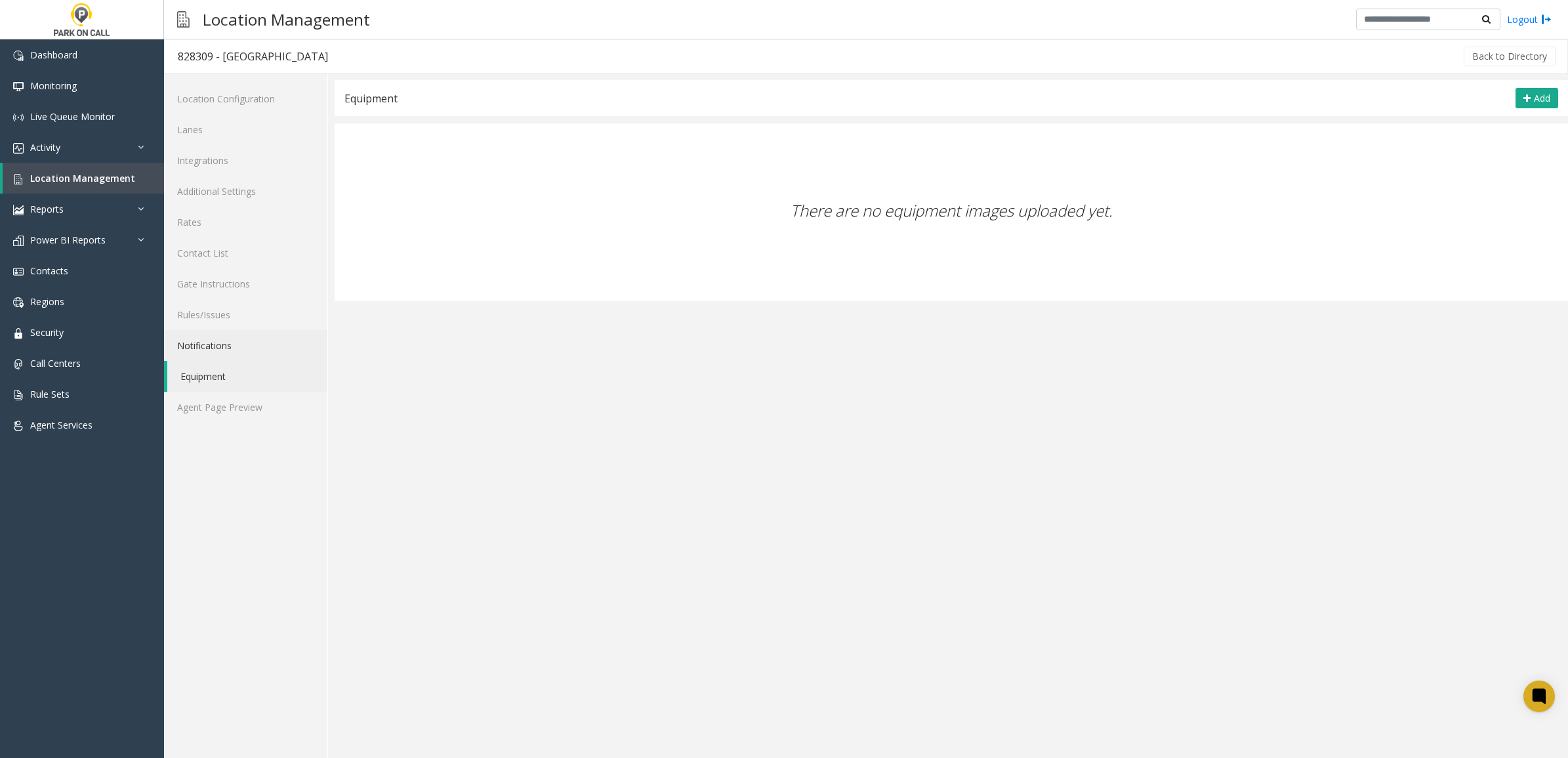
click at [241, 338] on link "Notifications" at bounding box center [245, 345] width 163 height 31
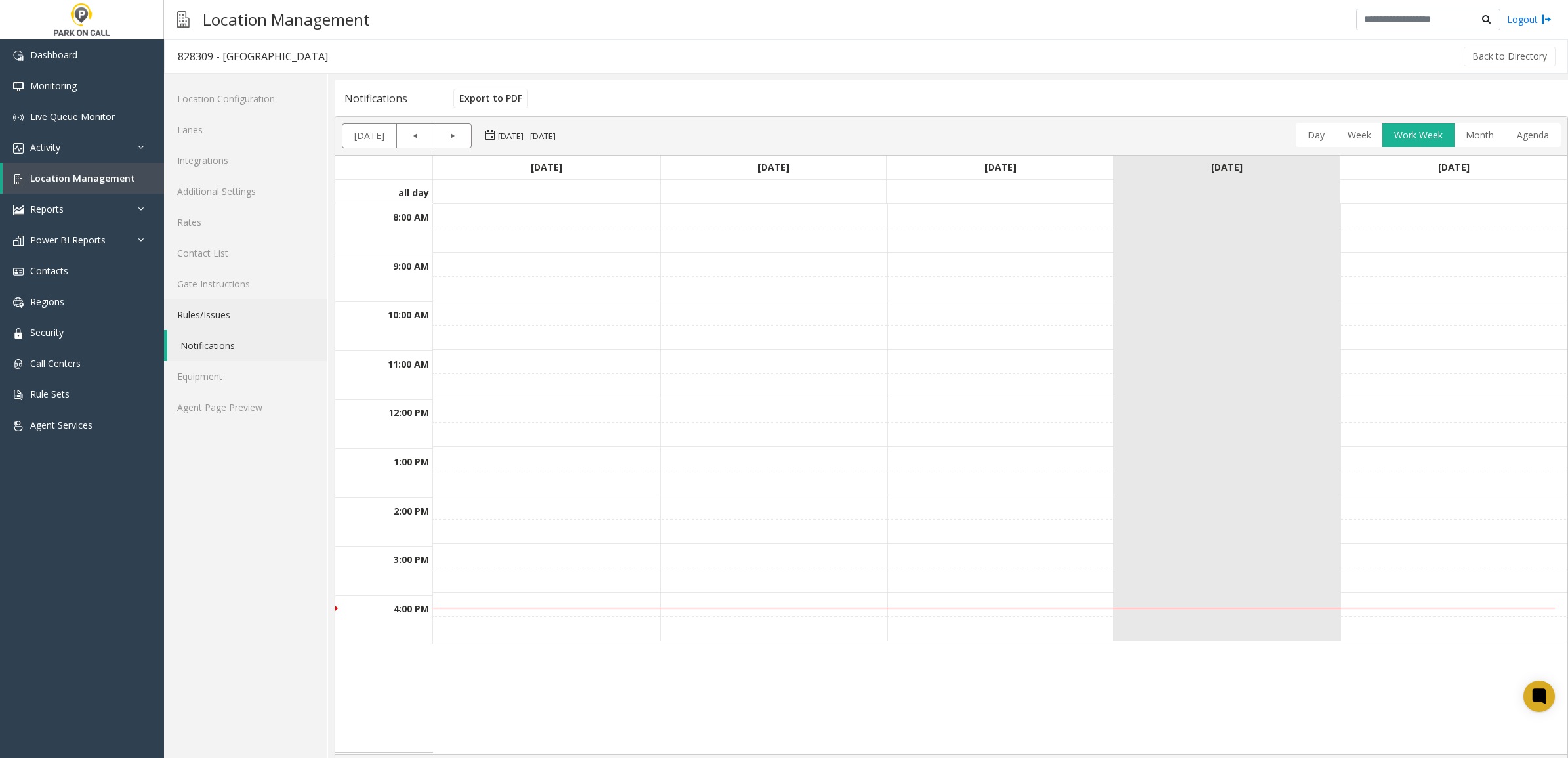
click at [241, 312] on link "Rules/Issues" at bounding box center [245, 314] width 163 height 31
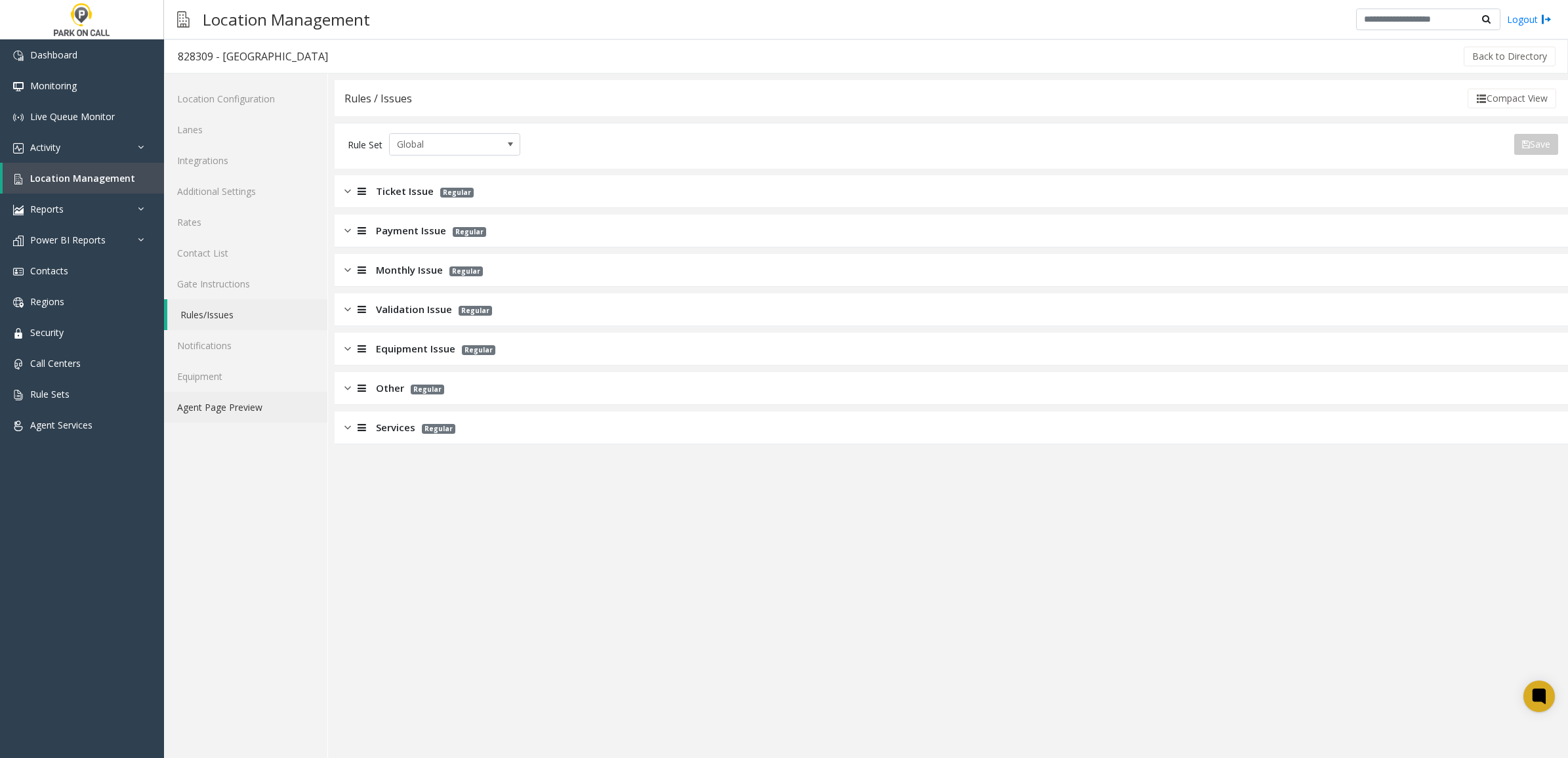
click at [213, 415] on link "Agent Page Preview" at bounding box center [245, 407] width 163 height 31
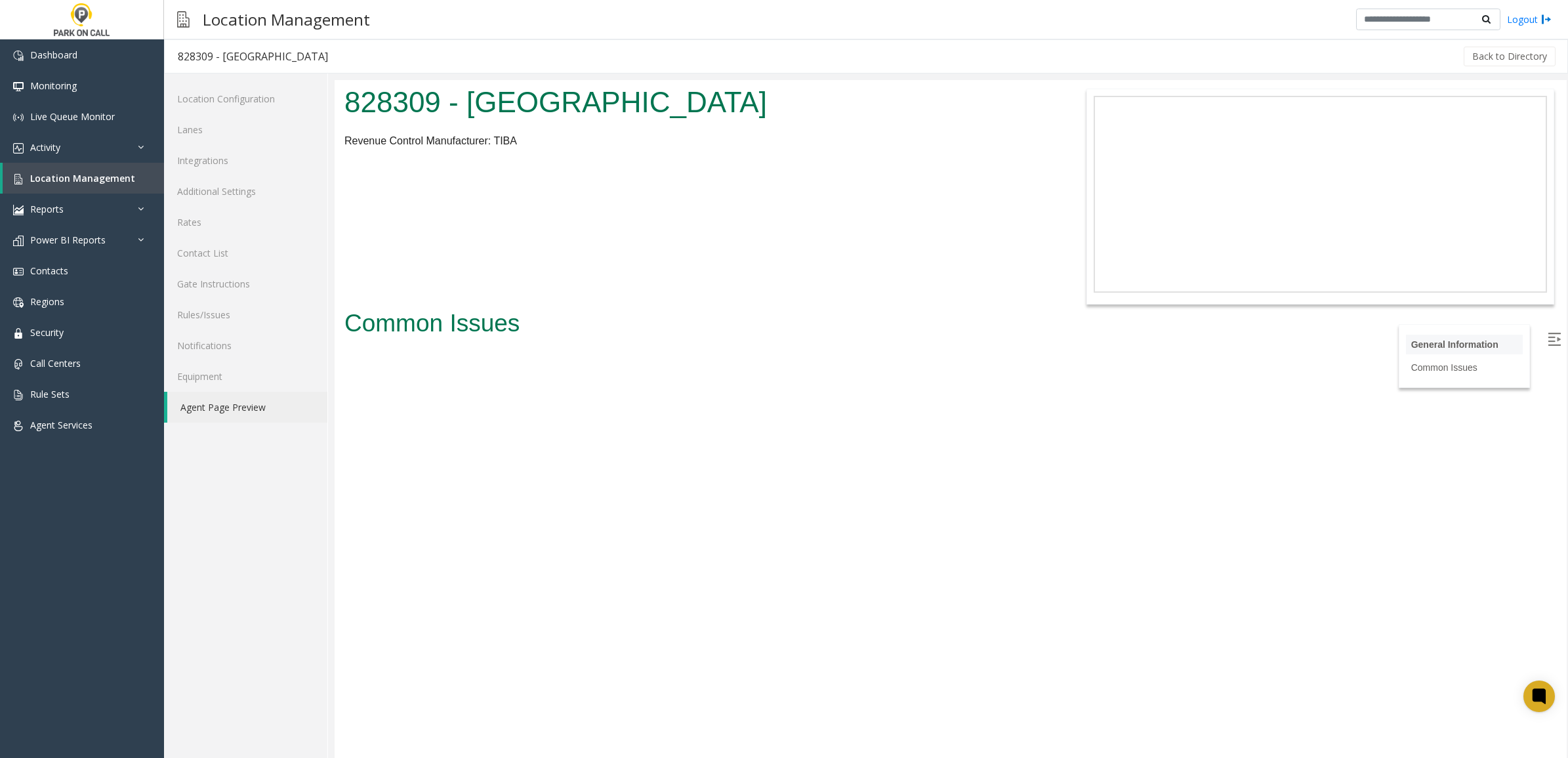
click at [1424, 347] on link "General Information" at bounding box center [1454, 344] width 87 height 10
click at [1432, 368] on link "Common Issues" at bounding box center [1447, 367] width 71 height 10
click at [234, 238] on link "Contact List" at bounding box center [245, 252] width 163 height 31
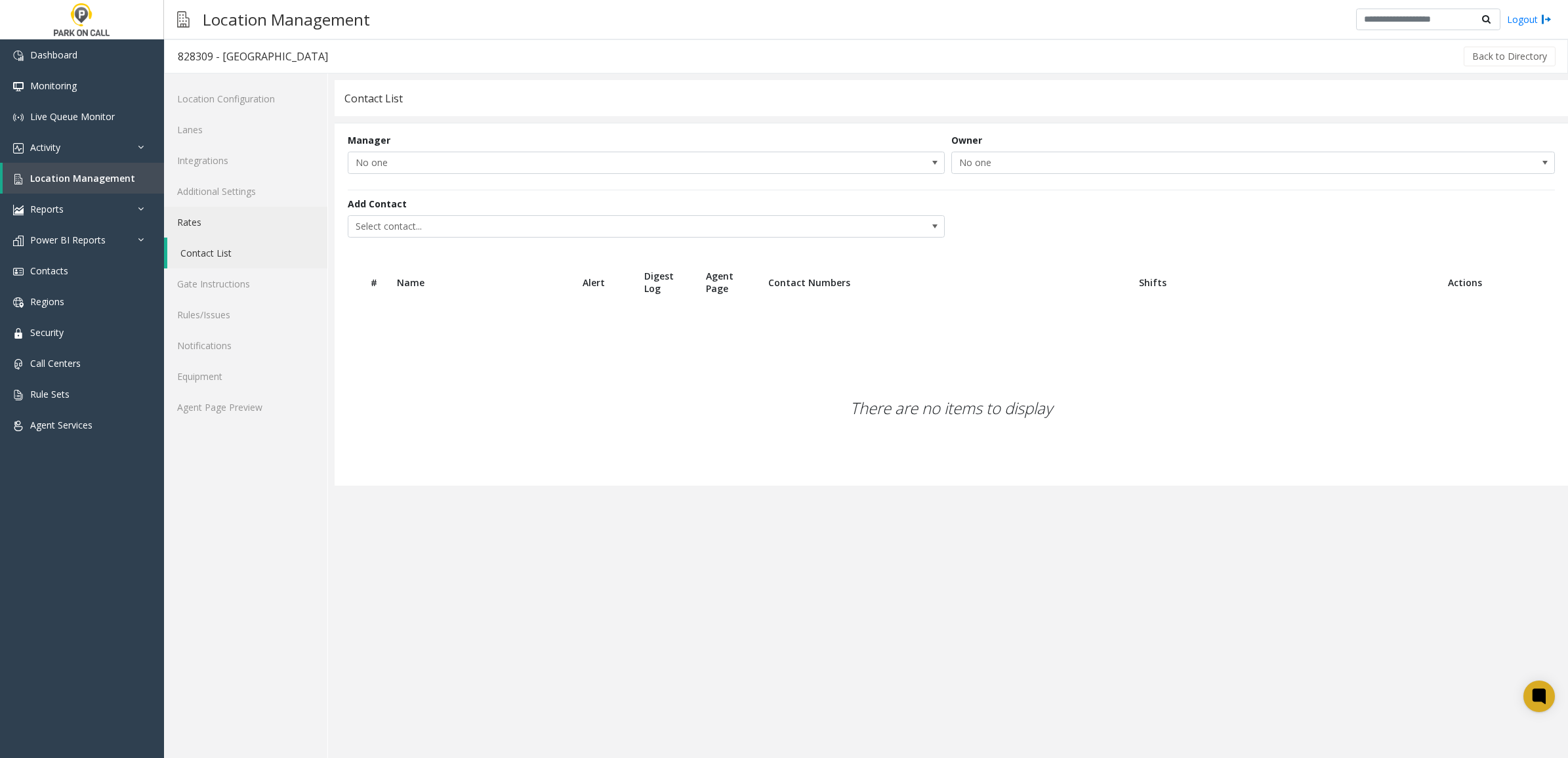
click at [238, 224] on link "Rates" at bounding box center [245, 222] width 163 height 31
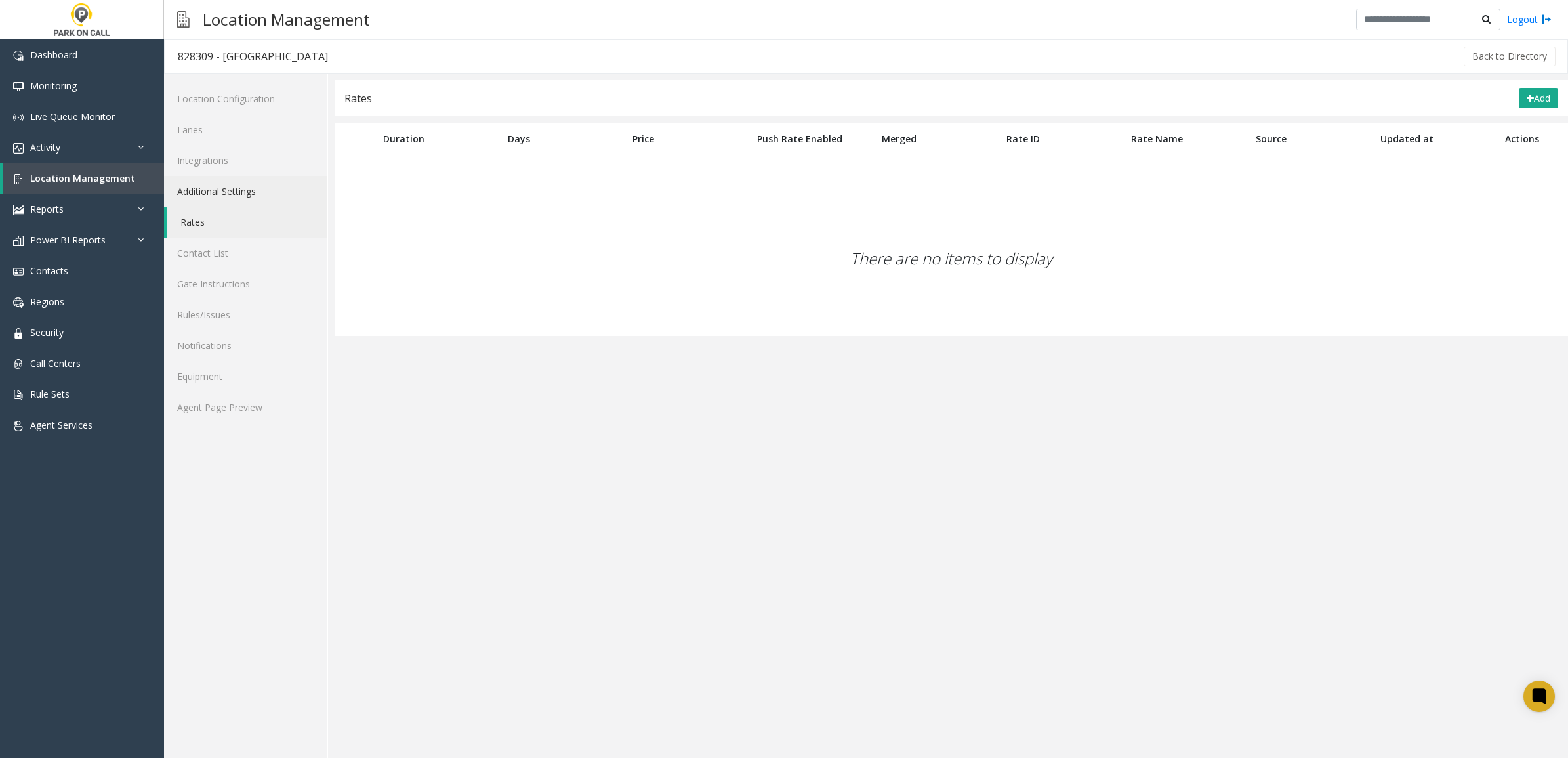
click at [247, 178] on link "Additional Settings" at bounding box center [245, 190] width 163 height 31
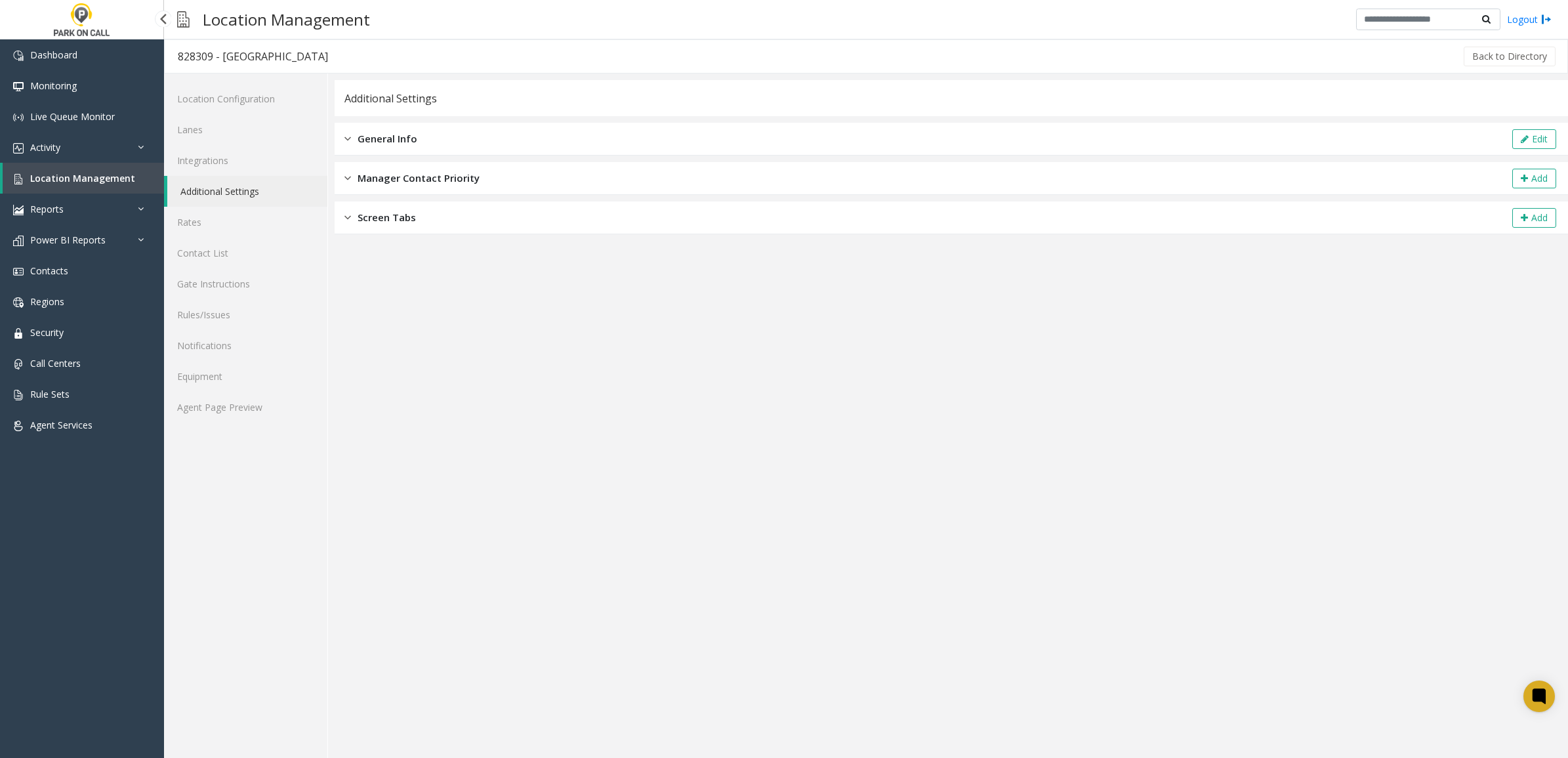
click at [71, 175] on span "Location Management" at bounding box center [83, 178] width 105 height 13
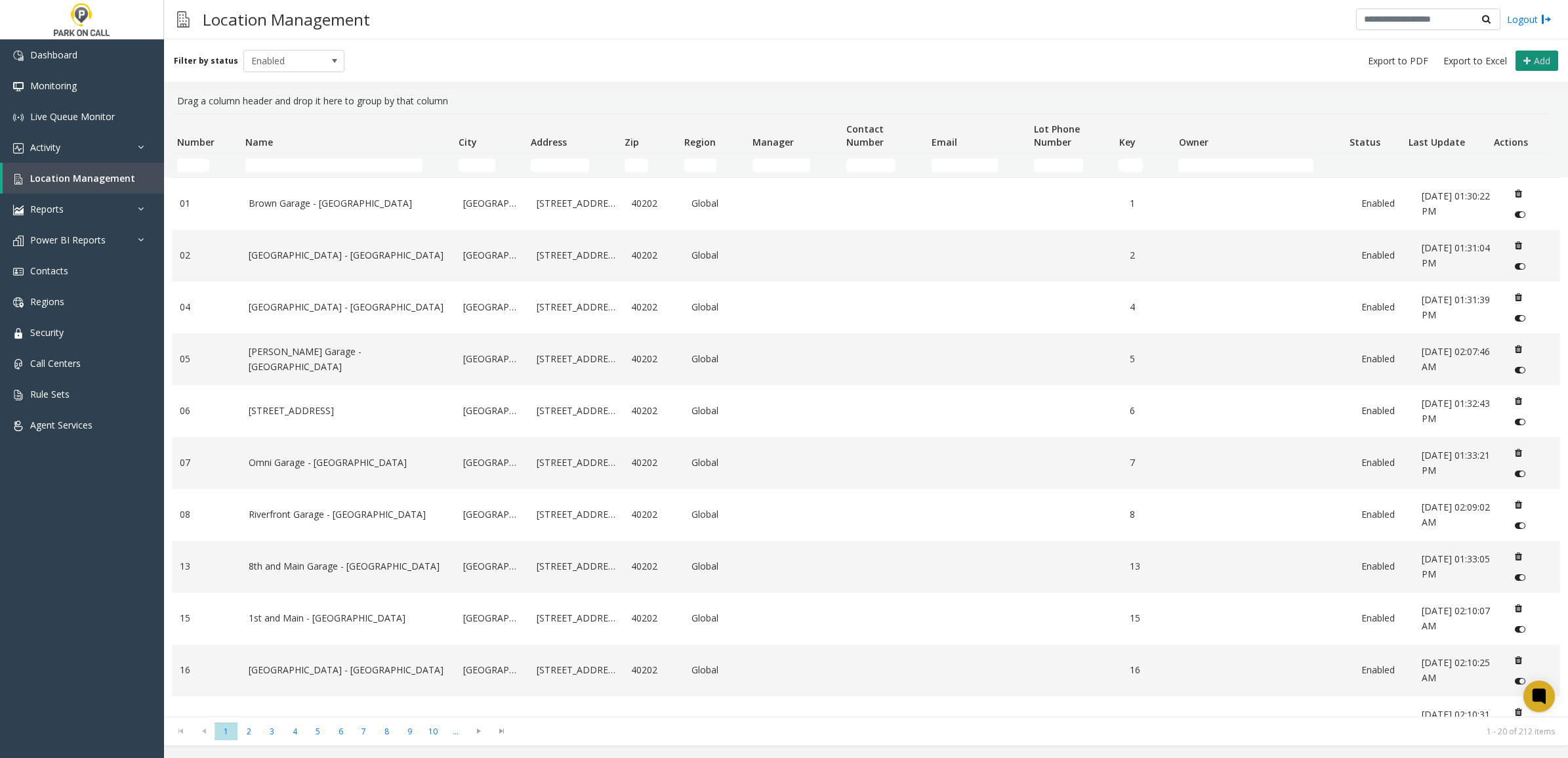
click at [1530, 54] on button "Add" at bounding box center [1537, 60] width 42 height 21
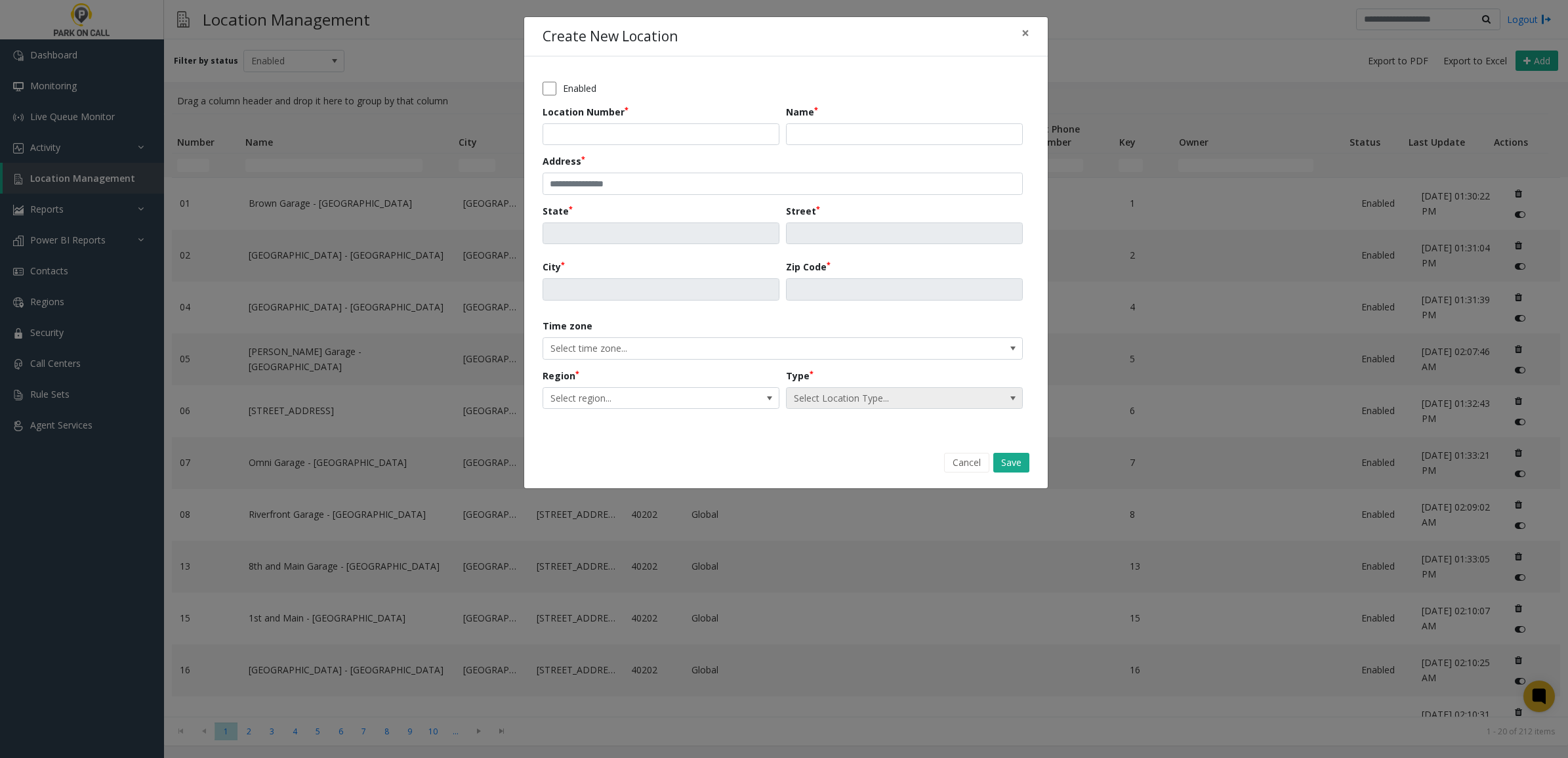
click at [904, 396] on span "Select Location Type..." at bounding box center [881, 398] width 188 height 21
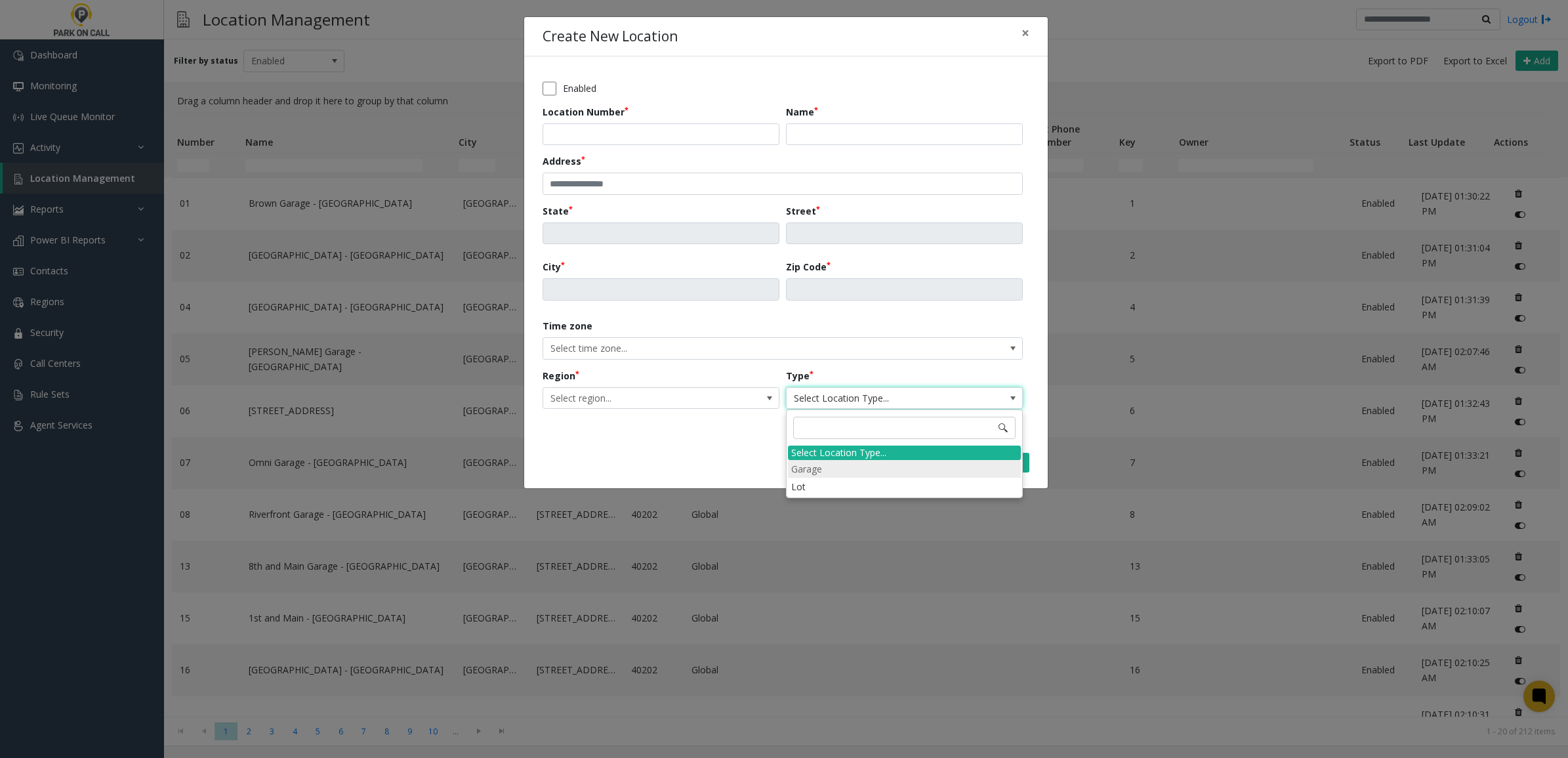
click at [875, 464] on li "Garage" at bounding box center [904, 469] width 233 height 18
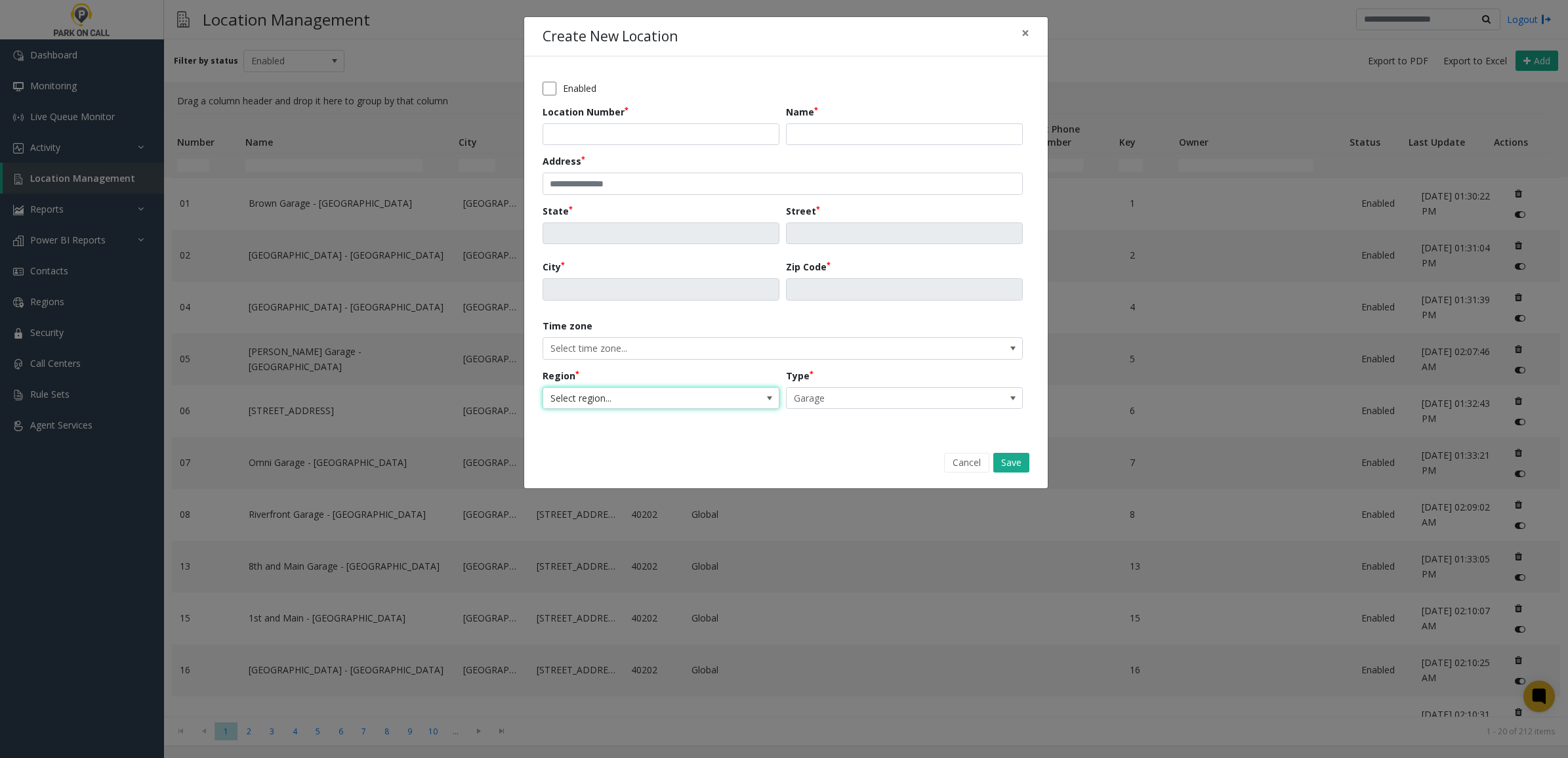
click at [664, 395] on span "Select region..." at bounding box center [637, 398] width 188 height 21
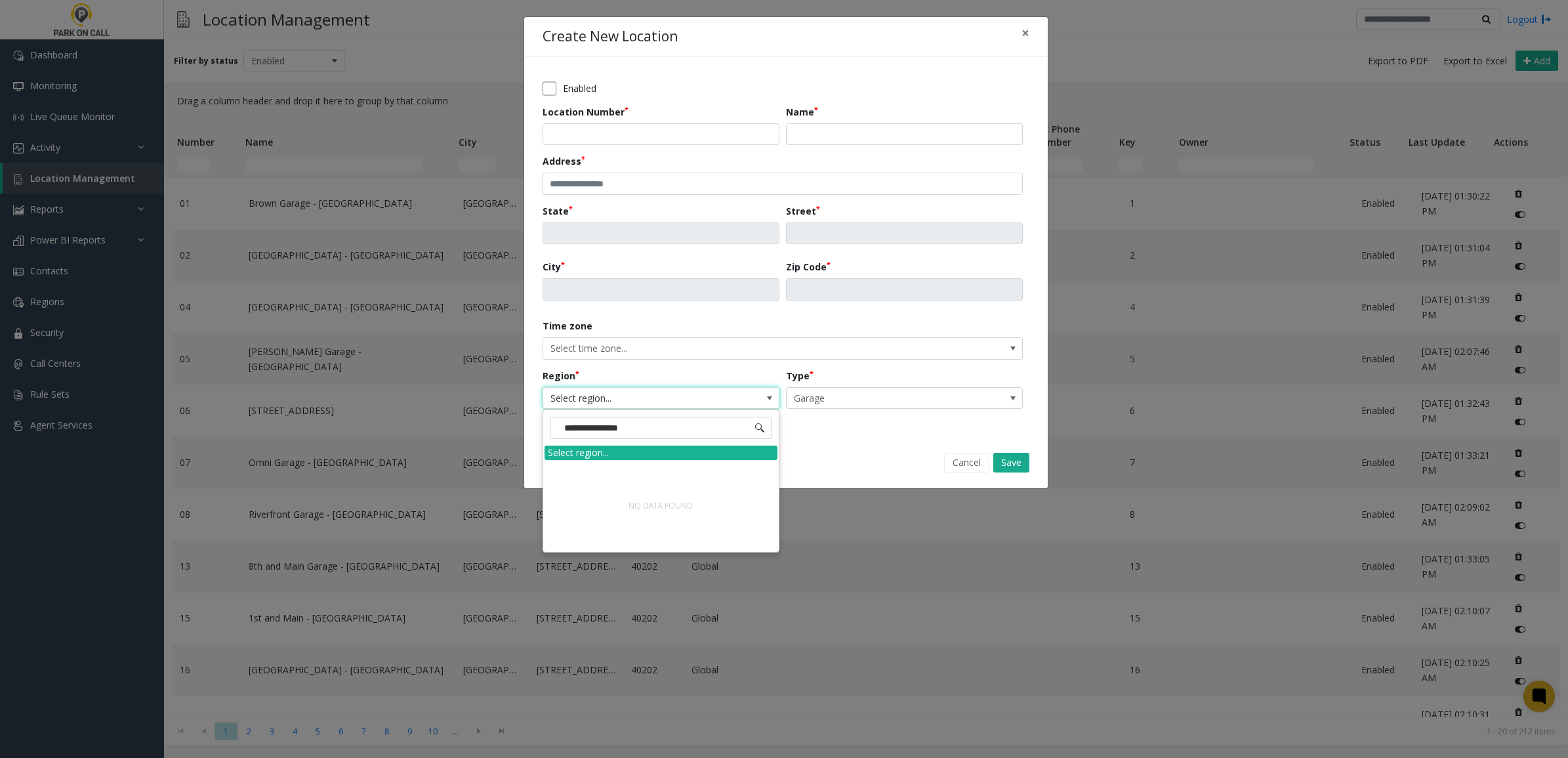
type input "**********"
click at [762, 397] on span "NO DATA FOUND" at bounding box center [769, 398] width 18 height 21
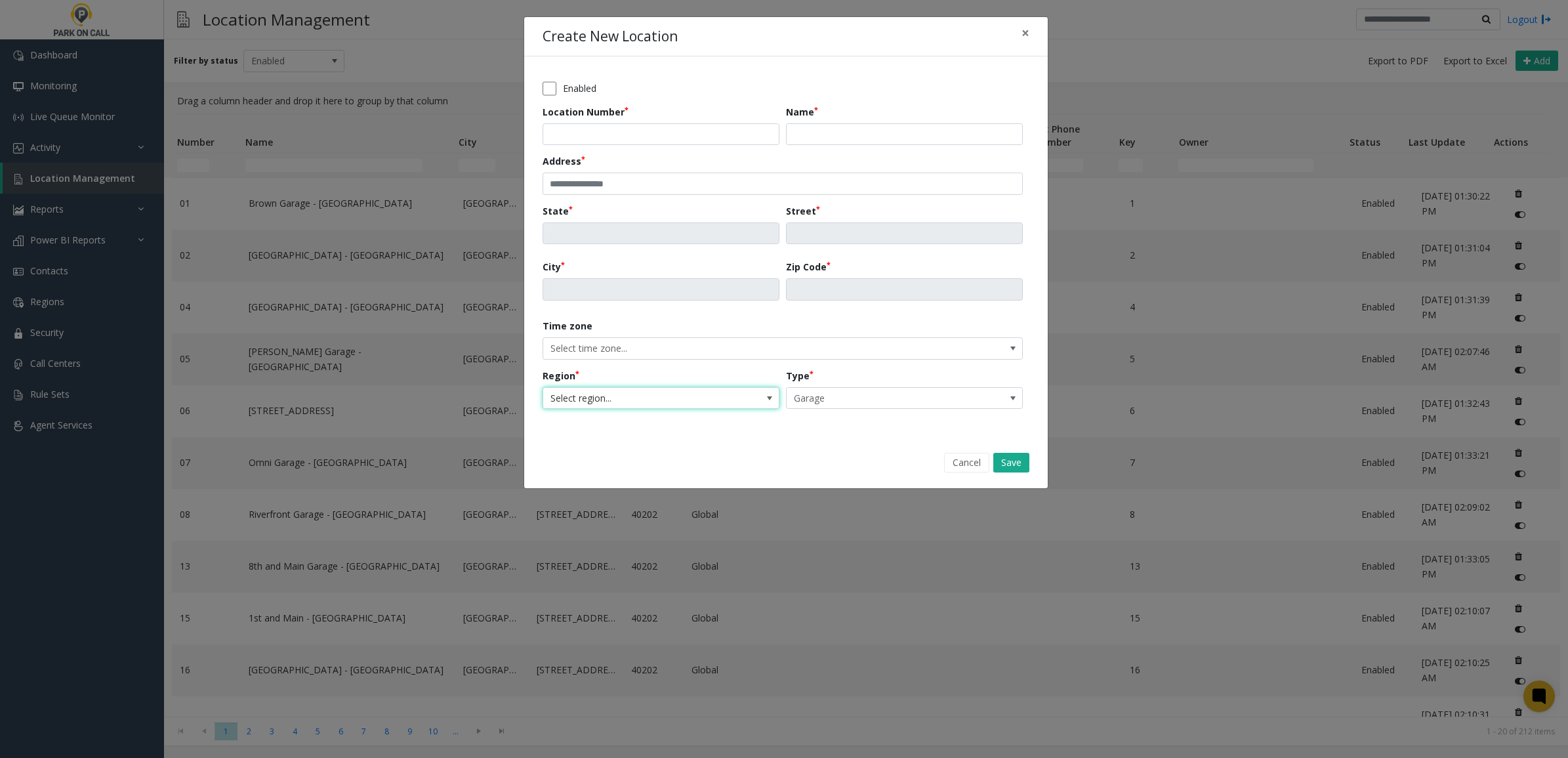
click at [672, 399] on span "Select region..." at bounding box center [637, 398] width 188 height 21
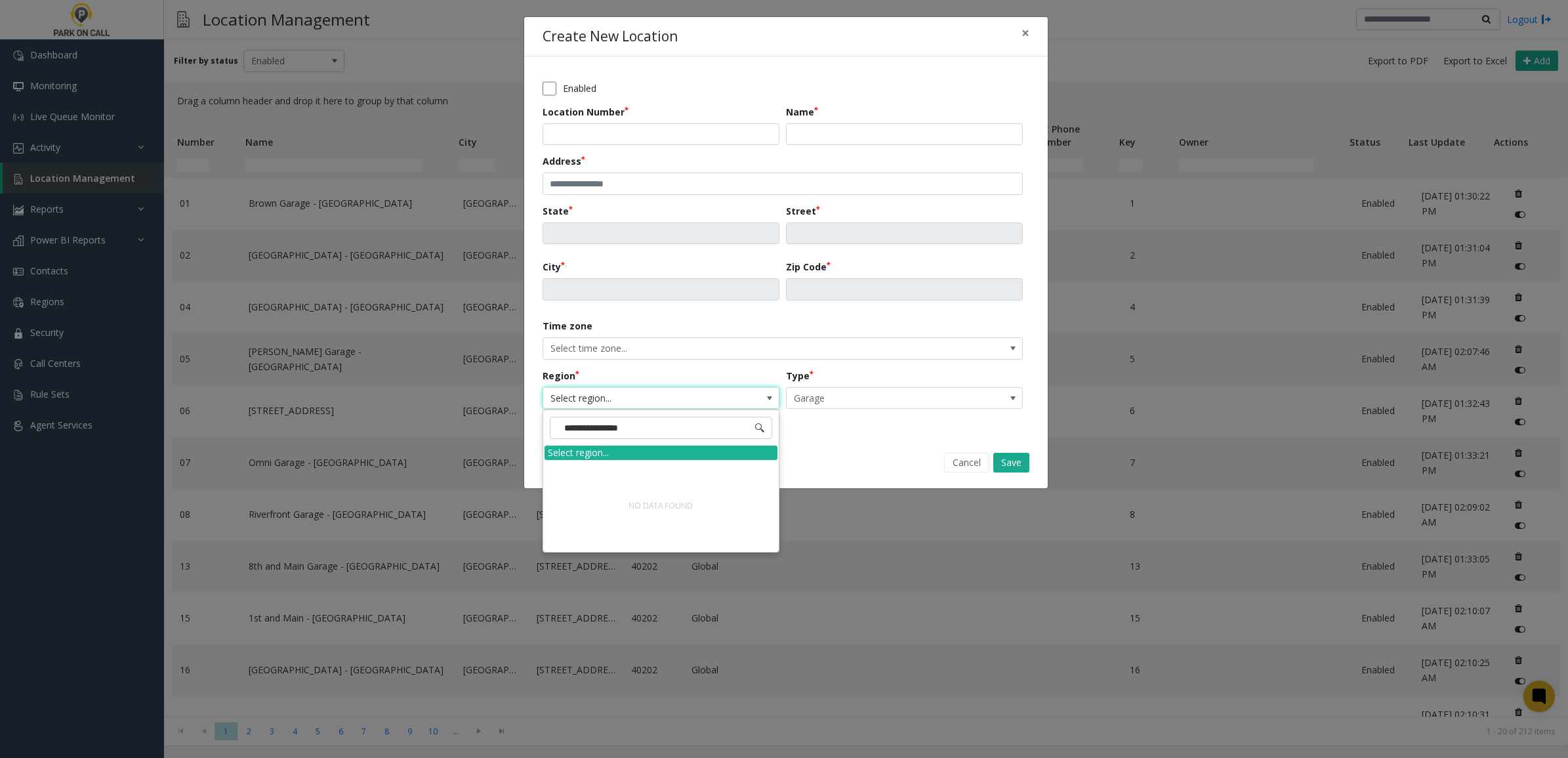
drag, startPoint x: 656, startPoint y: 429, endPoint x: 466, endPoint y: 415, distance: 190.5
click at [463, 418] on app-root "Dashboard Monitoring Live Queue Monitor Activity Daily Activity Lane Activity A…" at bounding box center [784, 379] width 1568 height 758
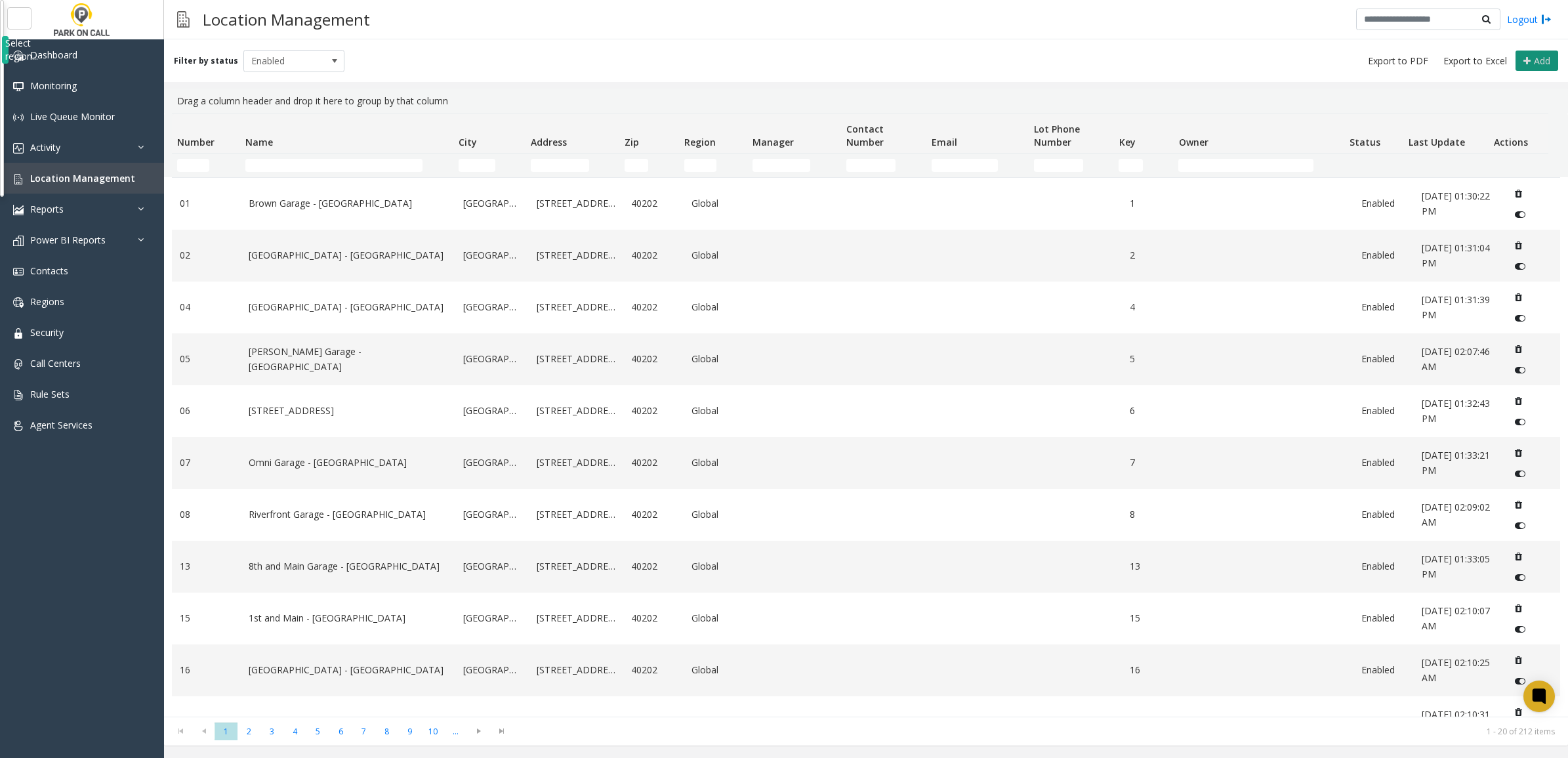
click at [1535, 70] on div "Filter by status Enabled Add" at bounding box center [866, 60] width 1404 height 42
click at [1537, 63] on span "Add" at bounding box center [1542, 60] width 16 height 13
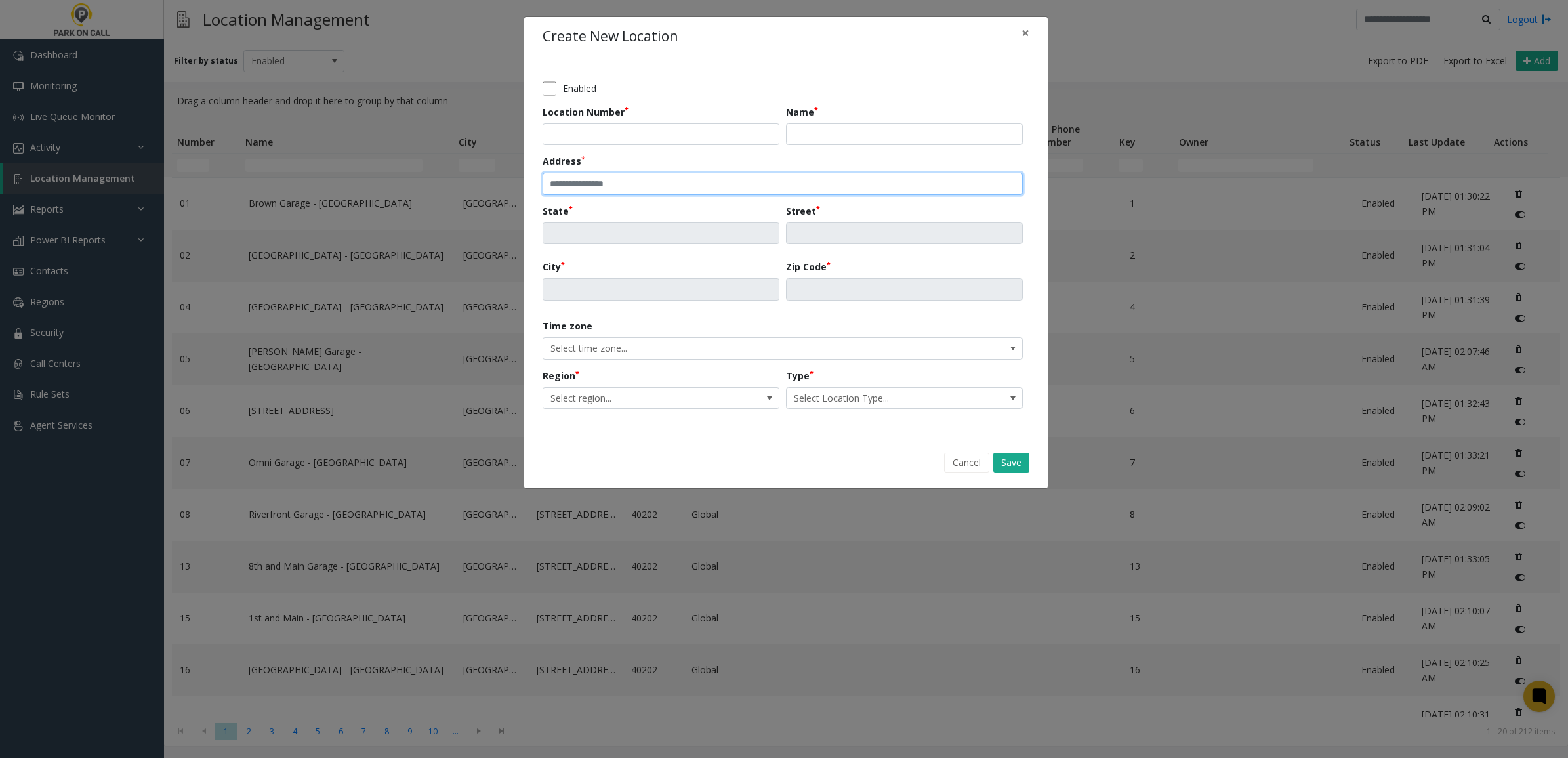
click at [630, 192] on input "text" at bounding box center [782, 183] width 480 height 22
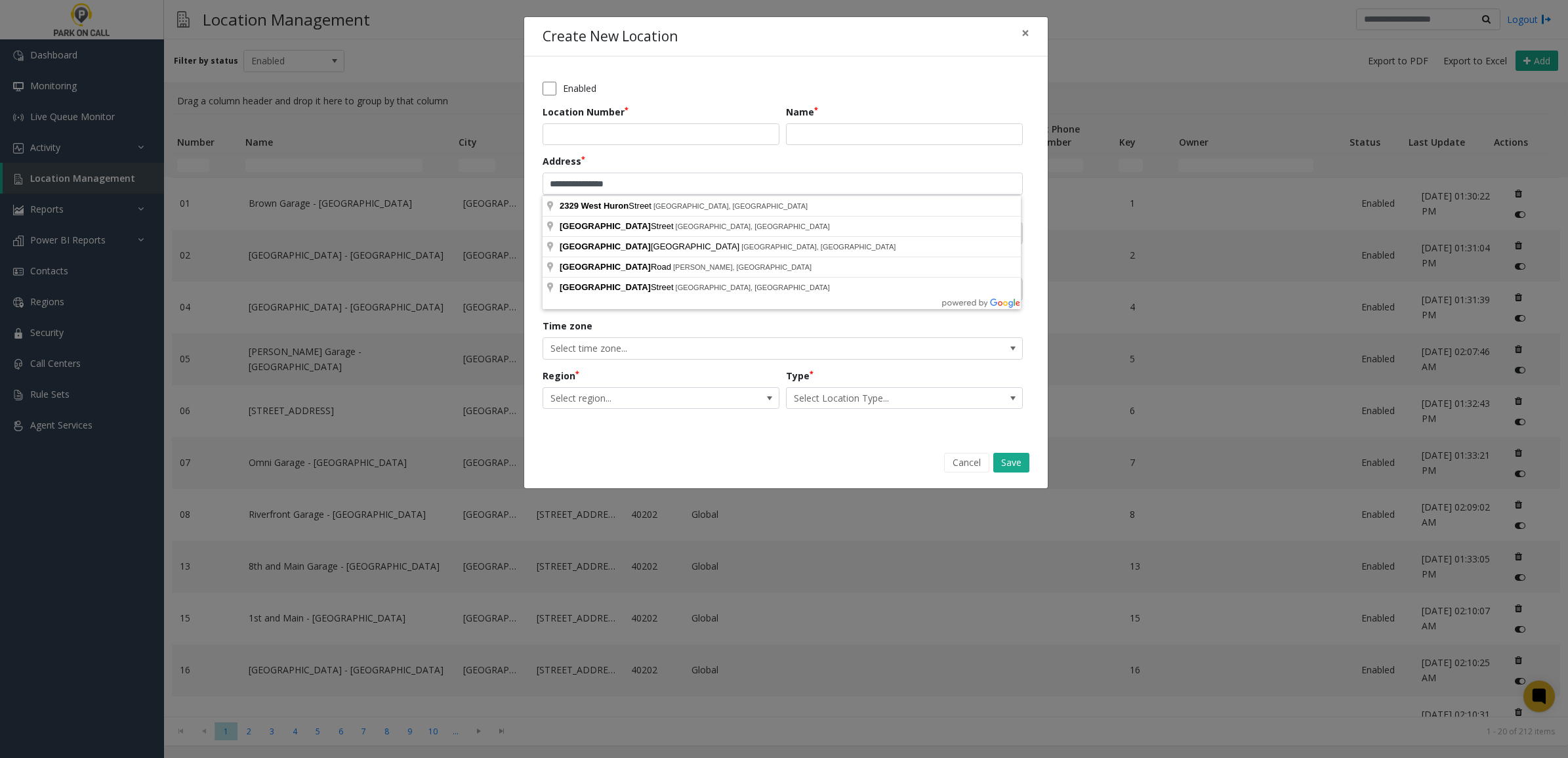
click at [591, 307] on body "Dashboard Monitoring Live Queue Monitor Activity Daily Activity Lane Activity A…" at bounding box center [784, 379] width 1568 height 758
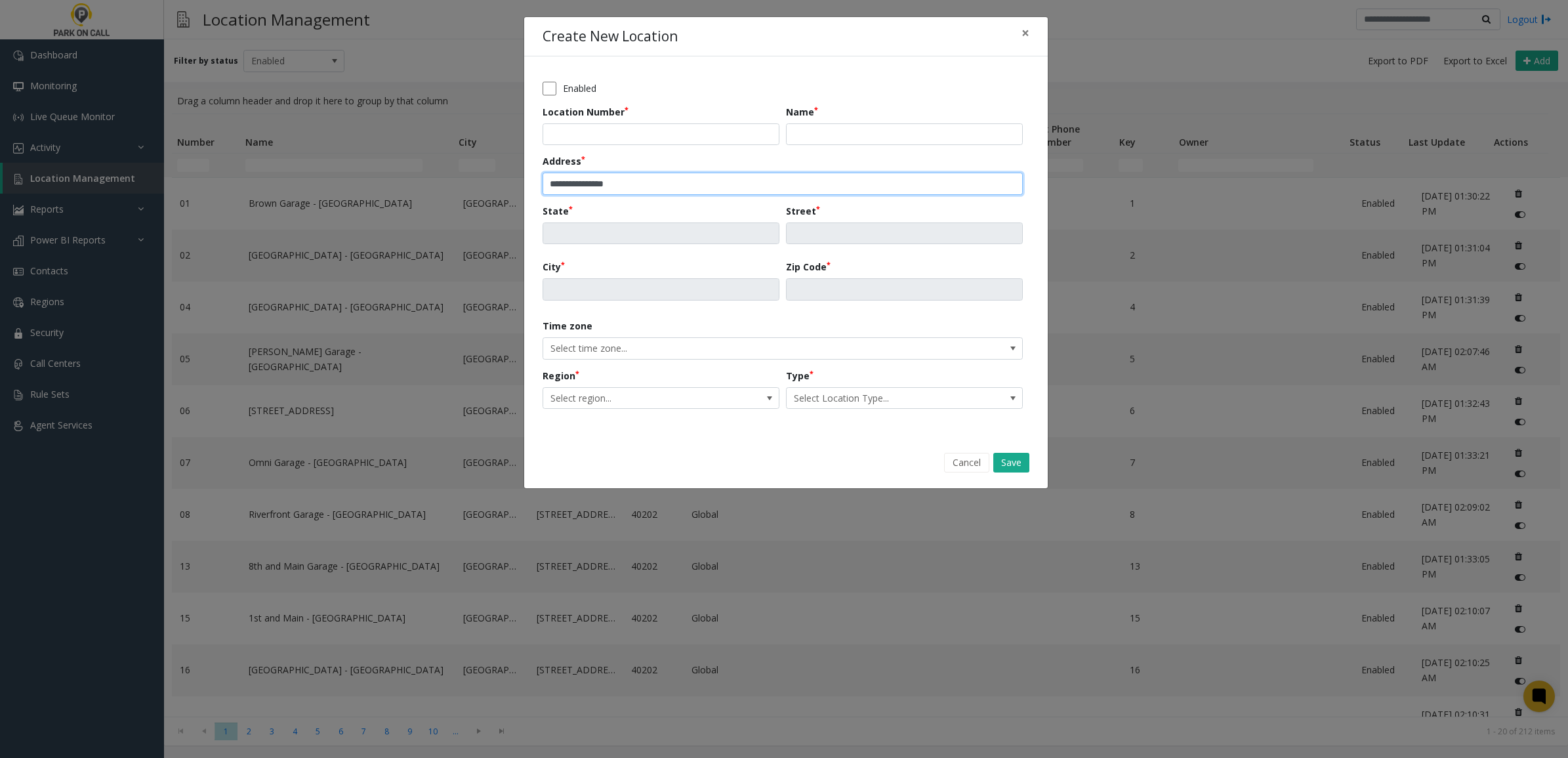
click at [640, 176] on input "**********" at bounding box center [782, 183] width 480 height 22
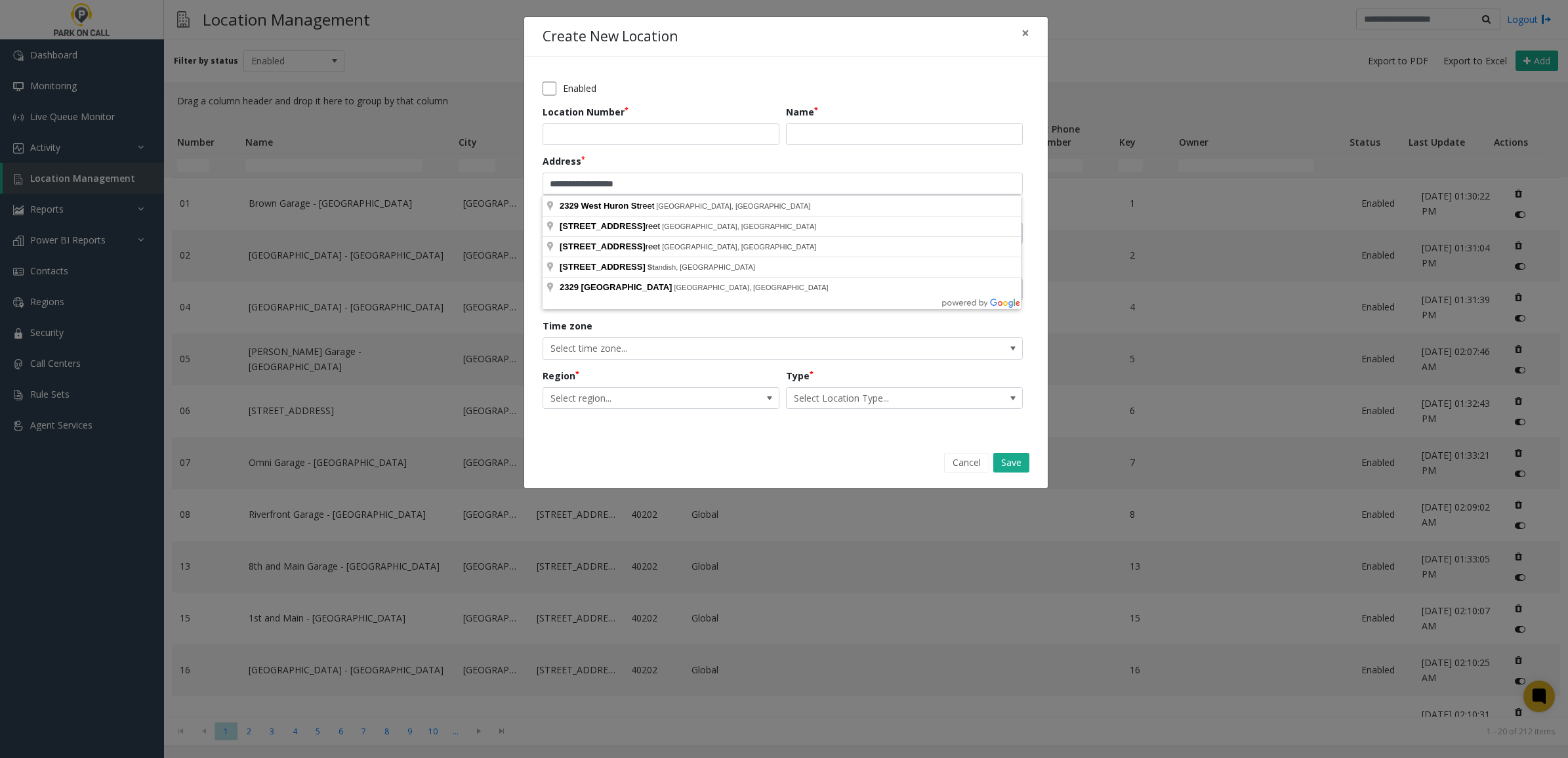
type input "**********"
type input "**"
type input "**********"
type input "*******"
type input "*****"
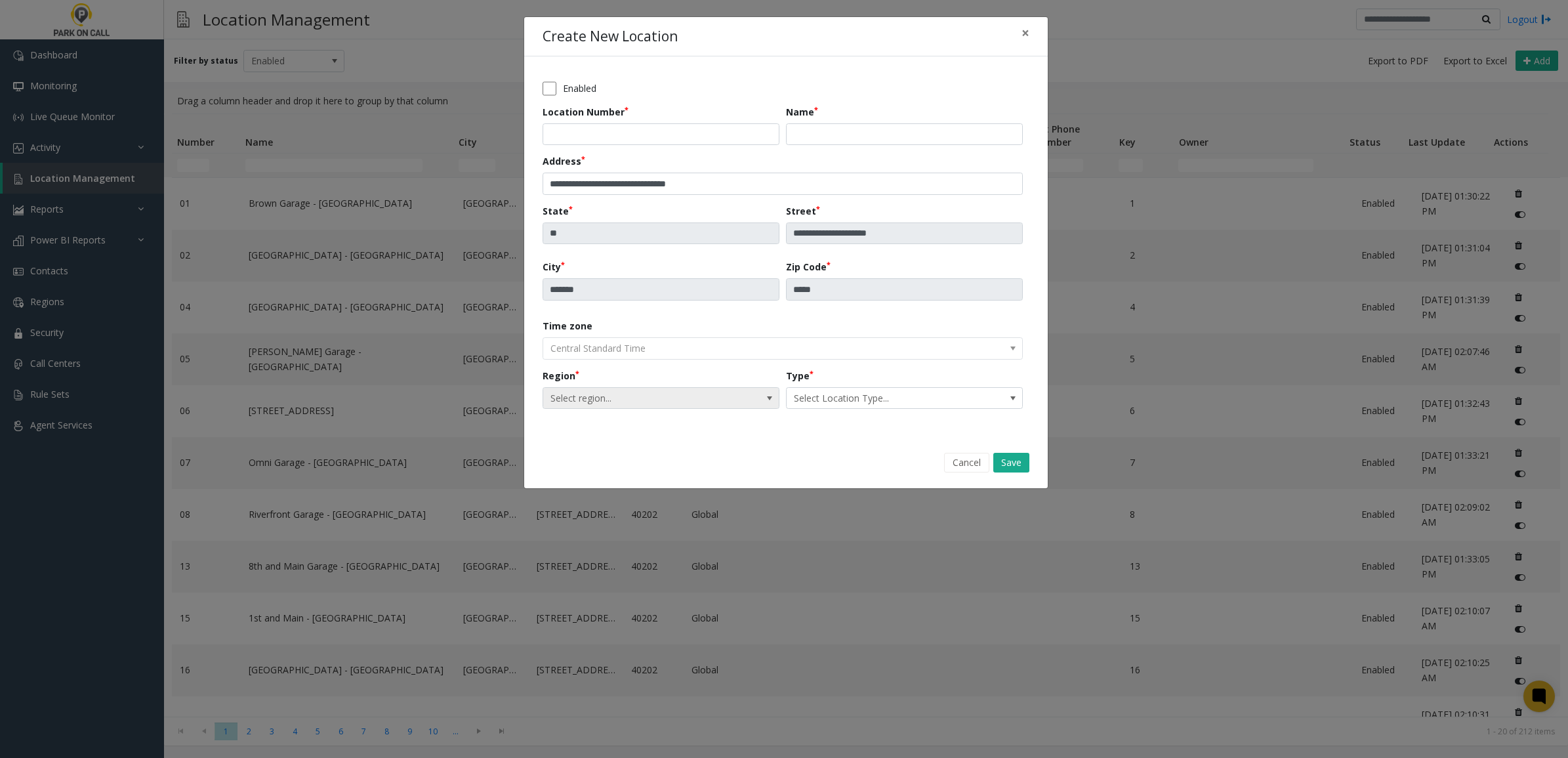
click at [646, 396] on span "Select region..." at bounding box center [637, 398] width 188 height 21
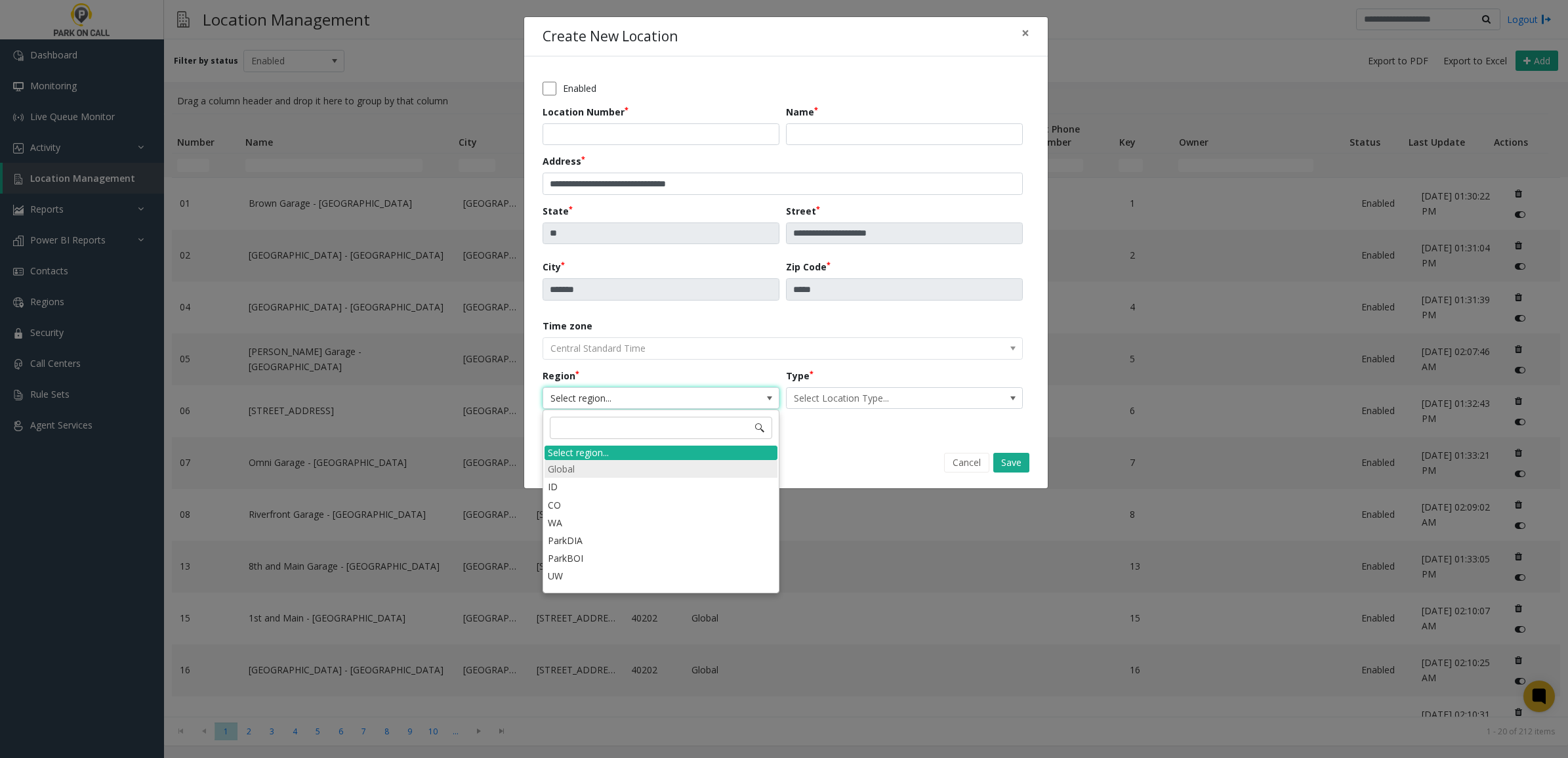
click at [625, 463] on li "Global" at bounding box center [661, 469] width 233 height 18
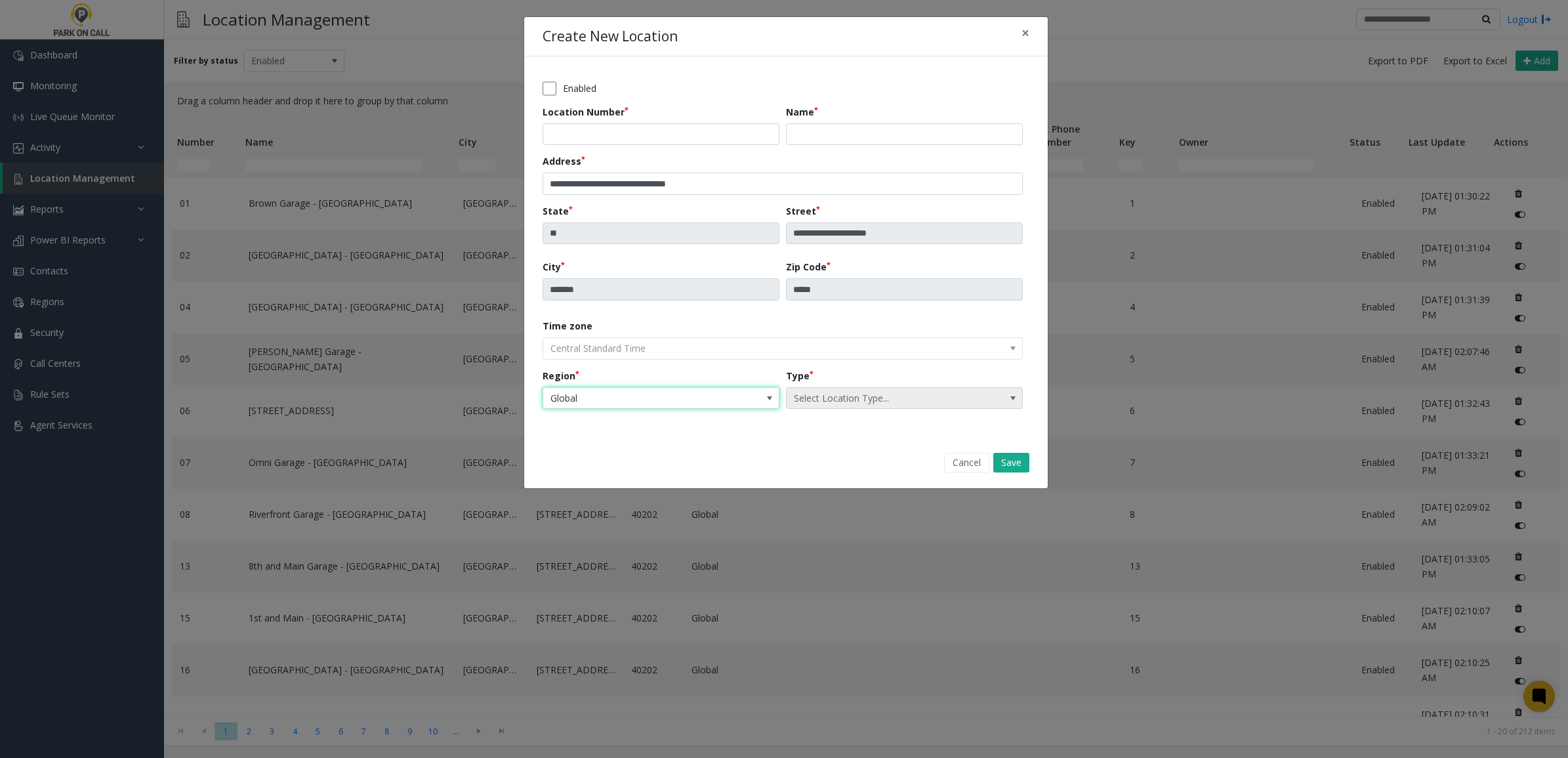
click at [864, 398] on span "Select Location Type..." at bounding box center [881, 398] width 188 height 21
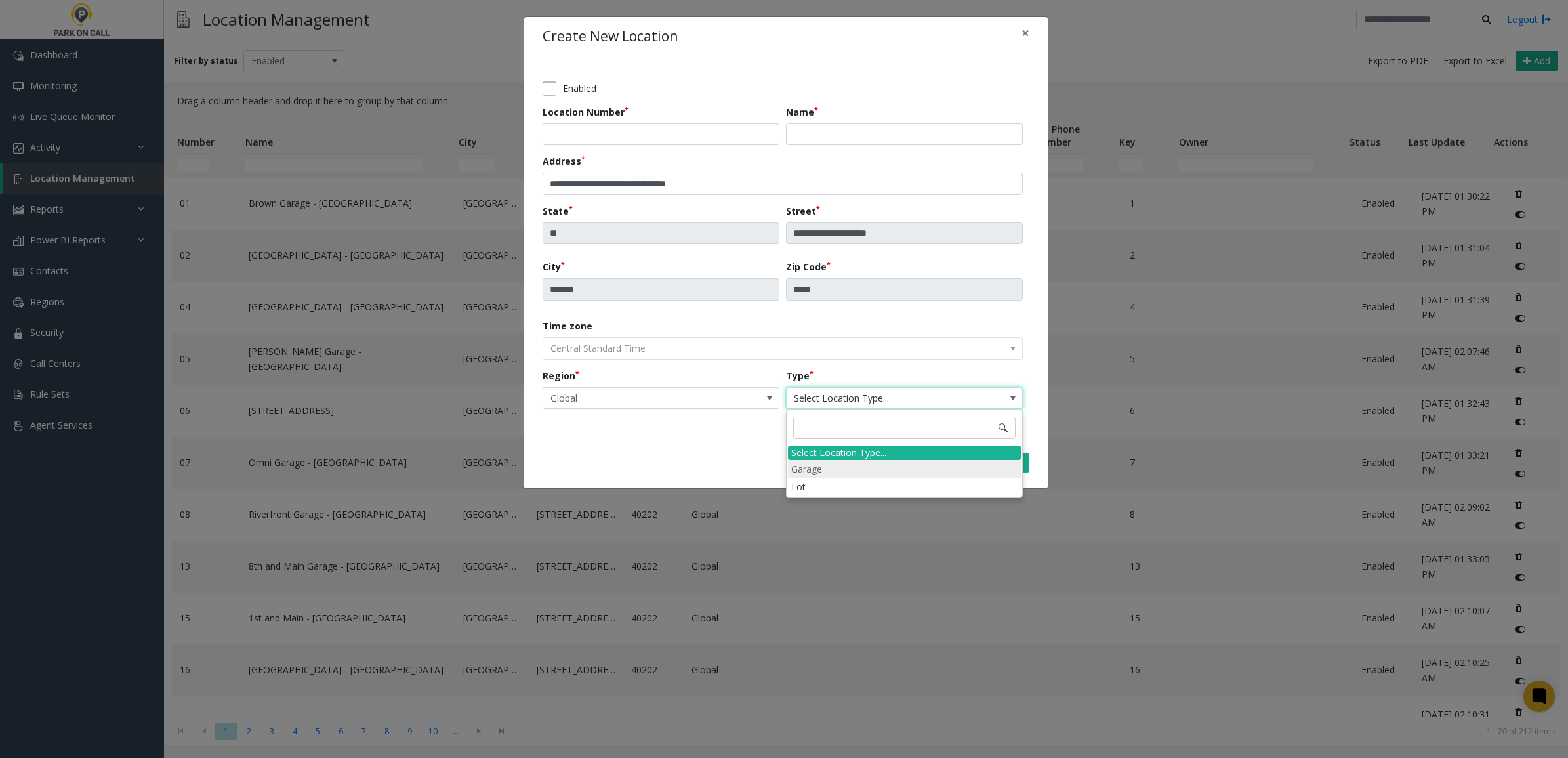
click at [857, 470] on li "Garage" at bounding box center [904, 469] width 233 height 18
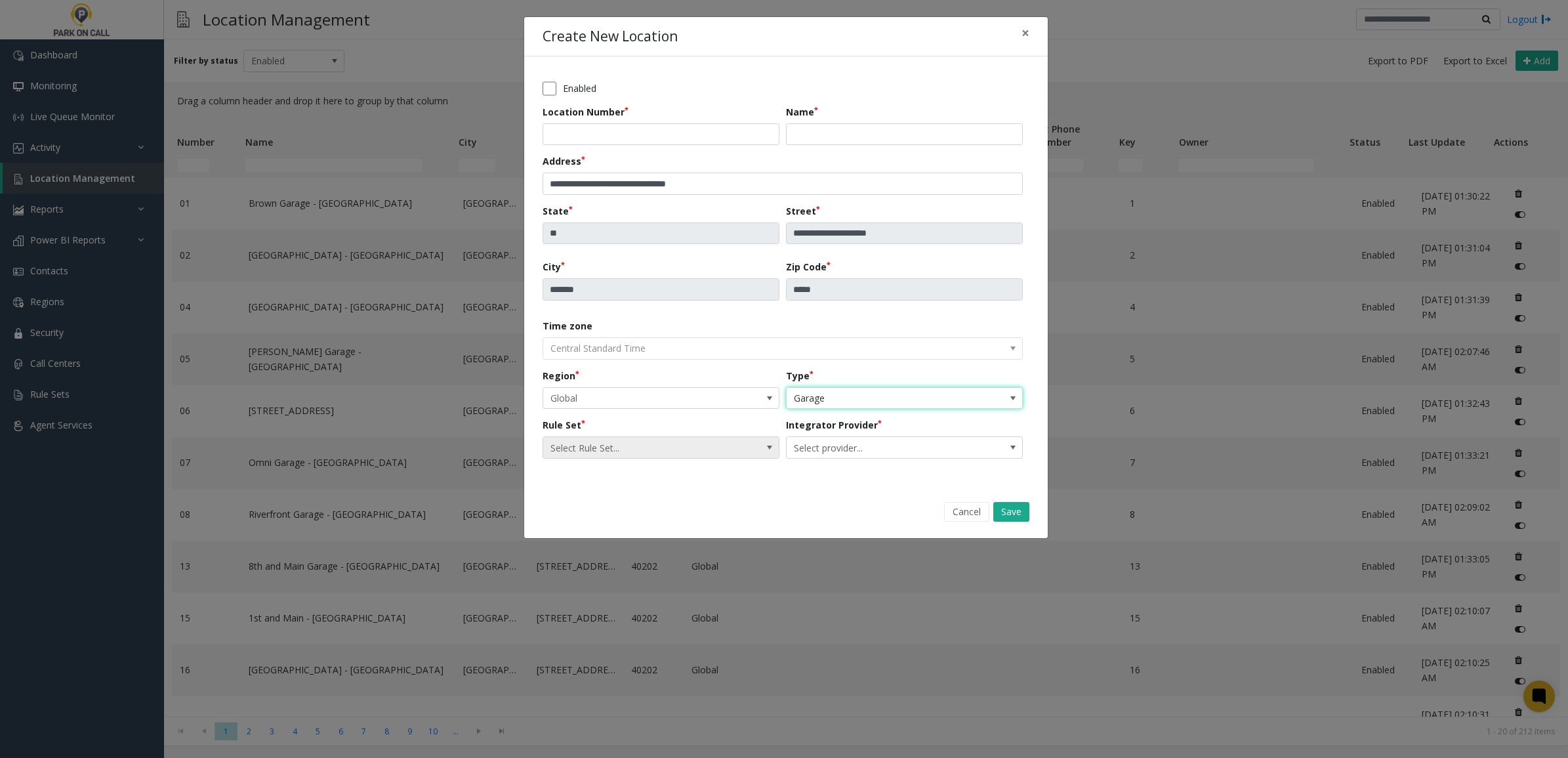
click at [675, 440] on span "Select Rule Set..." at bounding box center [637, 448] width 188 height 21
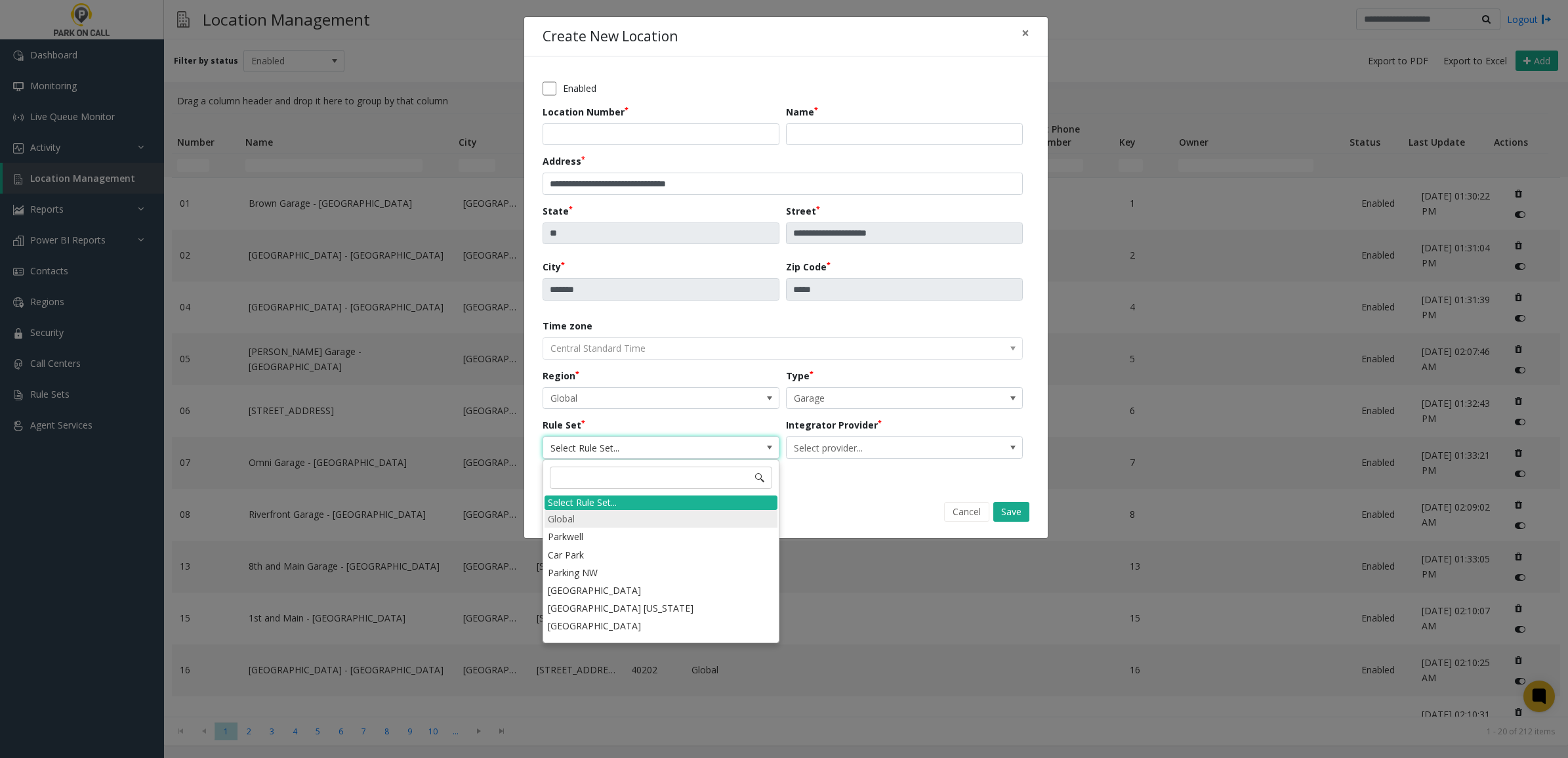
click at [615, 517] on li "Global" at bounding box center [661, 519] width 233 height 18
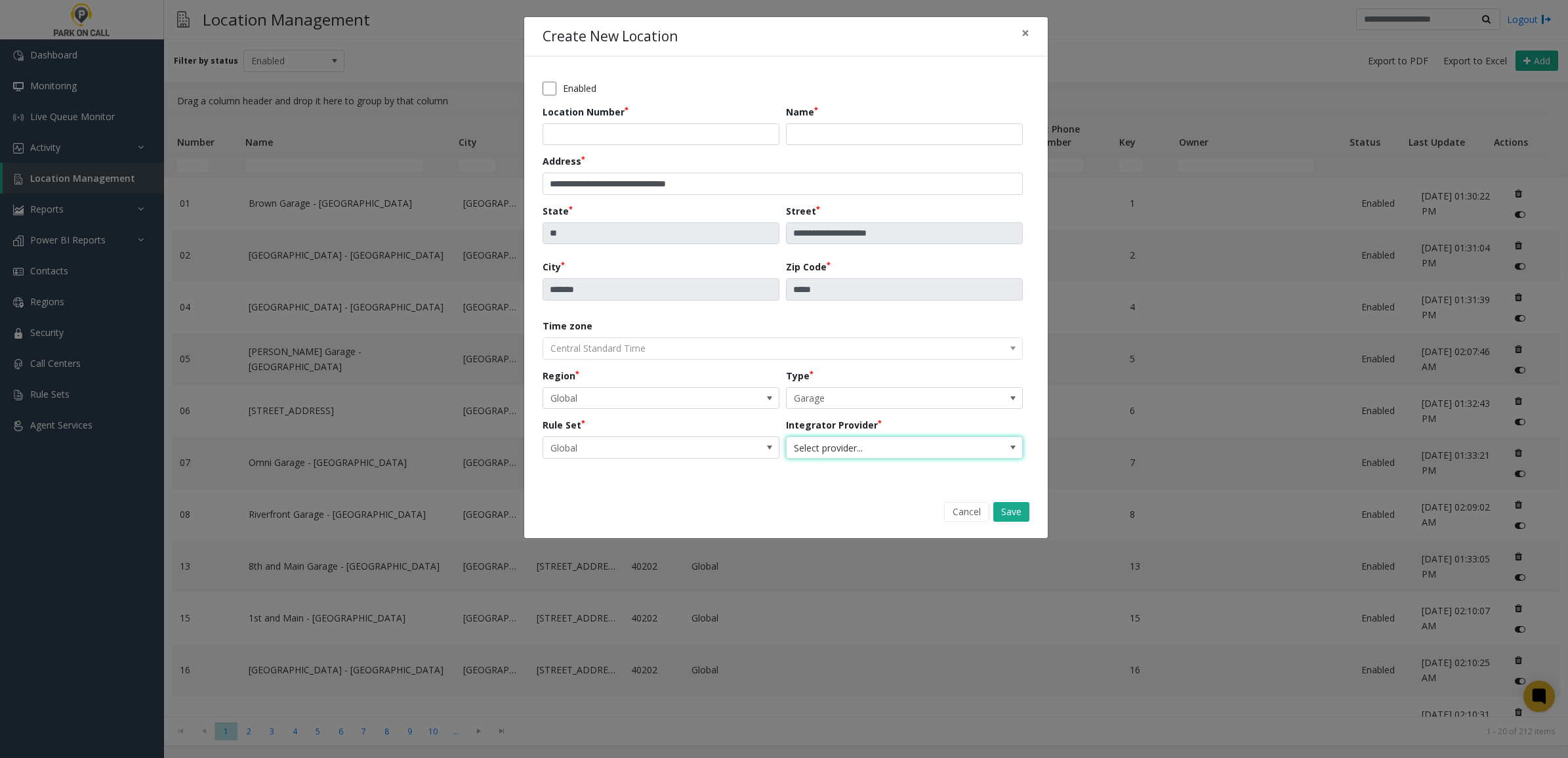
click at [857, 448] on span "Select provider..." at bounding box center [881, 448] width 188 height 21
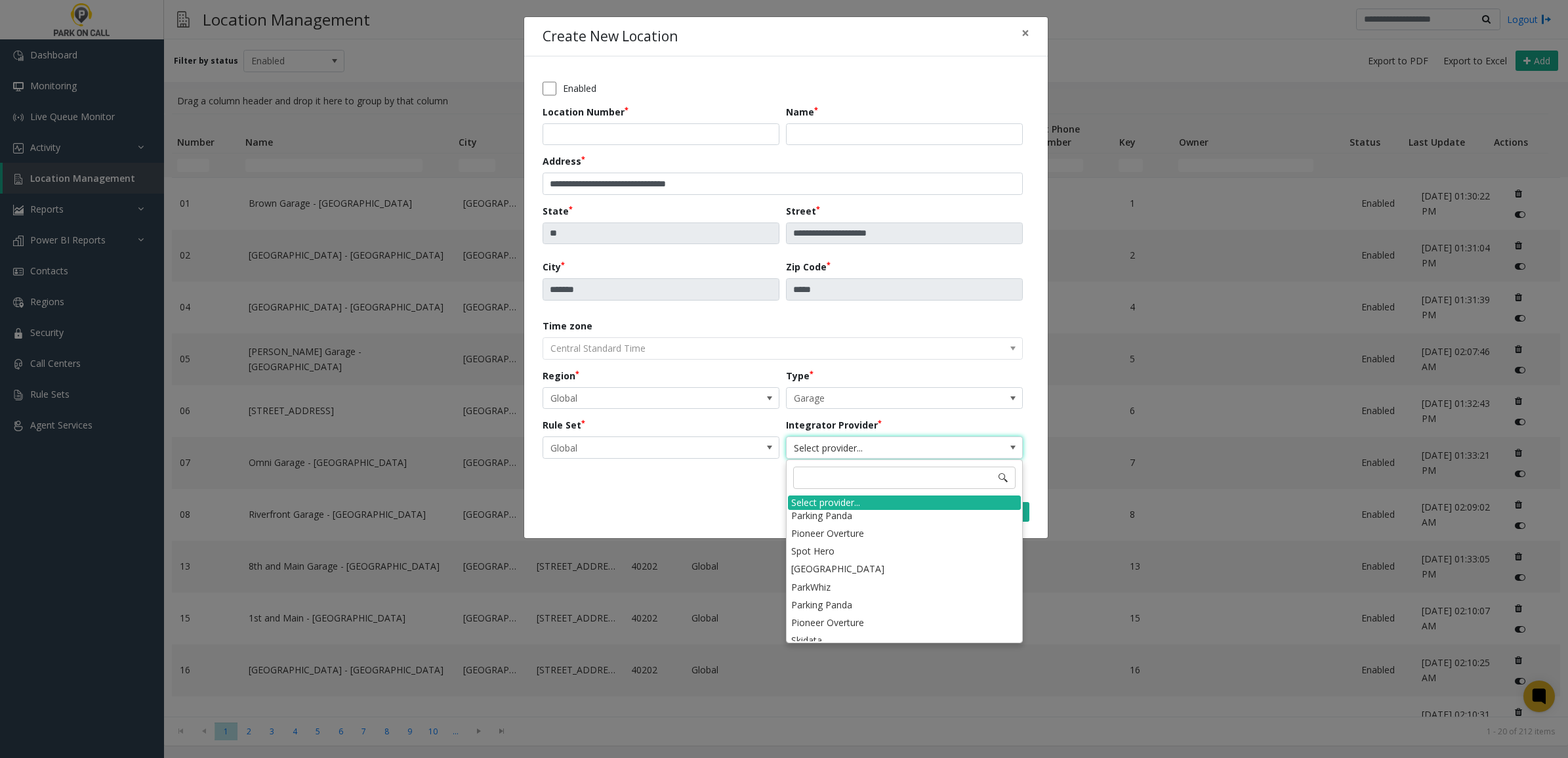
scroll to position [178, 0]
click at [865, 632] on li "Tiba" at bounding box center [904, 632] width 233 height 18
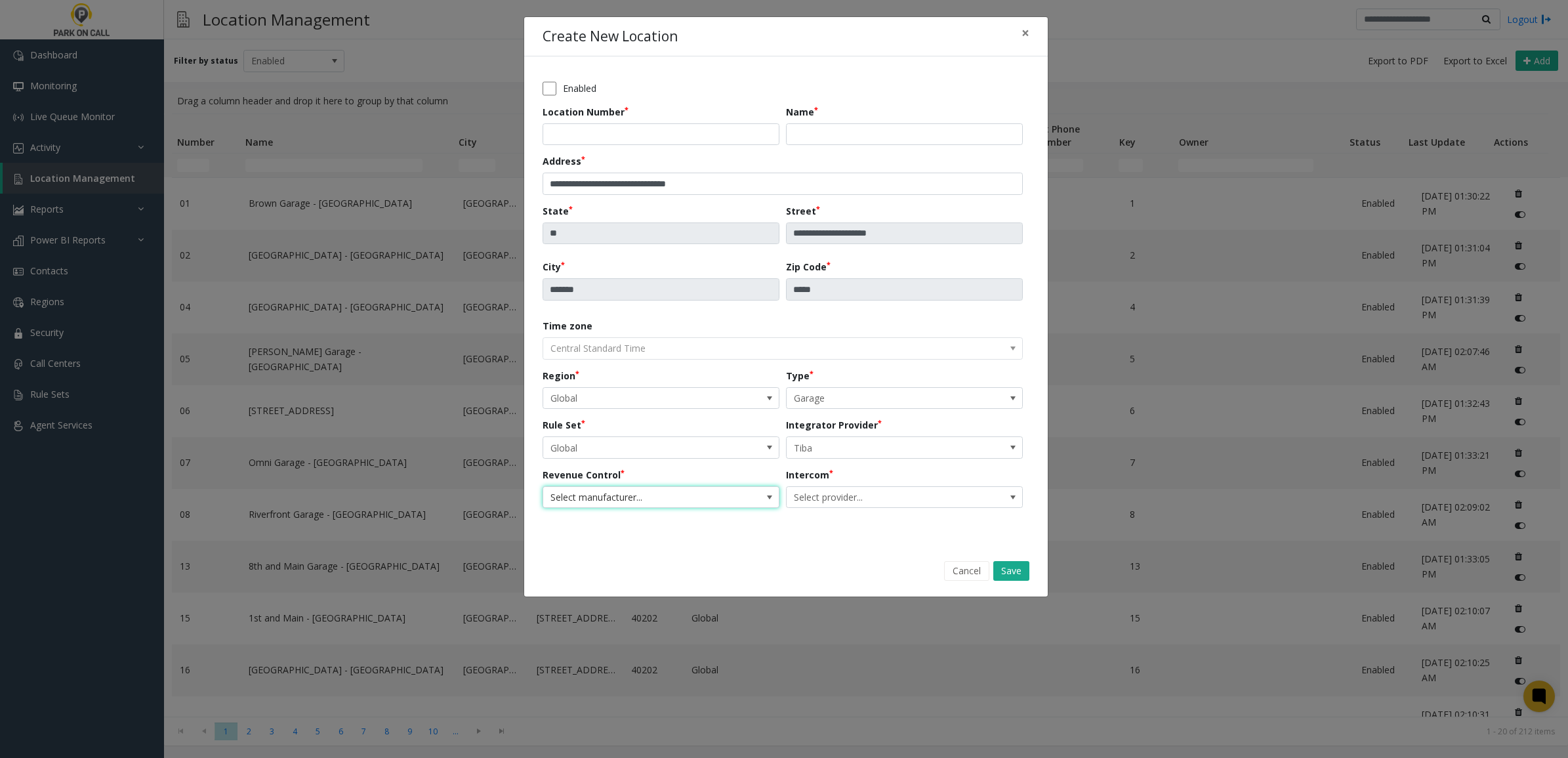
click at [650, 496] on span "Select manufacturer..." at bounding box center [637, 497] width 188 height 21
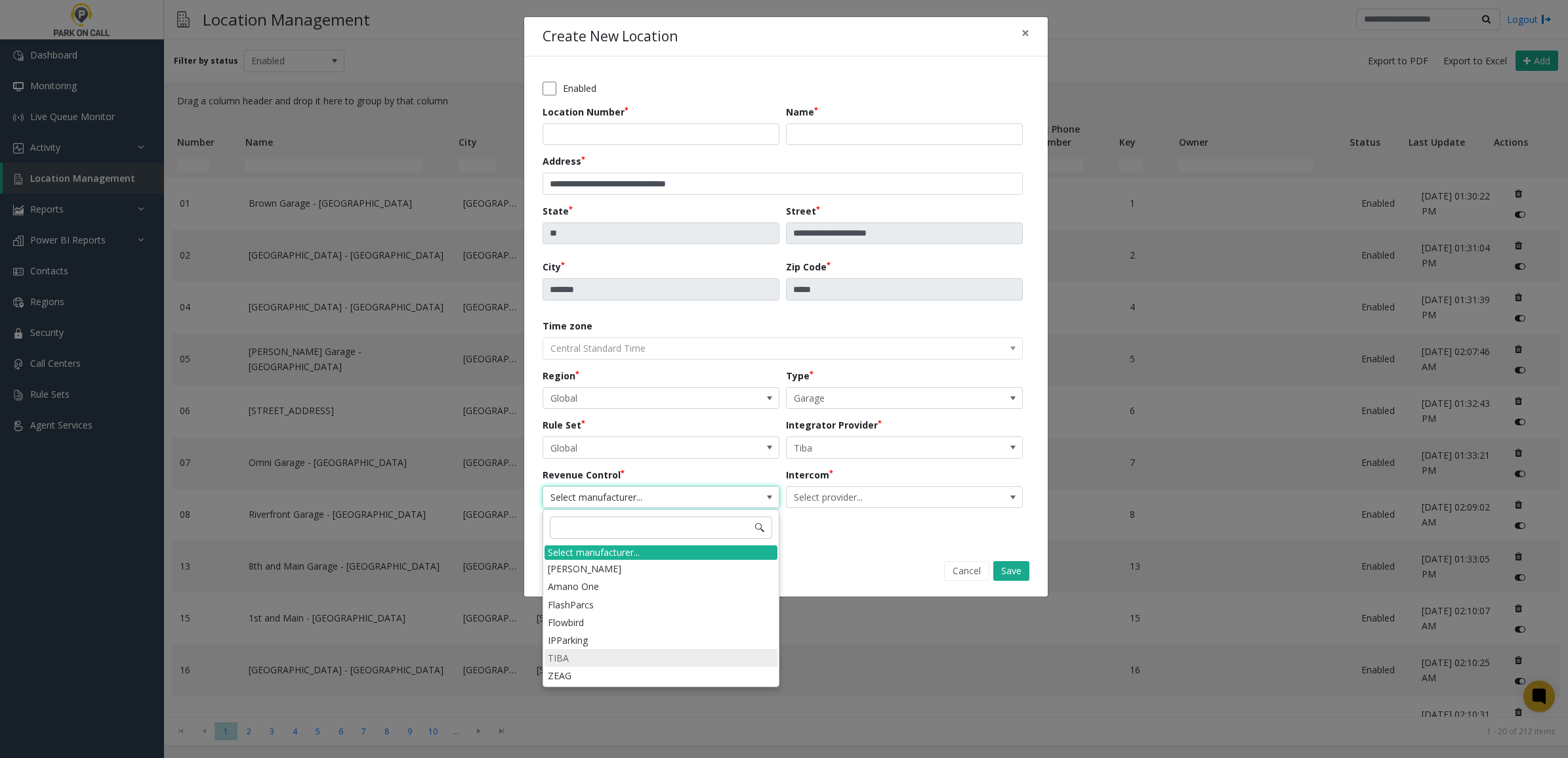
click at [623, 658] on li "TIBA" at bounding box center [661, 658] width 233 height 18
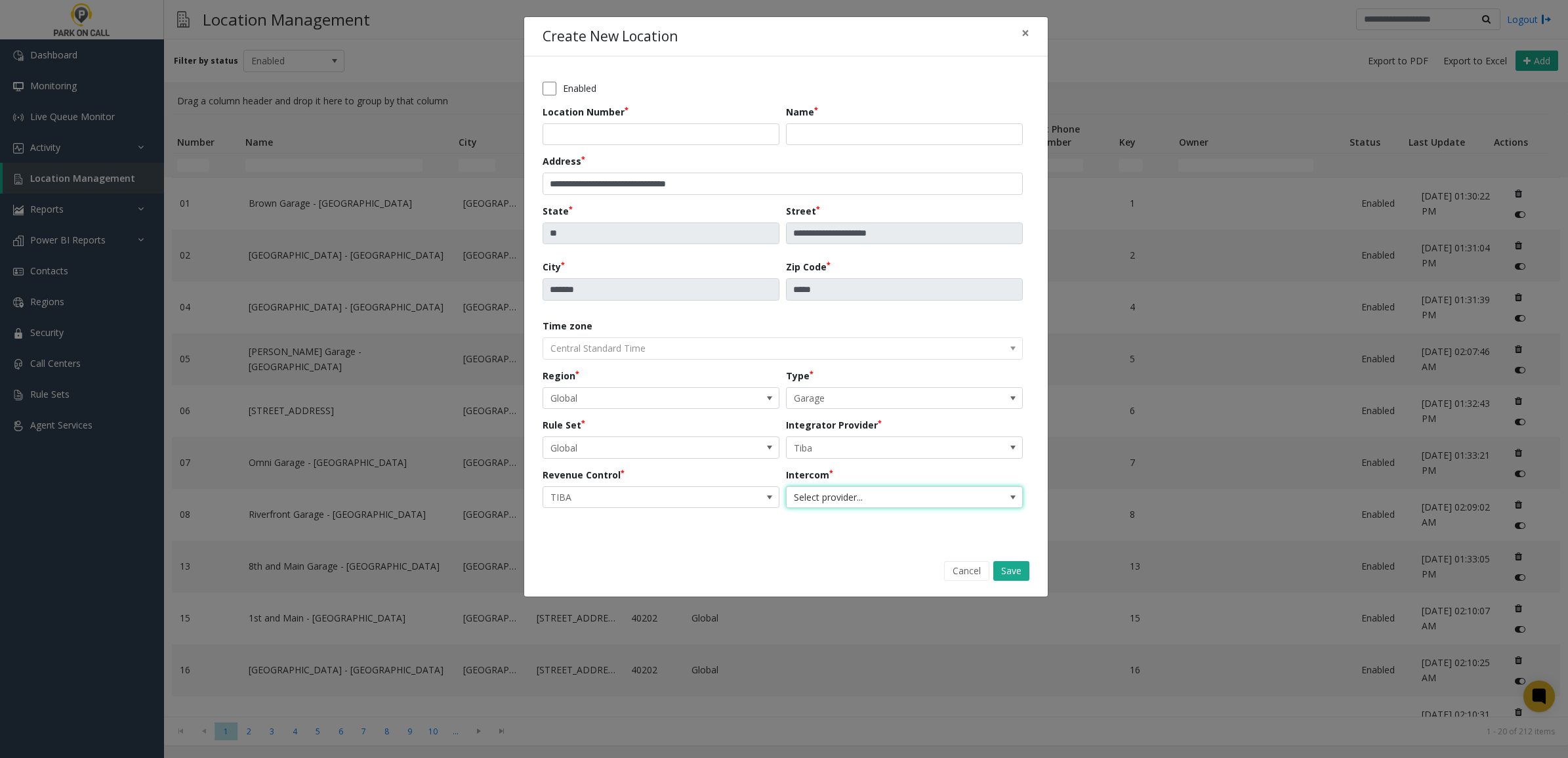
click at [858, 502] on span "Select provider..." at bounding box center [881, 497] width 188 height 21
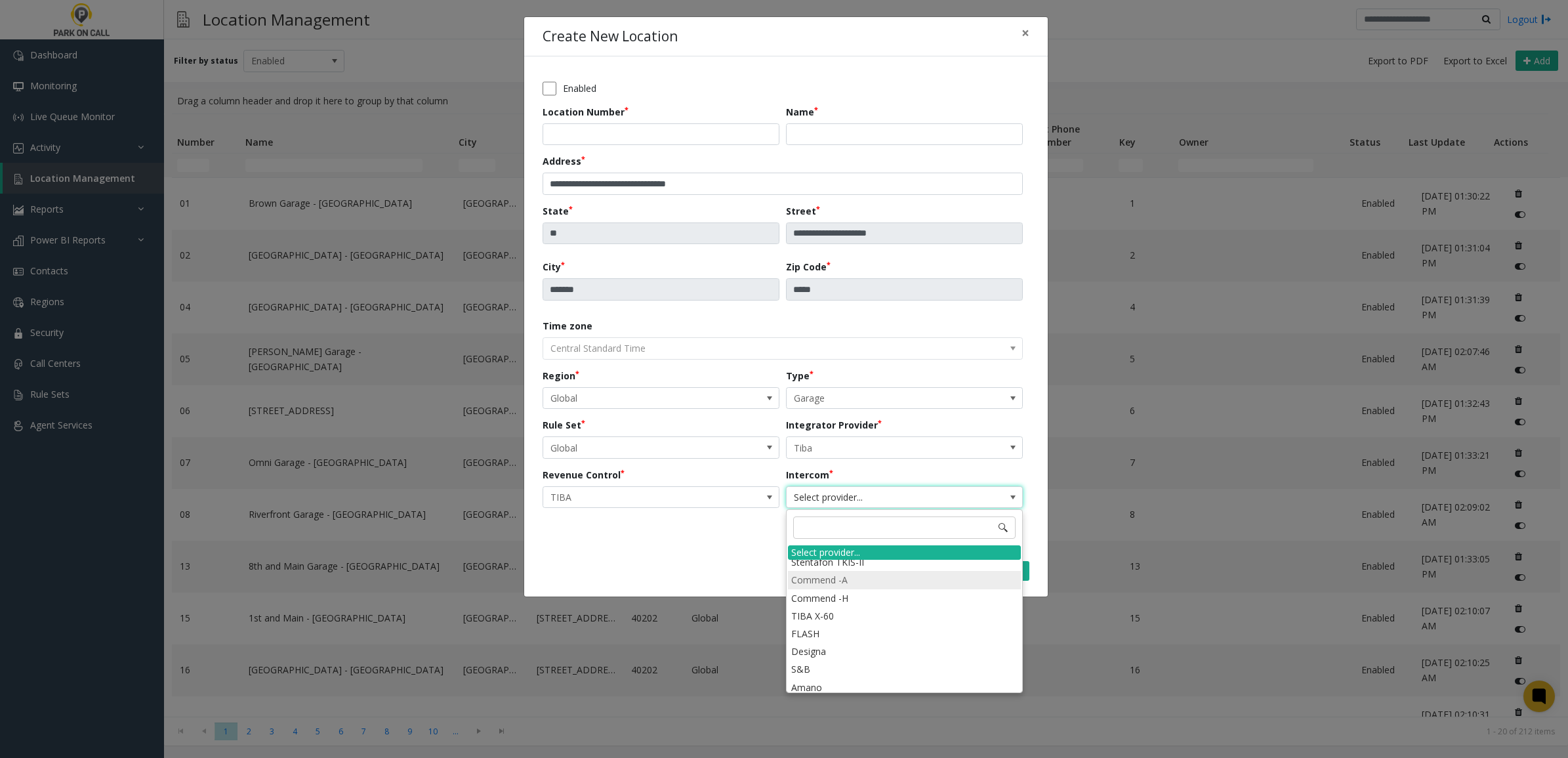
scroll to position [604, 0]
click at [841, 651] on li "TIBA X-60" at bounding box center [904, 643] width 233 height 18
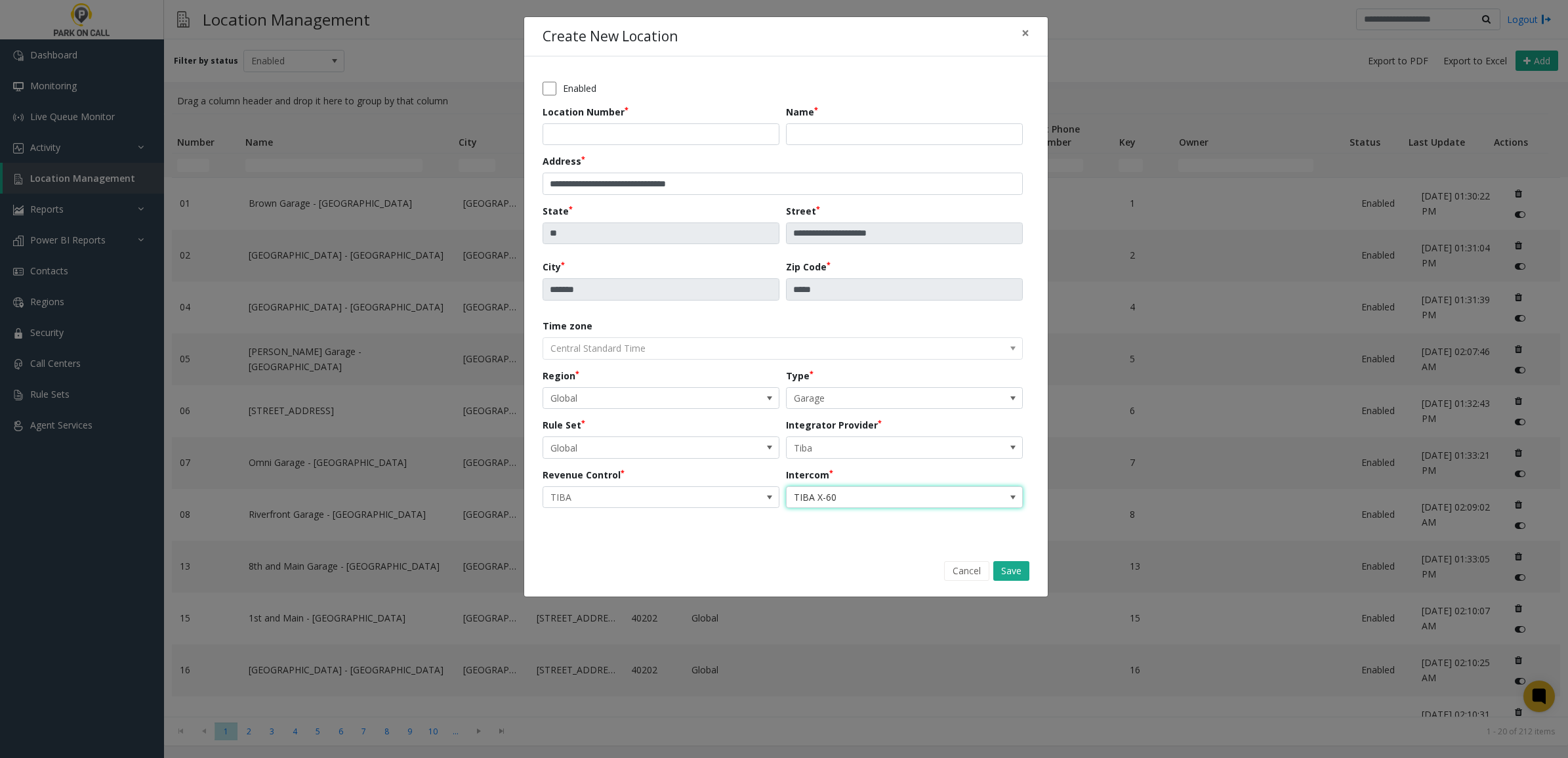
click at [857, 426] on label "Integrator Provider" at bounding box center [834, 425] width 96 height 14
click at [961, 570] on button "Cancel" at bounding box center [967, 571] width 45 height 20
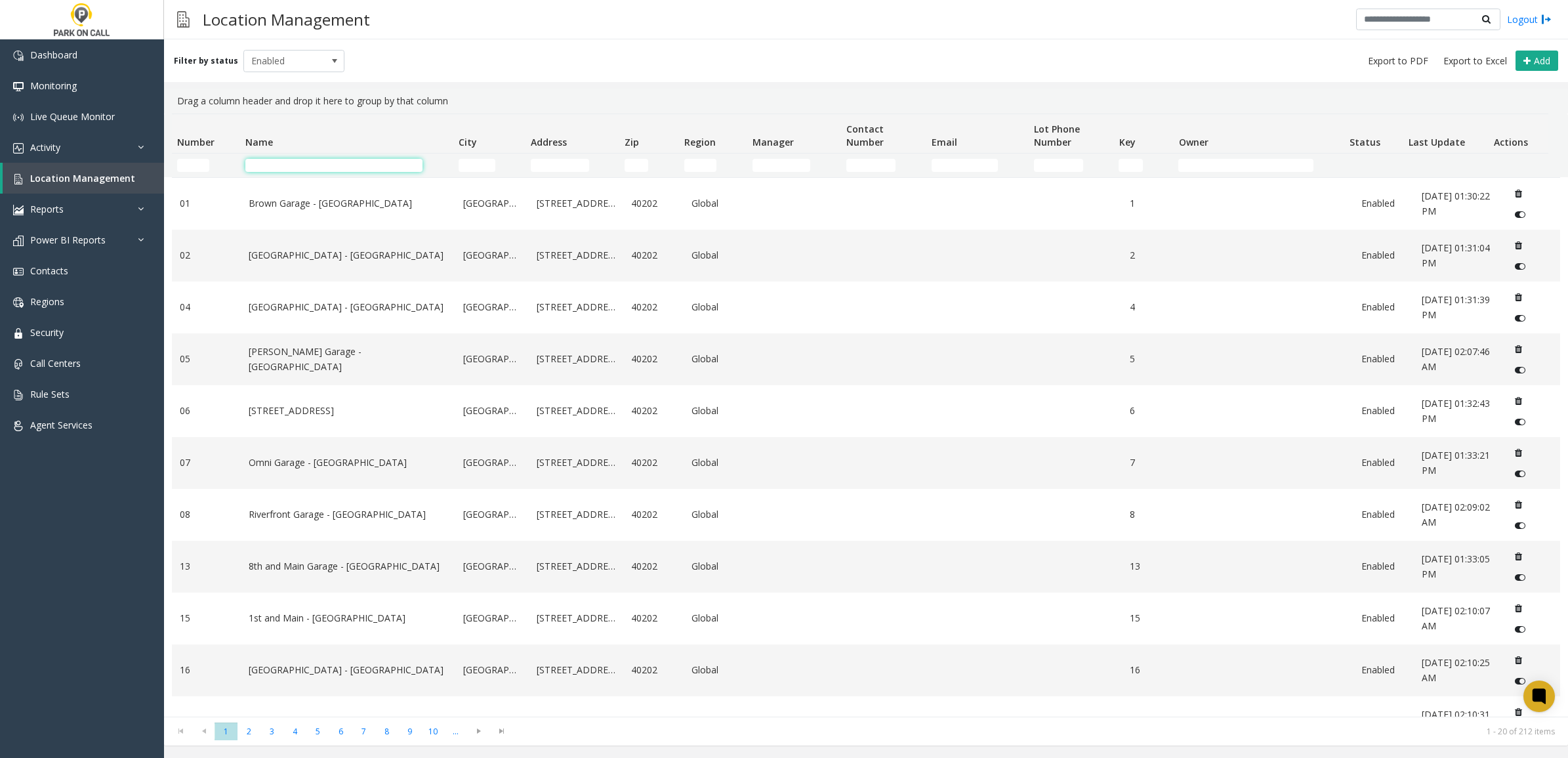
click at [297, 169] on input "Name Filter" at bounding box center [334, 165] width 177 height 13
click at [322, 161] on input "Name Filter" at bounding box center [334, 165] width 177 height 13
type input "*"
click at [309, 163] on input "Name Filter" at bounding box center [334, 165] width 177 height 13
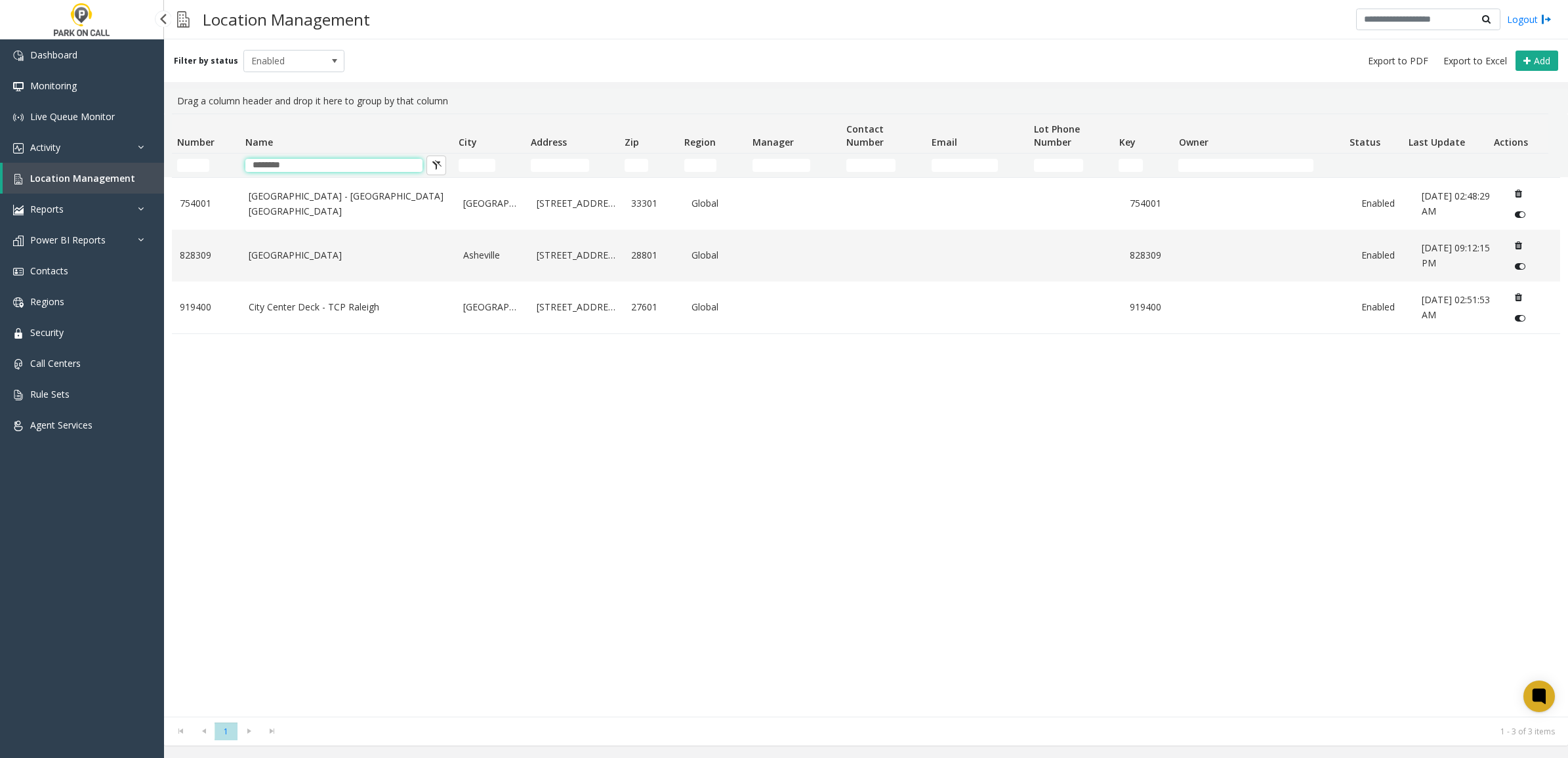
type input "********"
drag, startPoint x: 658, startPoint y: 464, endPoint x: 644, endPoint y: 457, distance: 15.7
click at [656, 464] on div "[GEOGRAPHIC_DATA] - [GEOGRAPHIC_DATA] [GEOGRAPHIC_DATA] [STREET_ADDRESS] Global…" at bounding box center [866, 447] width 1389 height 539
drag, startPoint x: 506, startPoint y: 259, endPoint x: 407, endPoint y: 251, distance: 99.3
click at [407, 251] on link "[GEOGRAPHIC_DATA]" at bounding box center [348, 256] width 200 height 14
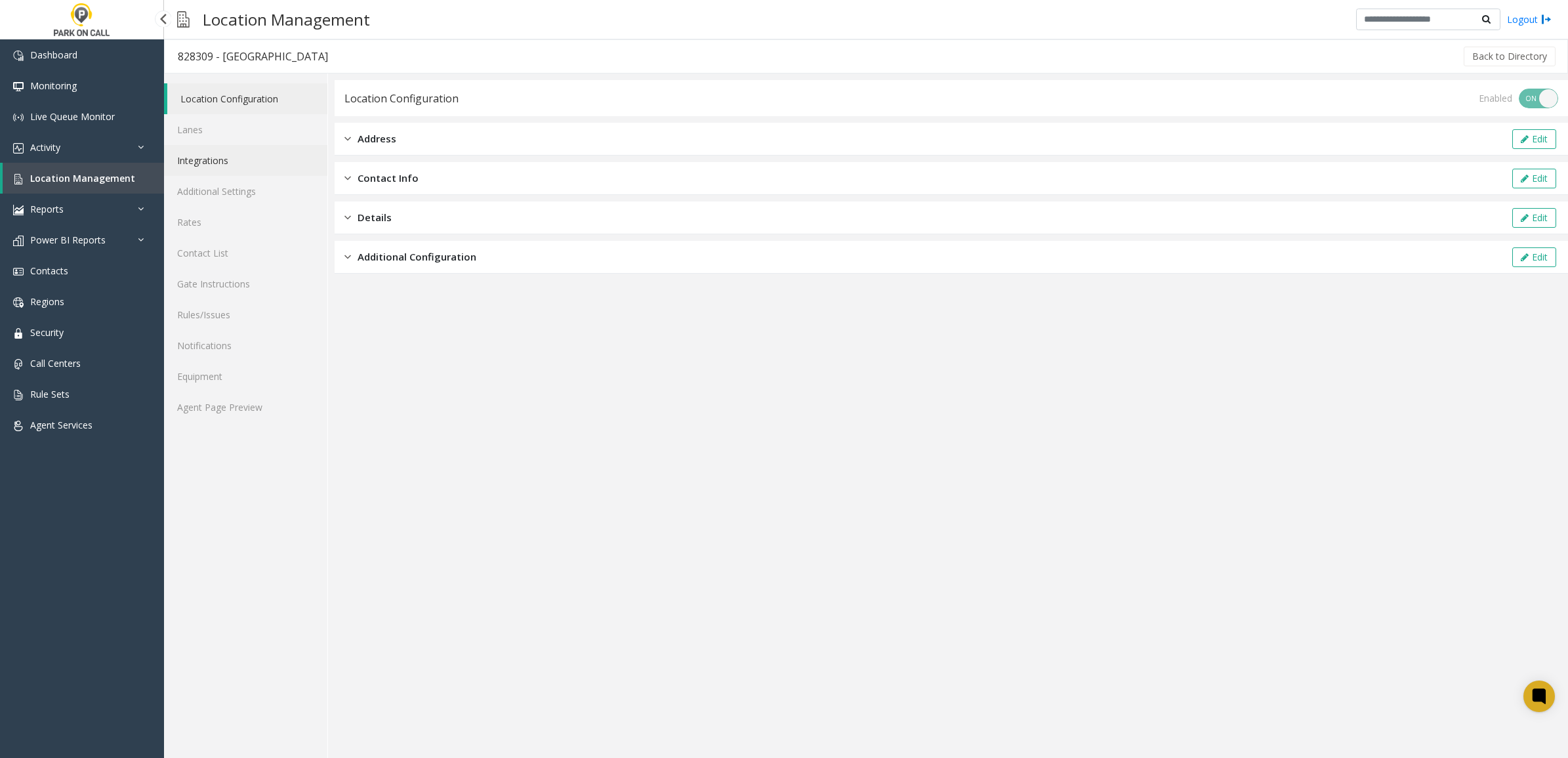
click at [243, 156] on link "Integrations" at bounding box center [245, 160] width 163 height 31
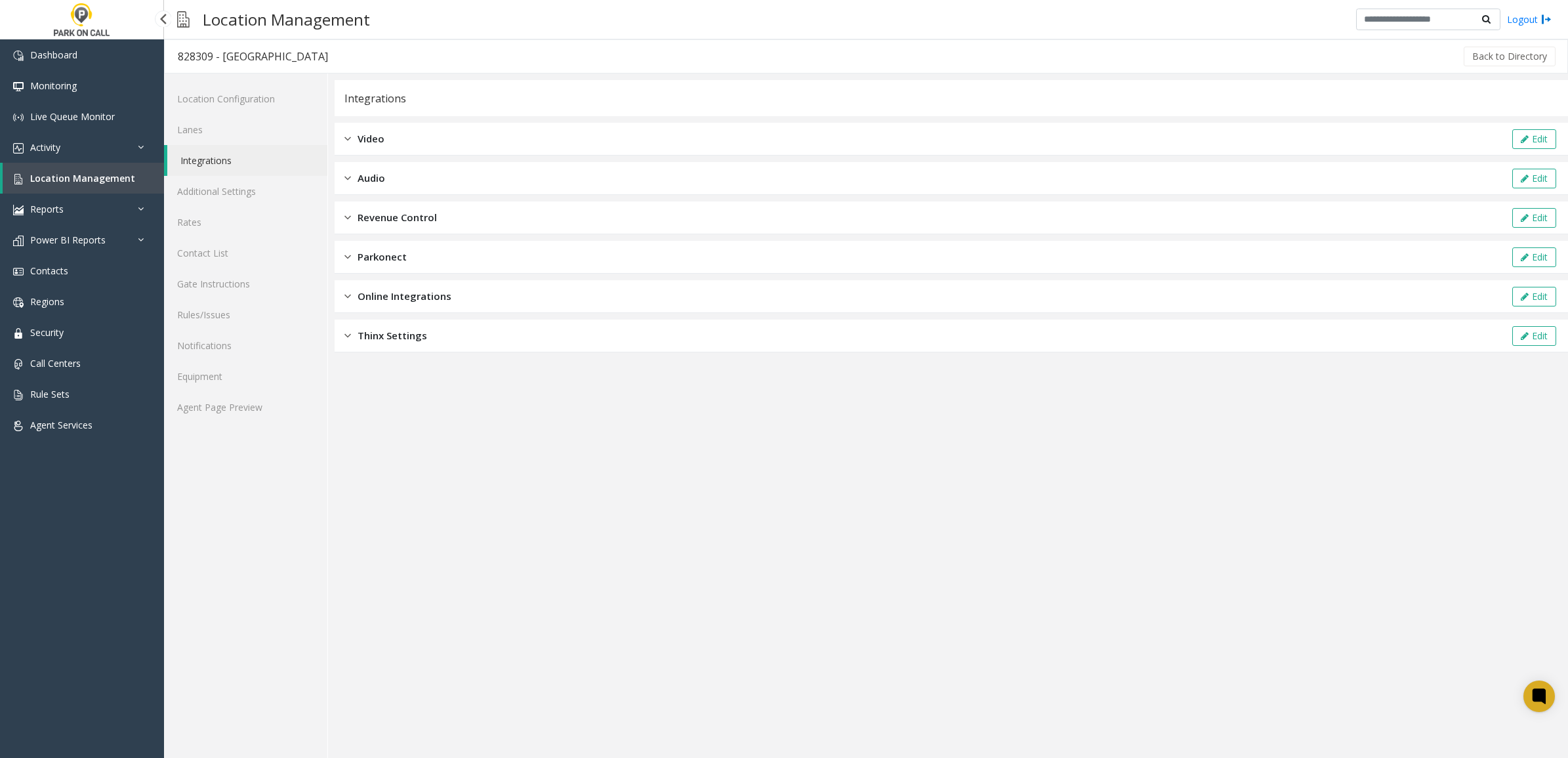
click at [1245, 80] on div "Integrations" at bounding box center [951, 98] width 1233 height 36
click at [1142, 92] on div "Integrations" at bounding box center [951, 98] width 1233 height 36
drag, startPoint x: 1135, startPoint y: 92, endPoint x: 976, endPoint y: 105, distance: 159.5
click at [1134, 92] on div "Integrations" at bounding box center [951, 98] width 1233 height 36
click at [1540, 140] on button "Edit" at bounding box center [1534, 139] width 44 height 20
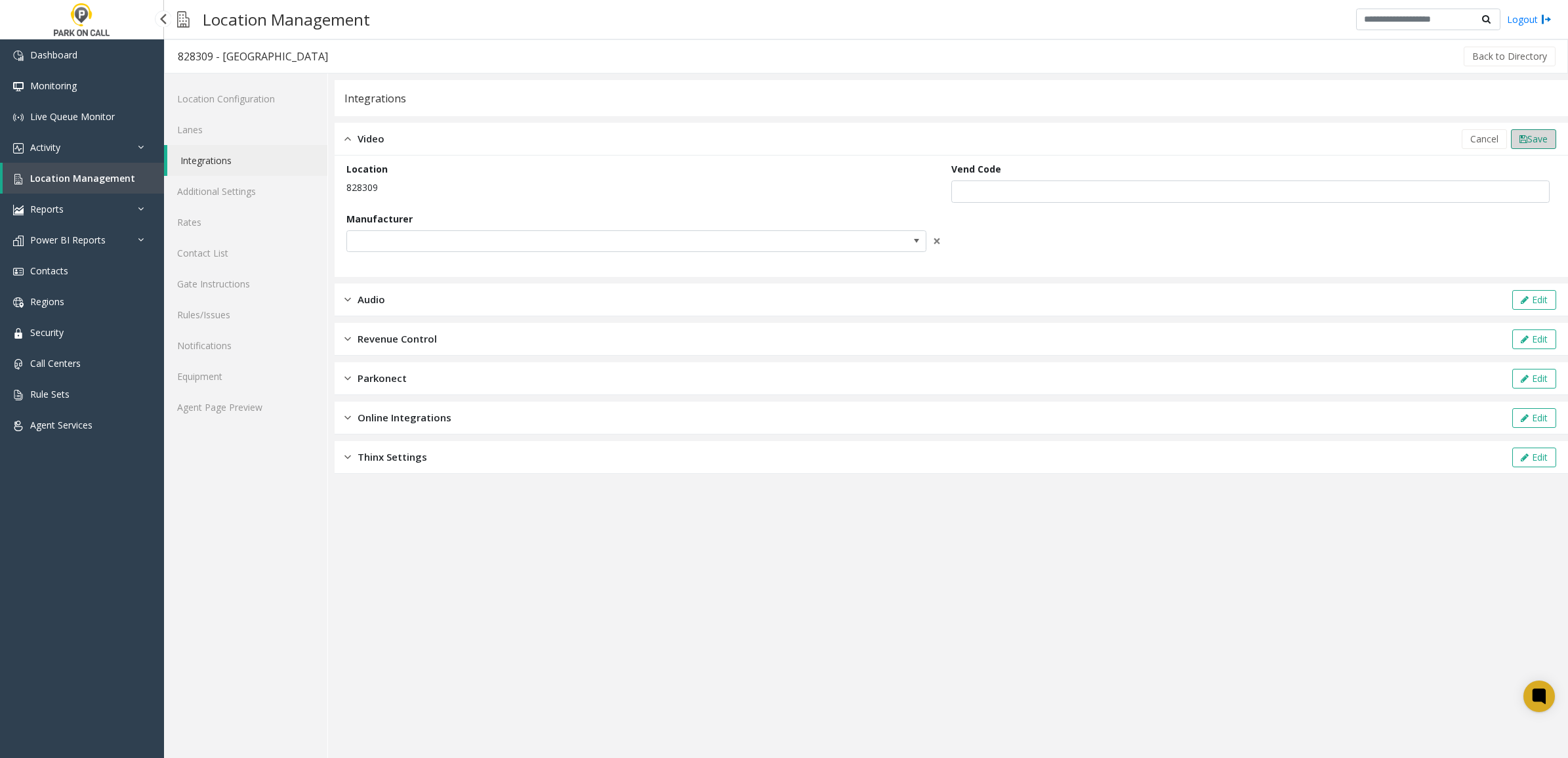
click at [1536, 135] on span "Save" at bounding box center [1537, 139] width 20 height 13
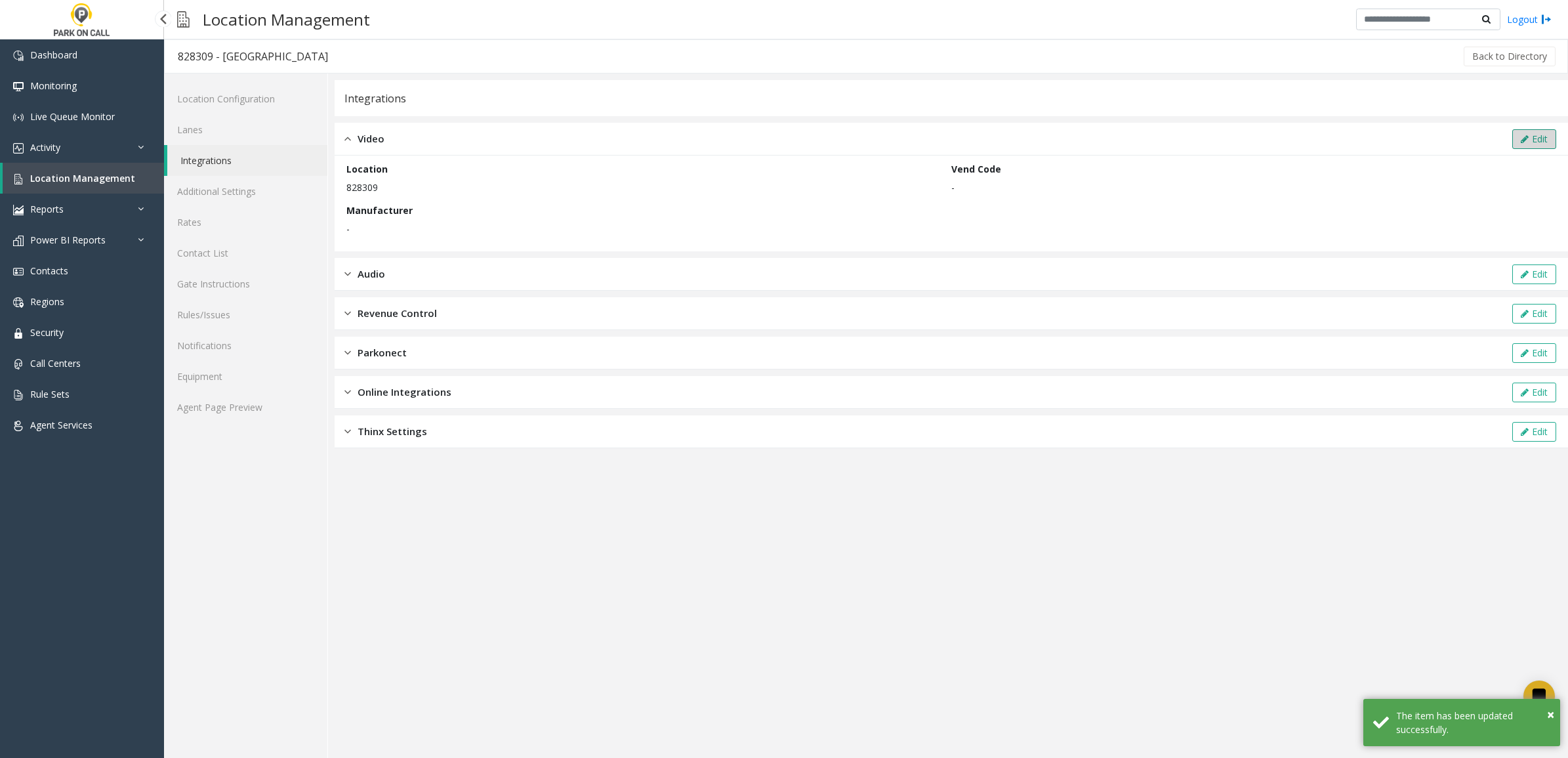
click at [1523, 144] on button "Edit" at bounding box center [1534, 139] width 44 height 20
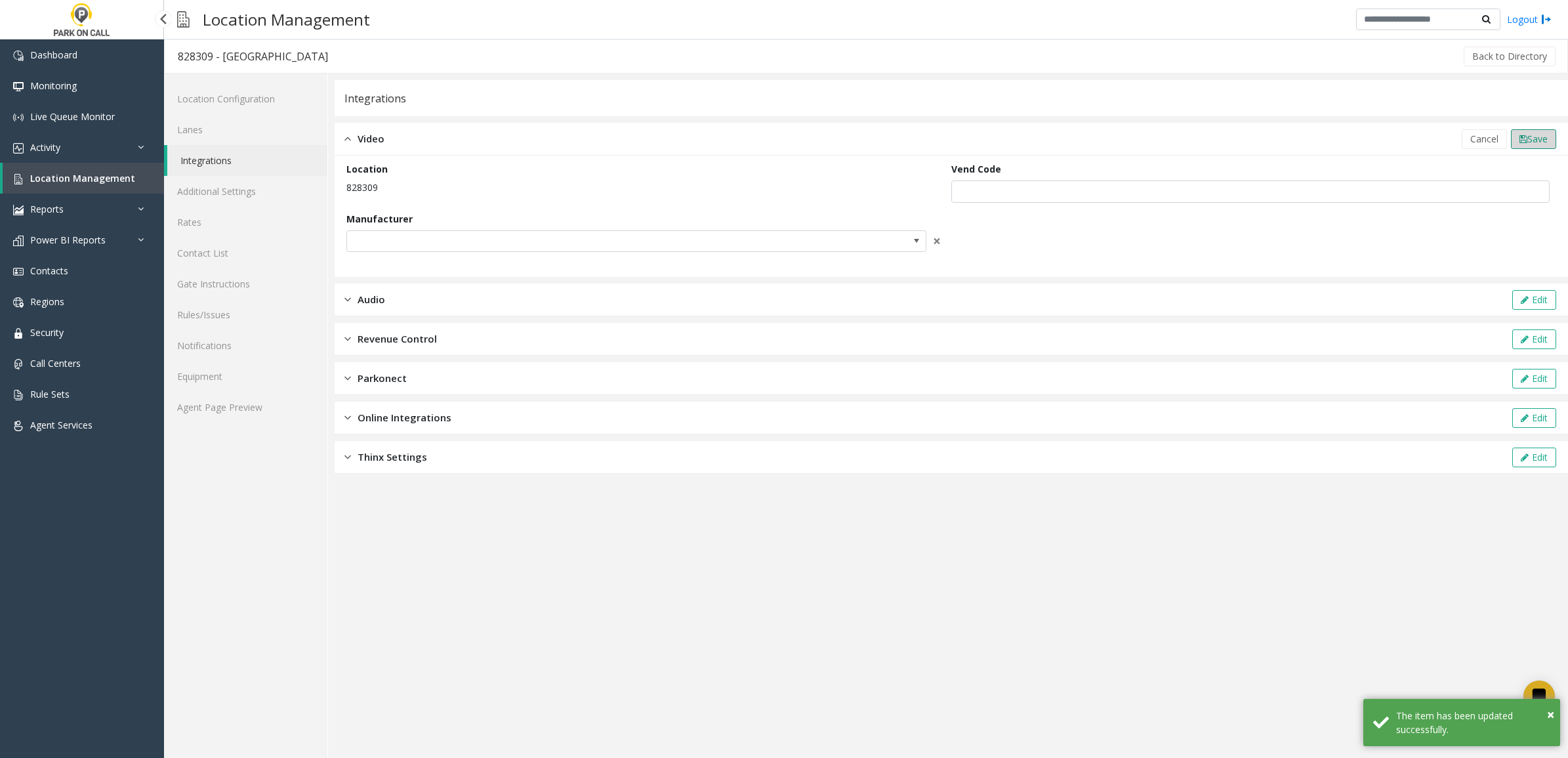
click at [1527, 140] on span "Save" at bounding box center [1537, 139] width 20 height 13
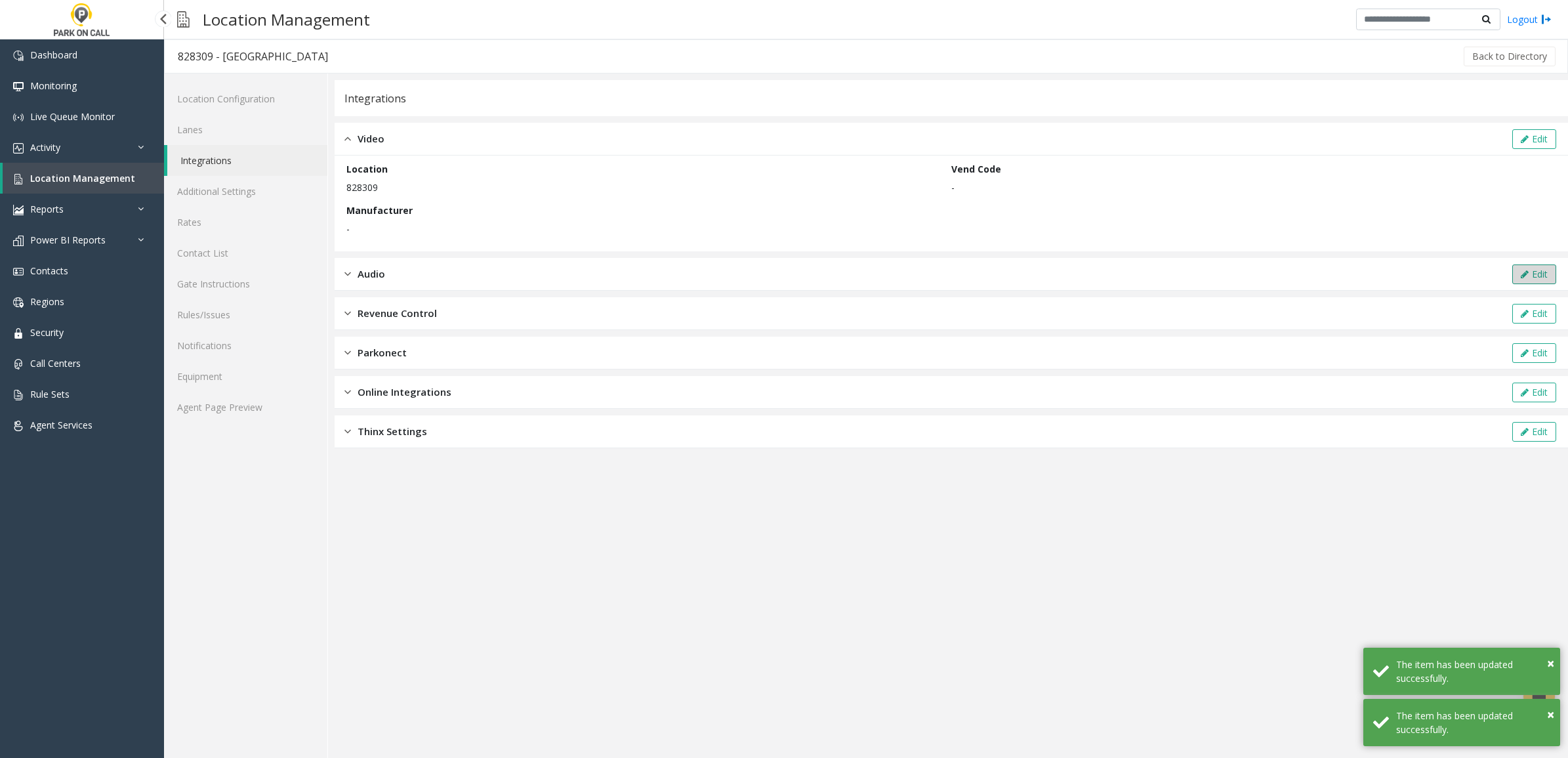
click at [1526, 273] on button "Edit" at bounding box center [1534, 274] width 44 height 20
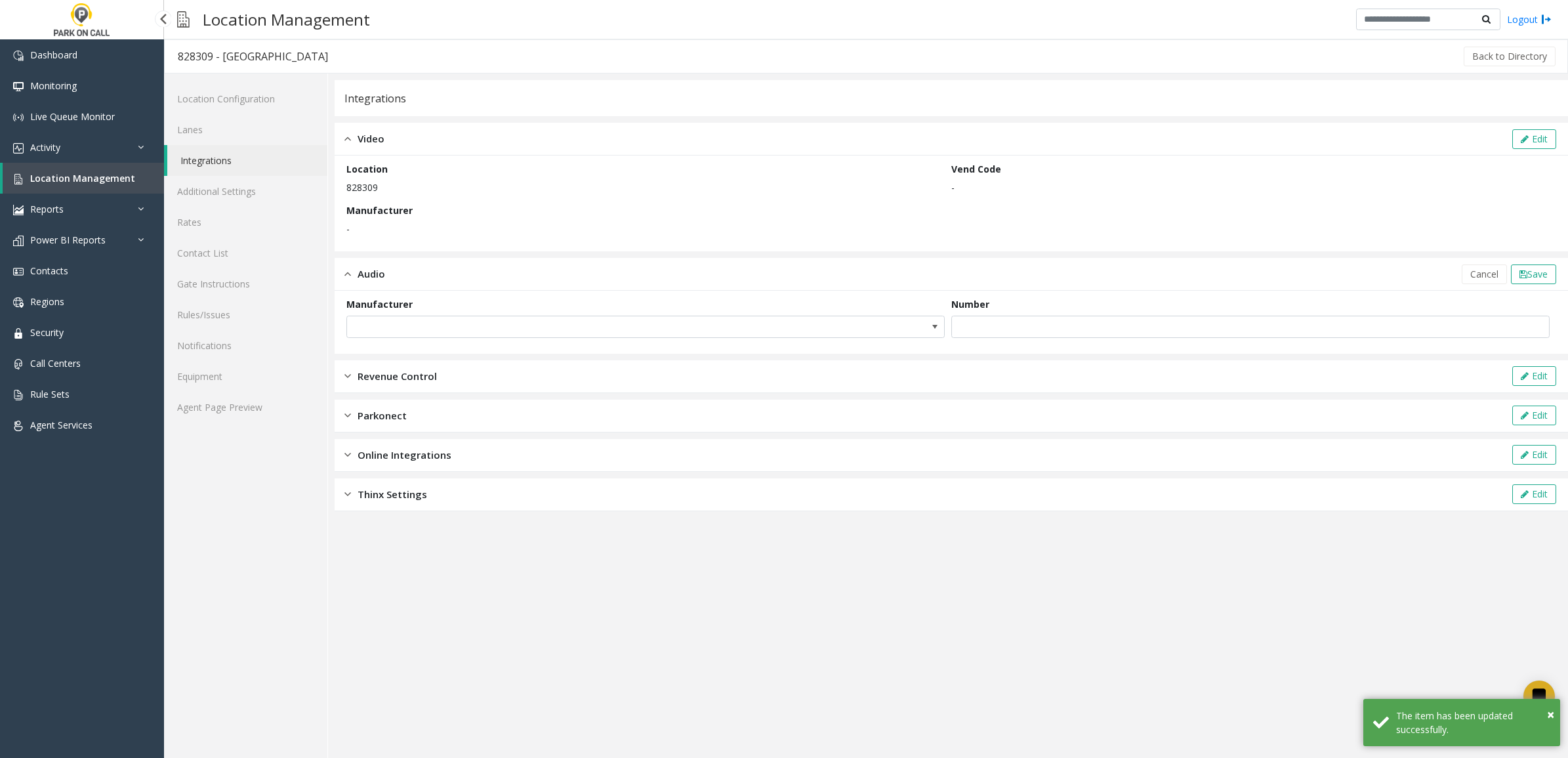
click at [1385, 385] on div "Revenue Control Edit" at bounding box center [951, 377] width 1233 height 33
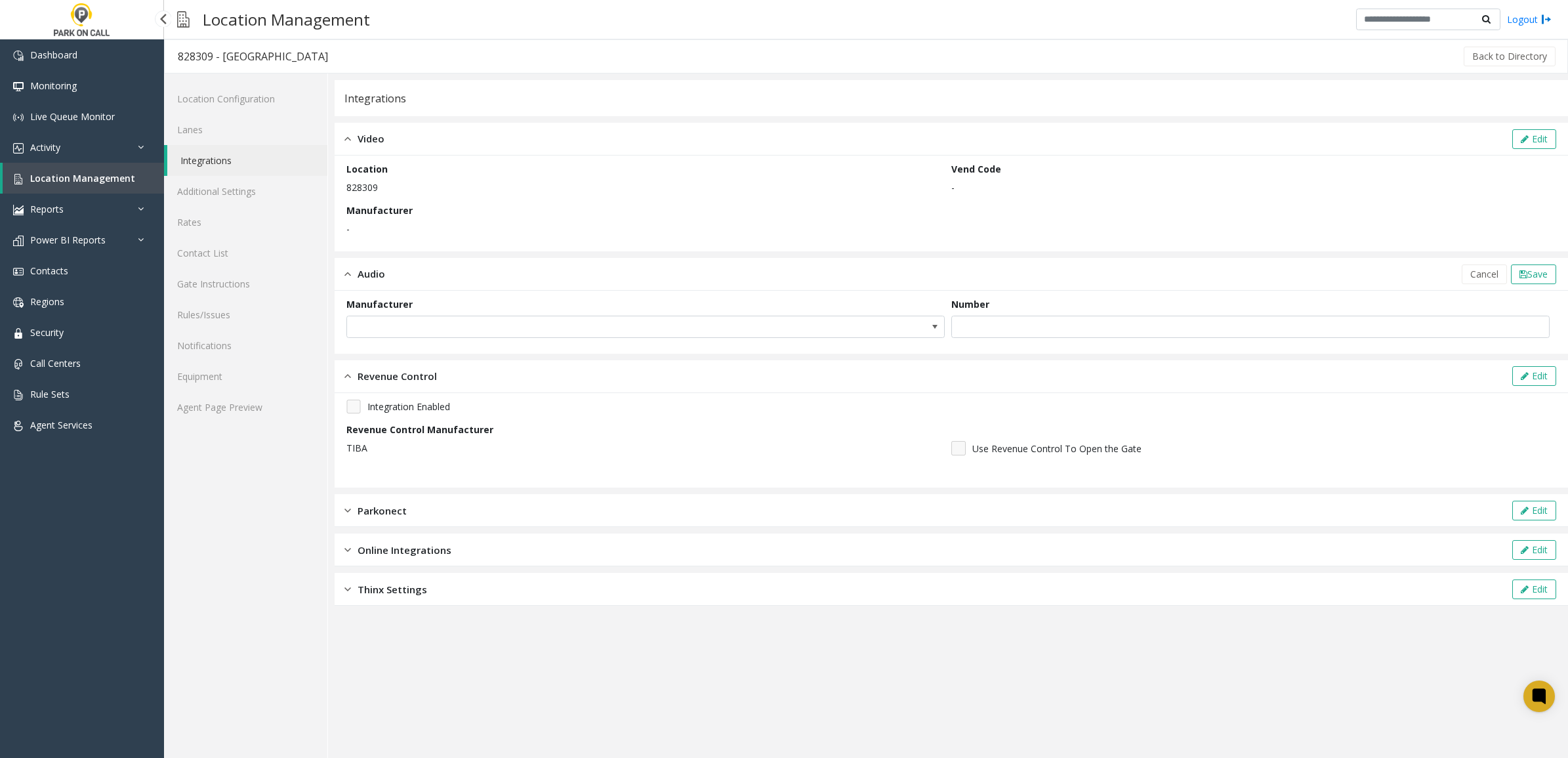
click at [654, 524] on div "Parkonect Edit" at bounding box center [951, 511] width 1233 height 33
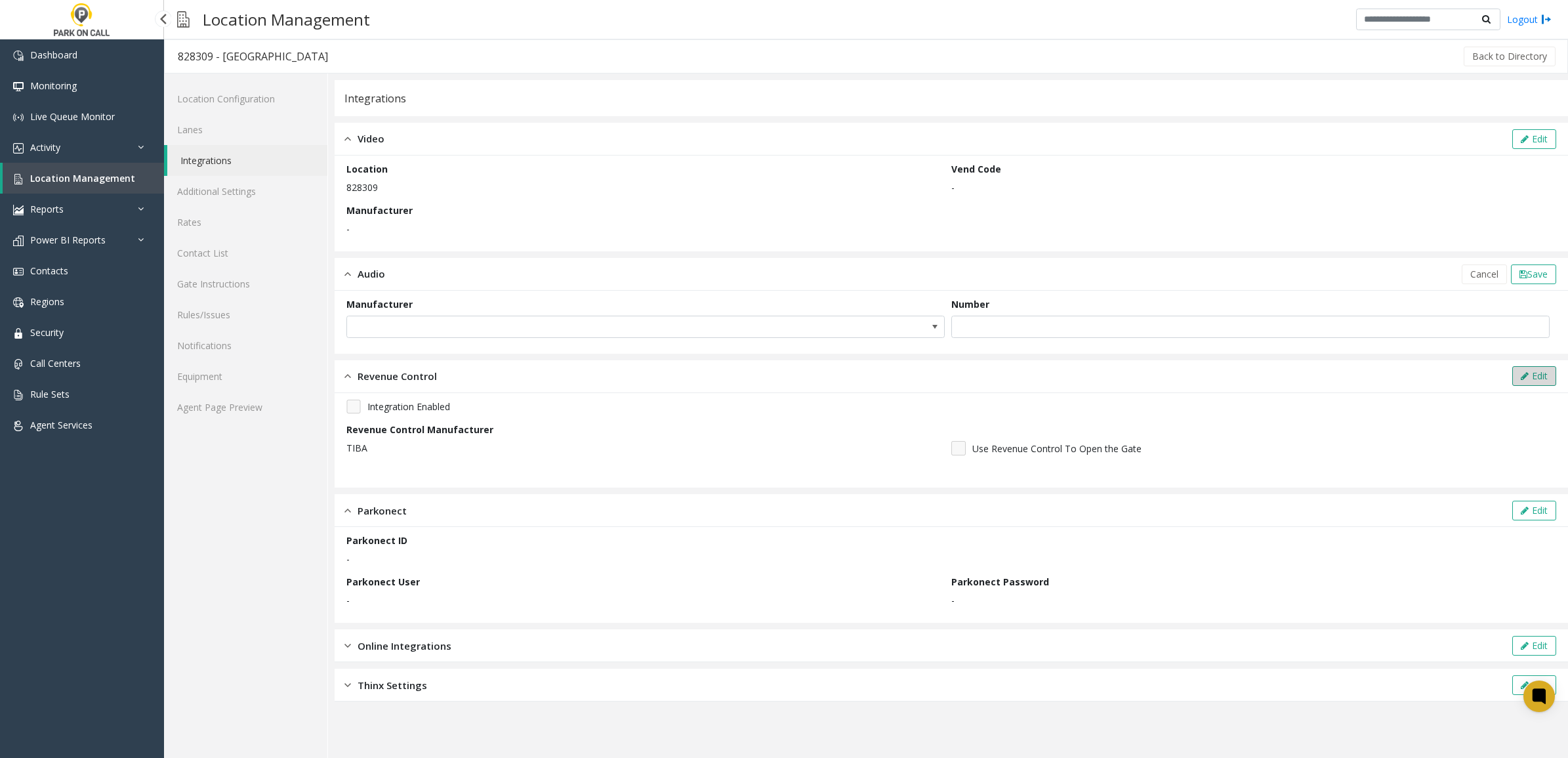
click at [1523, 375] on icon at bounding box center [1525, 376] width 8 height 9
drag, startPoint x: 1539, startPoint y: 362, endPoint x: 621, endPoint y: 405, distance: 919.0
click at [936, 352] on div "Revenue Control Cancel Save" at bounding box center [951, 368] width 1233 height 33
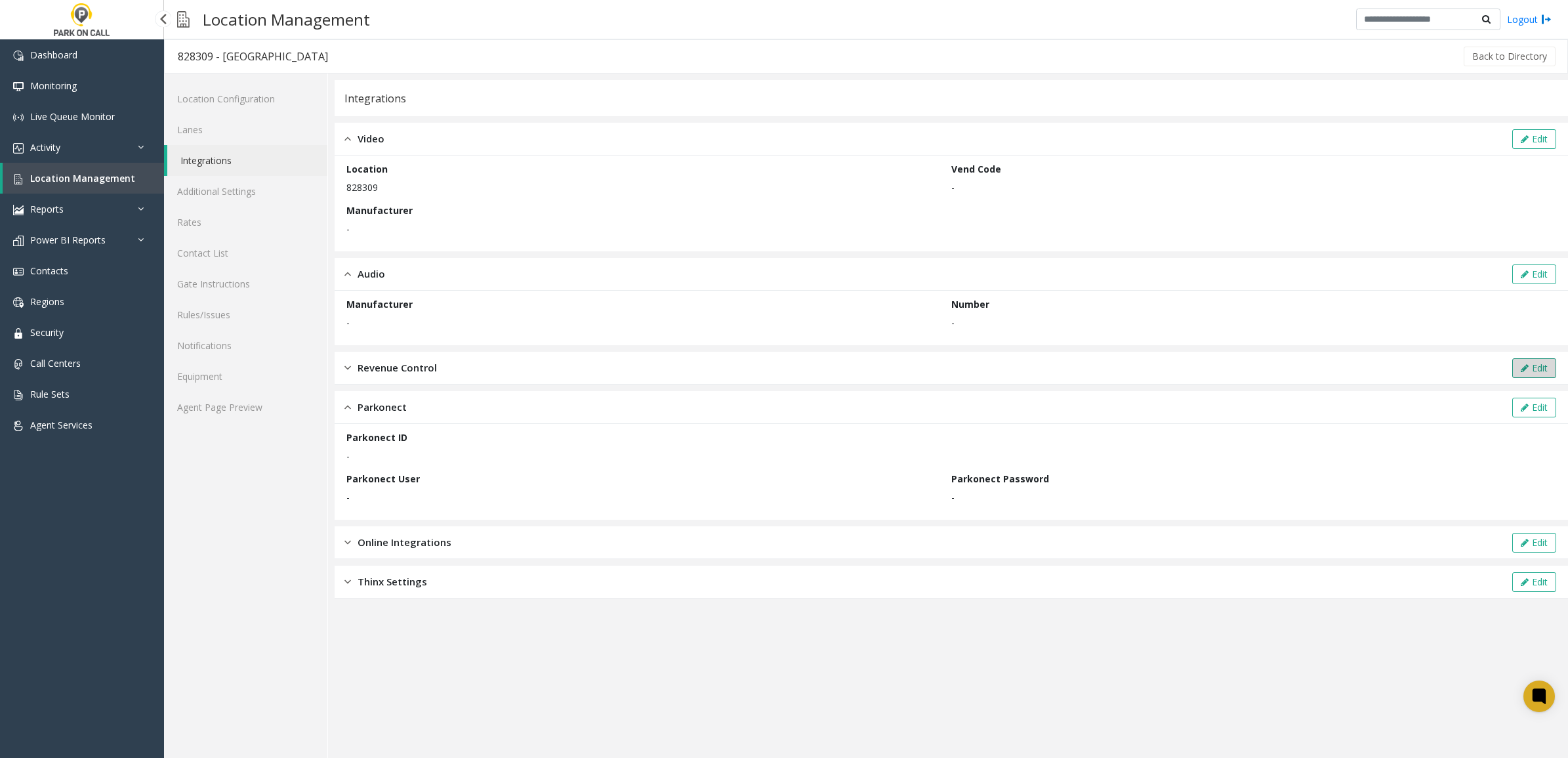
click at [1518, 366] on button "Edit" at bounding box center [1534, 368] width 44 height 20
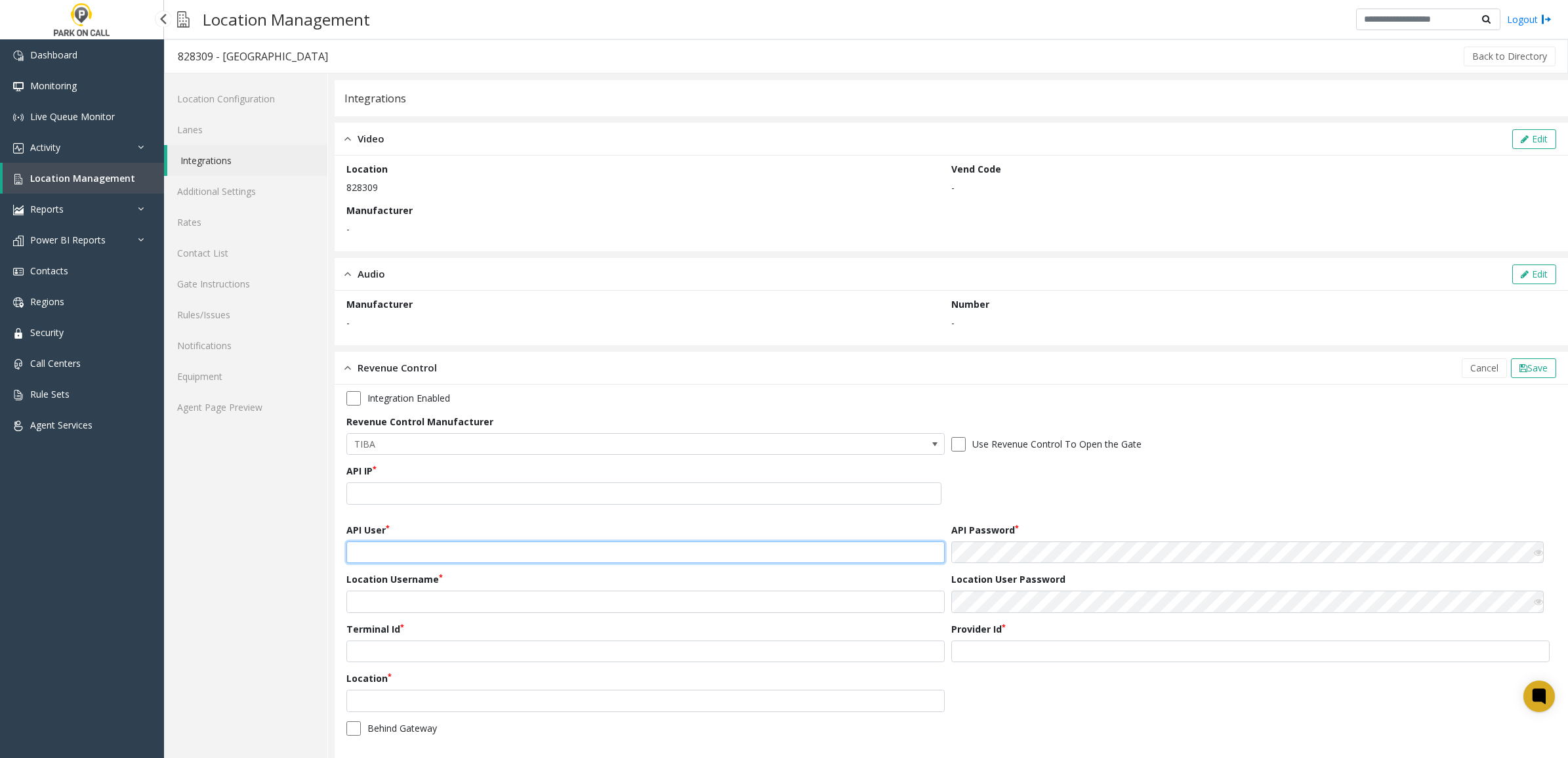
type input "********"
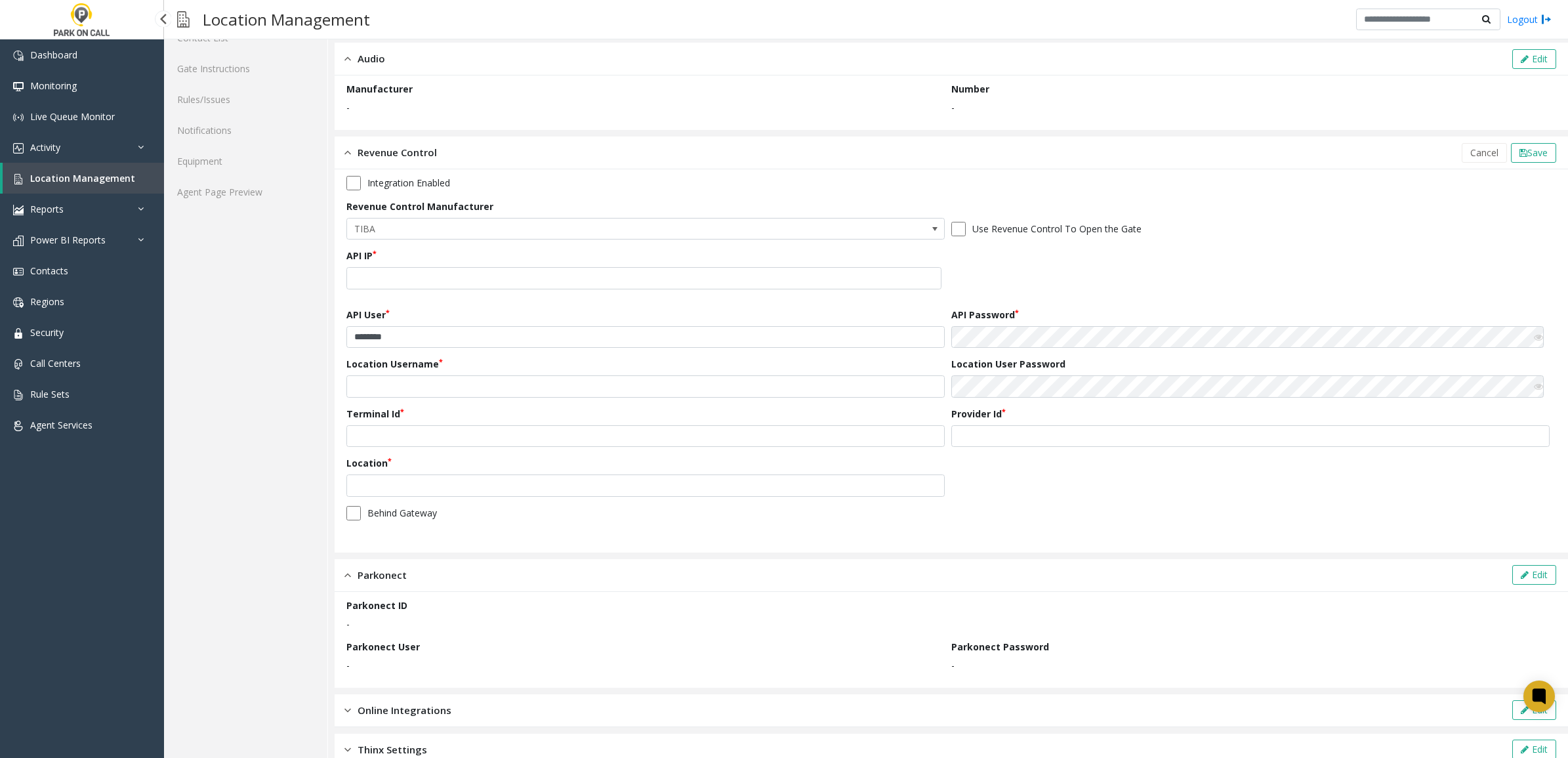
scroll to position [240, 0]
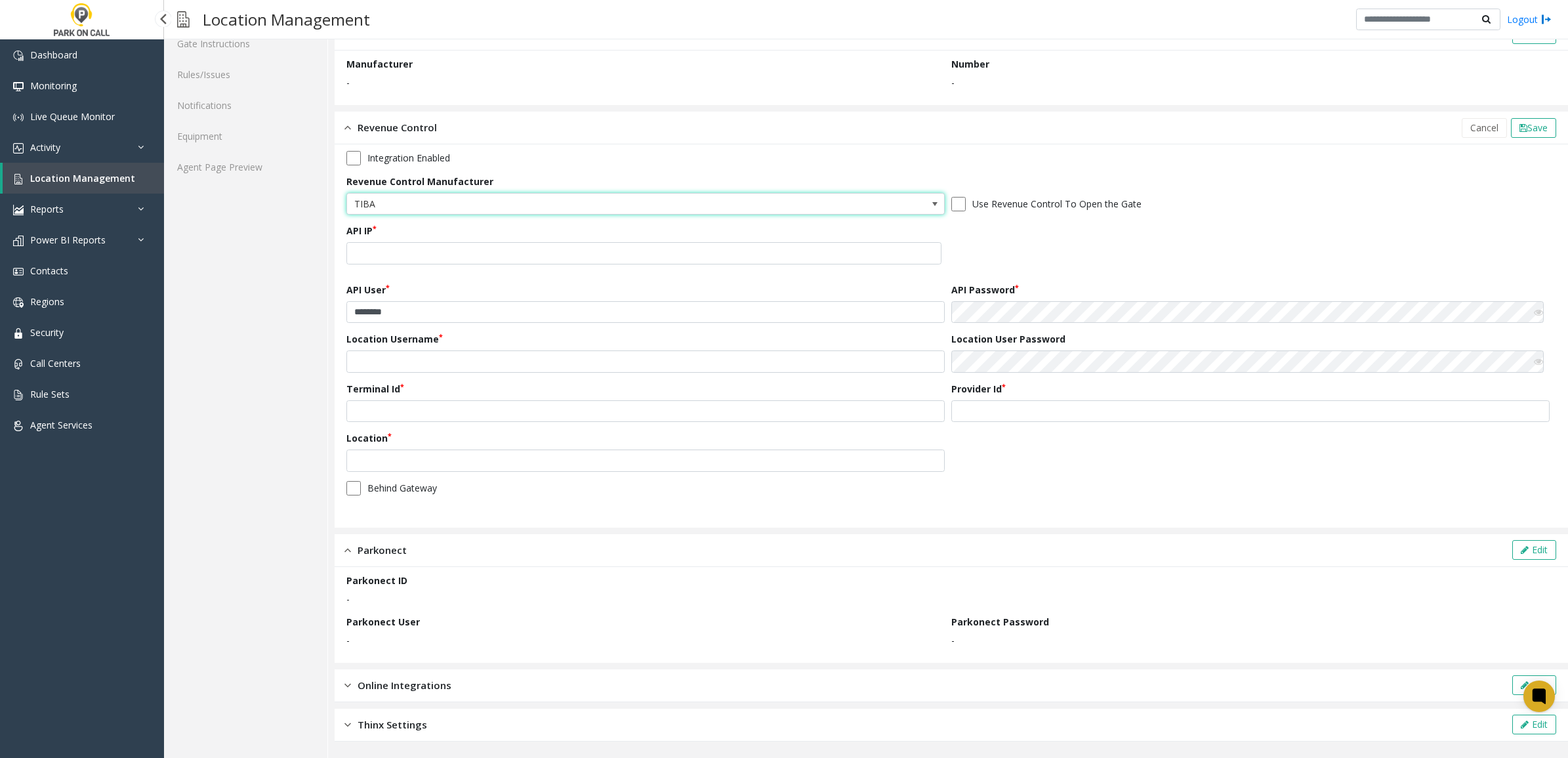
click at [446, 198] on span "TIBA" at bounding box center [586, 204] width 478 height 21
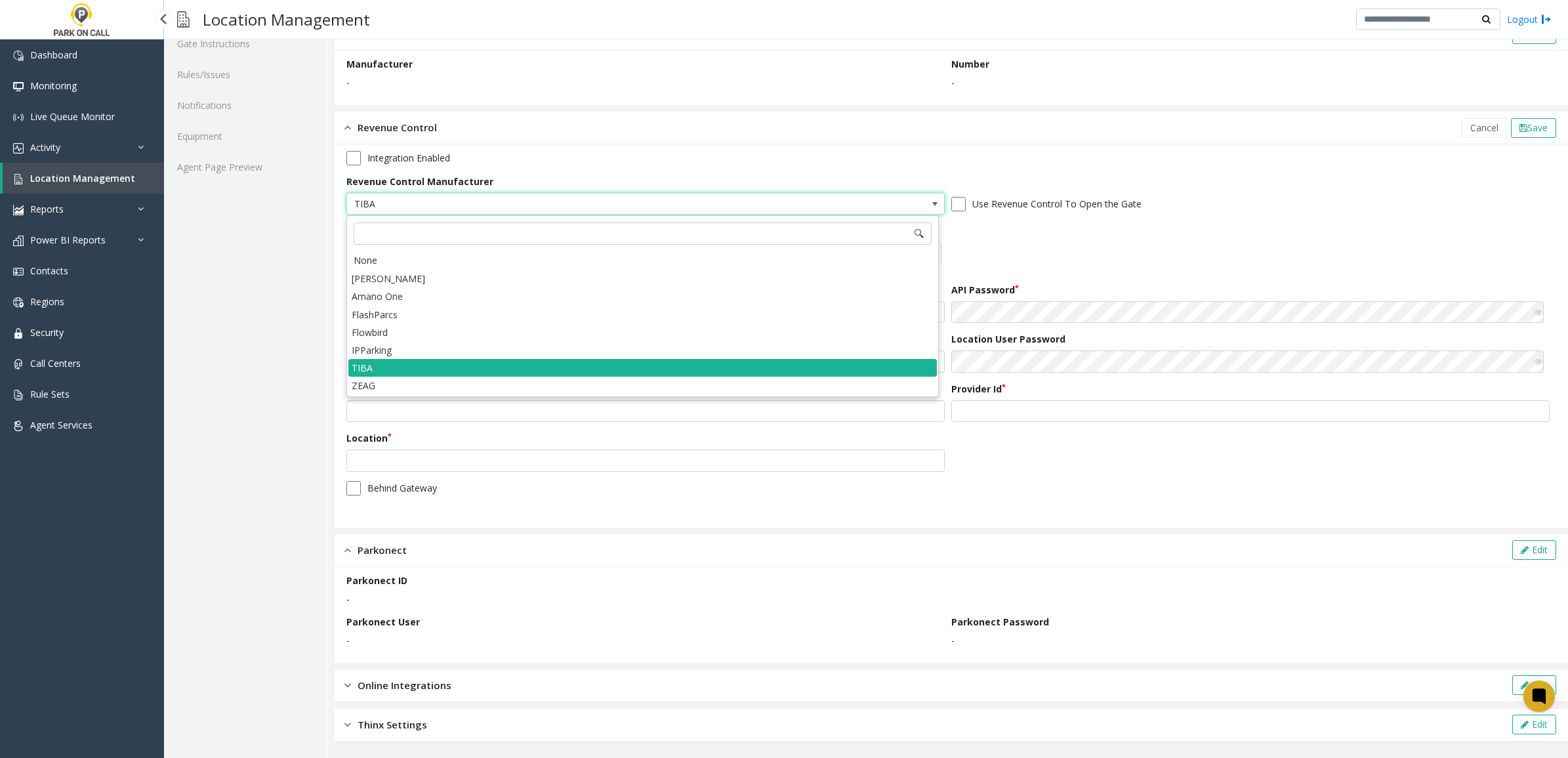
click at [450, 205] on span "TIBA" at bounding box center [586, 204] width 478 height 21
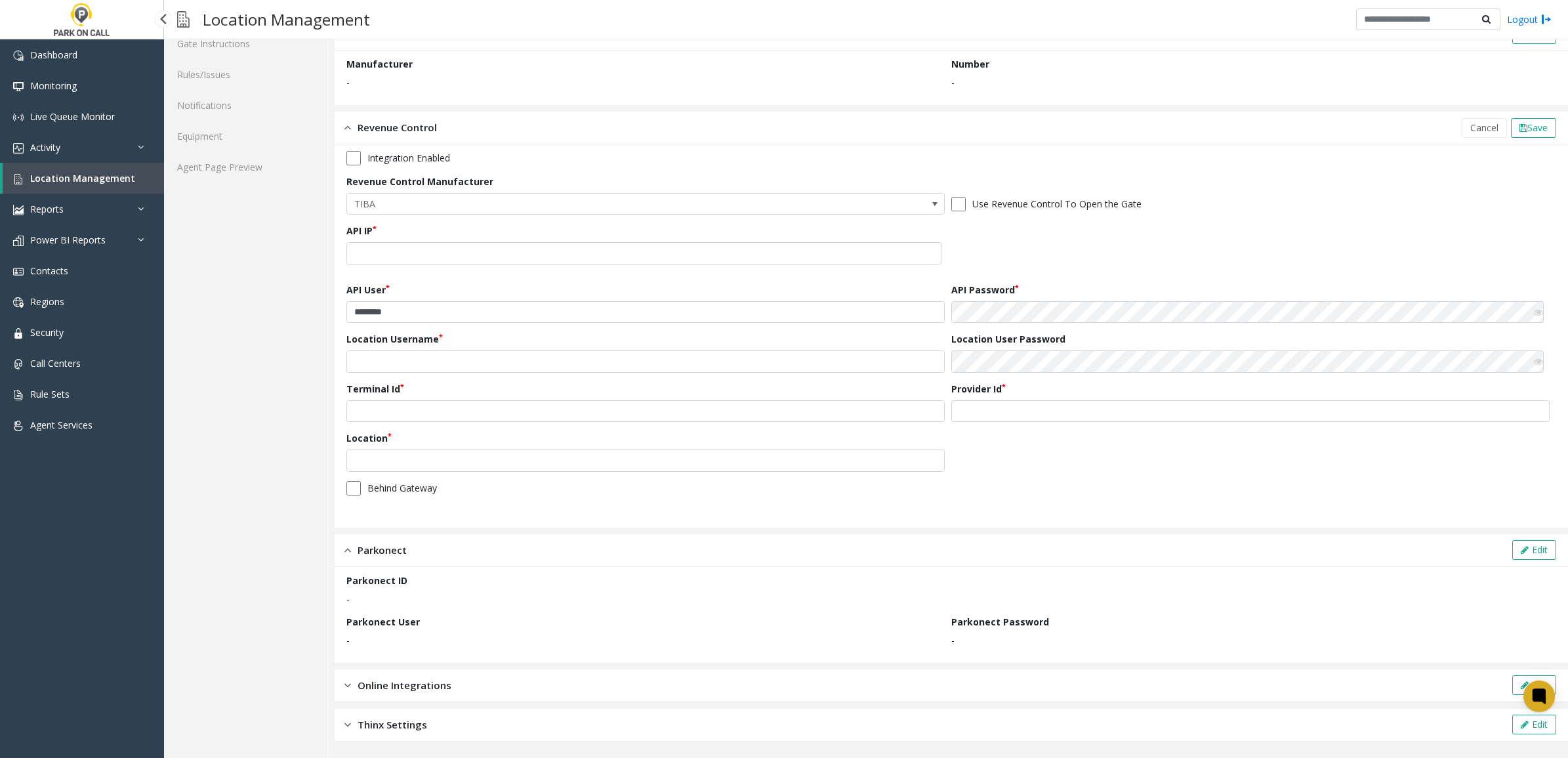
click at [456, 571] on div "Parkonect ID - Parkonect User - Parkonect Password -" at bounding box center [951, 615] width 1233 height 96
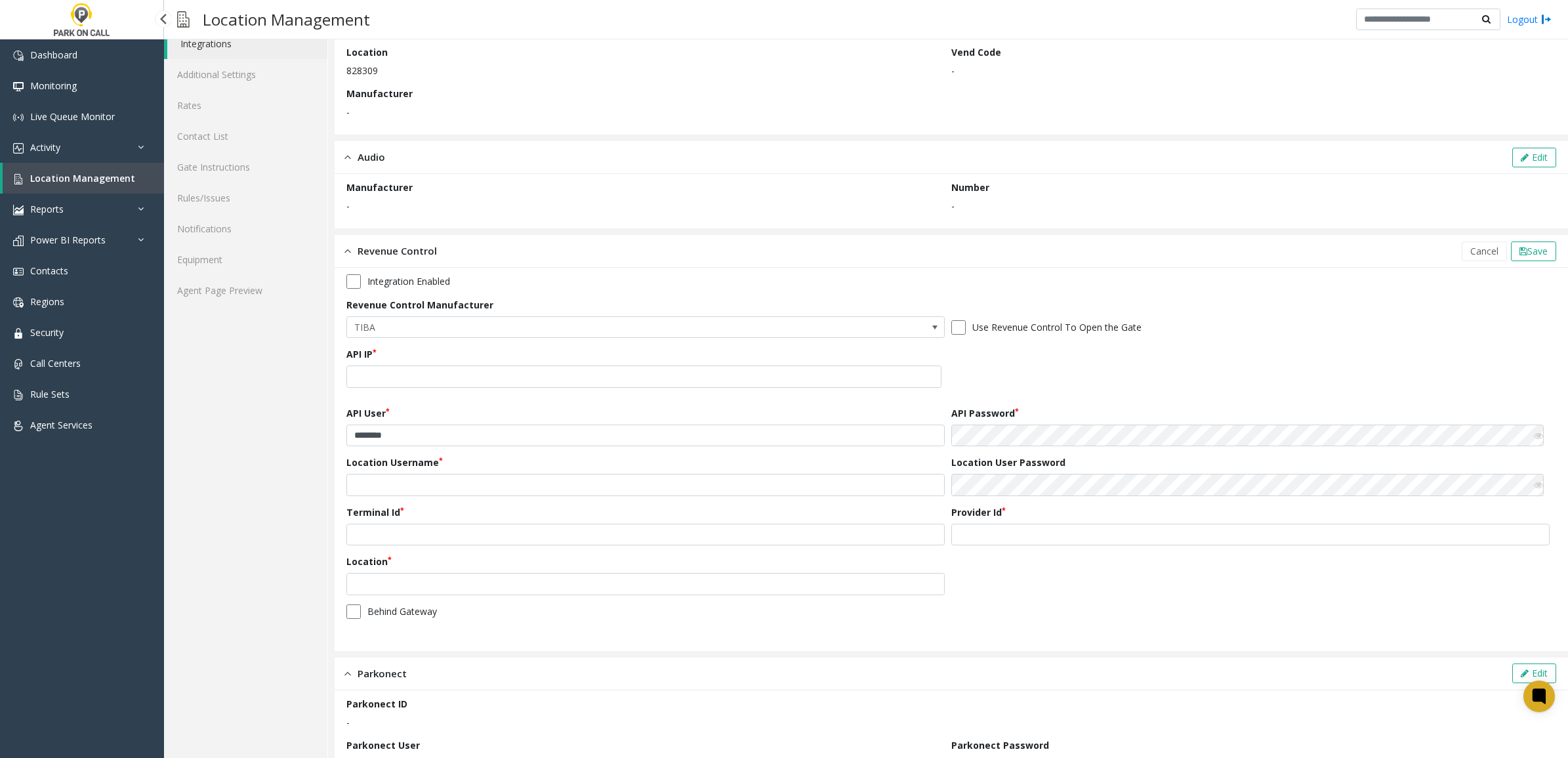
scroll to position [0, 0]
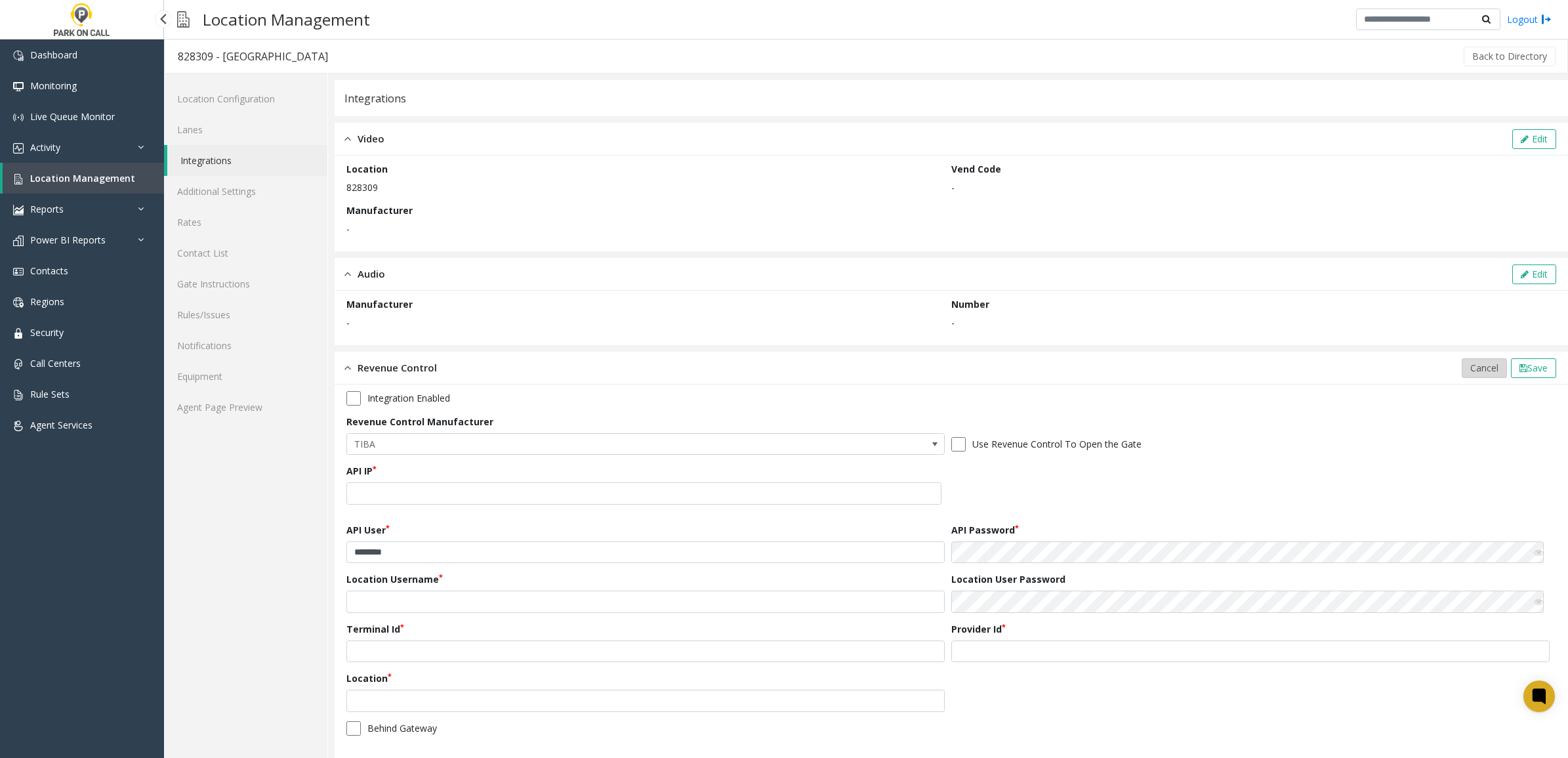
click at [1470, 363] on span "Cancel" at bounding box center [1484, 368] width 28 height 13
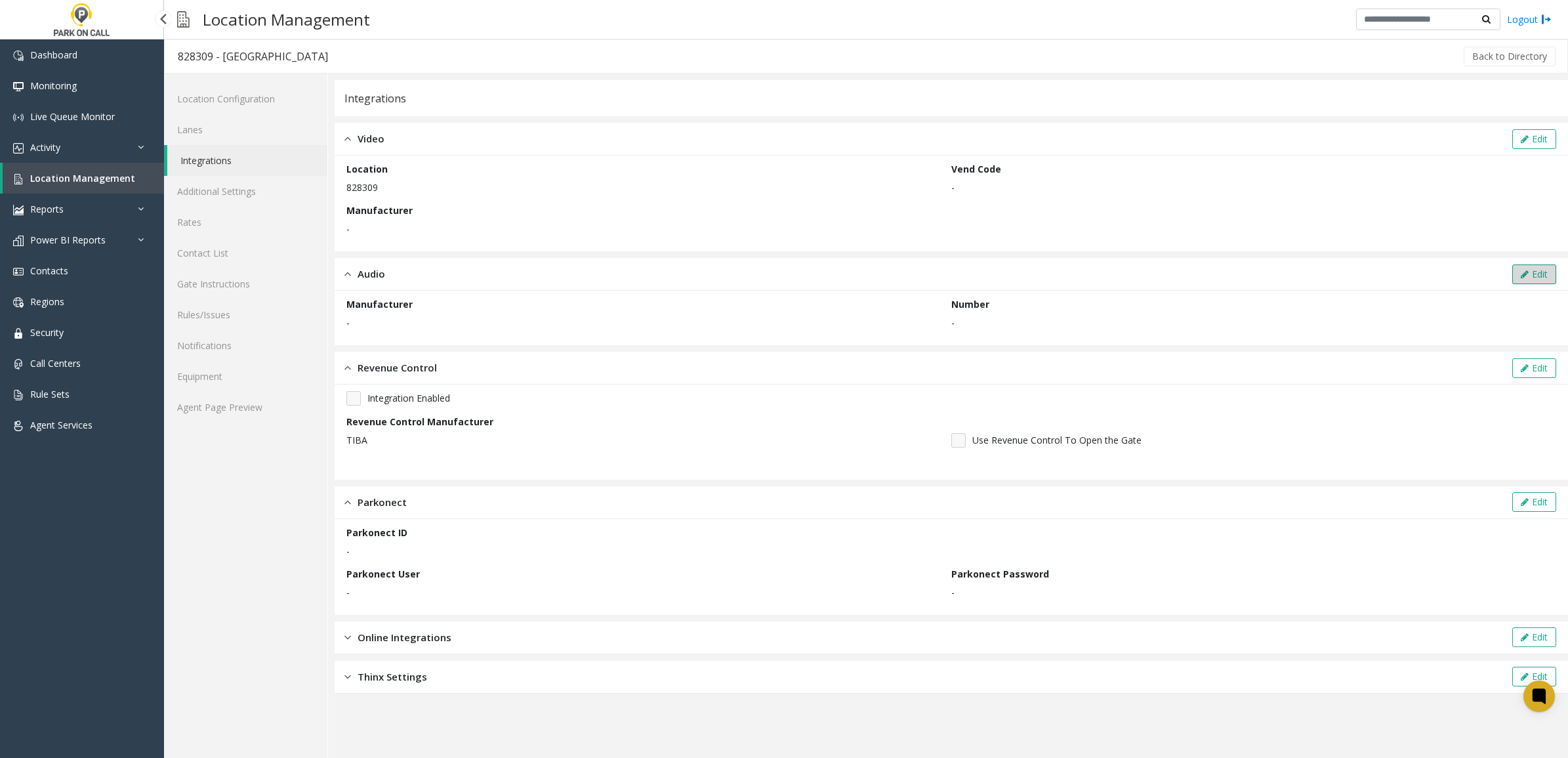
click at [1534, 269] on button "Edit" at bounding box center [1534, 274] width 44 height 20
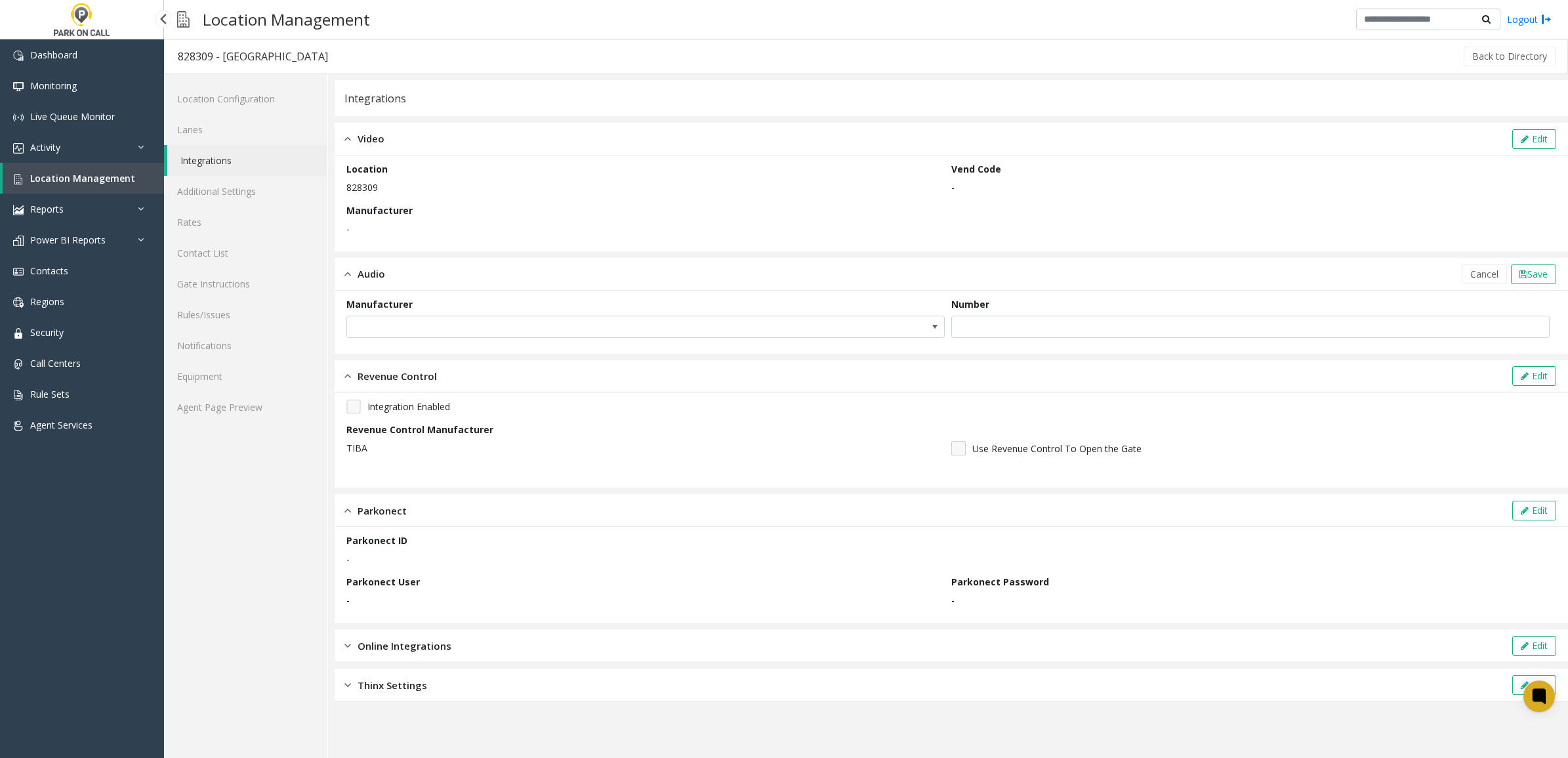
drag, startPoint x: 599, startPoint y: 637, endPoint x: 607, endPoint y: 644, distance: 10.6
click at [599, 640] on div "Online Integrations Edit" at bounding box center [951, 646] width 1233 height 33
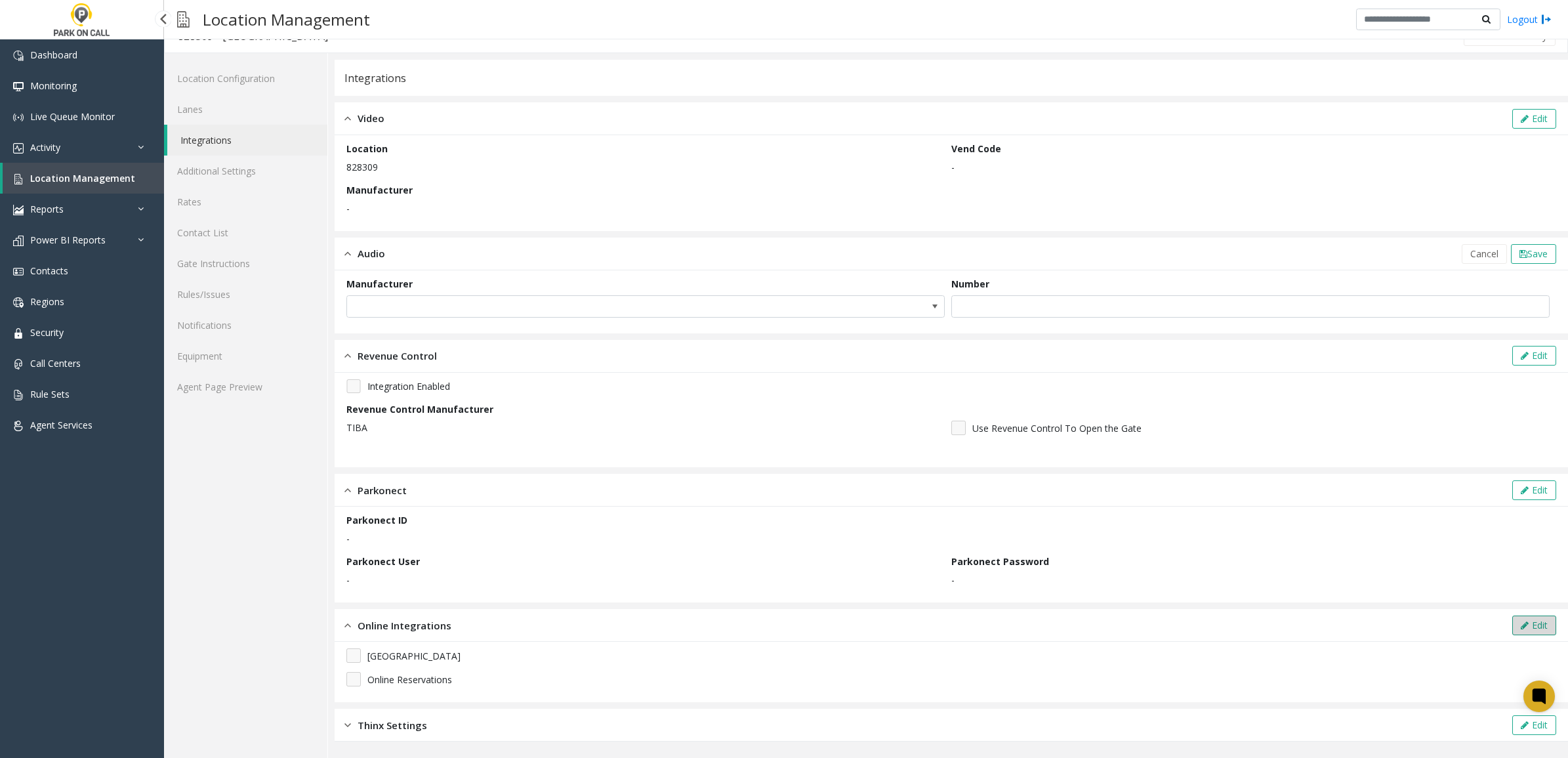
click at [1521, 627] on button "Edit" at bounding box center [1534, 625] width 44 height 20
click at [341, 676] on div "Paris Online Reservations" at bounding box center [951, 673] width 1233 height 60
click at [454, 742] on app-integration "Integrations Video Edit Location 828309 Vend Code - Manufacturer - Audio Edit M…" at bounding box center [951, 413] width 1233 height 691
click at [463, 732] on div "Thinx Settings Edit" at bounding box center [951, 726] width 1233 height 33
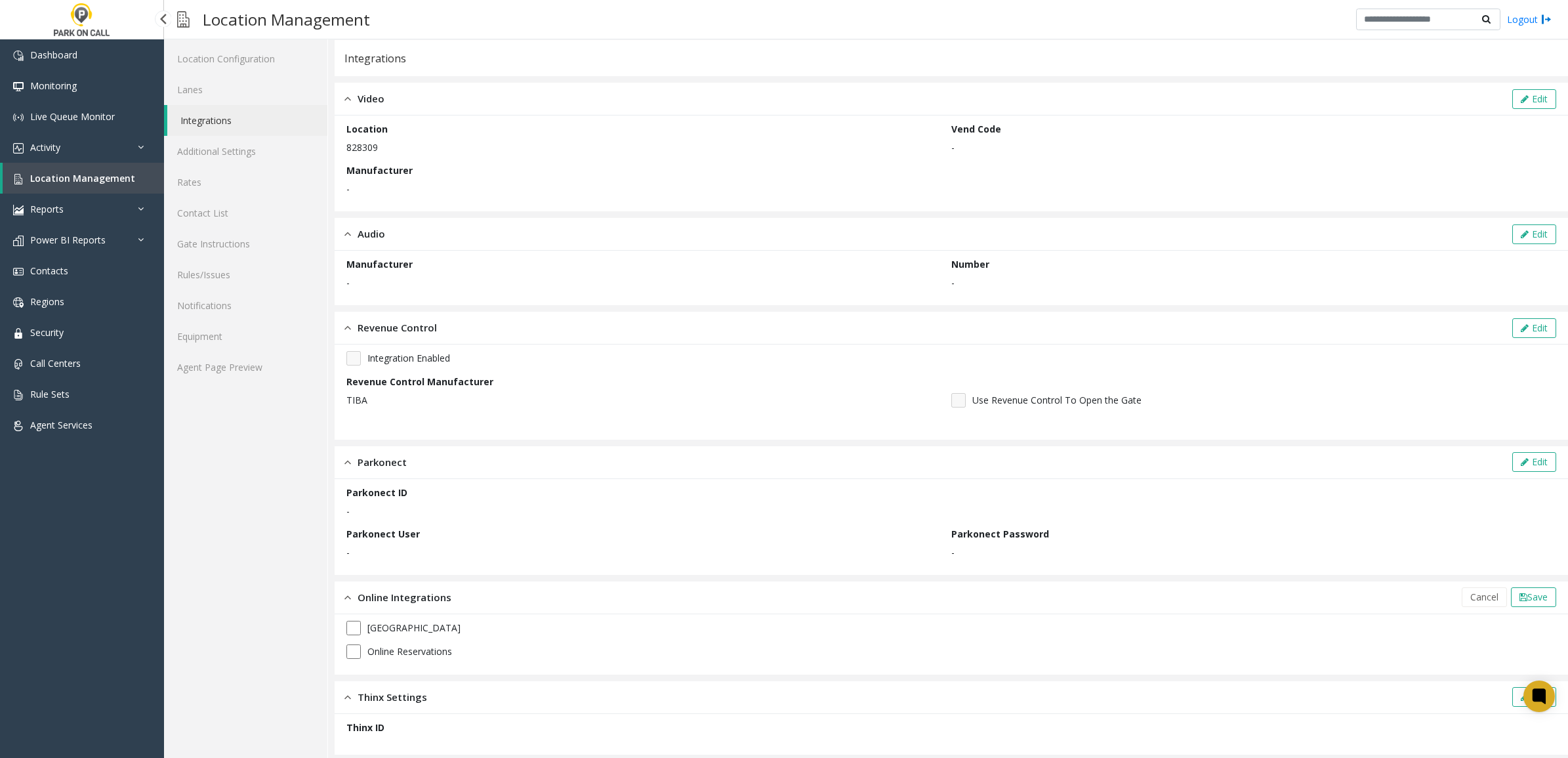
scroll to position [53, 0]
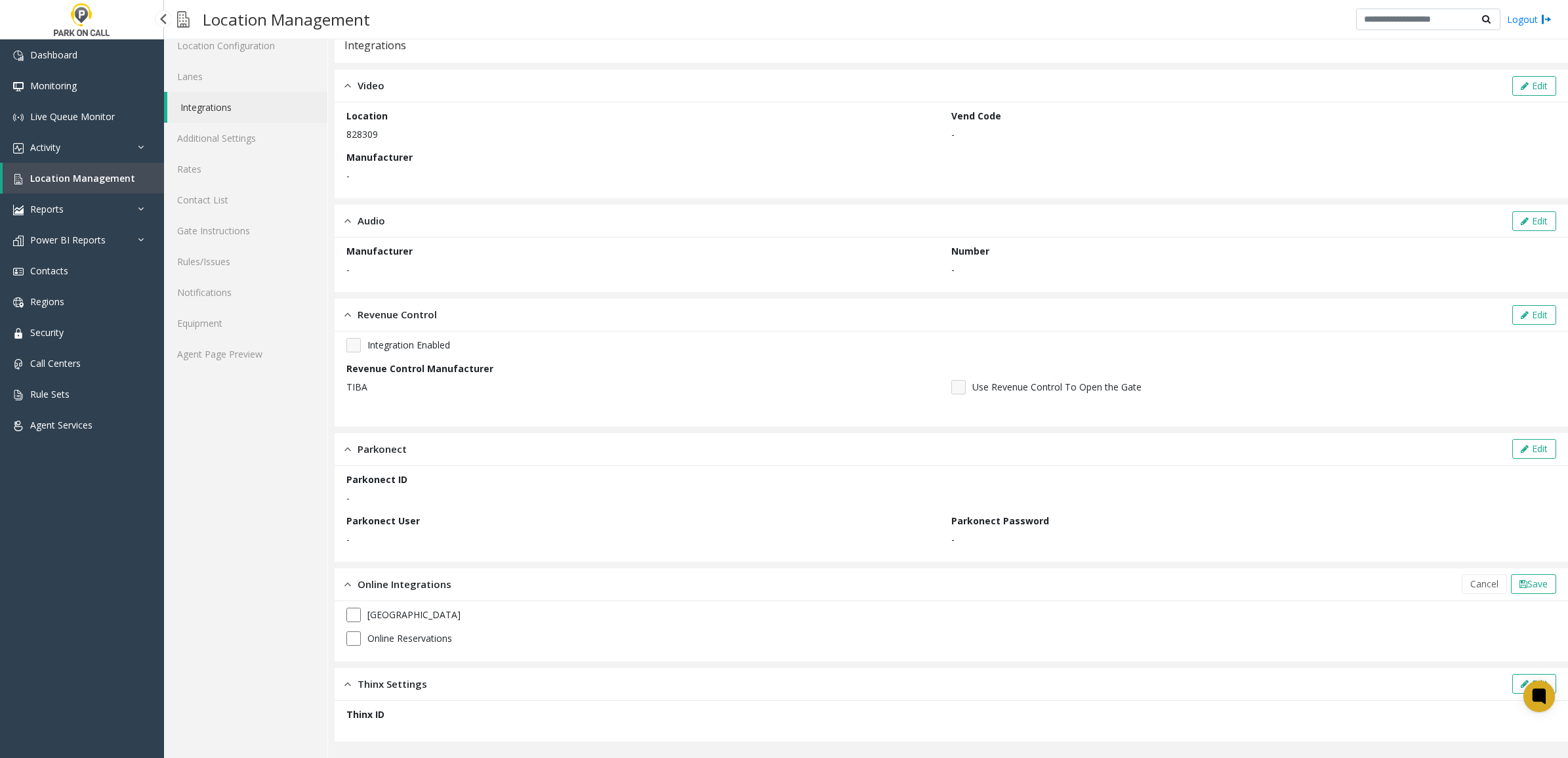
click at [366, 716] on label "Thinx ID" at bounding box center [365, 715] width 38 height 14
click at [1521, 681] on icon at bounding box center [1525, 684] width 8 height 9
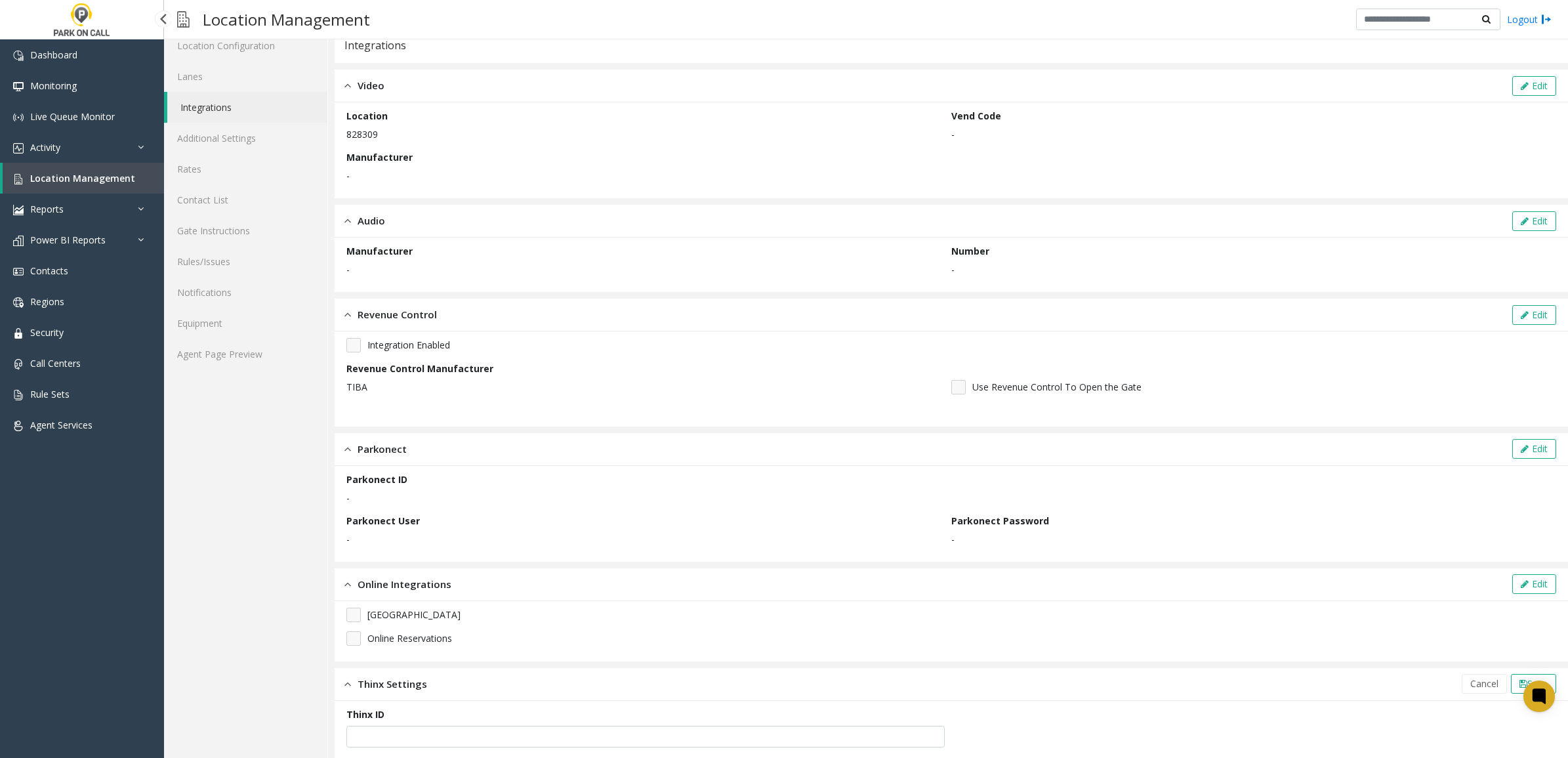
scroll to position [75, 0]
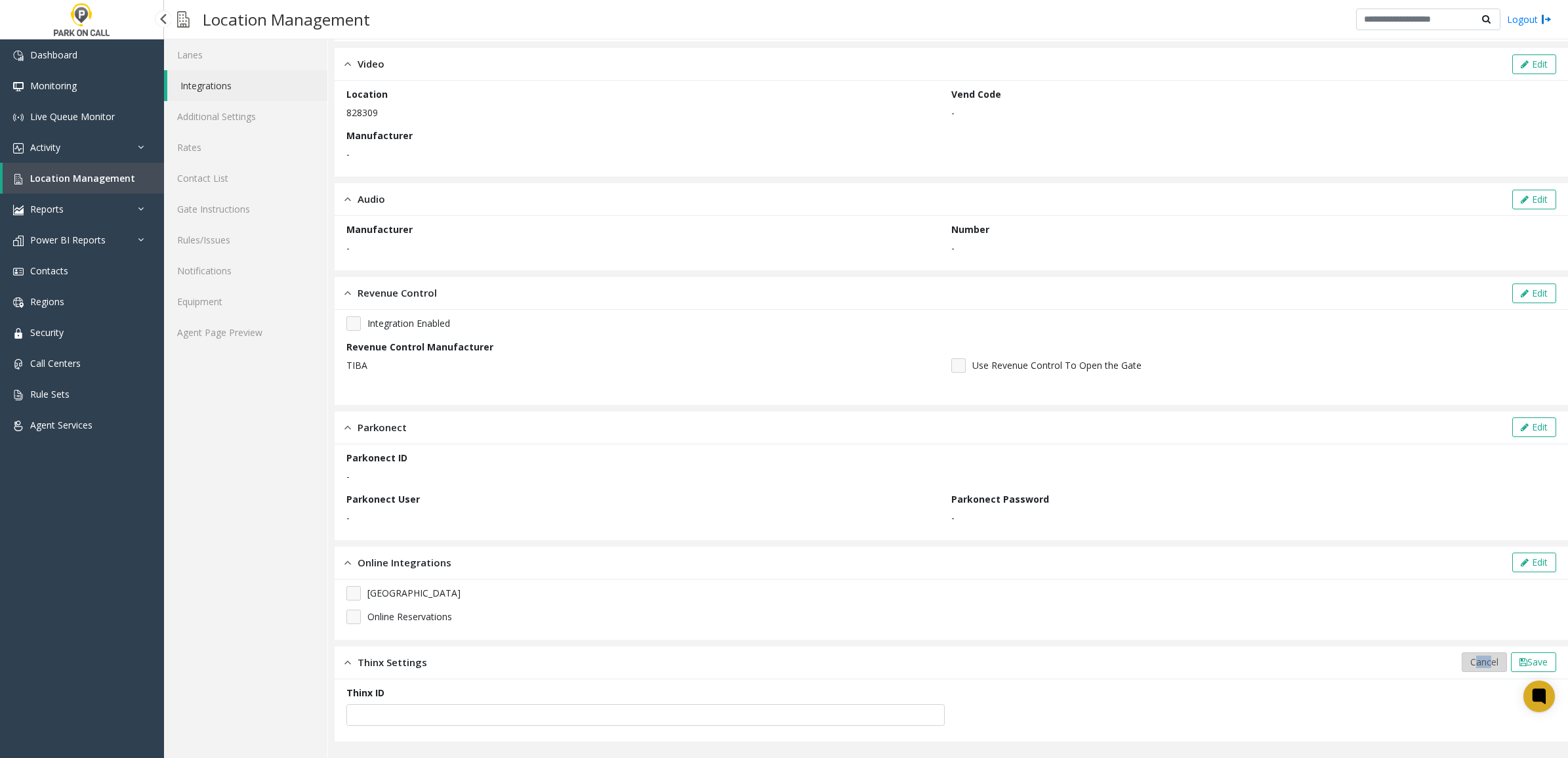
drag, startPoint x: 1472, startPoint y: 651, endPoint x: 1470, endPoint y: 657, distance: 6.3
click at [1470, 654] on div "Integrations Video Edit Location 828309 Vend Code - Manufacturer - Audio Edit M…" at bounding box center [951, 373] width 1233 height 736
drag, startPoint x: 1470, startPoint y: 657, endPoint x: 1447, endPoint y: 647, distance: 25.1
click at [1470, 658] on span "Cancel" at bounding box center [1484, 662] width 28 height 13
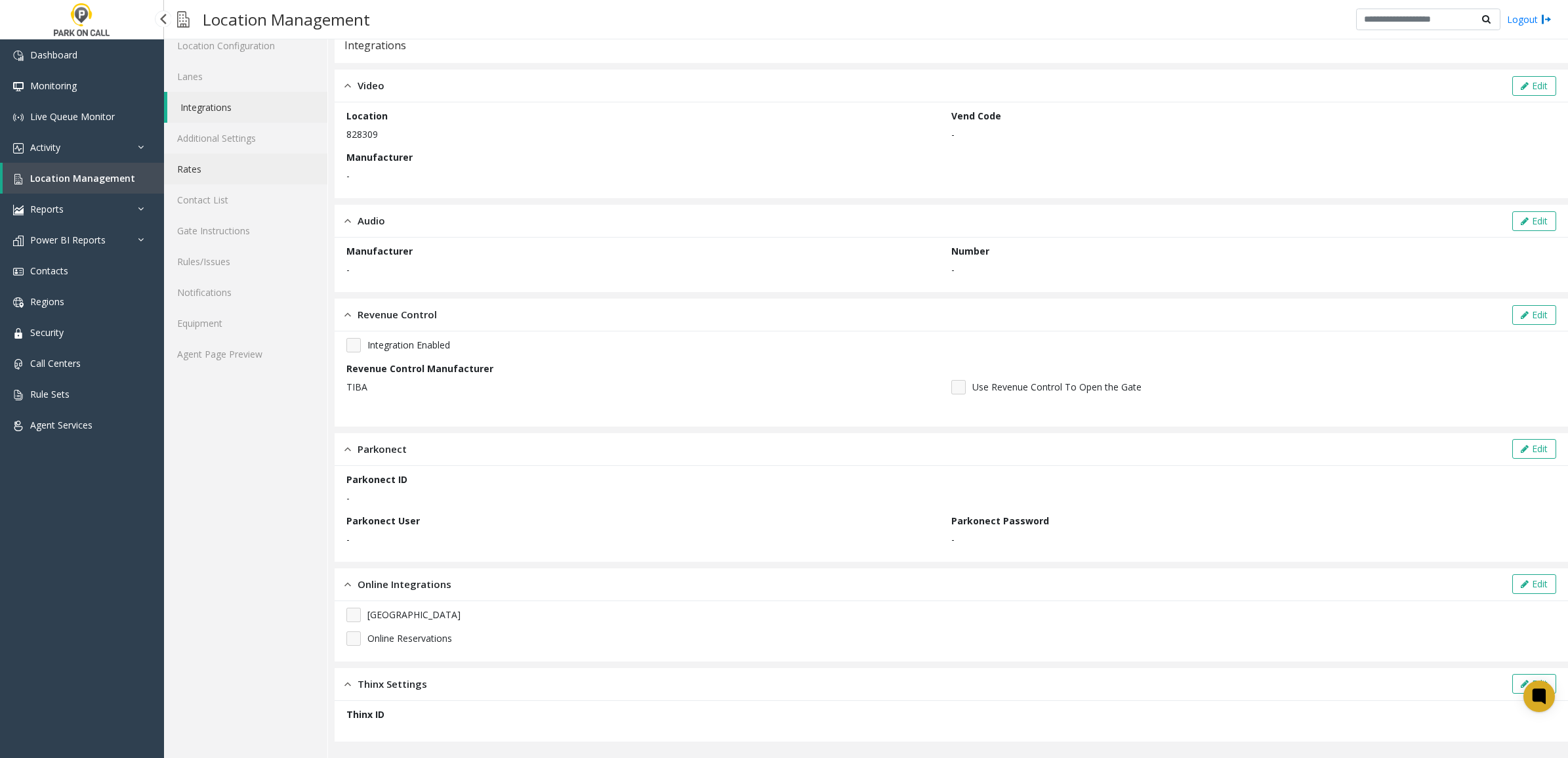
click at [221, 175] on link "Rates" at bounding box center [245, 169] width 163 height 31
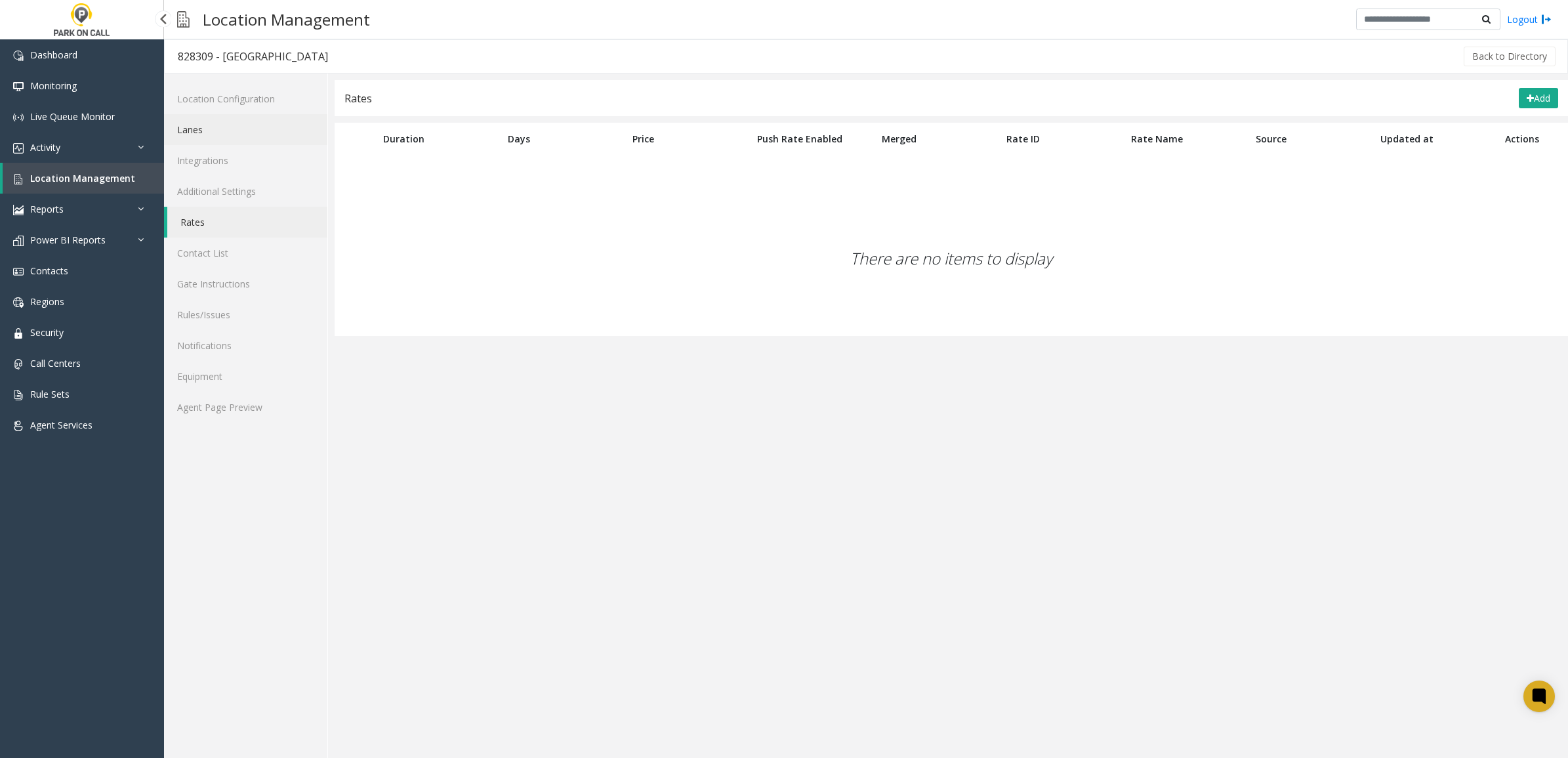
click at [225, 119] on link "Lanes" at bounding box center [245, 129] width 163 height 31
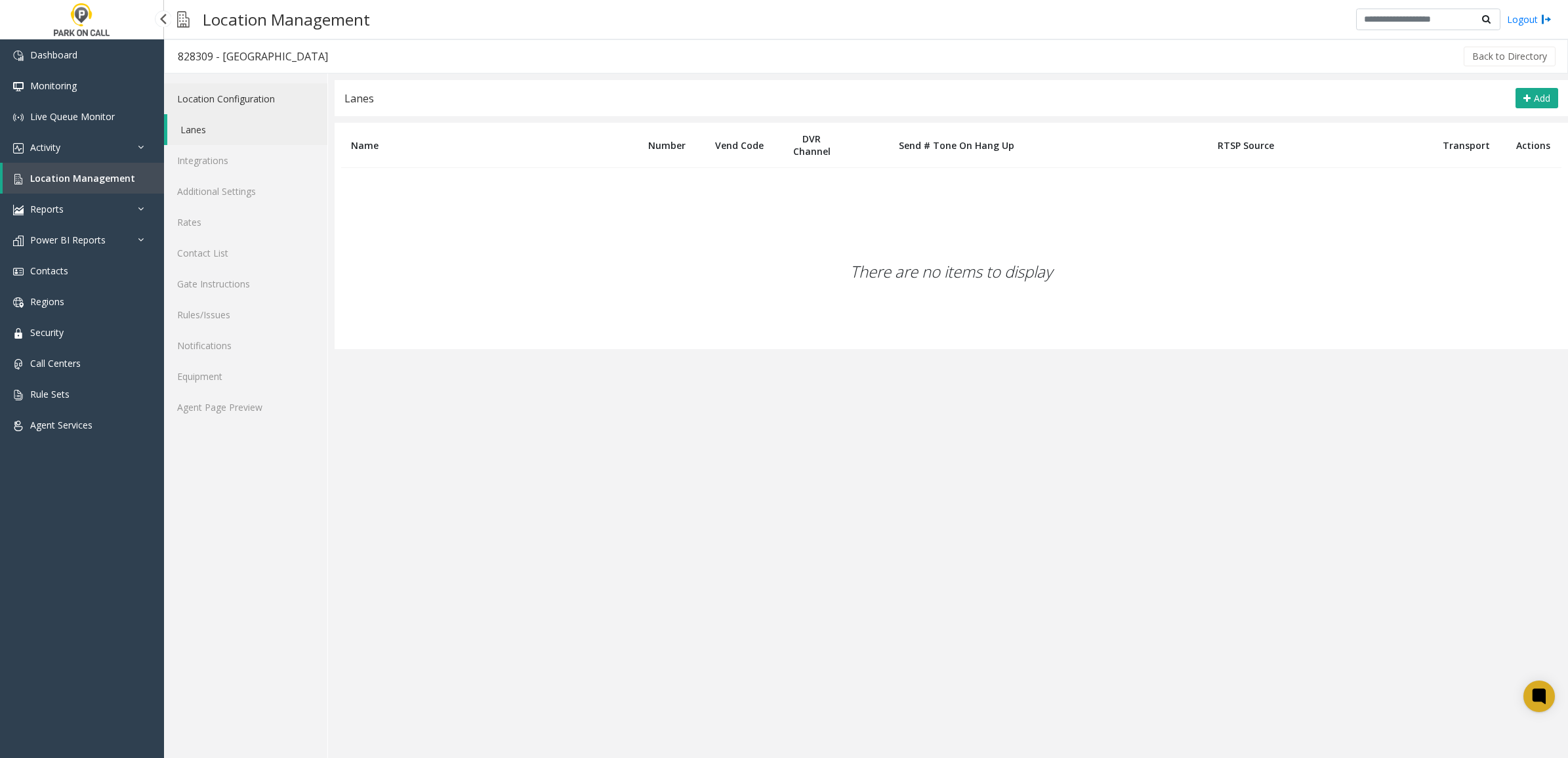
click at [246, 99] on link "Location Configuration" at bounding box center [245, 98] width 163 height 31
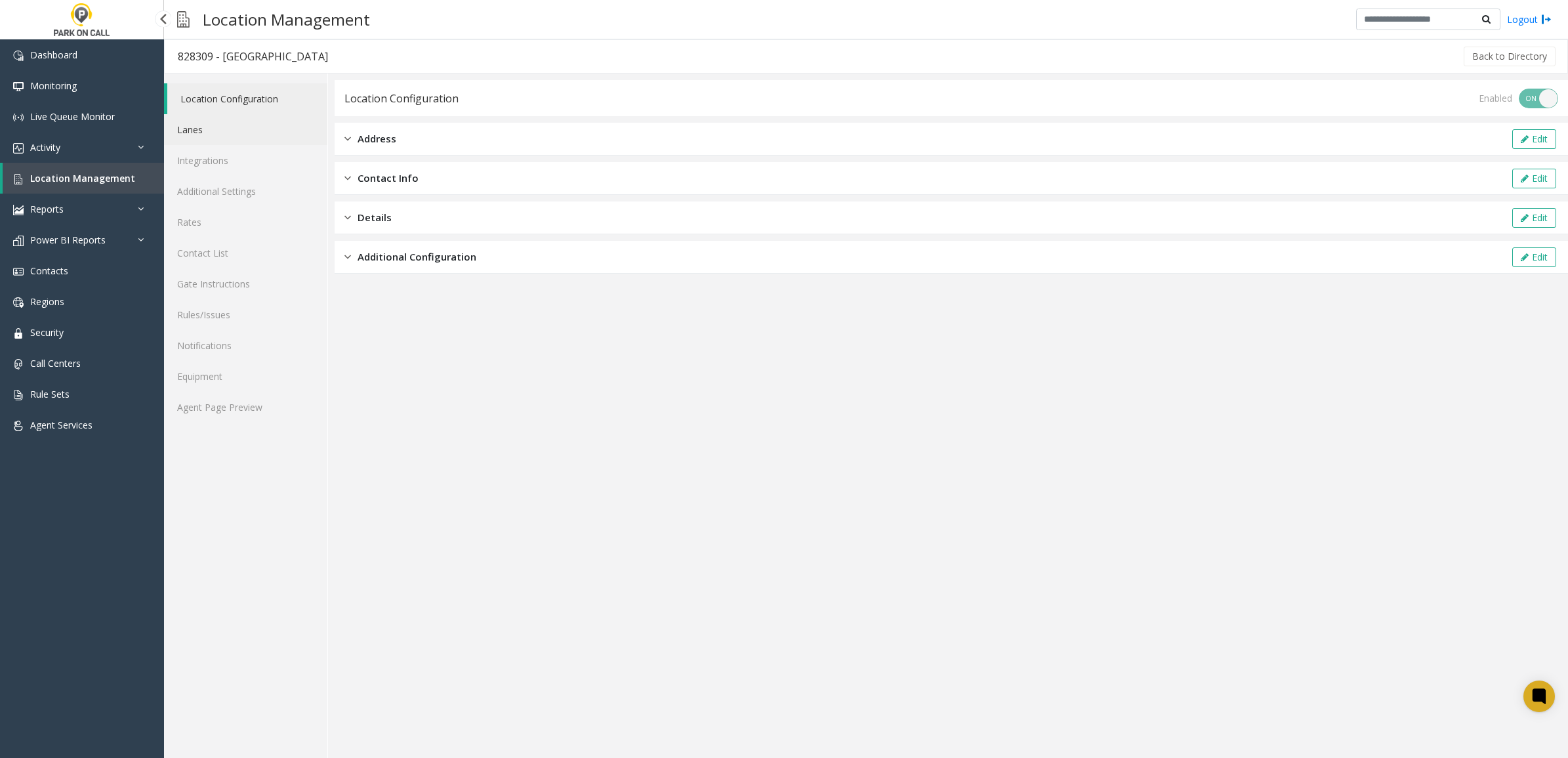
click at [235, 140] on link "Lanes" at bounding box center [245, 129] width 163 height 31
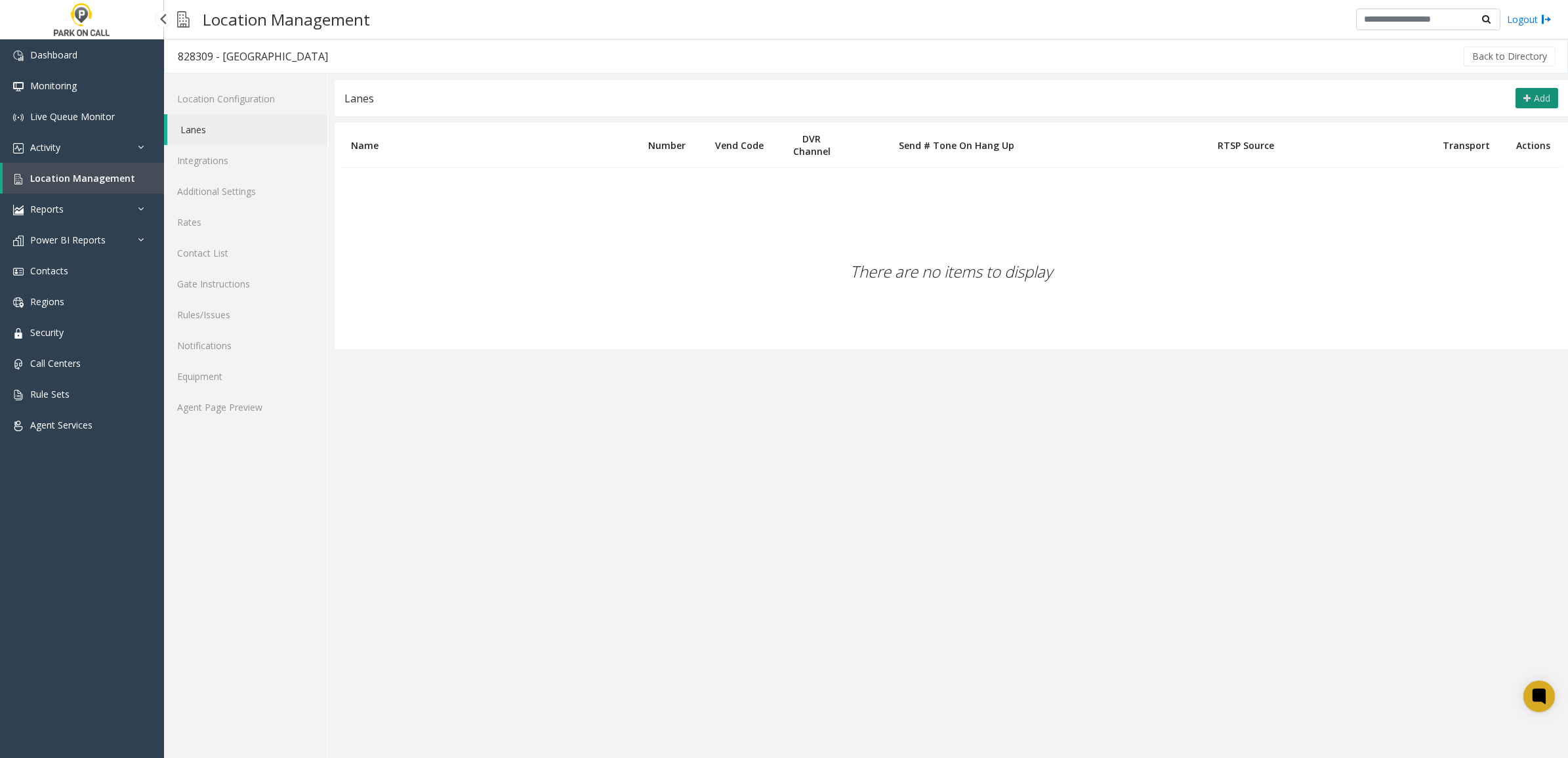
click at [1530, 92] on button "Add" at bounding box center [1537, 98] width 42 height 21
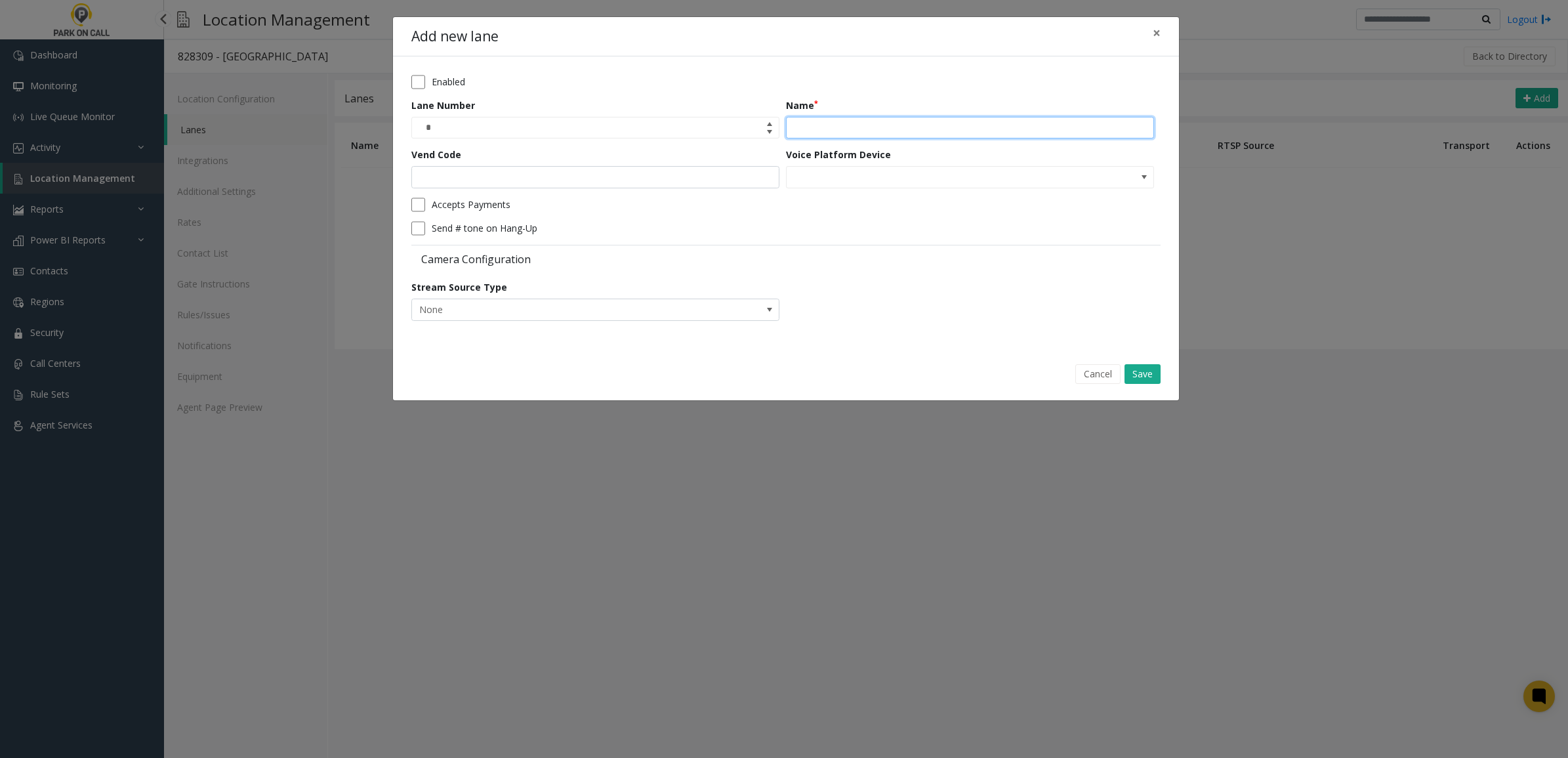
click at [847, 131] on input "Name" at bounding box center [970, 128] width 368 height 22
type input "**********"
drag, startPoint x: 612, startPoint y: 168, endPoint x: 611, endPoint y: 177, distance: 9.1
click at [612, 168] on input "Vend Code" at bounding box center [596, 177] width 368 height 22
type input "*"
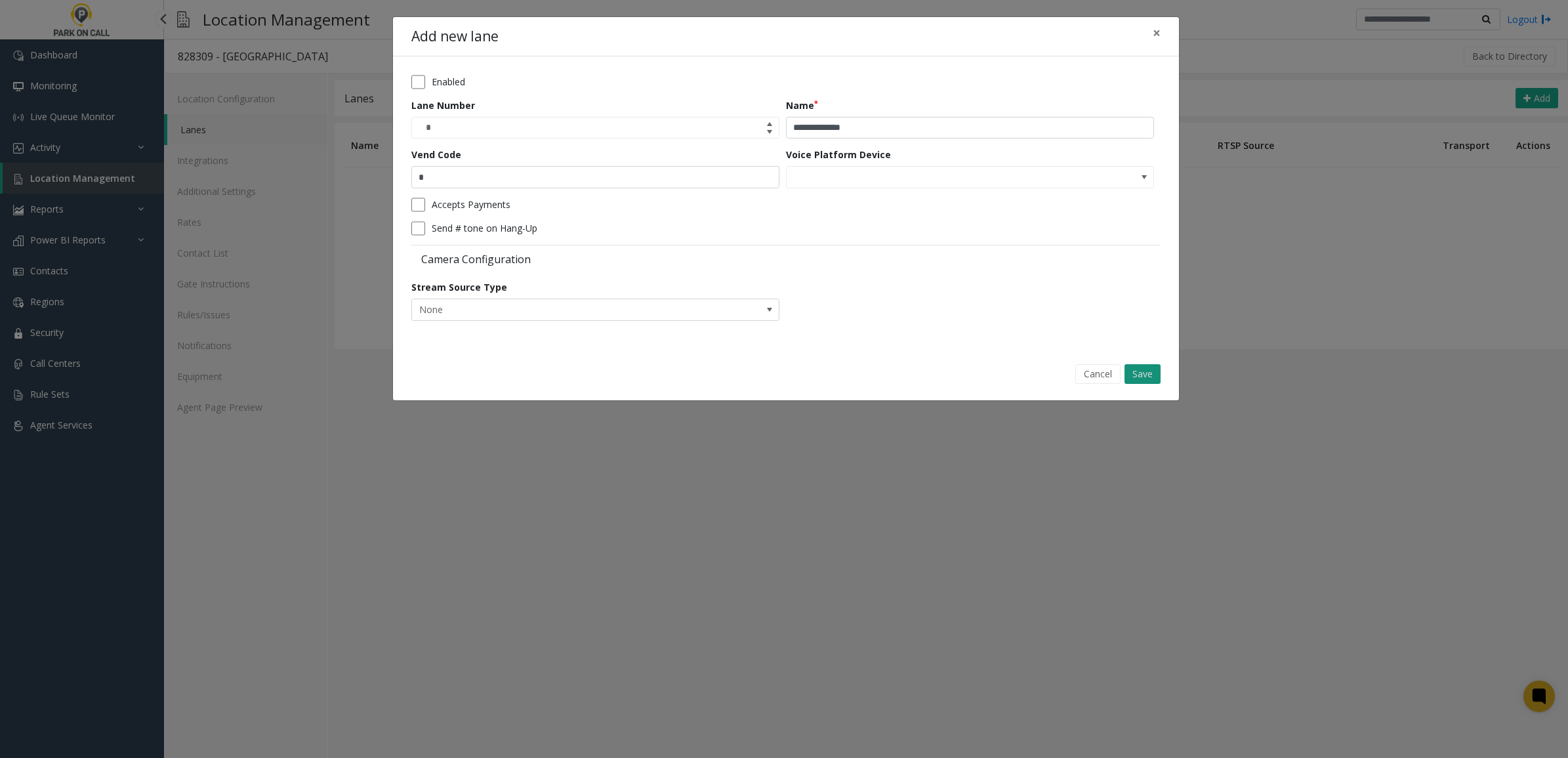
click at [1137, 373] on button "Save" at bounding box center [1143, 374] width 36 height 20
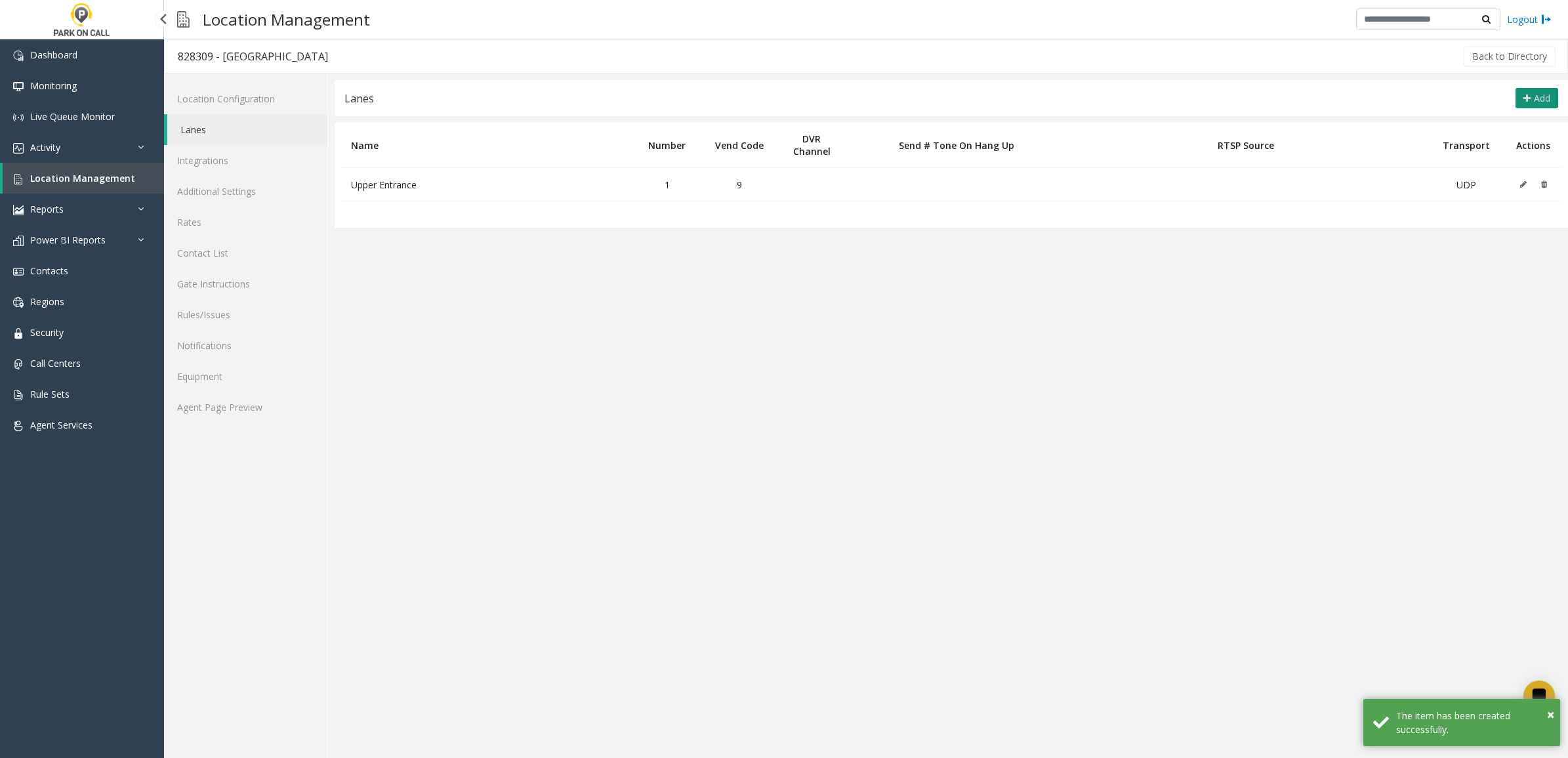
click at [1543, 91] on button "Add" at bounding box center [1537, 98] width 42 height 21
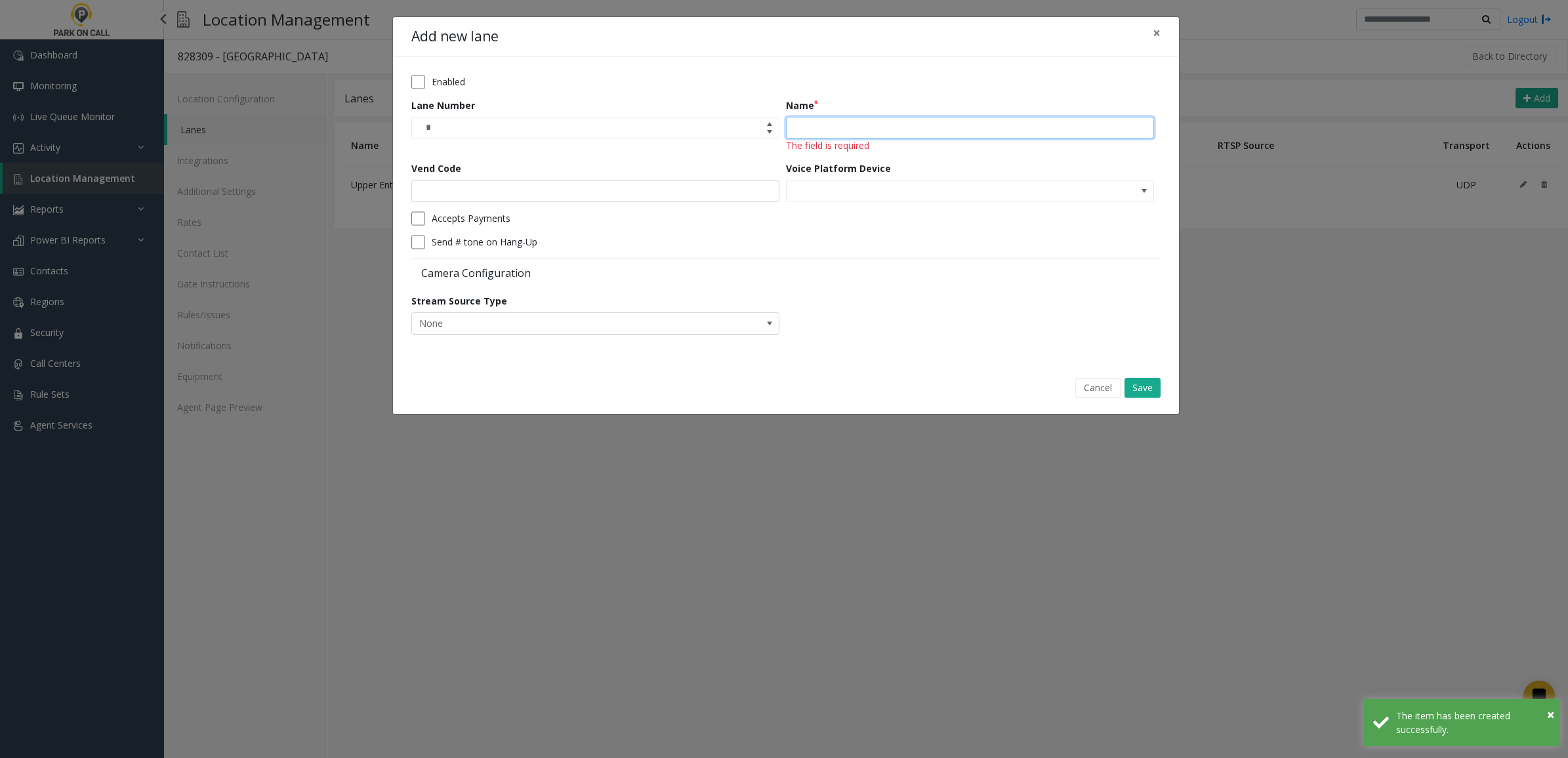
click at [869, 119] on input "Name" at bounding box center [970, 128] width 368 height 22
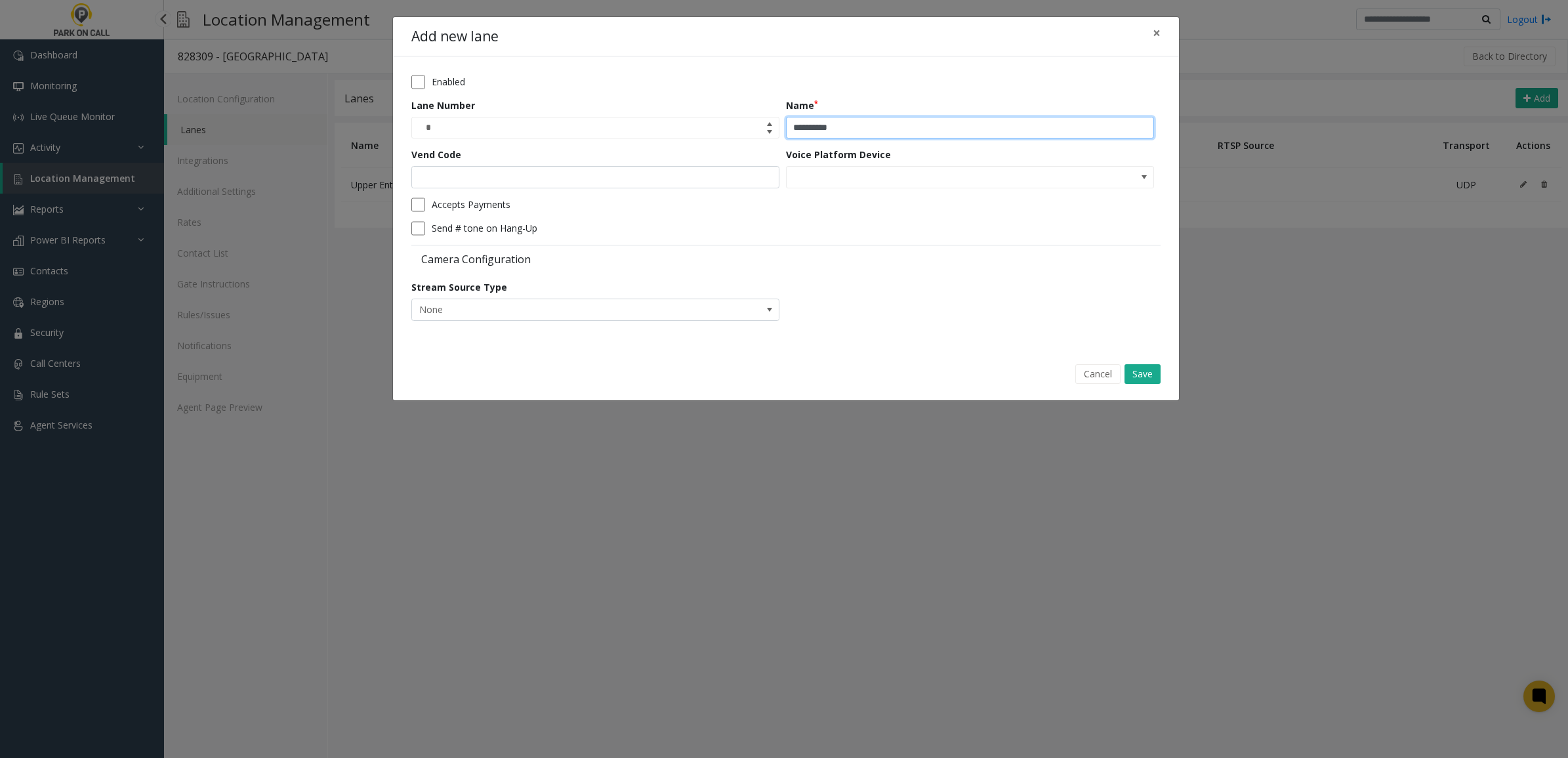
type input "**********"
click at [523, 182] on input "Vend Code" at bounding box center [596, 177] width 368 height 22
type input "*"
click at [1139, 375] on button "Save" at bounding box center [1143, 374] width 36 height 20
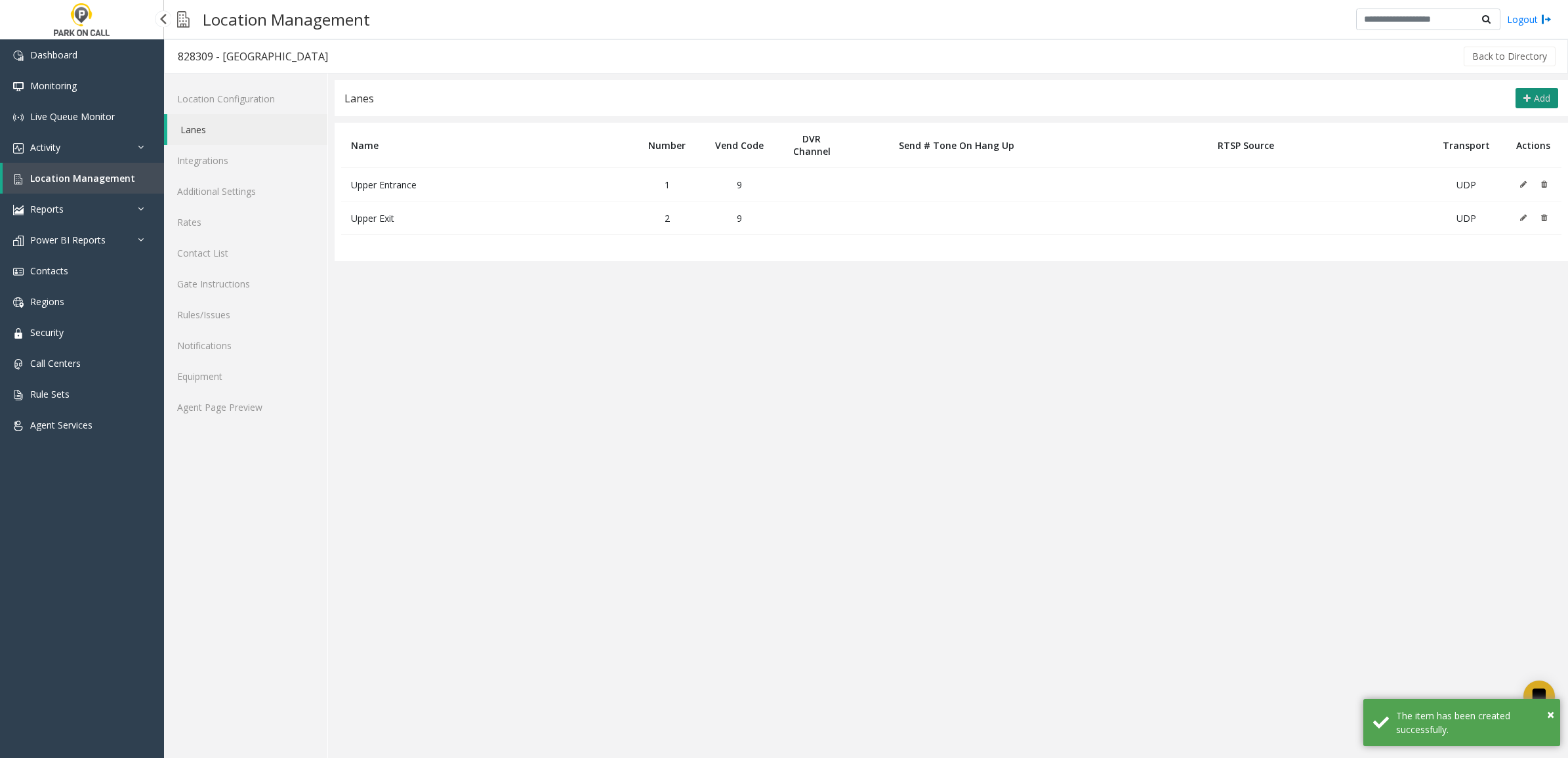
click at [1545, 99] on span "Add" at bounding box center [1542, 98] width 16 height 13
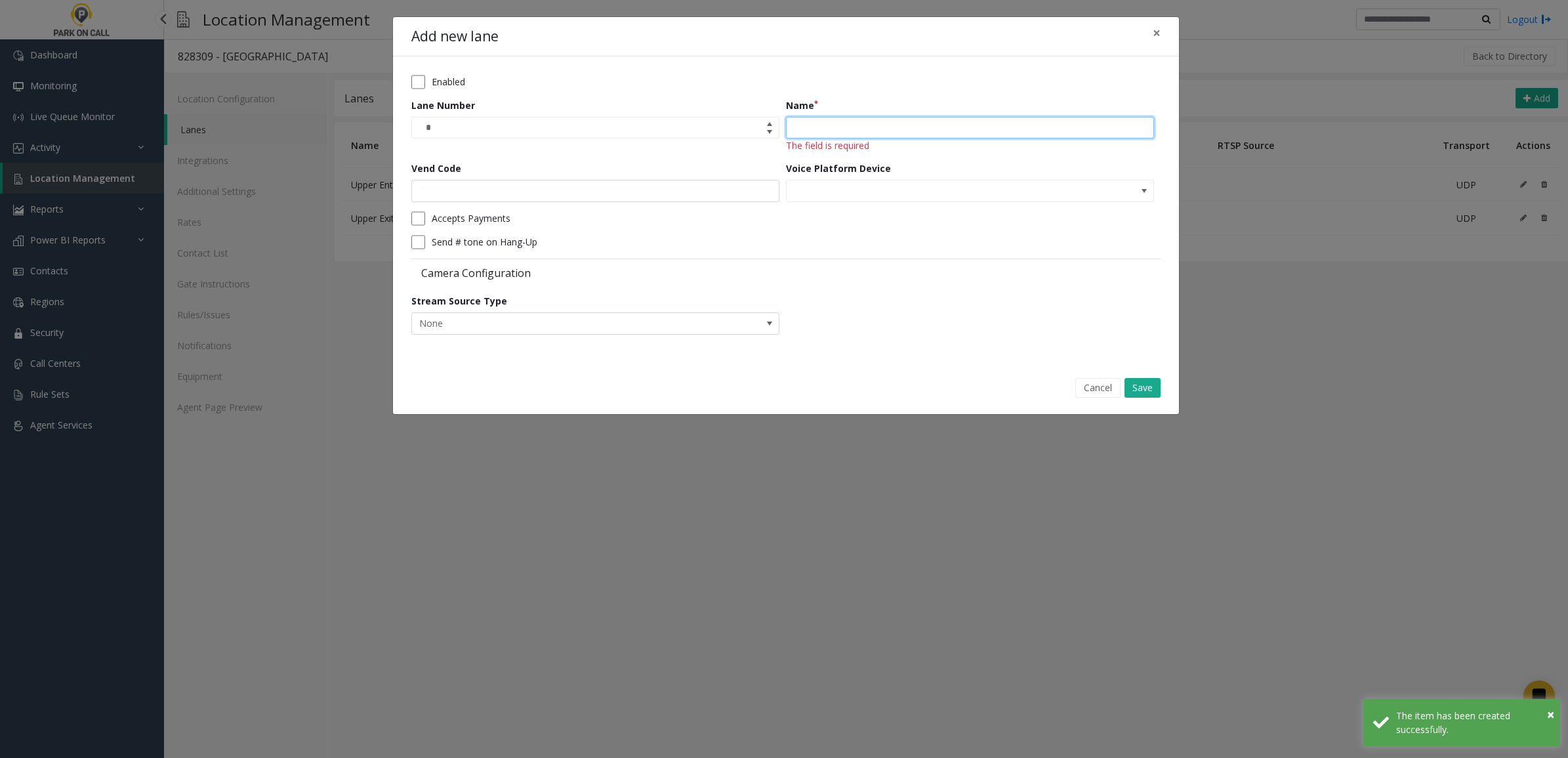
click at [869, 123] on input "Name" at bounding box center [970, 128] width 368 height 22
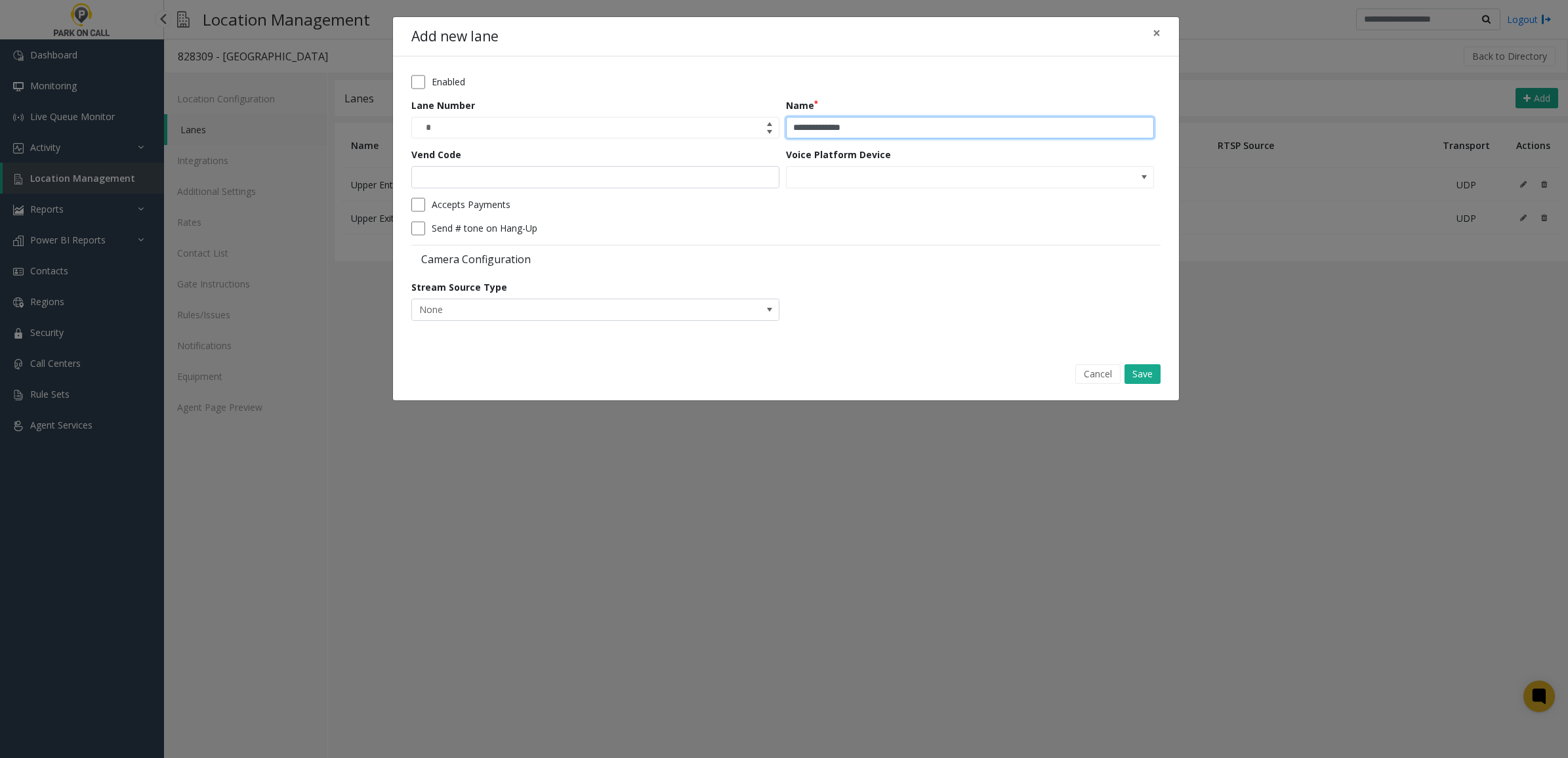
type input "**********"
click at [565, 183] on input "Vend Code" at bounding box center [596, 177] width 368 height 22
type input "*"
click at [1134, 369] on button "Save" at bounding box center [1143, 374] width 36 height 20
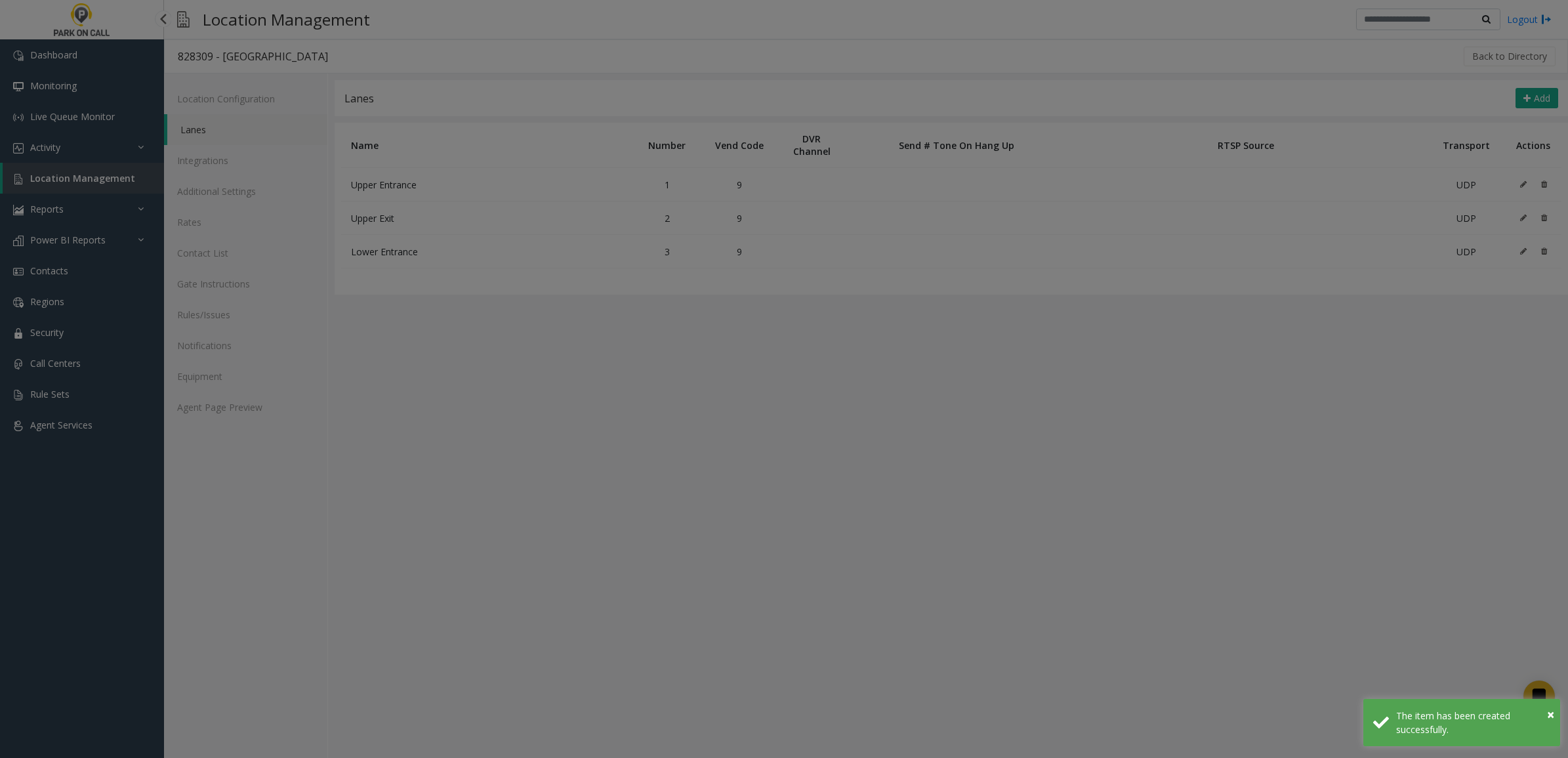
click at [1134, 368] on div "**********" at bounding box center [784, 176] width 788 height 385
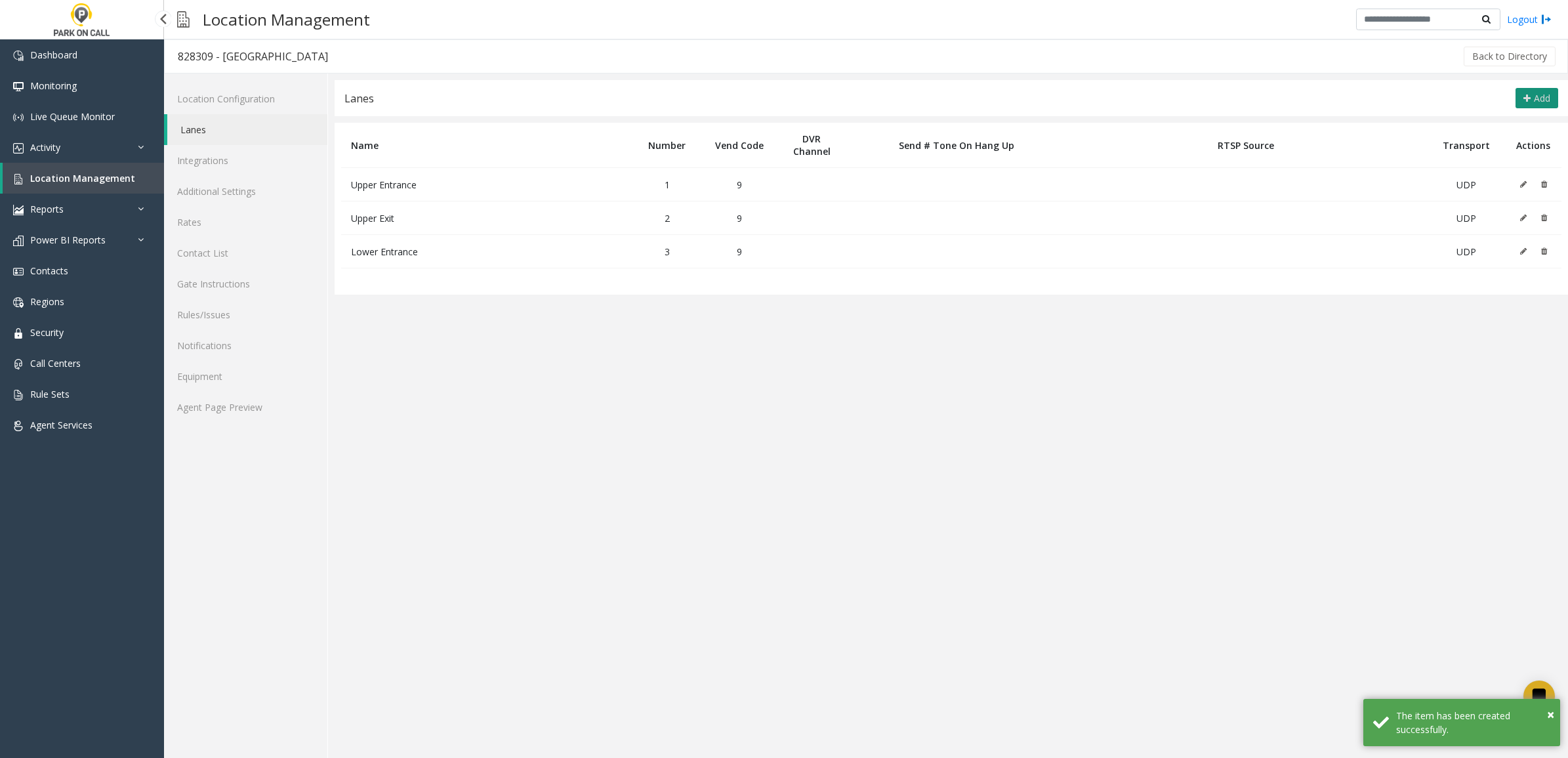
click at [1523, 89] on button "Add" at bounding box center [1537, 98] width 42 height 21
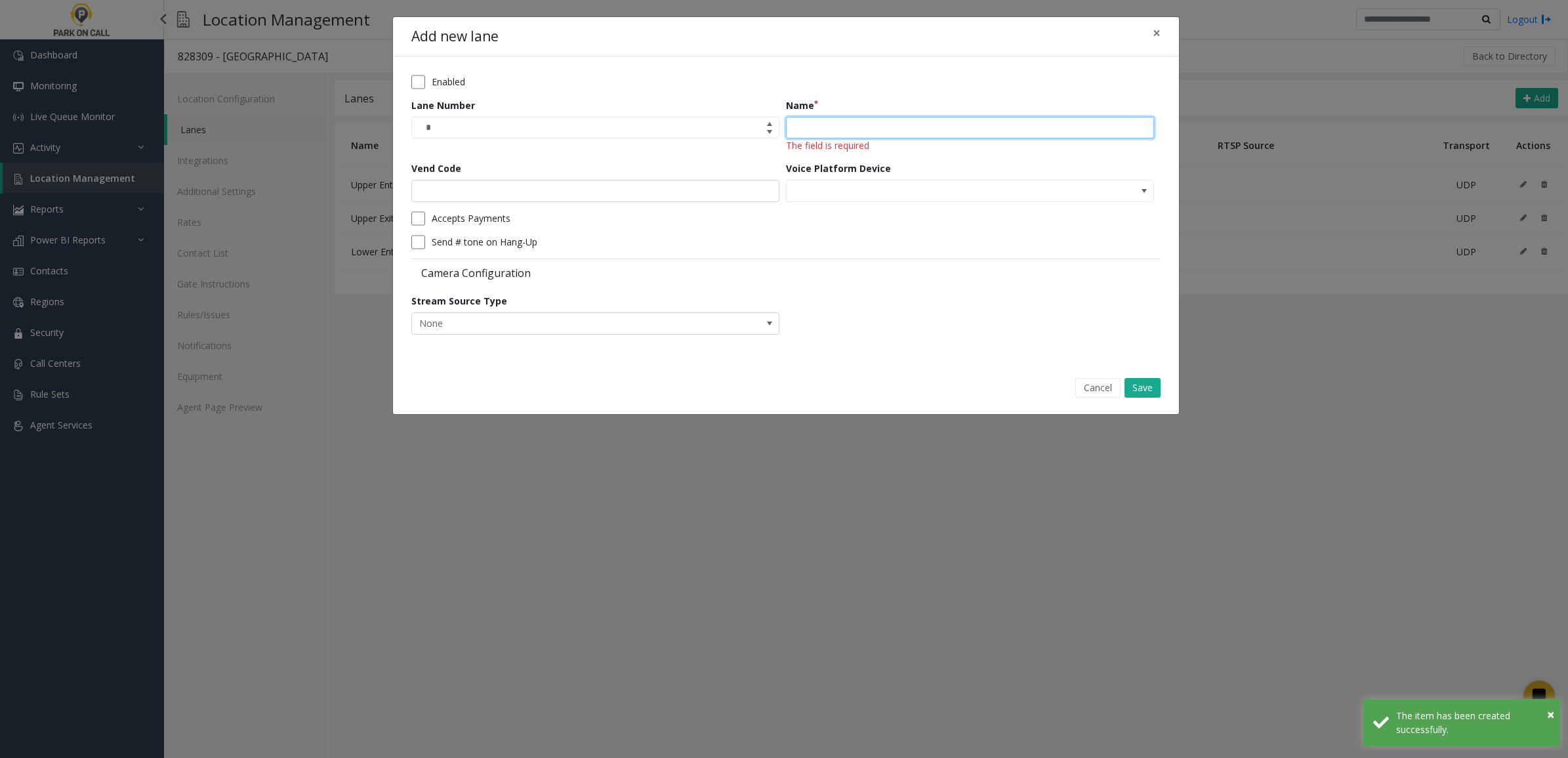
click at [882, 123] on input "Name" at bounding box center [970, 128] width 368 height 22
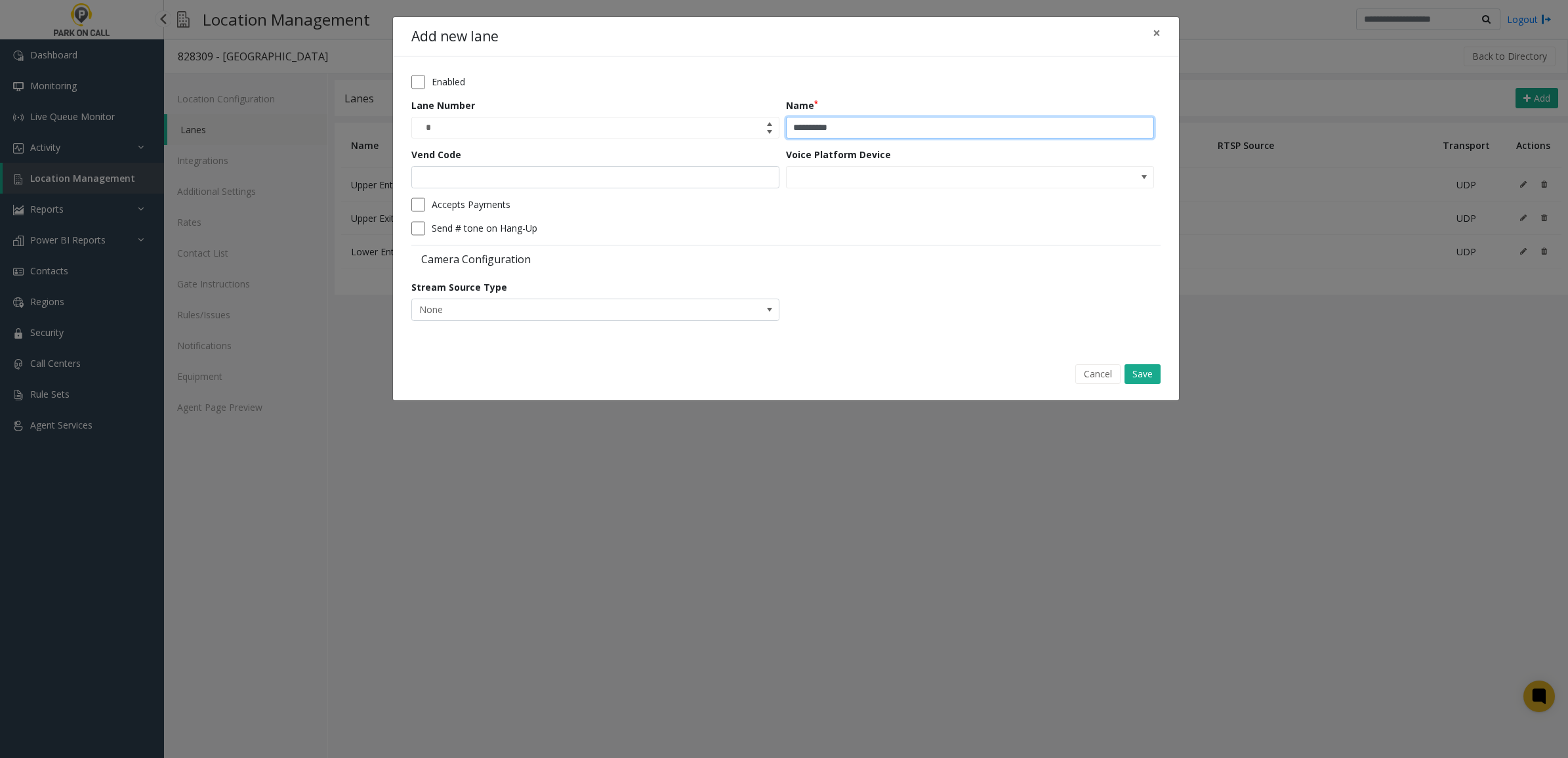
type input "**********"
click at [541, 172] on input "Vend Code" at bounding box center [596, 177] width 368 height 22
type input "*"
click at [1136, 372] on button "Save" at bounding box center [1143, 374] width 36 height 20
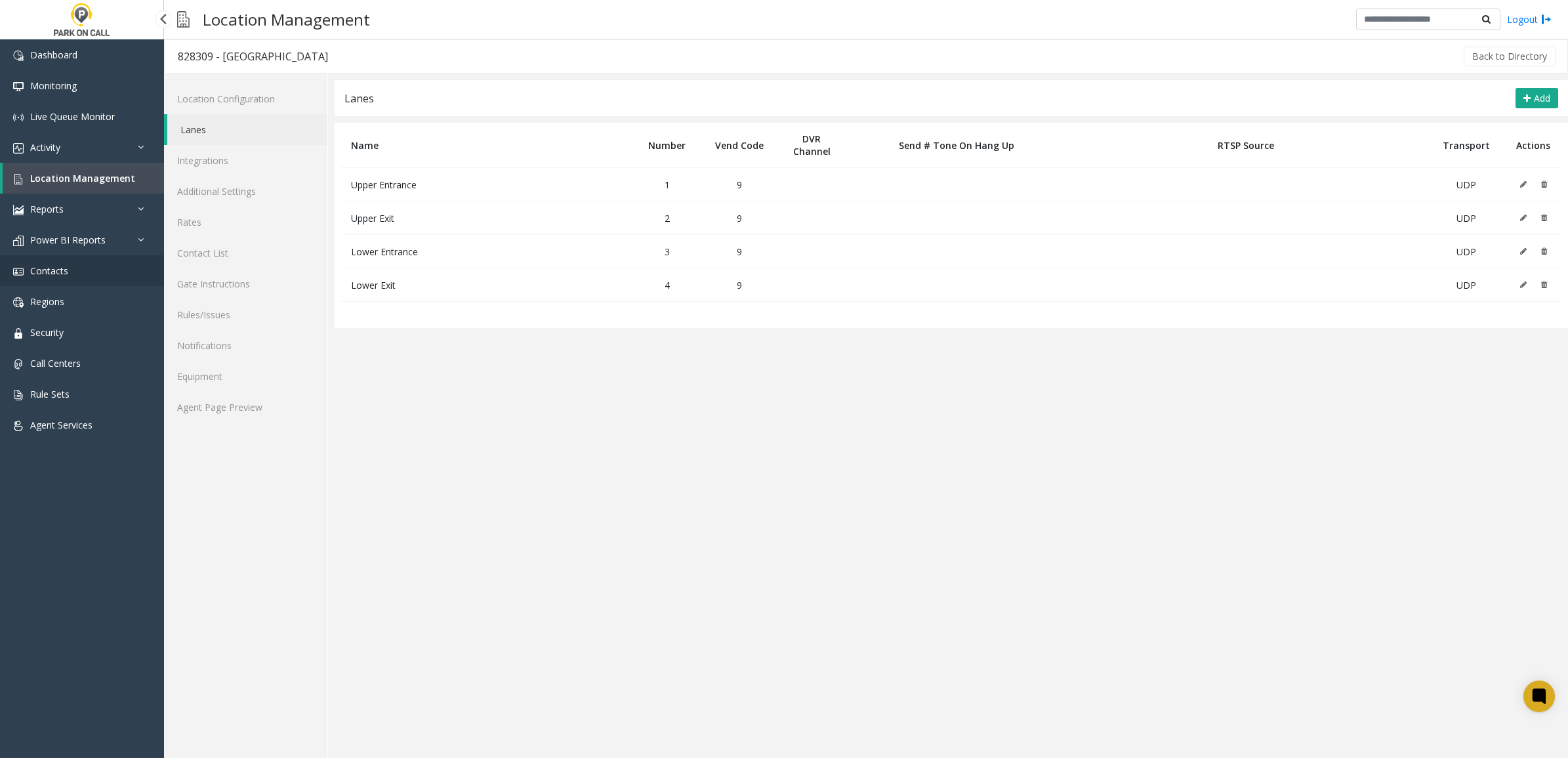
click at [78, 277] on link "Contacts" at bounding box center [81, 270] width 164 height 31
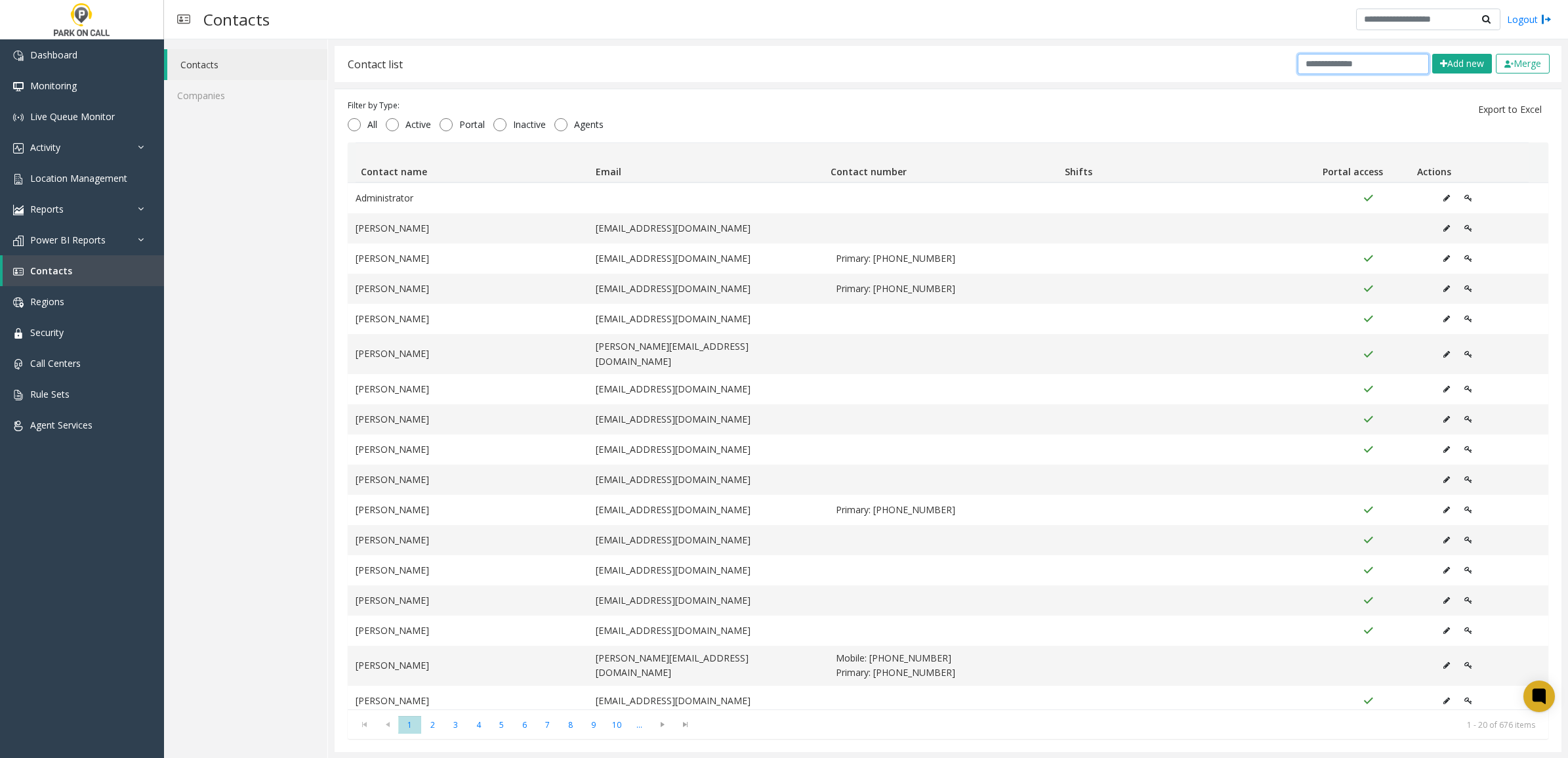
click at [1313, 67] on input "text" at bounding box center [1363, 64] width 131 height 20
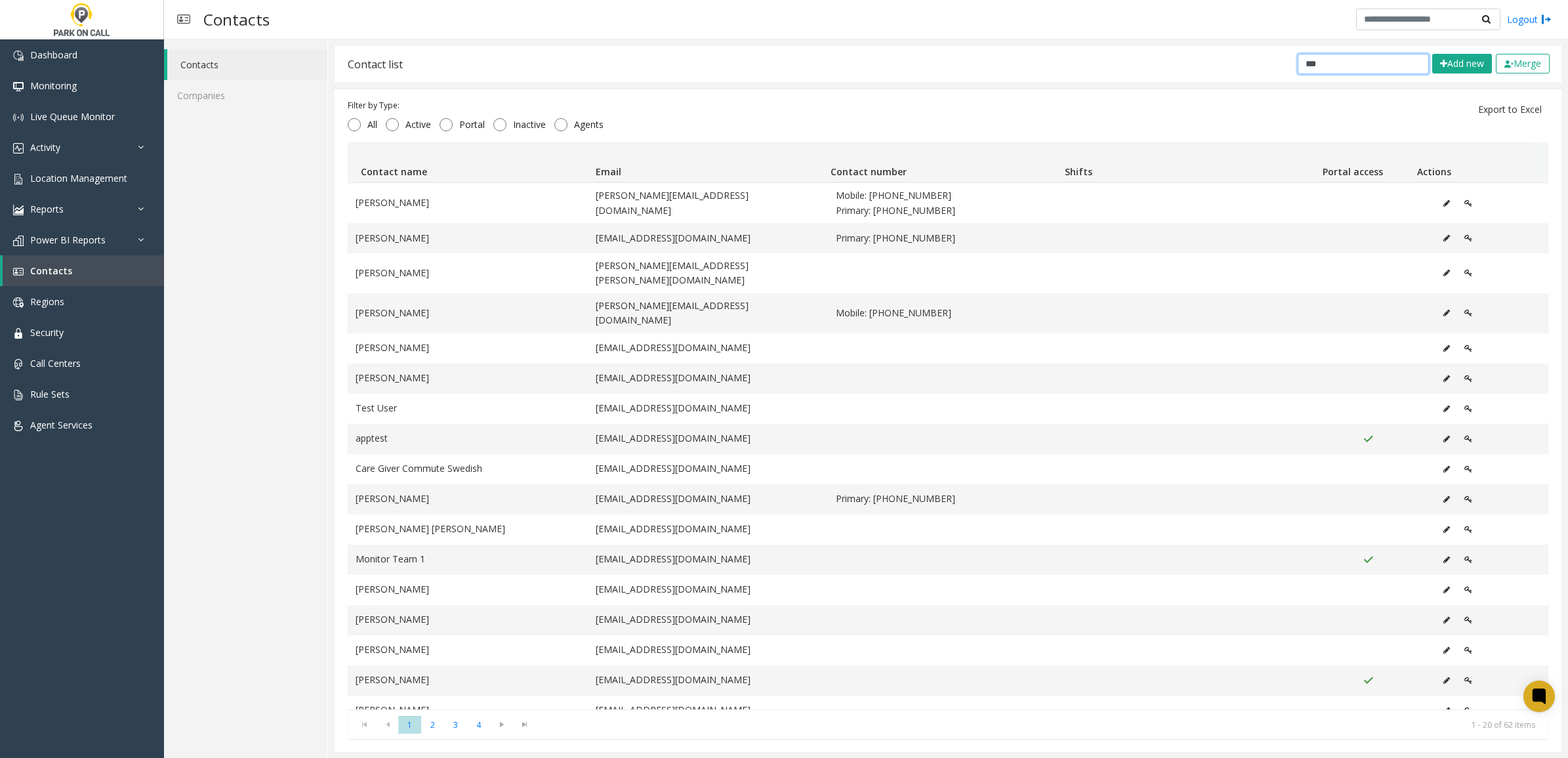
type input "****"
